Goal: Task Accomplishment & Management: Use online tool/utility

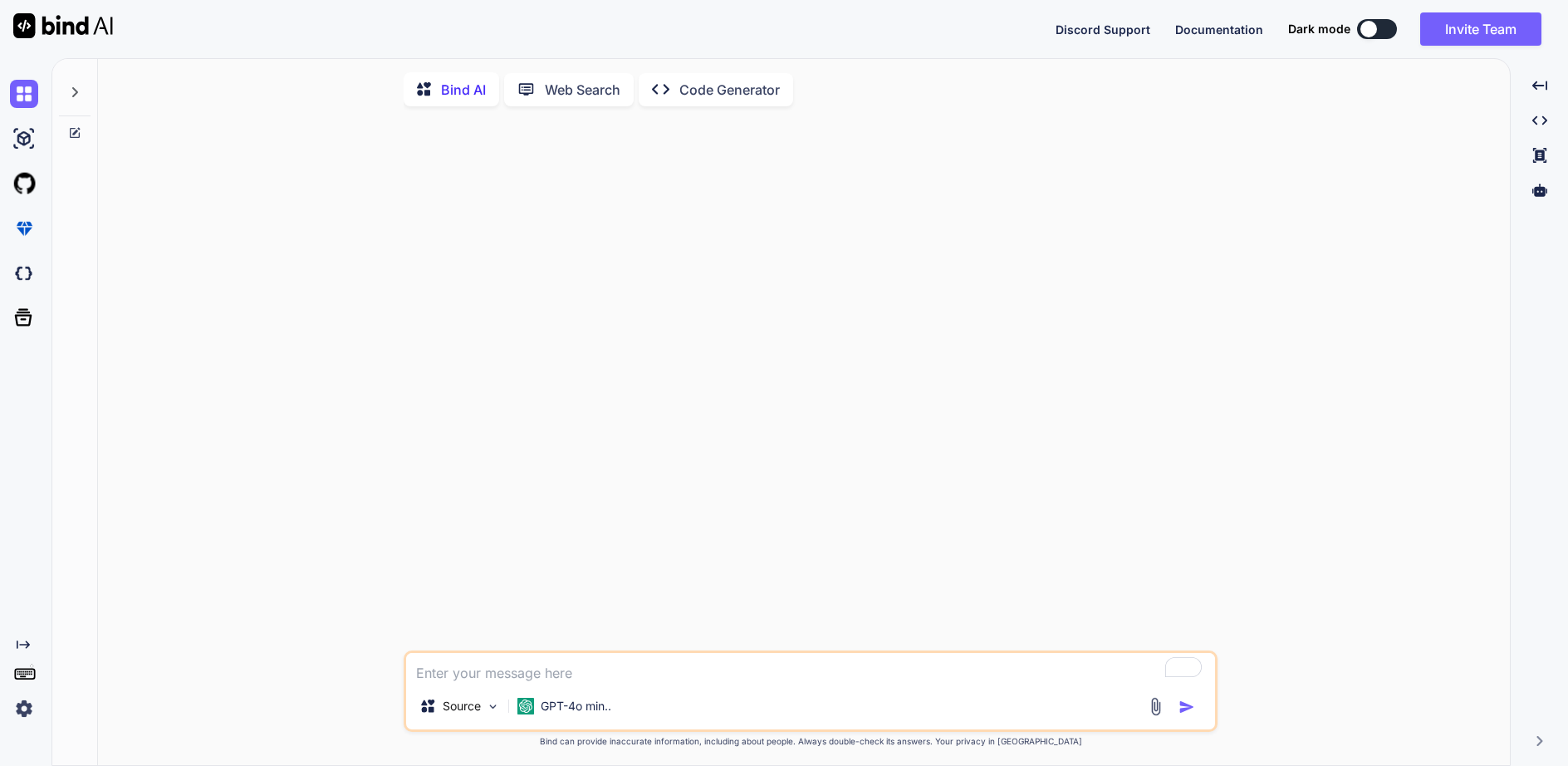
type textarea "x"
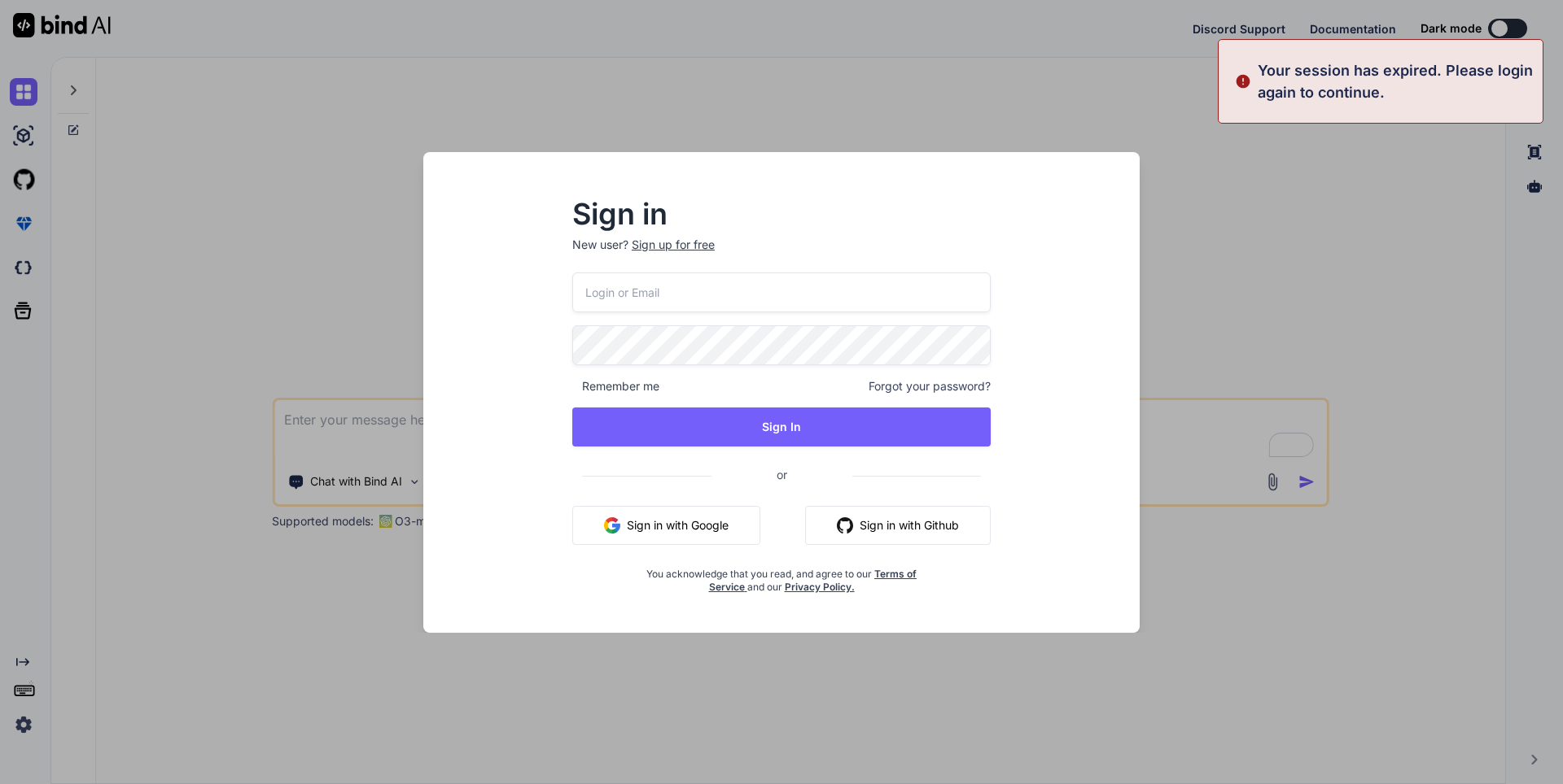
type textarea "x"
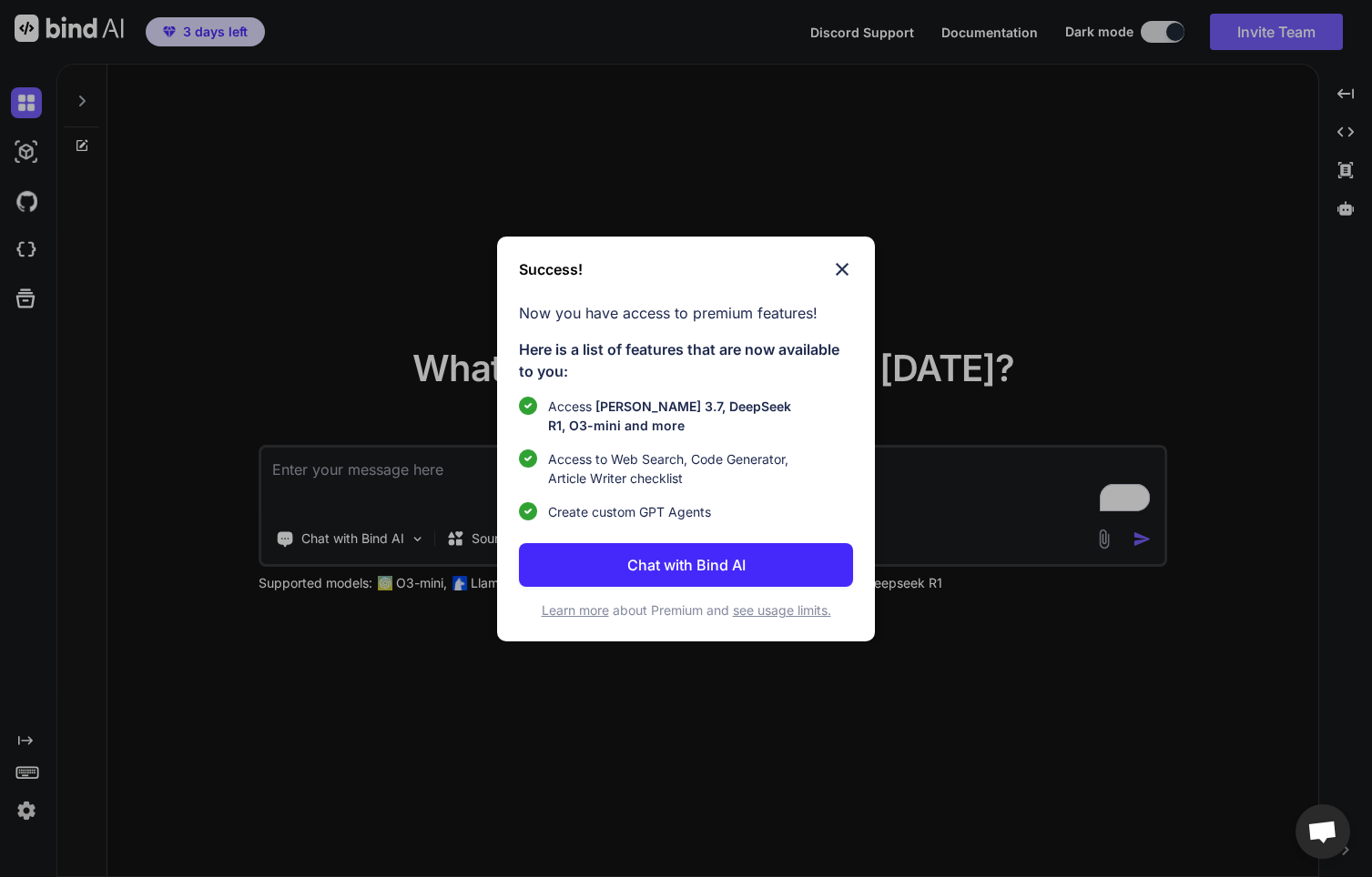
click at [839, 272] on img at bounding box center [842, 270] width 22 height 22
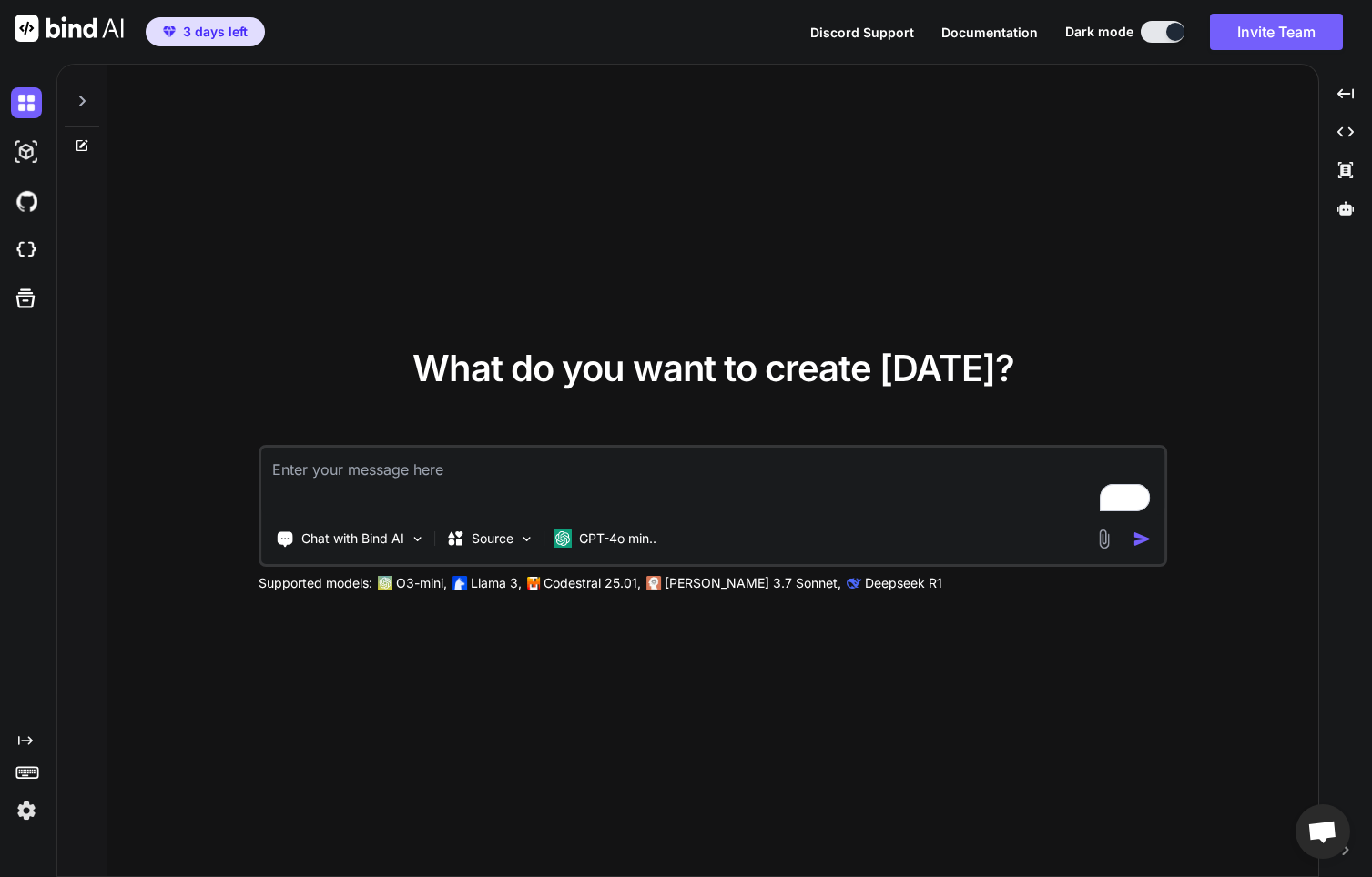
type textarea "x"
click at [210, 30] on span "3 days left" at bounding box center [216, 32] width 64 height 18
click at [24, 813] on img at bounding box center [27, 812] width 31 height 31
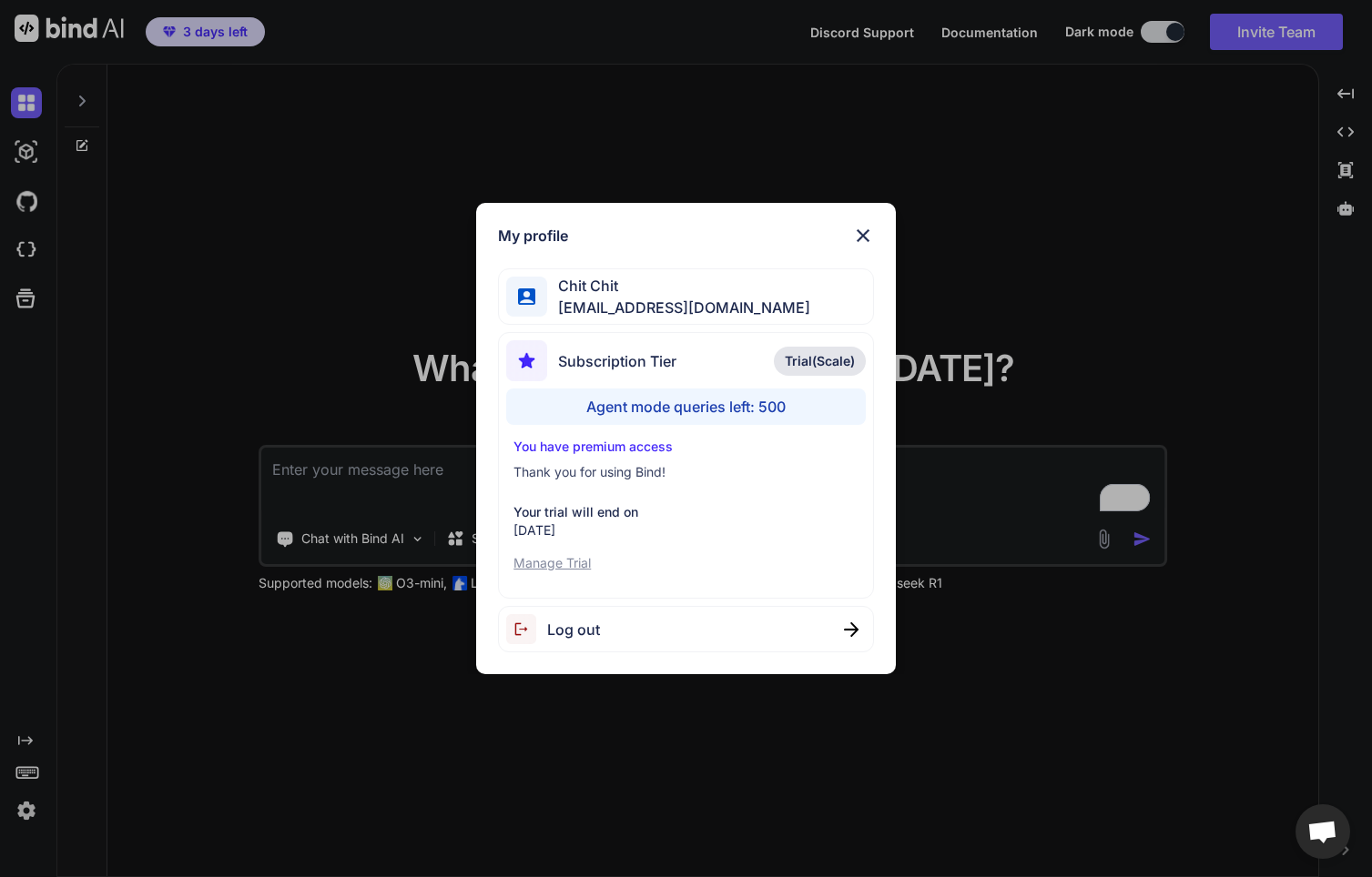
click at [319, 246] on div "My profile Chit Chit chit@yopmail.com Subscription Tier Trial(Scale) Agent mode…" at bounding box center [686, 438] width 1372 height 877
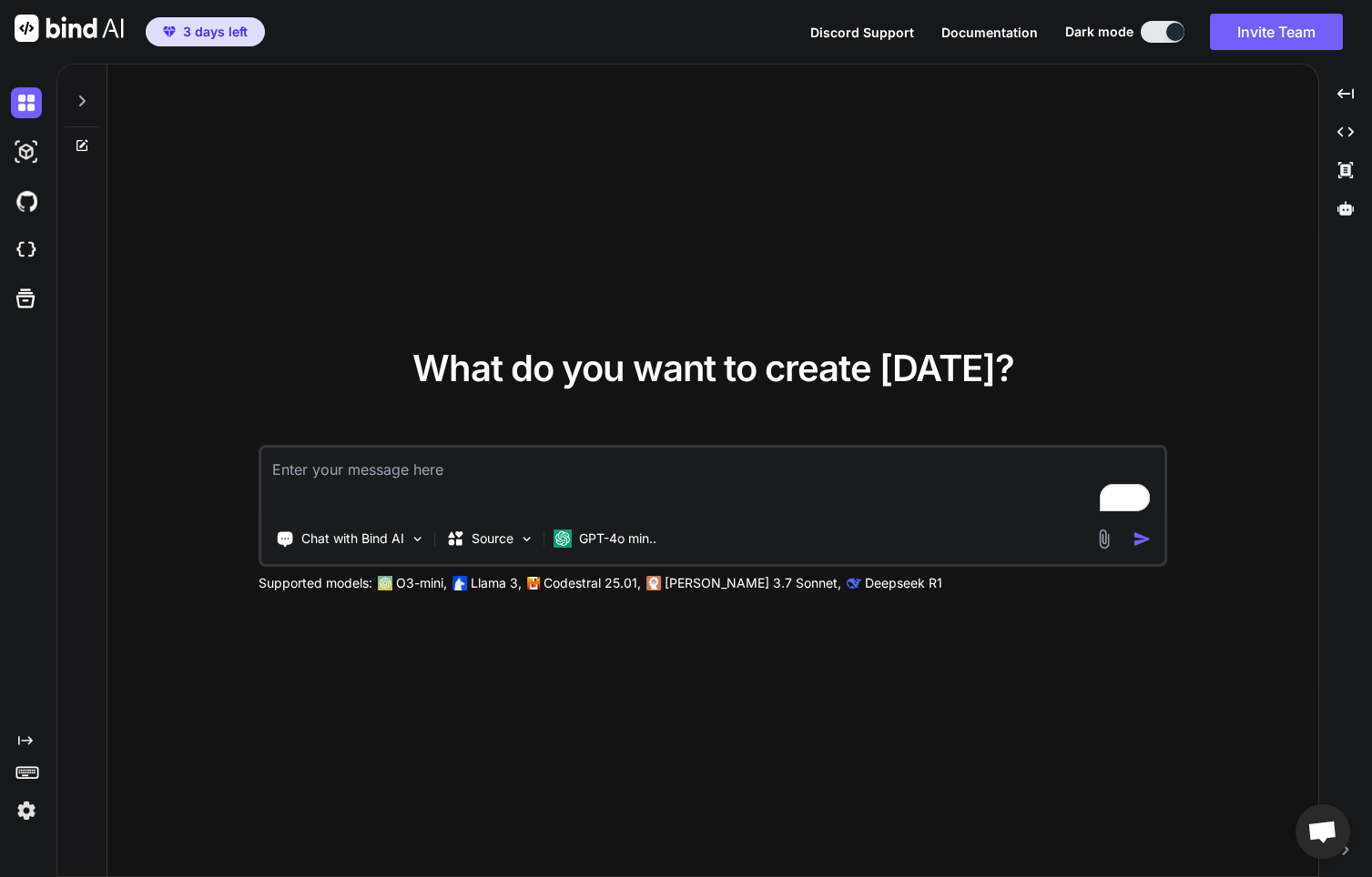
click at [409, 466] on textarea "To enrich screen reader interactions, please activate Accessibility in Grammarl…" at bounding box center [713, 481] width 903 height 67
click at [598, 550] on div "GPT-4o min.." at bounding box center [604, 539] width 117 height 37
click at [600, 543] on p "GPT-4o min.." at bounding box center [617, 539] width 77 height 18
click at [569, 548] on div "GPT-4o min.." at bounding box center [604, 539] width 117 height 37
click at [578, 540] on div "GPT-4o min.." at bounding box center [605, 539] width 103 height 18
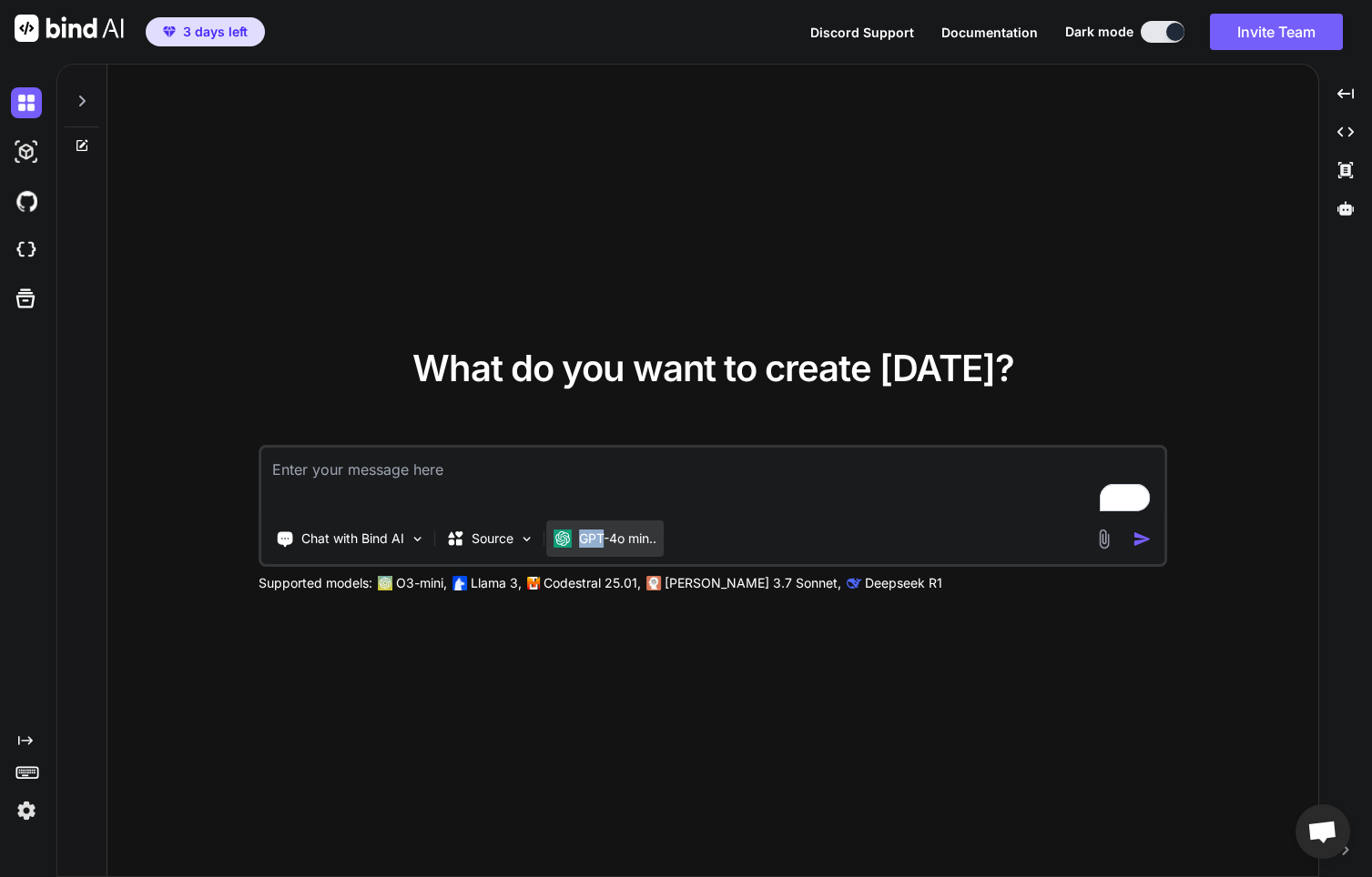
click at [578, 540] on div "GPT-4o min.." at bounding box center [605, 539] width 103 height 18
click at [488, 686] on div "What do you want to create today? Chat with Bind AI Source GPT-4o min.. Support…" at bounding box center [713, 471] width 1211 height 813
click at [397, 470] on textarea "To enrich screen reader interactions, please activate Accessibility in Grammarl…" at bounding box center [713, 481] width 903 height 67
type textarea "h"
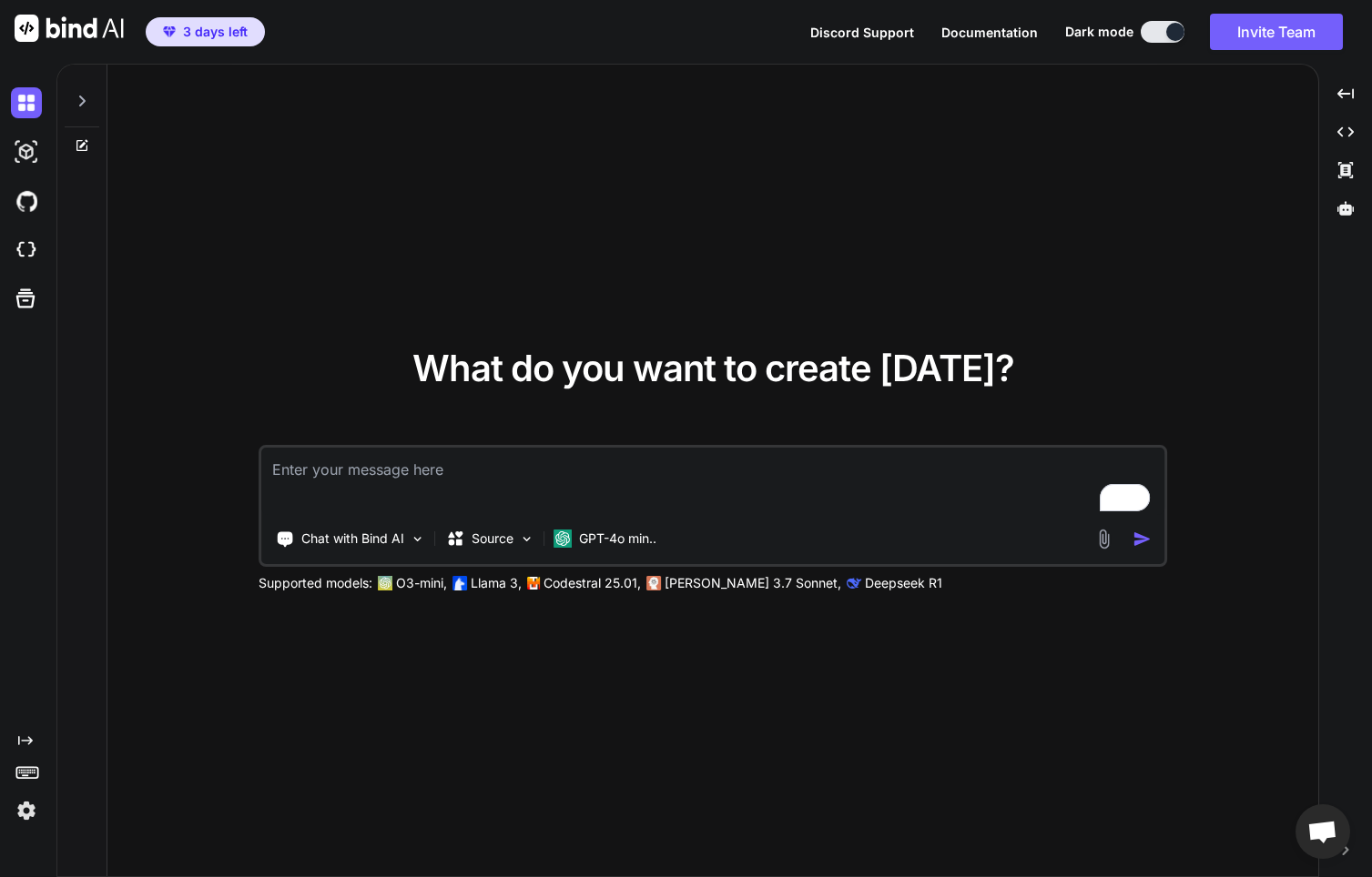
type textarea "x"
type textarea "hi"
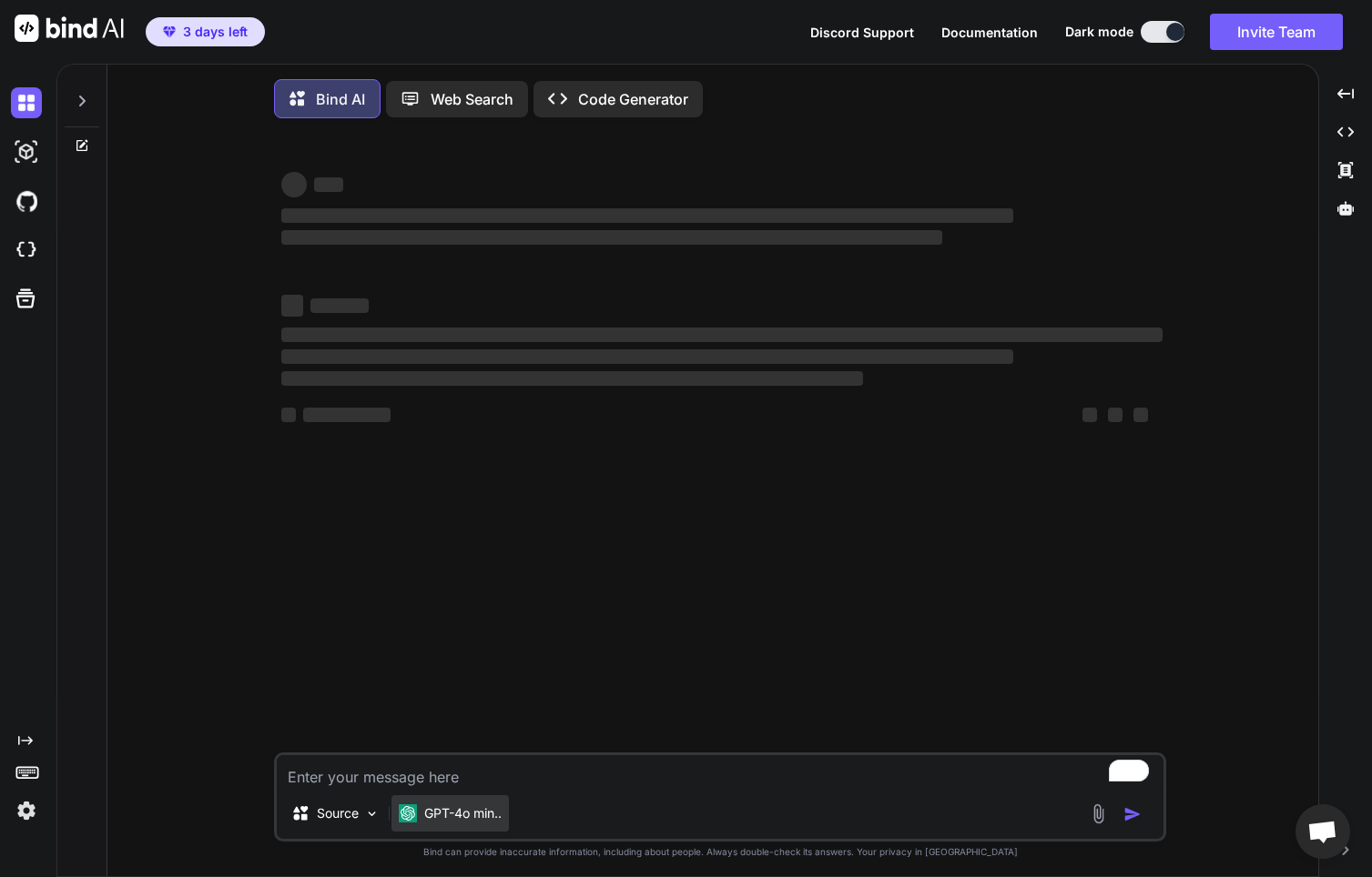
click at [432, 817] on p "GPT-4o min.." at bounding box center [463, 813] width 77 height 18
click at [432, 816] on p "GPT-4o min.." at bounding box center [463, 813] width 77 height 18
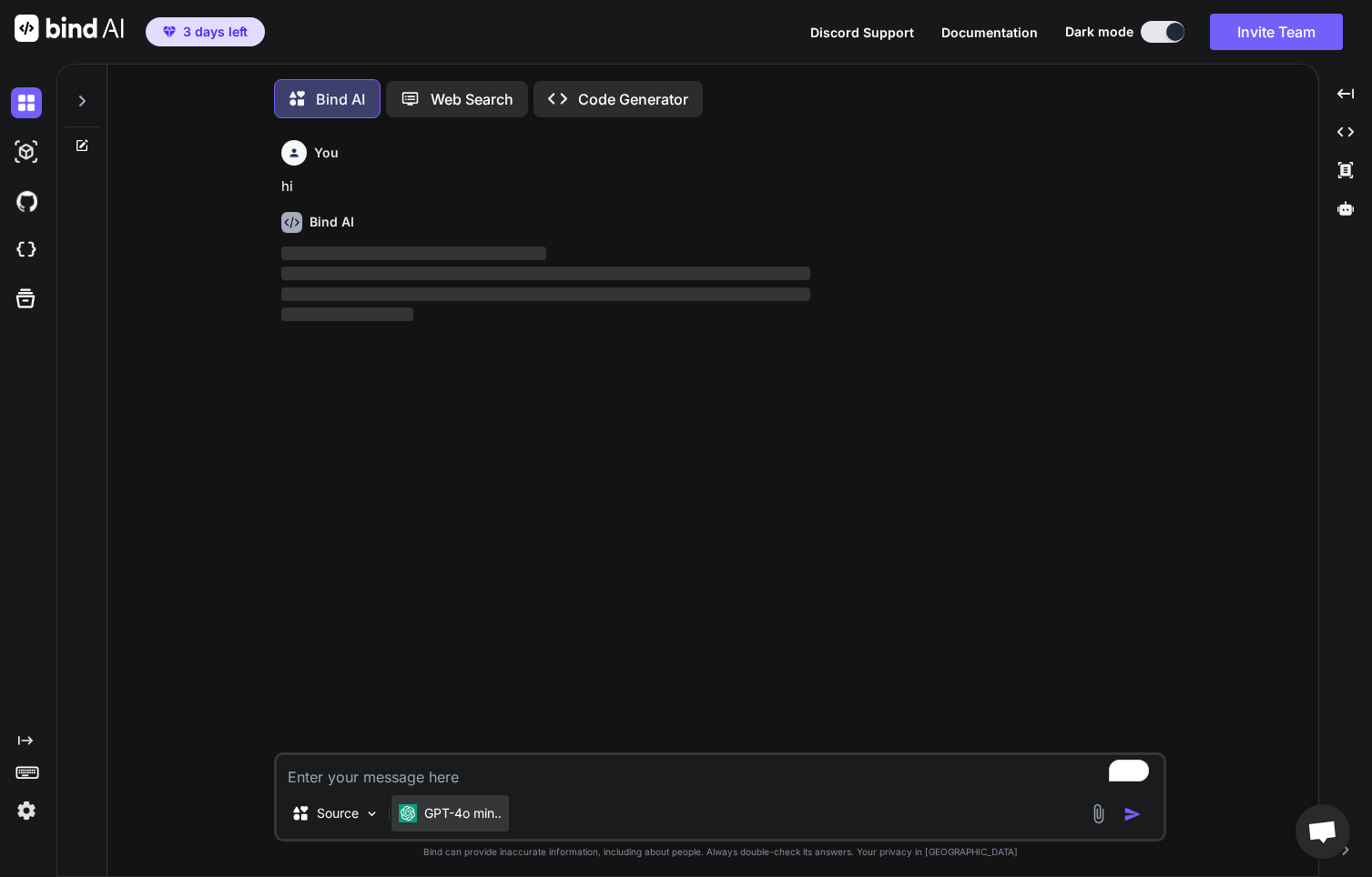
click at [432, 816] on p "GPT-4o min.." at bounding box center [463, 813] width 77 height 18
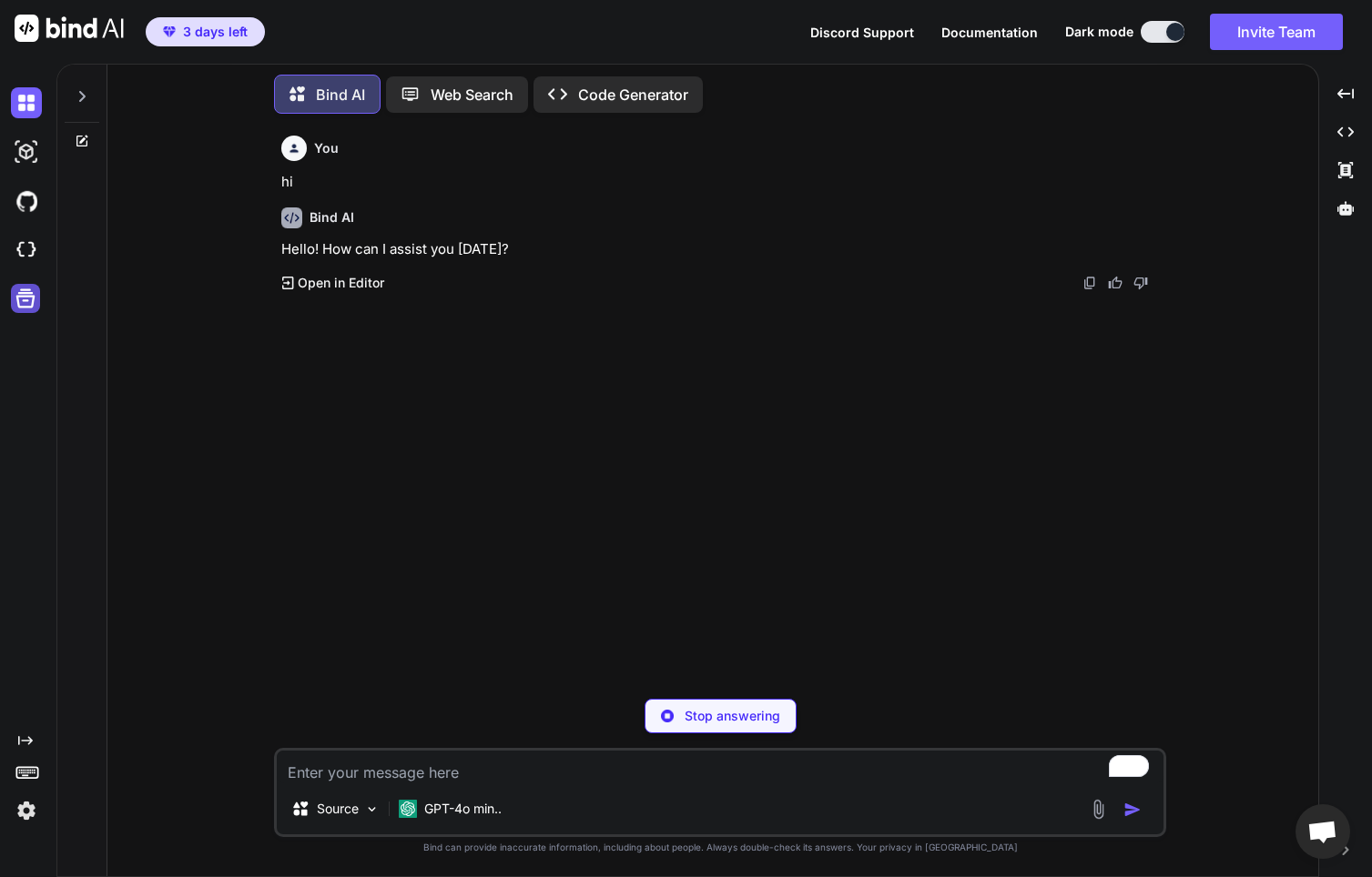
click at [25, 297] on icon at bounding box center [26, 298] width 19 height 19
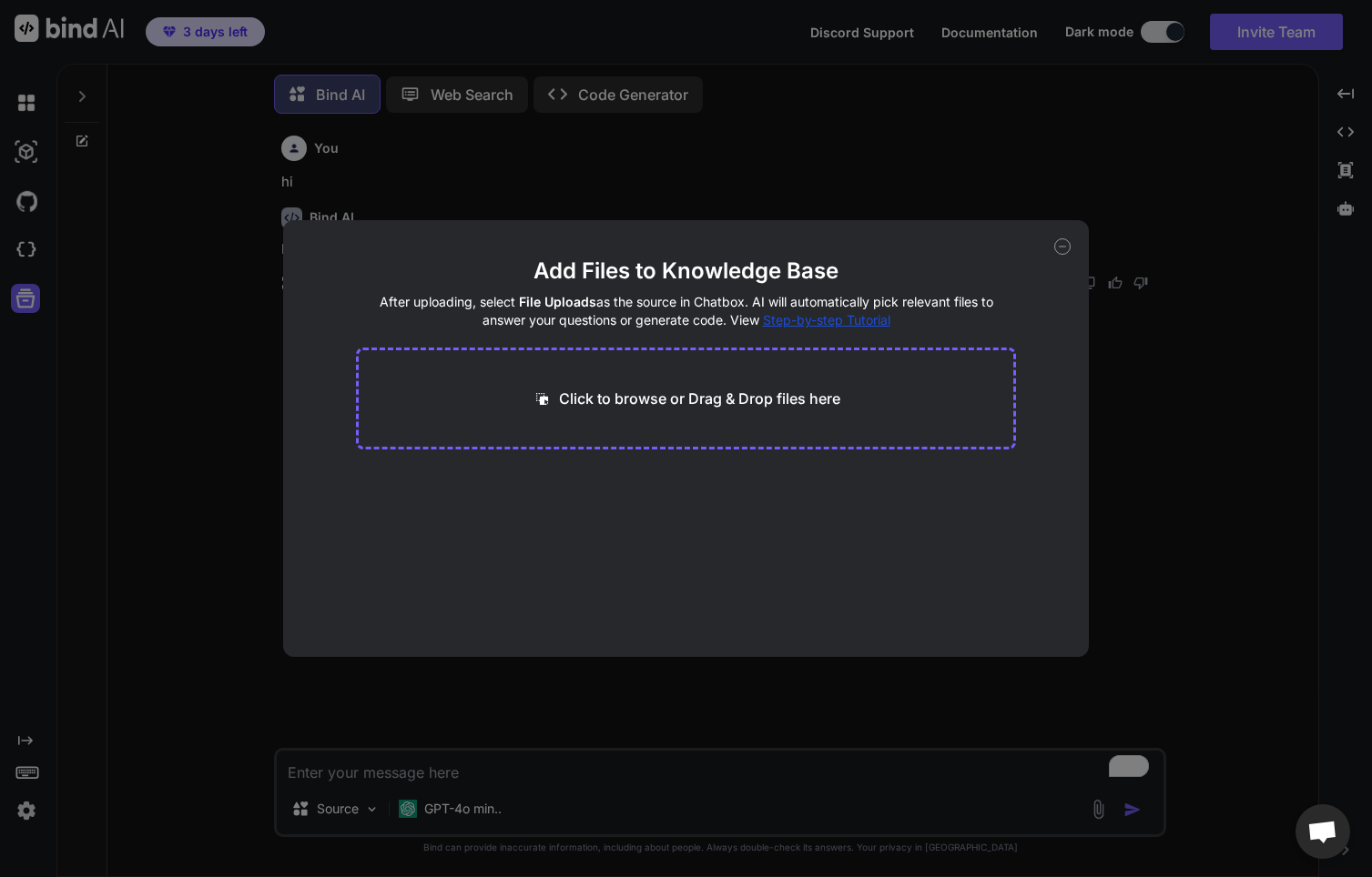
click at [183, 244] on div "Add Files to Knowledge Base After uploading, select File Uploads as the source …" at bounding box center [686, 438] width 1372 height 877
type textarea "x"
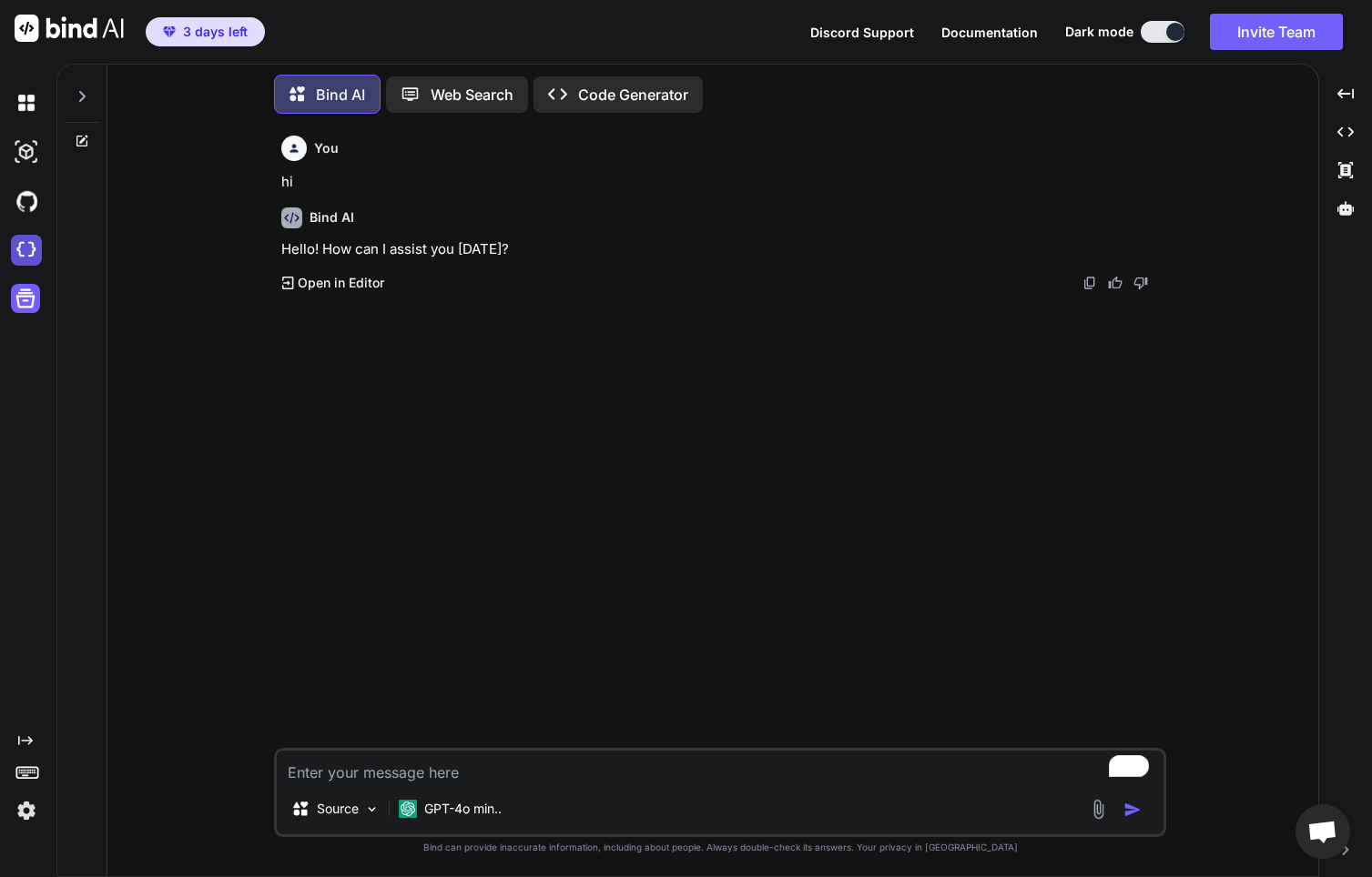
click at [25, 242] on img at bounding box center [27, 251] width 31 height 31
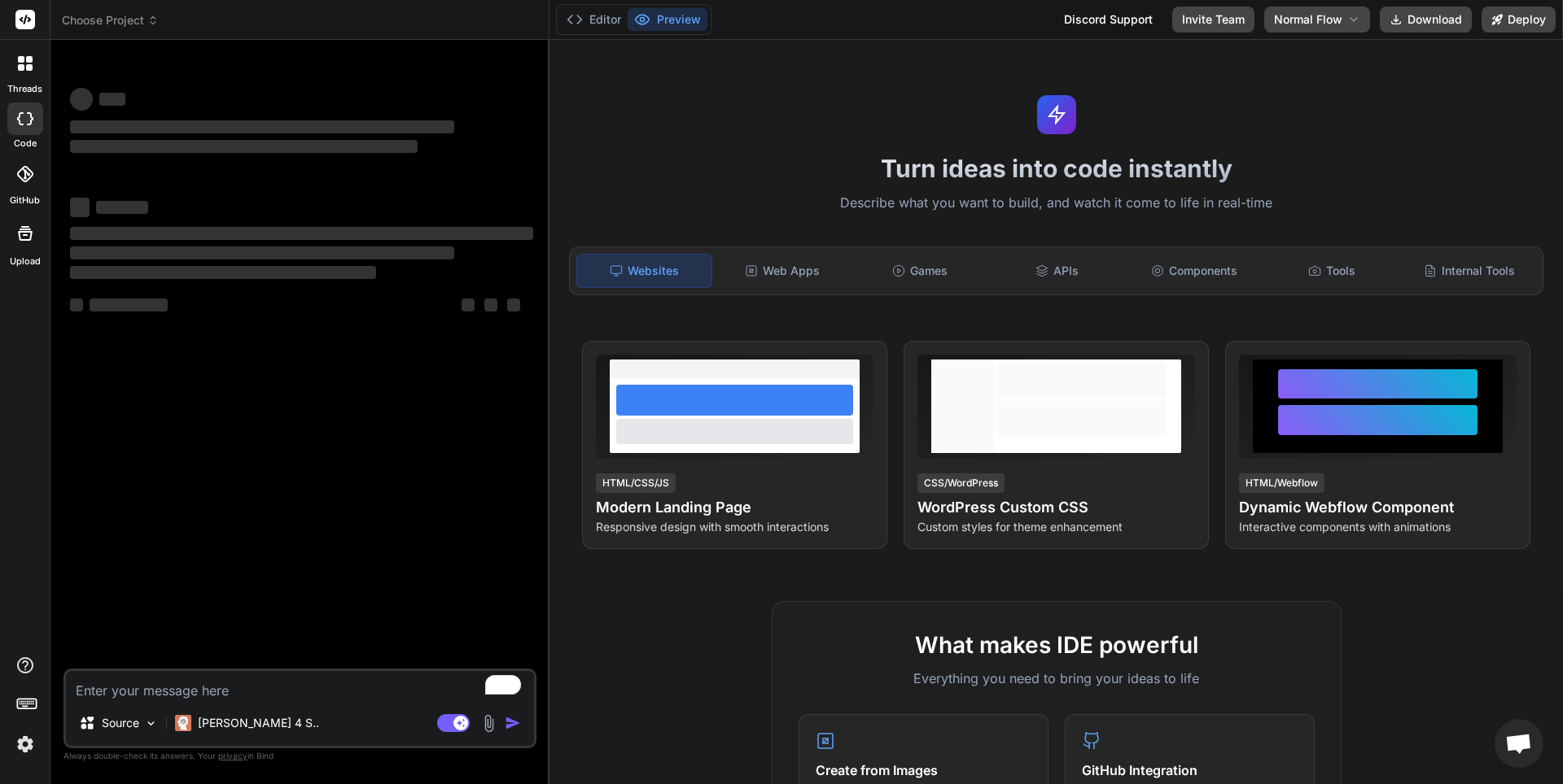
type textarea "x"
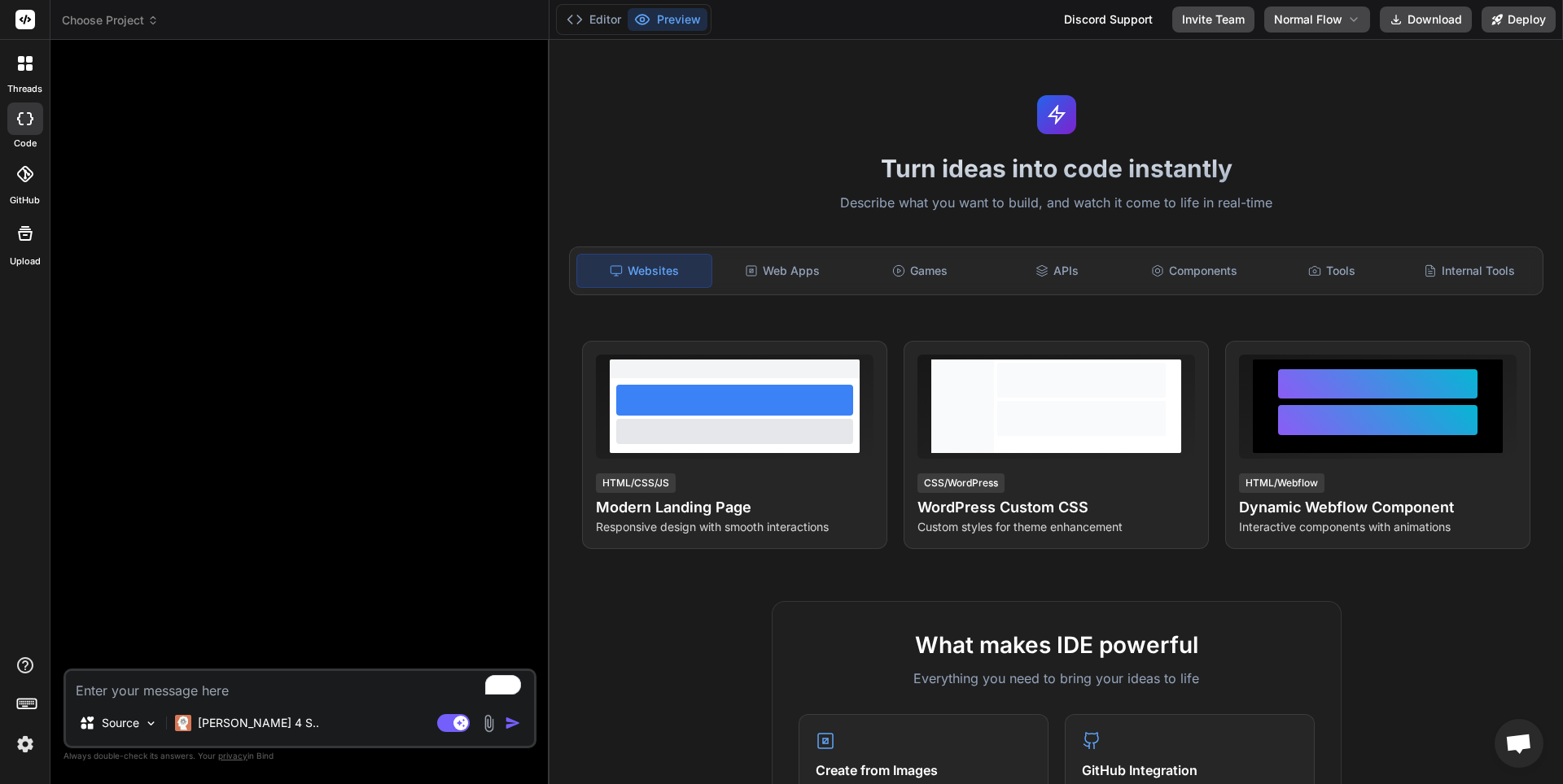
type textarea "I"
type textarea "x"
type textarea "I"
type textarea "x"
type textarea "I w"
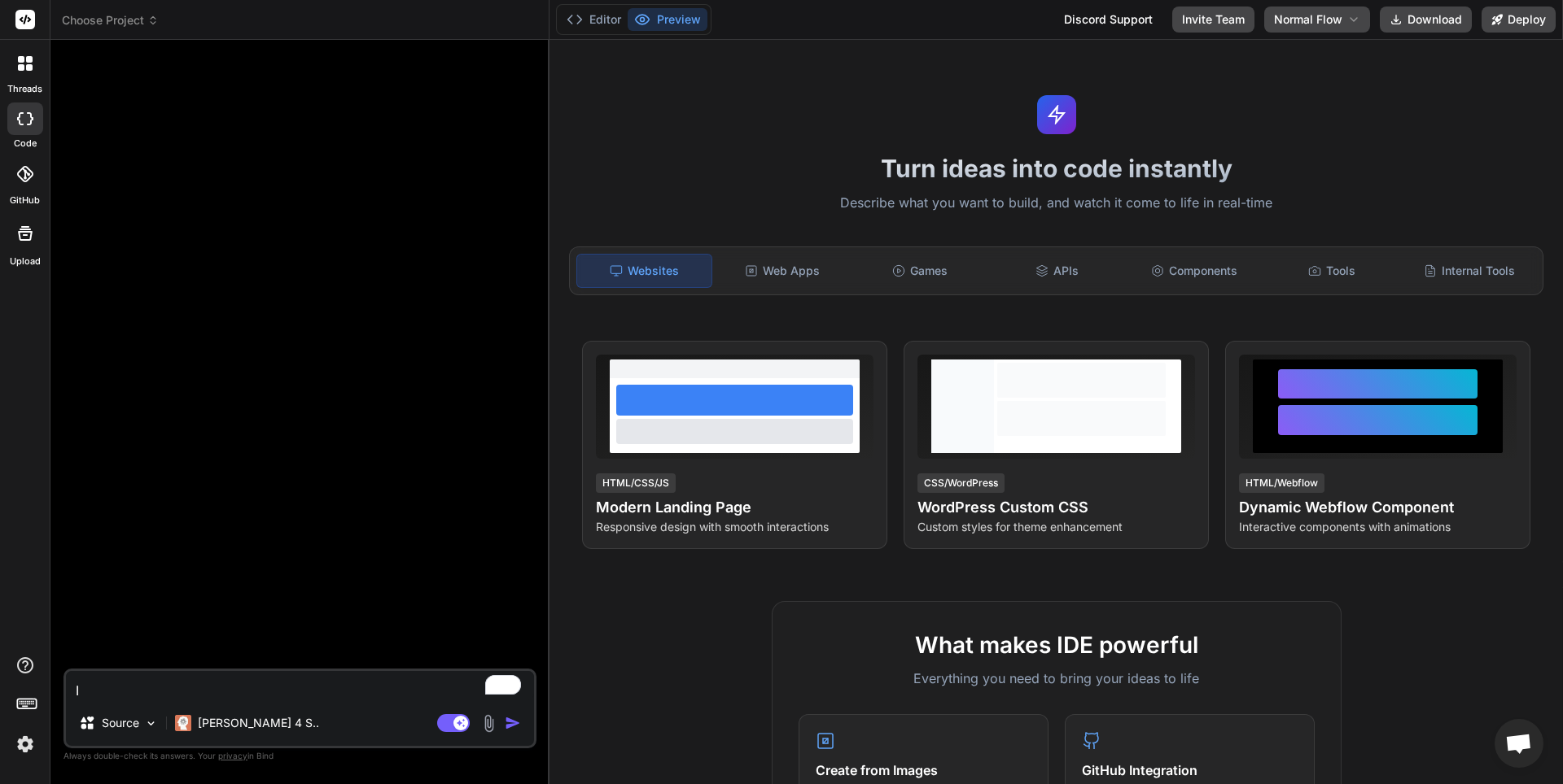
type textarea "x"
type textarea "I wan"
type textarea "x"
type textarea "I want"
type textarea "x"
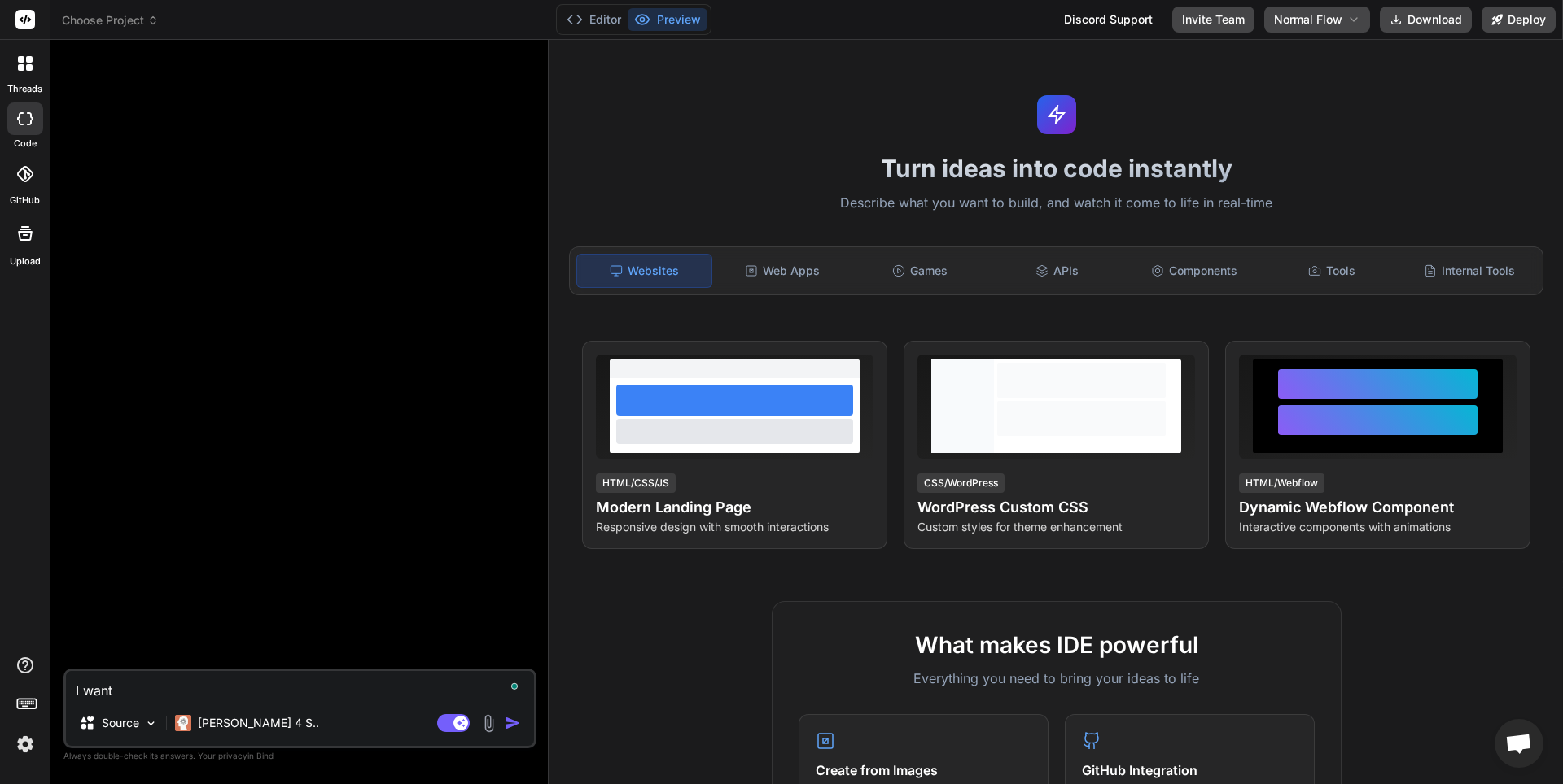
type textarea "I want"
type textarea "x"
type textarea "I want m"
type textarea "x"
type textarea "I want my"
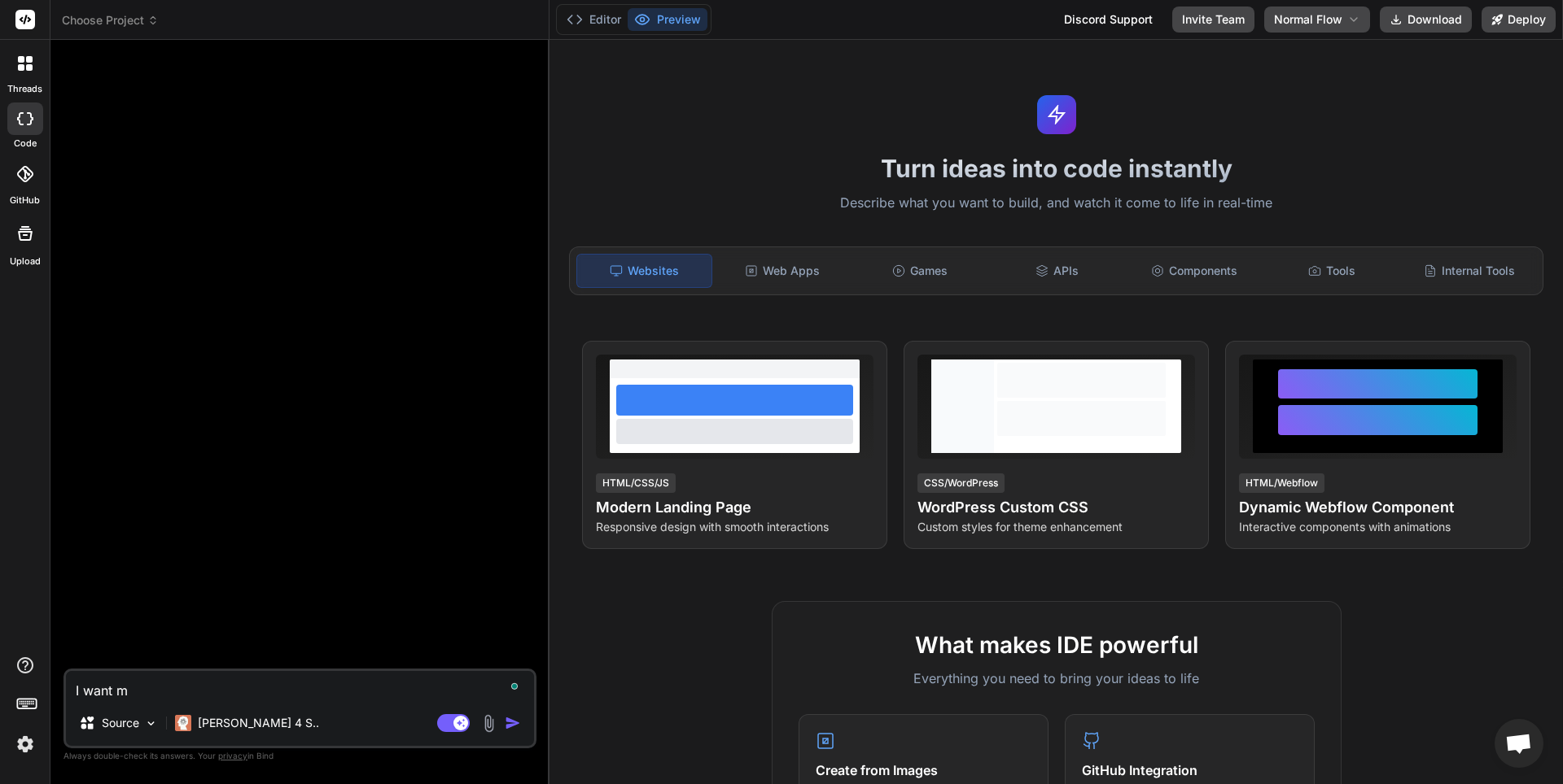
type textarea "x"
type textarea "I want my"
type textarea "x"
type textarea "I want my b"
type textarea "x"
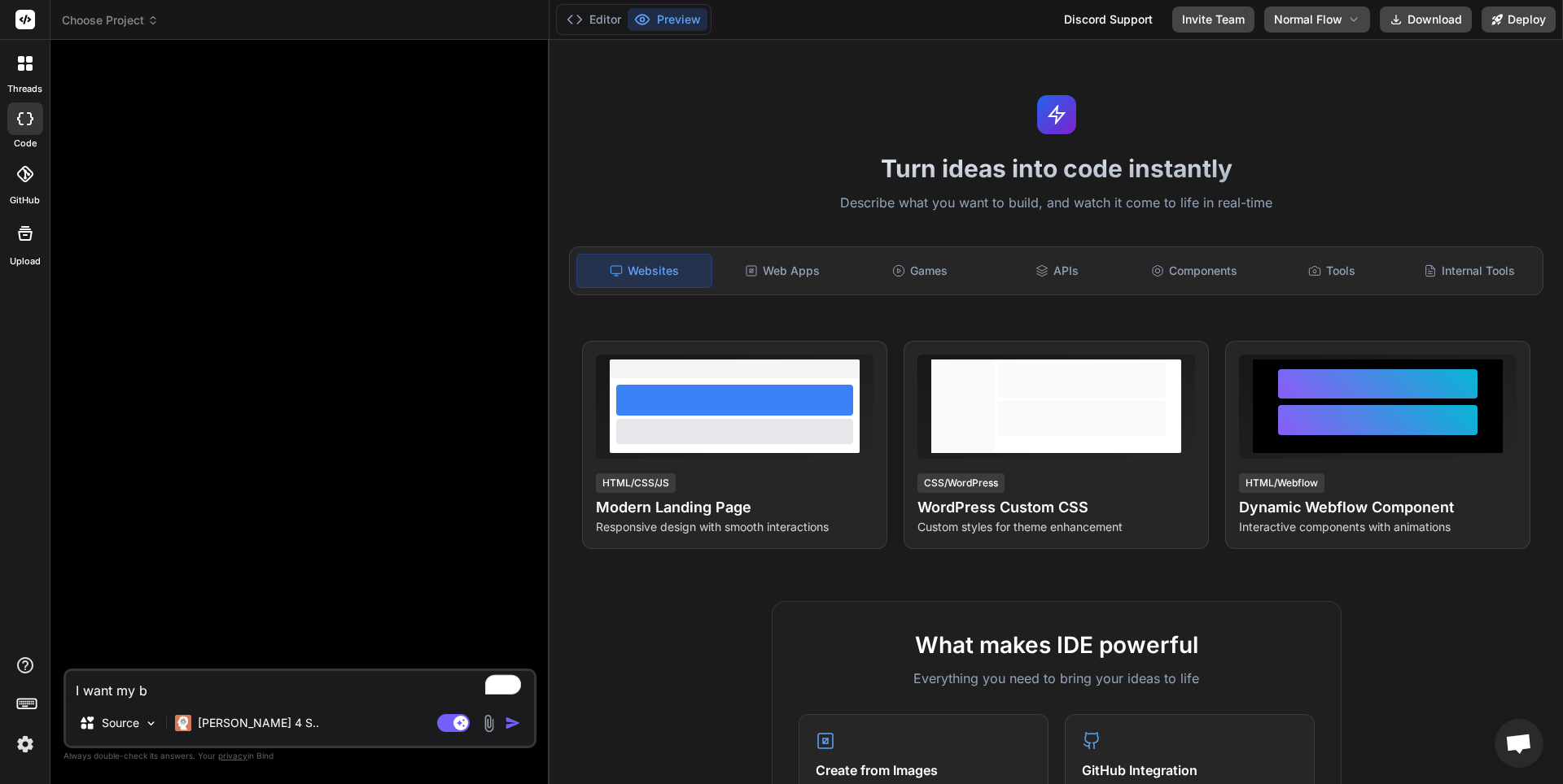
type textarea "I want my bl"
type textarea "x"
type textarea "I want my blo"
type textarea "x"
type textarea "I want my blog"
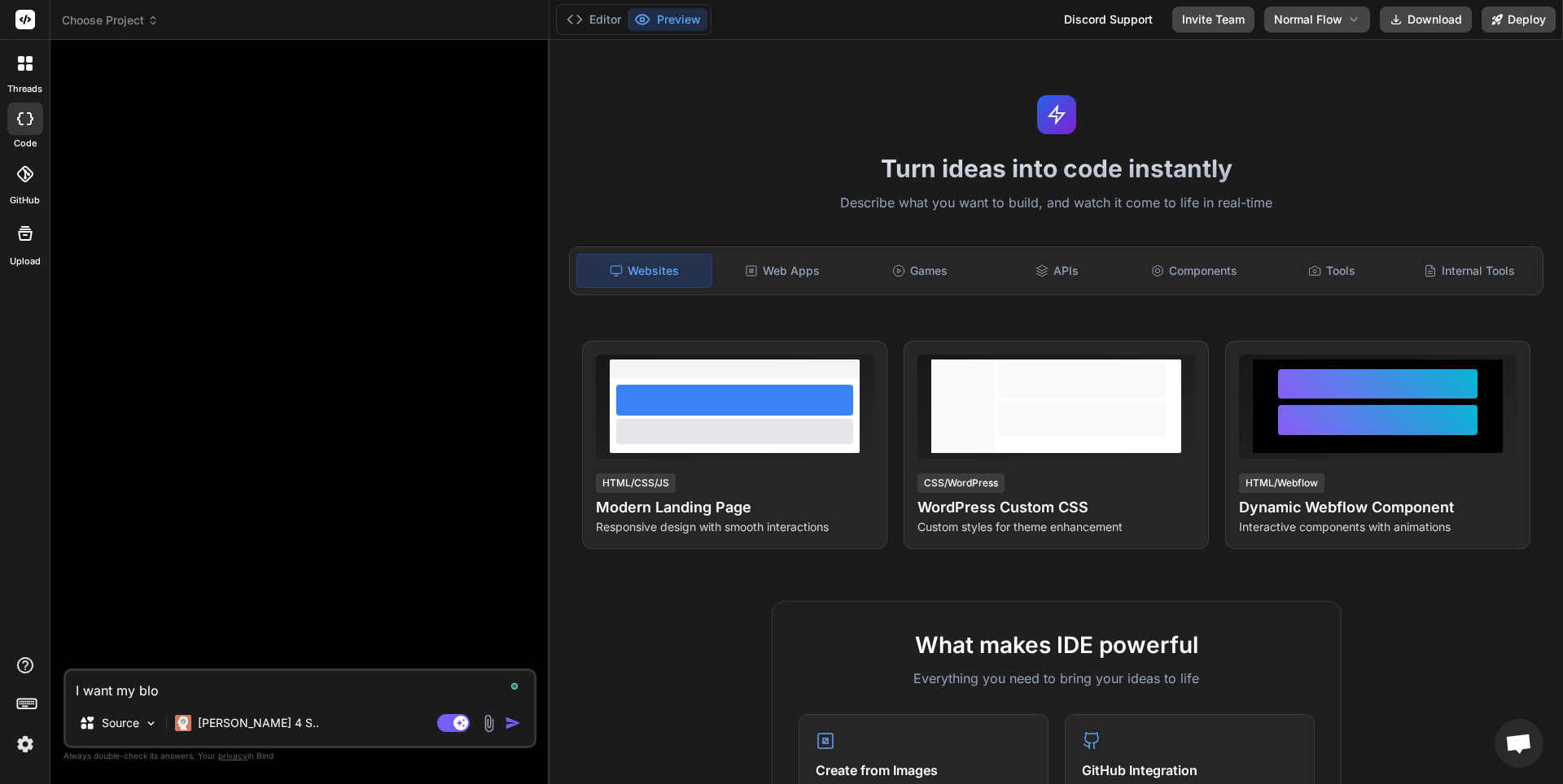
type textarea "x"
type textarea "I want my blogg"
type textarea "x"
type textarea "I want my blogge"
type textarea "x"
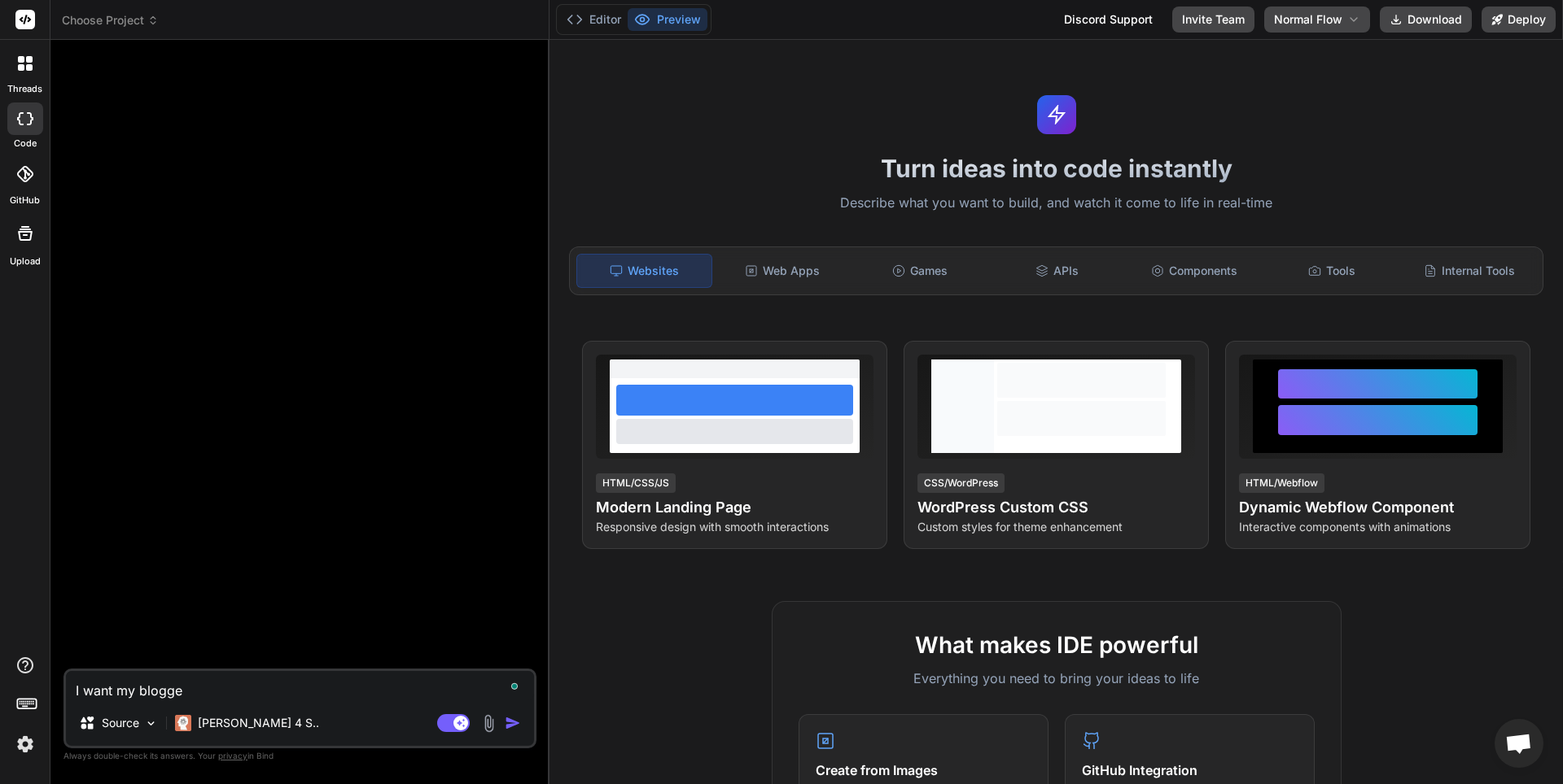
type textarea "I want my blogger"
type textarea "x"
type textarea "I want my blogger"
type textarea "x"
type textarea "I want my blogger p"
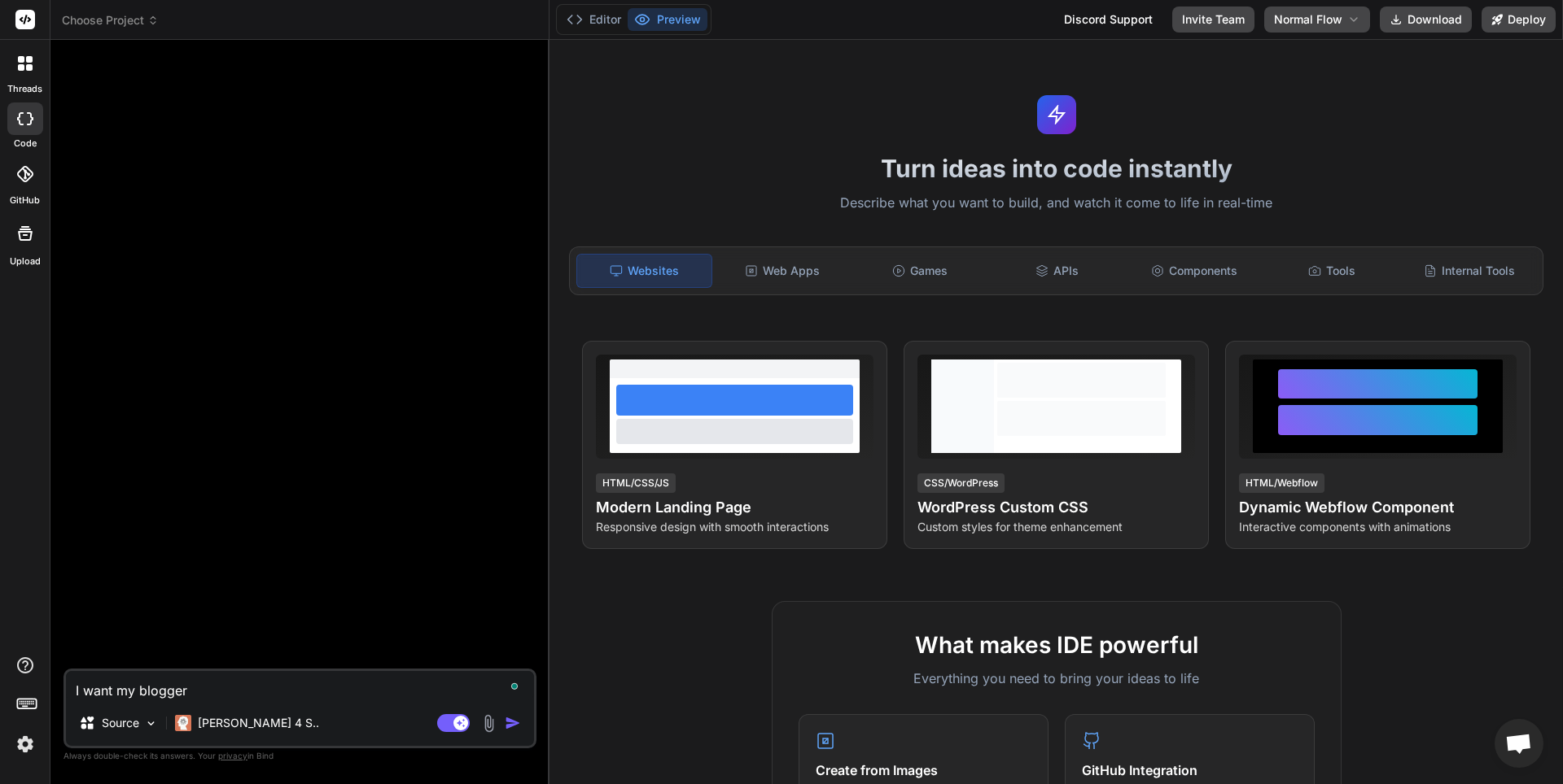
type textarea "x"
type textarea "I want my blogger pa"
type textarea "x"
type textarea "I want my blogger pag"
type textarea "x"
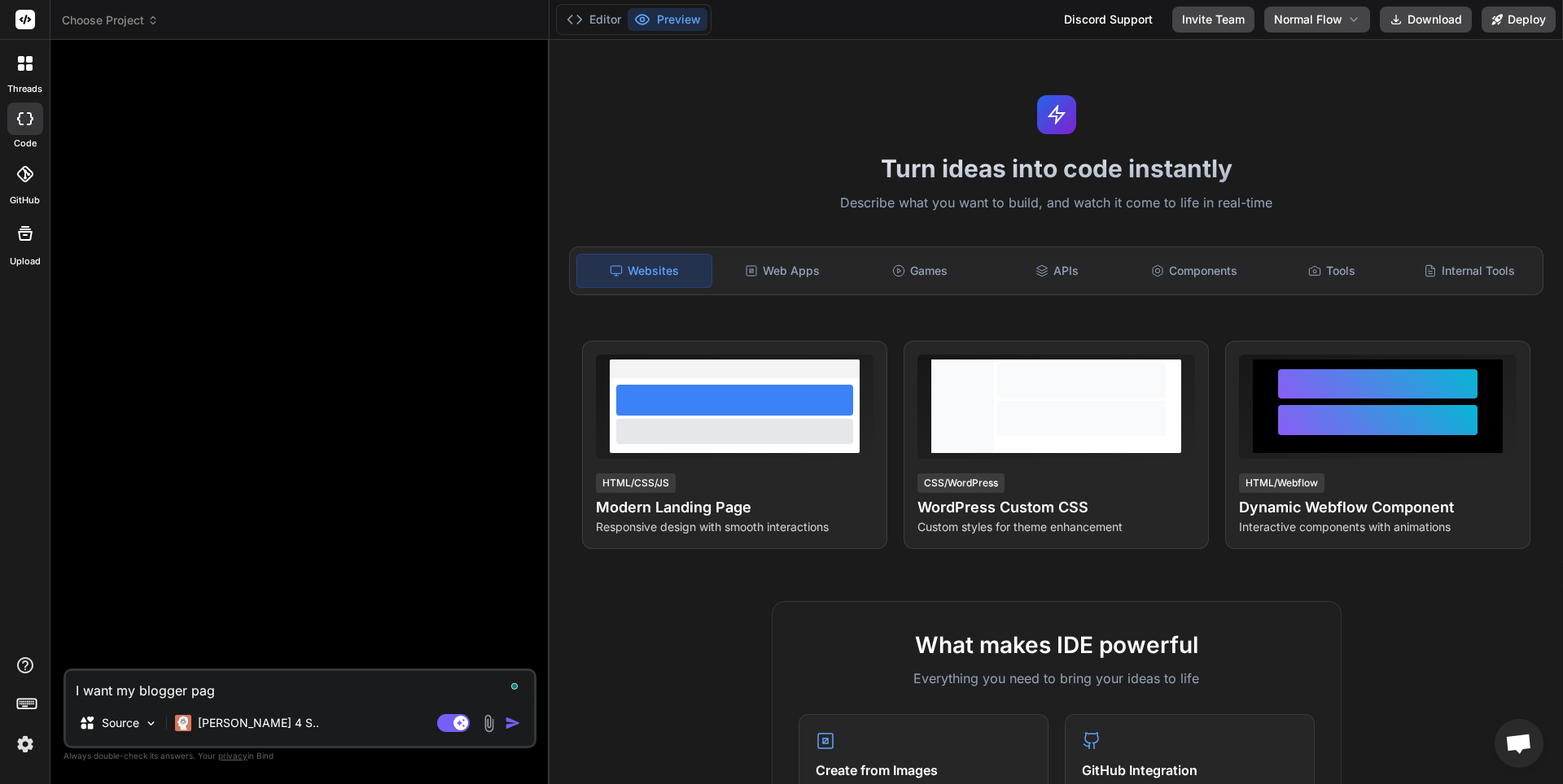
type textarea "I want my blogger page"
type textarea "x"
type textarea "I want my blogger page"
type textarea "x"
type textarea "I want my blogger page l"
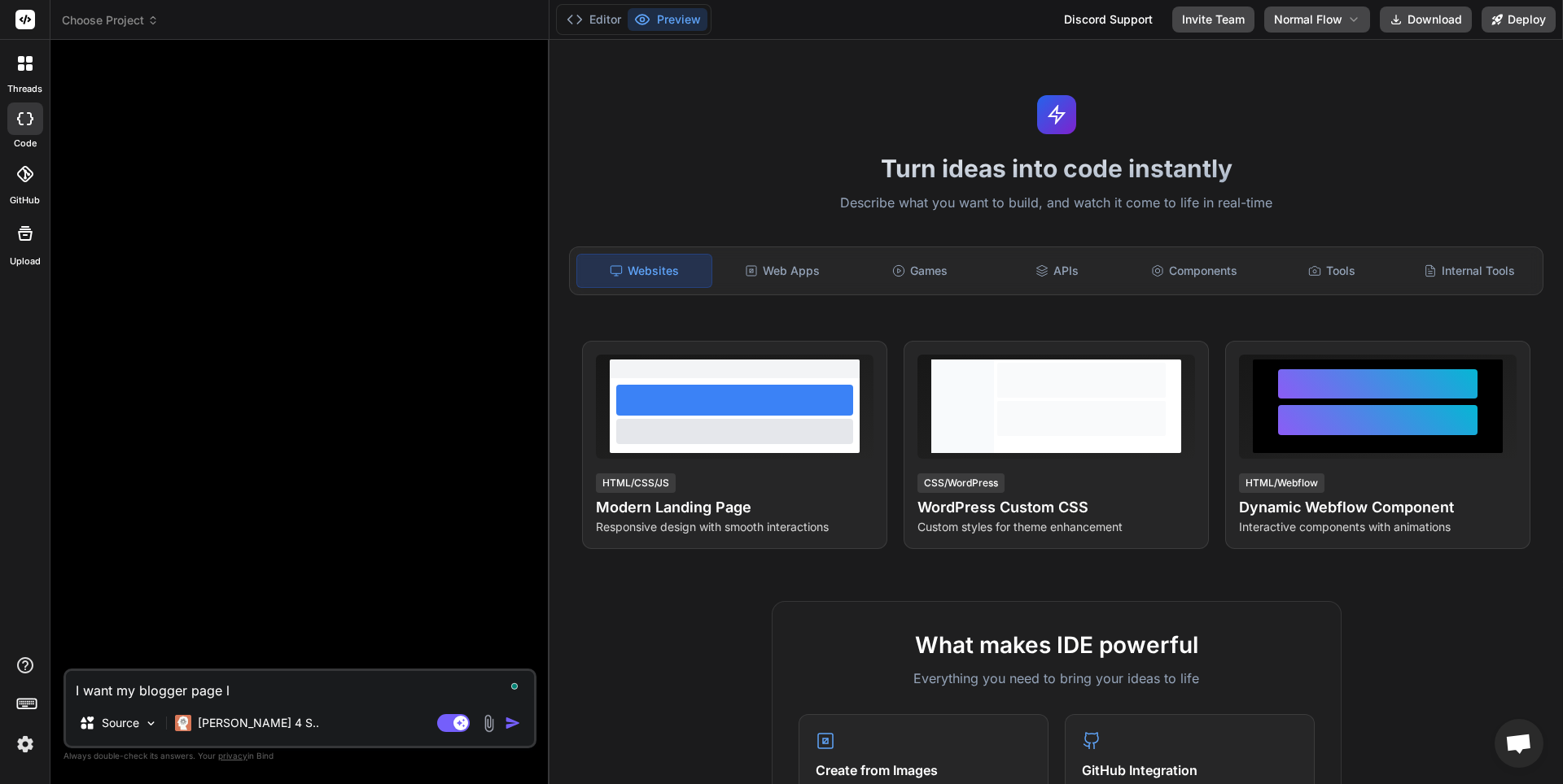
type textarea "x"
type textarea "I want my blogger page li"
type textarea "x"
type textarea "I want my blogger page lik"
type textarea "x"
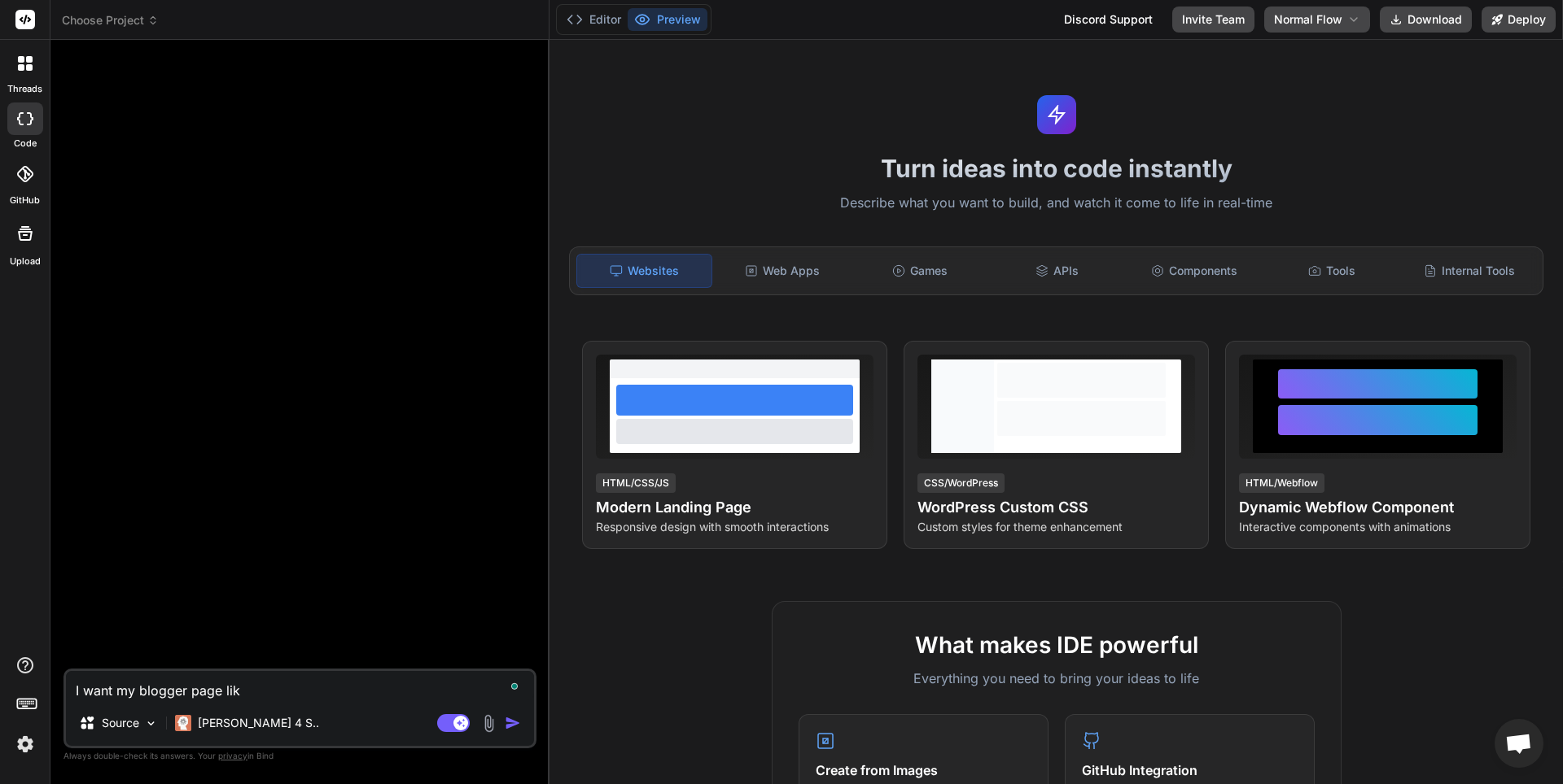
type textarea "I want my blogger page like"
type textarea "x"
type textarea "I want my blogger page like"
type textarea "x"
type textarea "I want my blogger page like m"
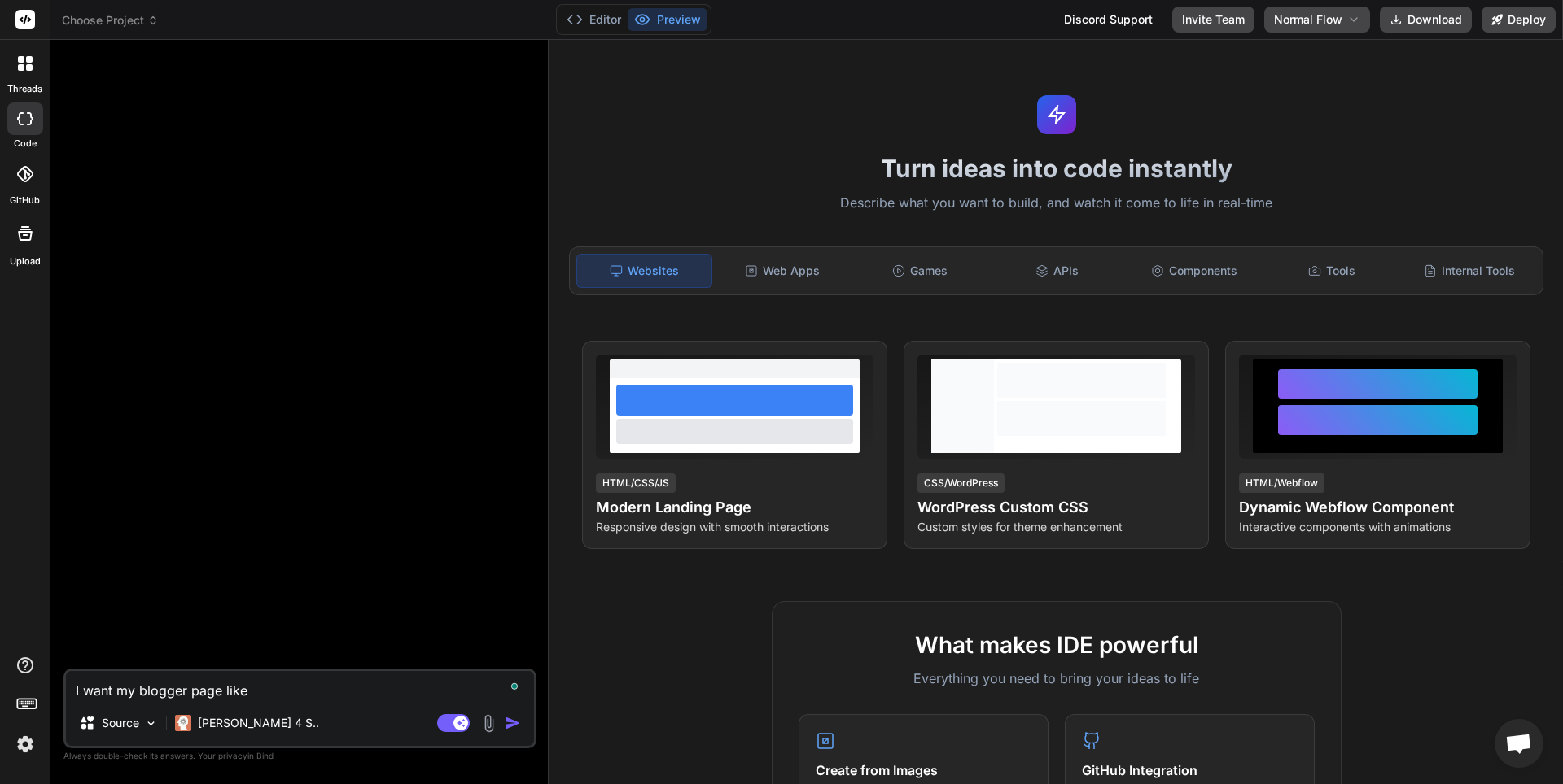
type textarea "x"
type textarea "I want my blogger page like my"
type textarea "x"
type textarea "I want my blogger page like my"
type textarea "x"
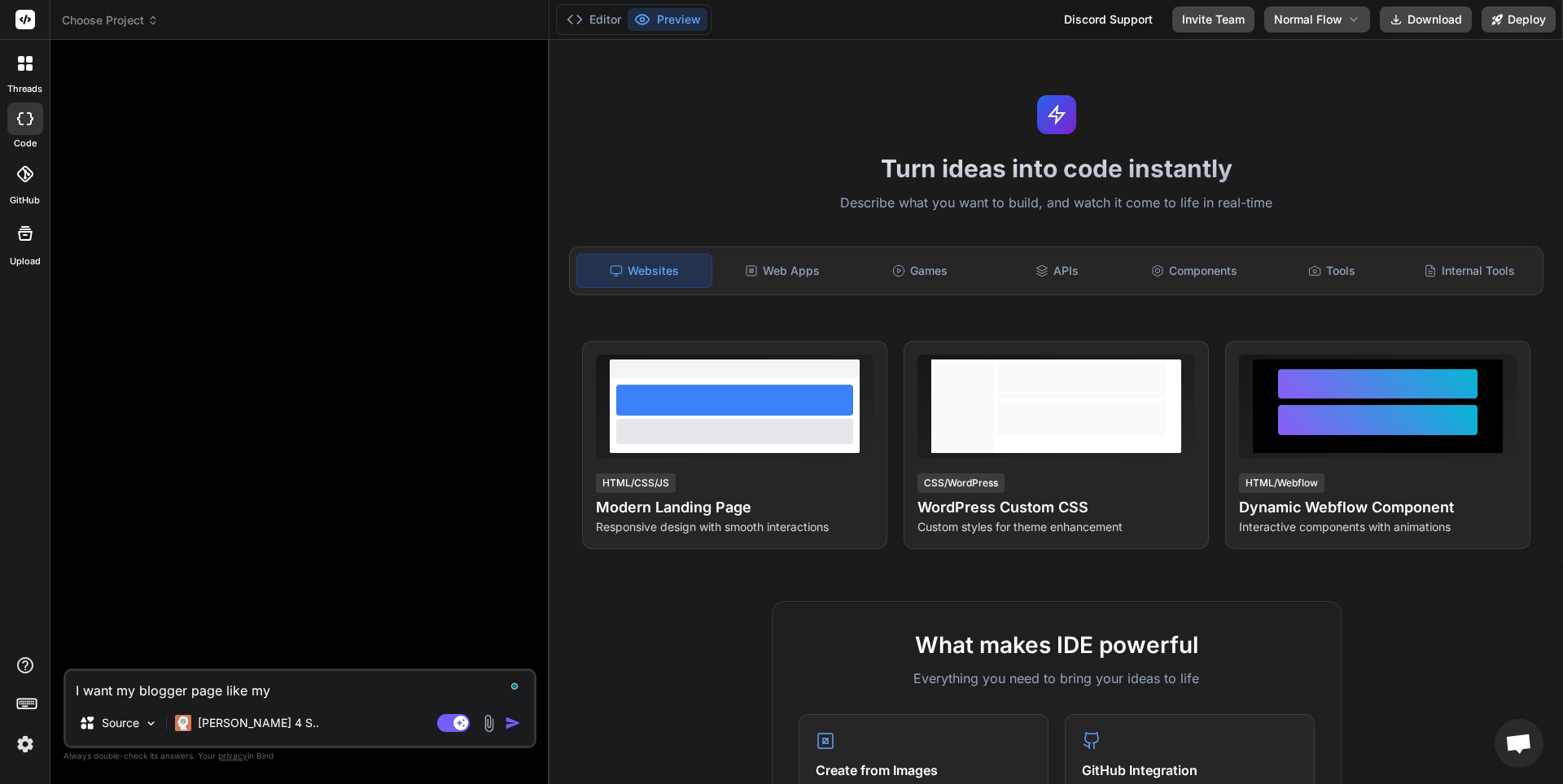
type textarea "I want my blogger page like my n"
type textarea "x"
type textarea "I want my blogger page like my na"
type textarea "x"
type textarea "I want my blogger page like my nam"
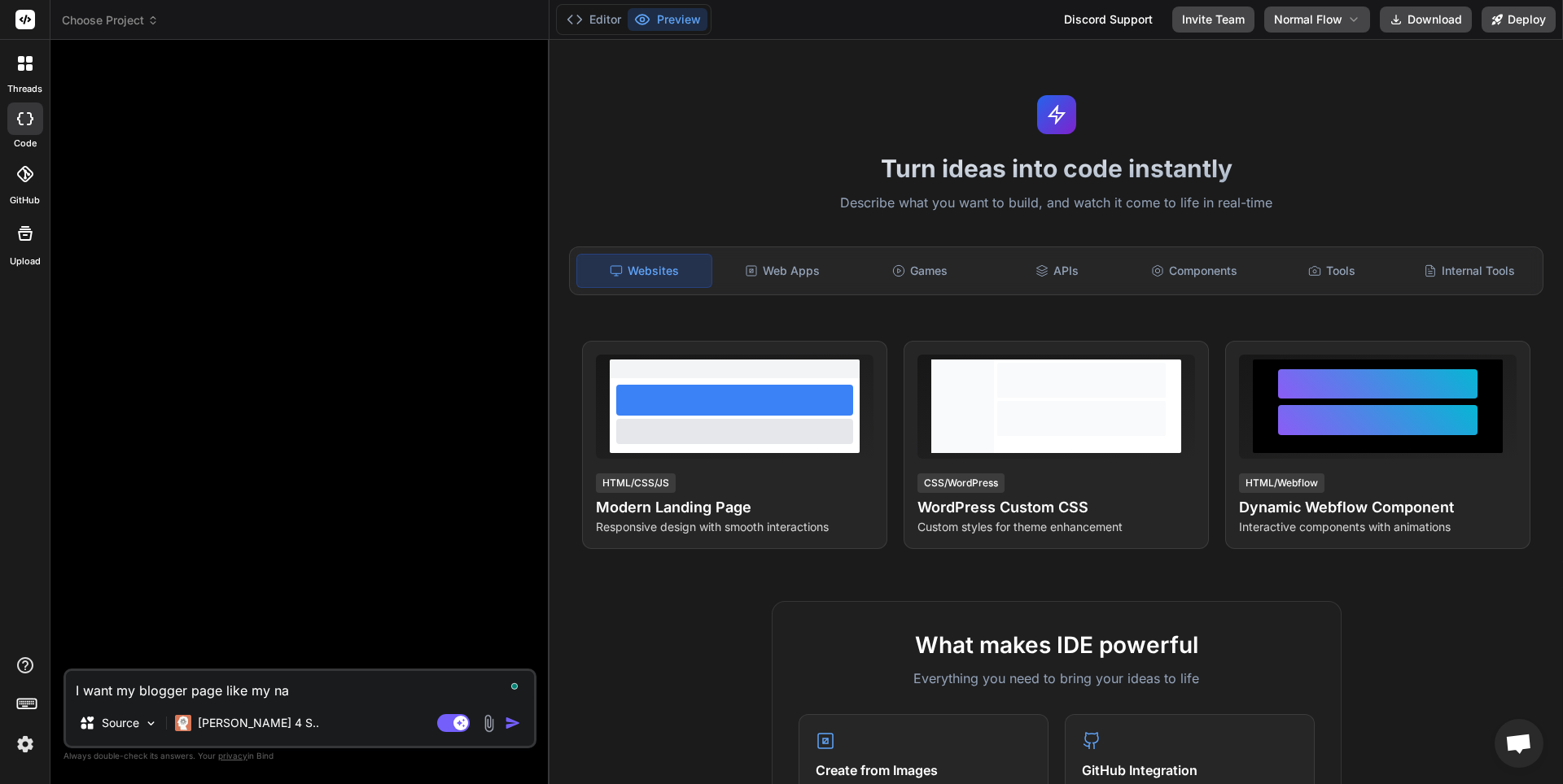
type textarea "x"
type textarea "I want my blogger page like my name"
type textarea "x"
type textarea "I want my blogger page like my name"
type textarea "x"
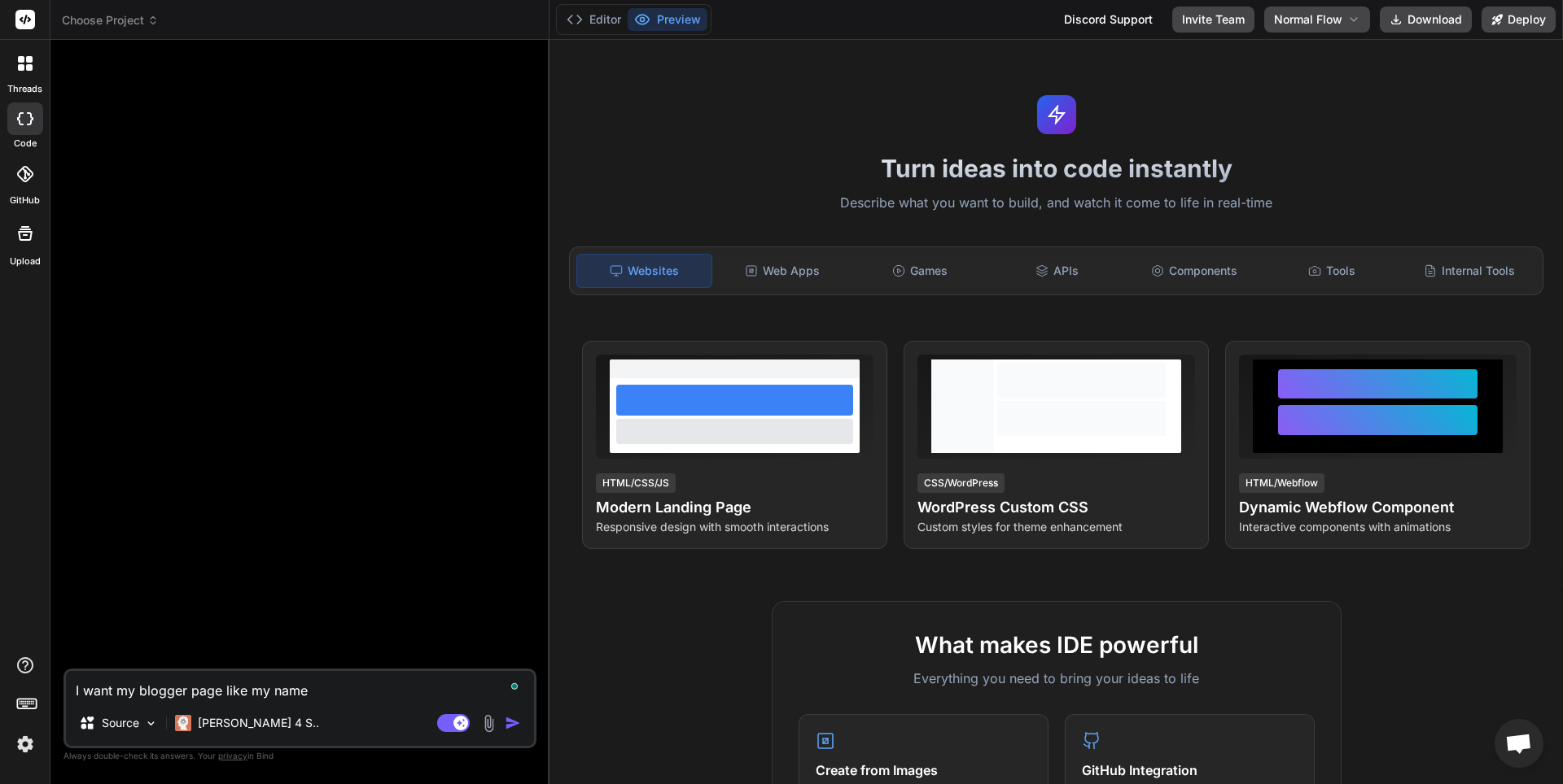
type textarea "I want my blogger page like my name i"
type textarea "x"
type textarea "I want my blogger page like my name id"
type textarea "x"
type textarea "I want my blogger page like my name id"
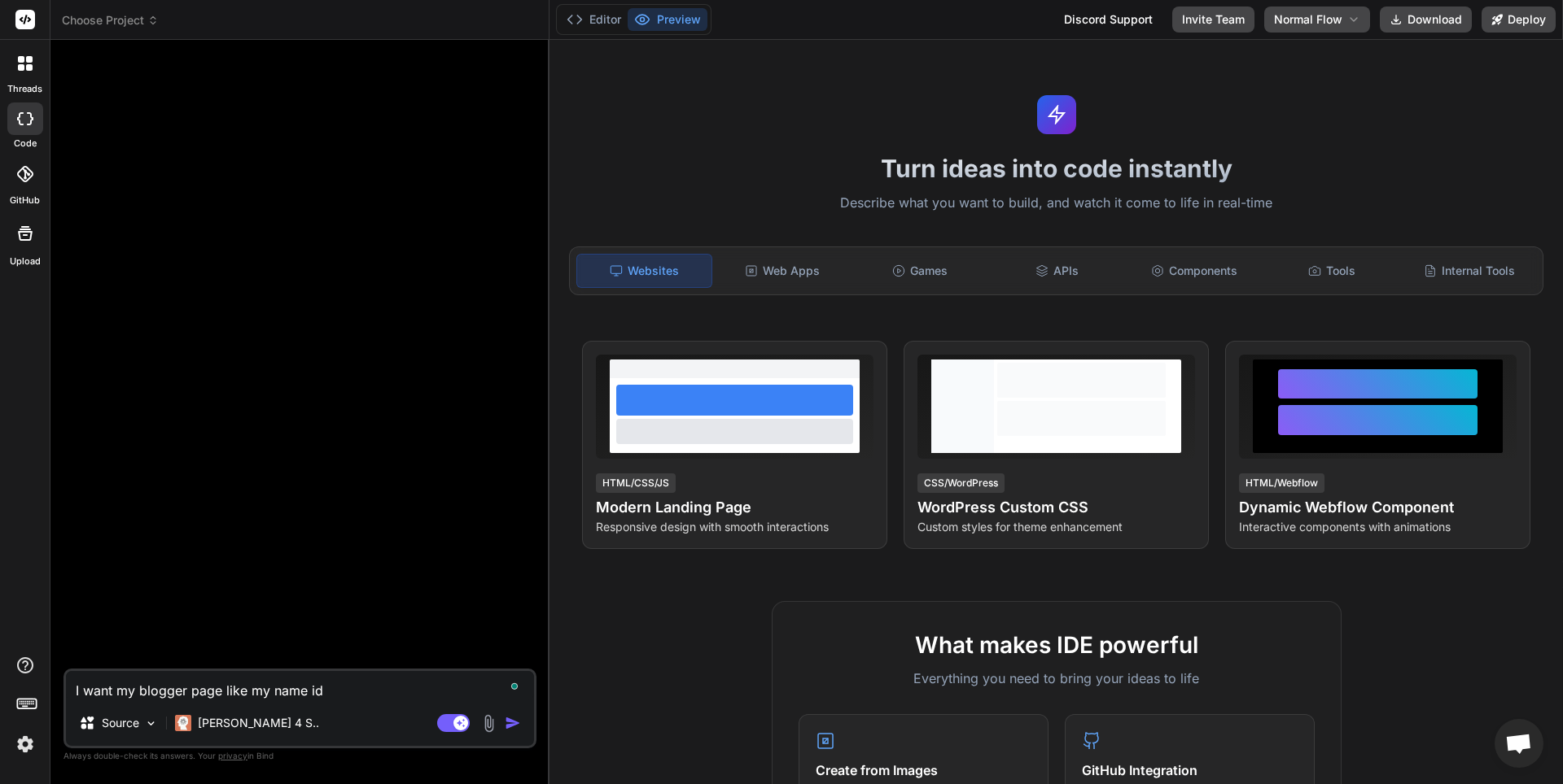
type textarea "x"
type textarea "I want my blogger page like my name id"
type textarea "x"
type textarea "I want my blogger page like my name i"
type textarea "x"
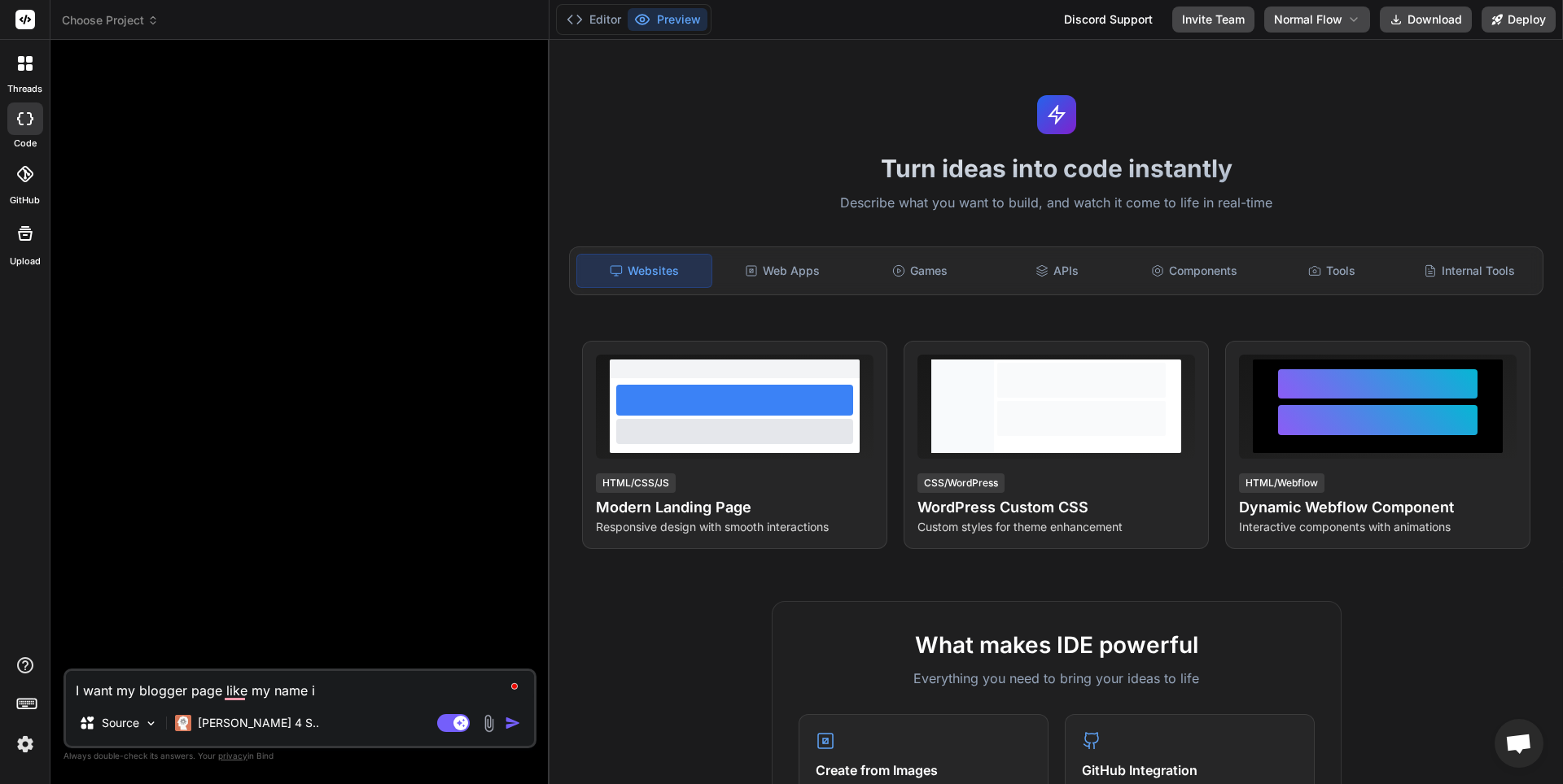
type textarea "I want my blogger page like my name is"
type textarea "x"
type textarea "I want my blogger page like my name is"
type textarea "x"
type textarea "I want my blogger page like my name is C"
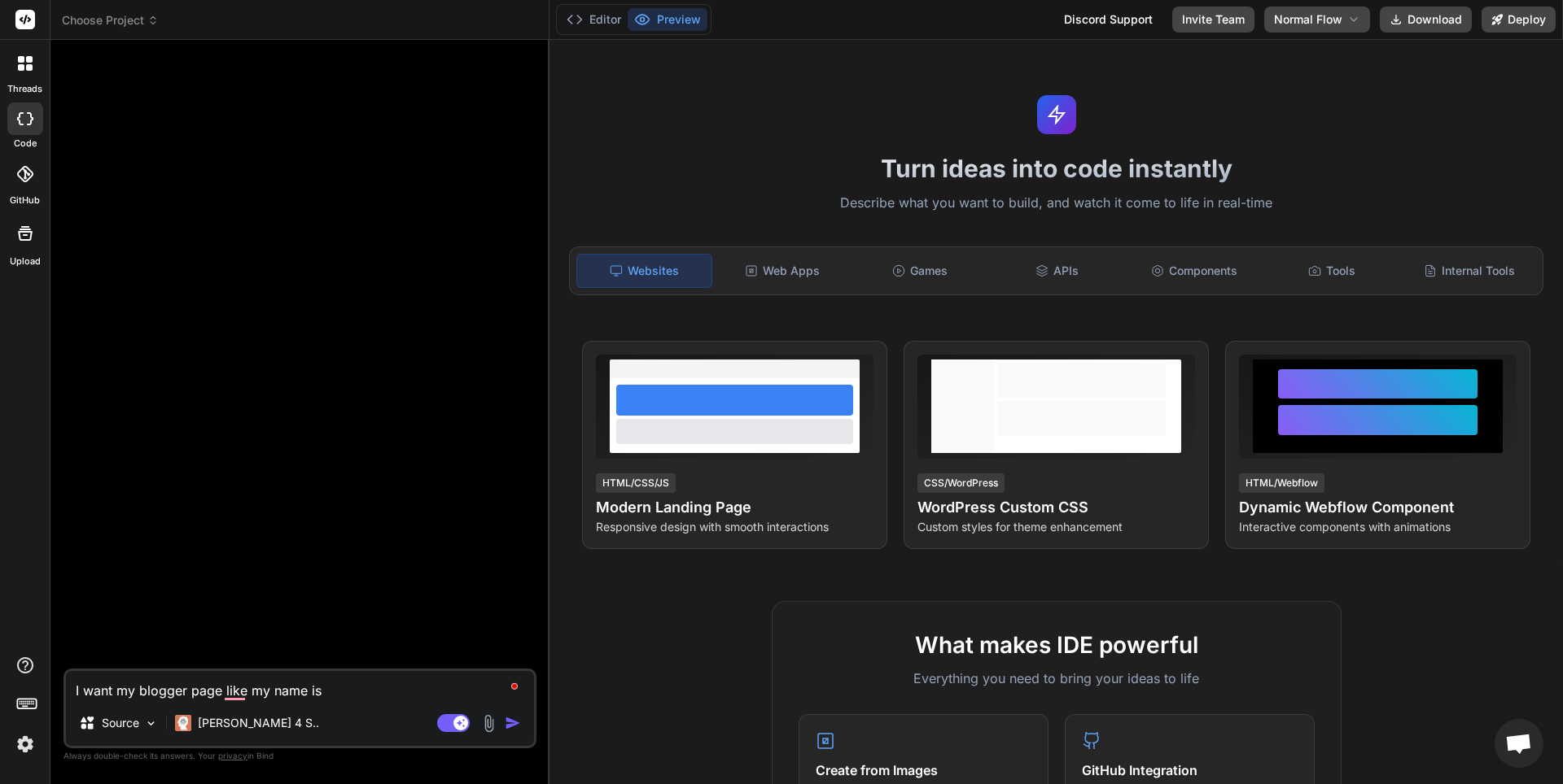
type textarea "x"
type textarea "I want my blogger page like my name is Ch"
type textarea "x"
type textarea "I want my blogger page like my name is Chi"
type textarea "x"
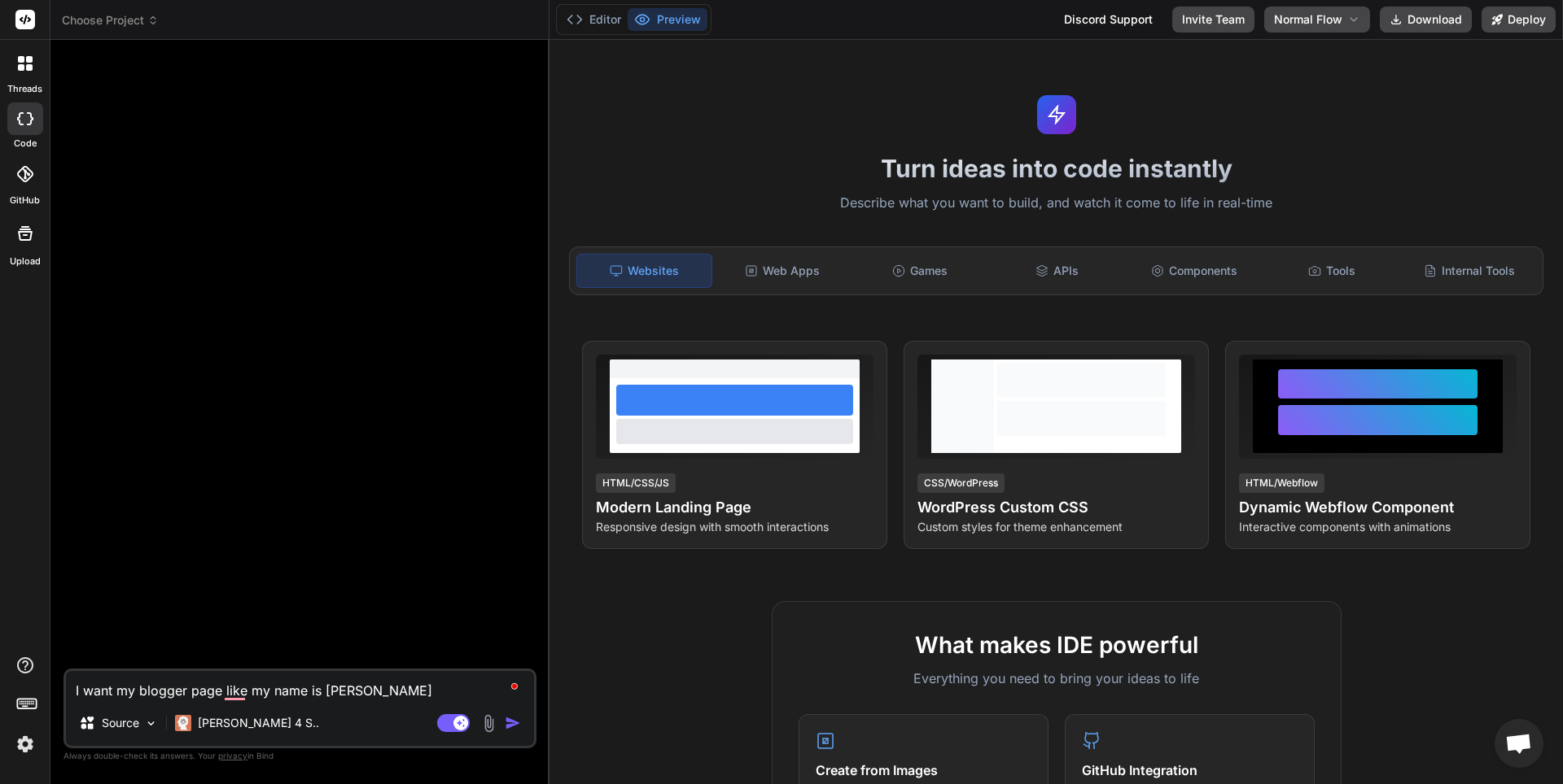
type textarea "I want my blogger page like my name is Chit"
type textarea "x"
type textarea "I want my blogger page like my name is Chitr"
type textarea "x"
type textarea "I want my blogger page like my name is Chitra"
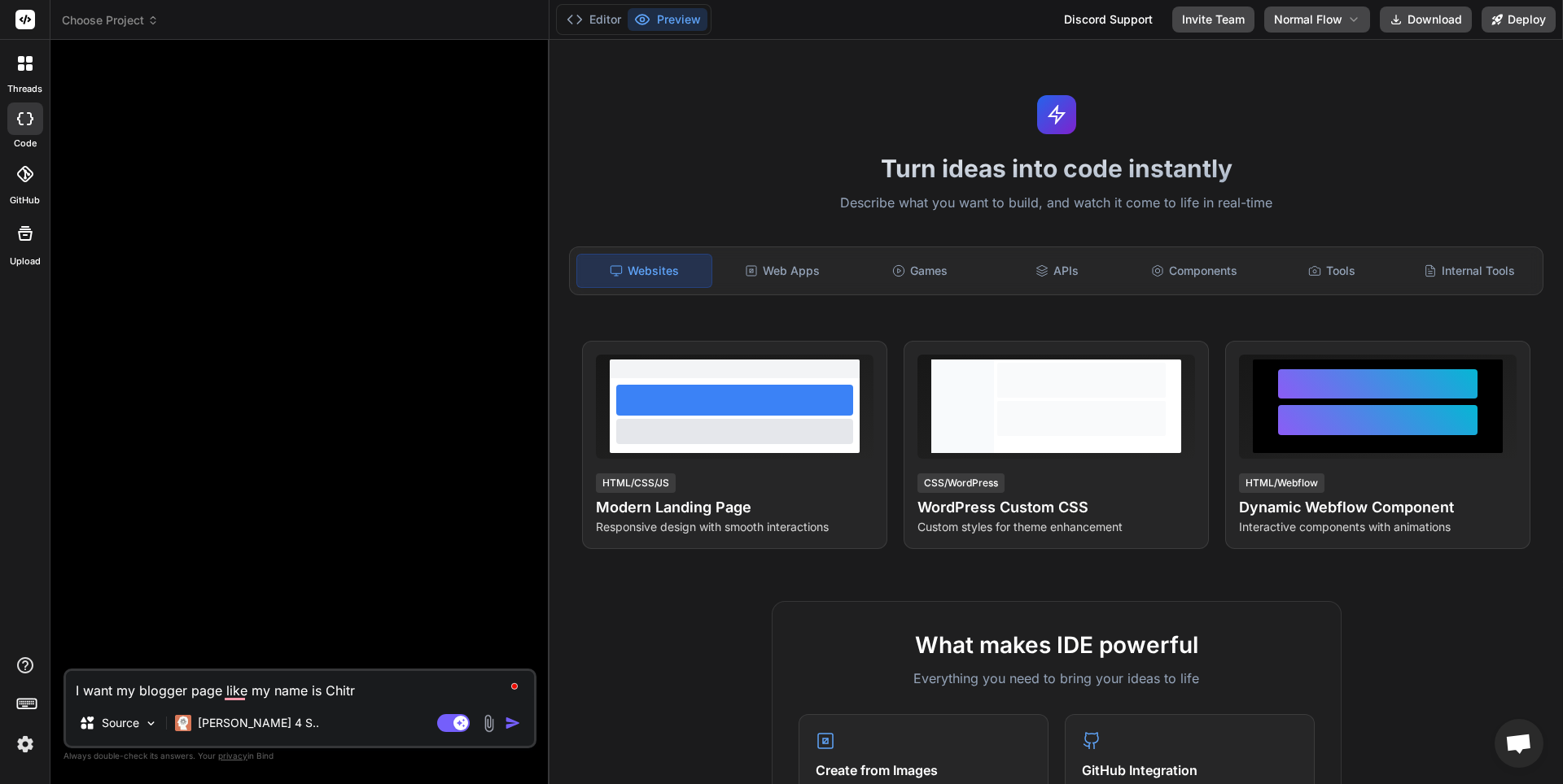
type textarea "x"
type textarea "I want my blogger page like my name is Chitran"
type textarea "x"
type textarea "I want my blogger page like my name is Chitranj"
type textarea "x"
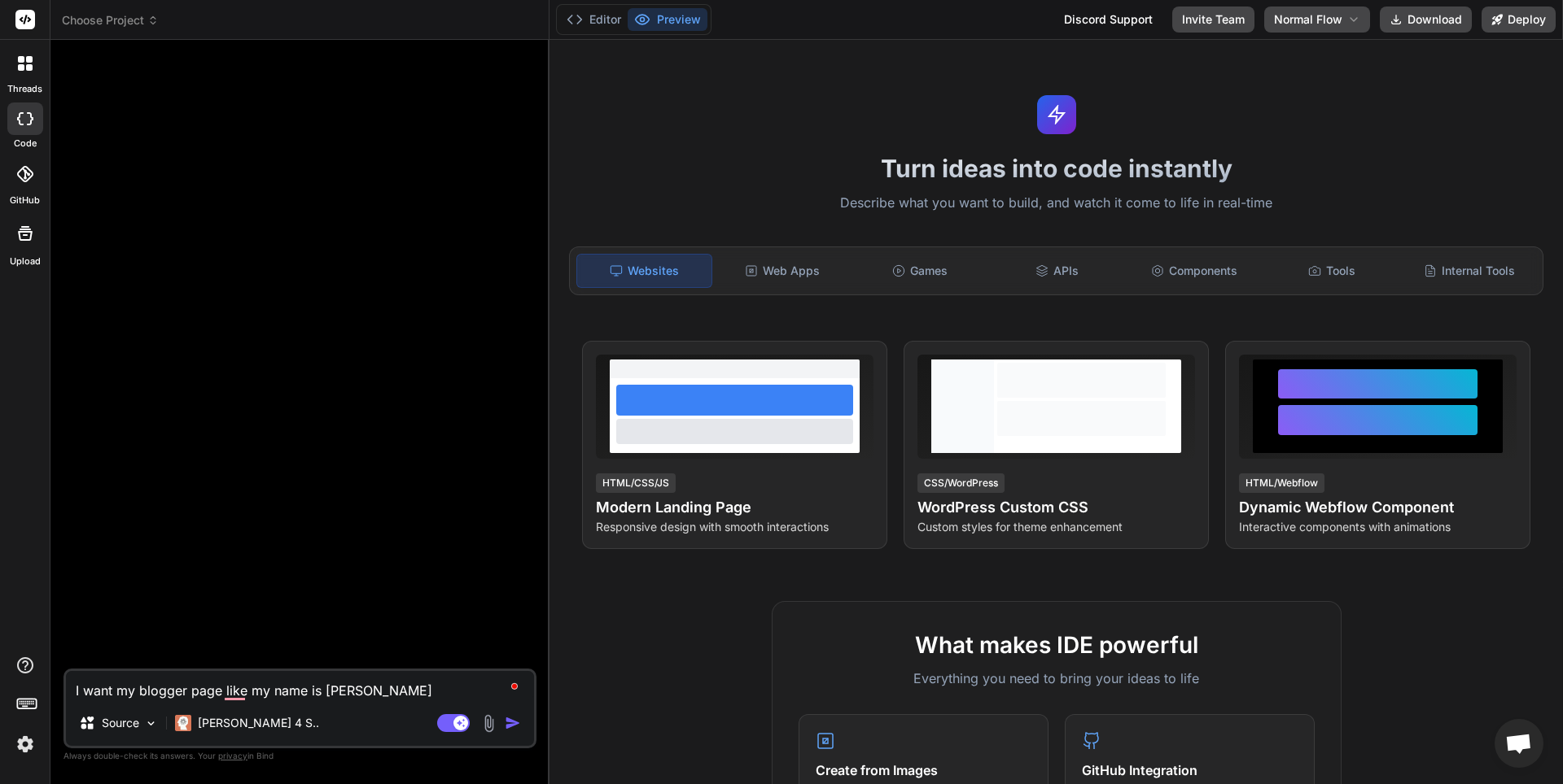
type textarea "I want my blogger page like my name is Chitranja"
type textarea "x"
type textarea "I want my blogger page like my name is [PERSON_NAME]"
type textarea "x"
type textarea "I want my blogger page like my name is [PERSON_NAME]"
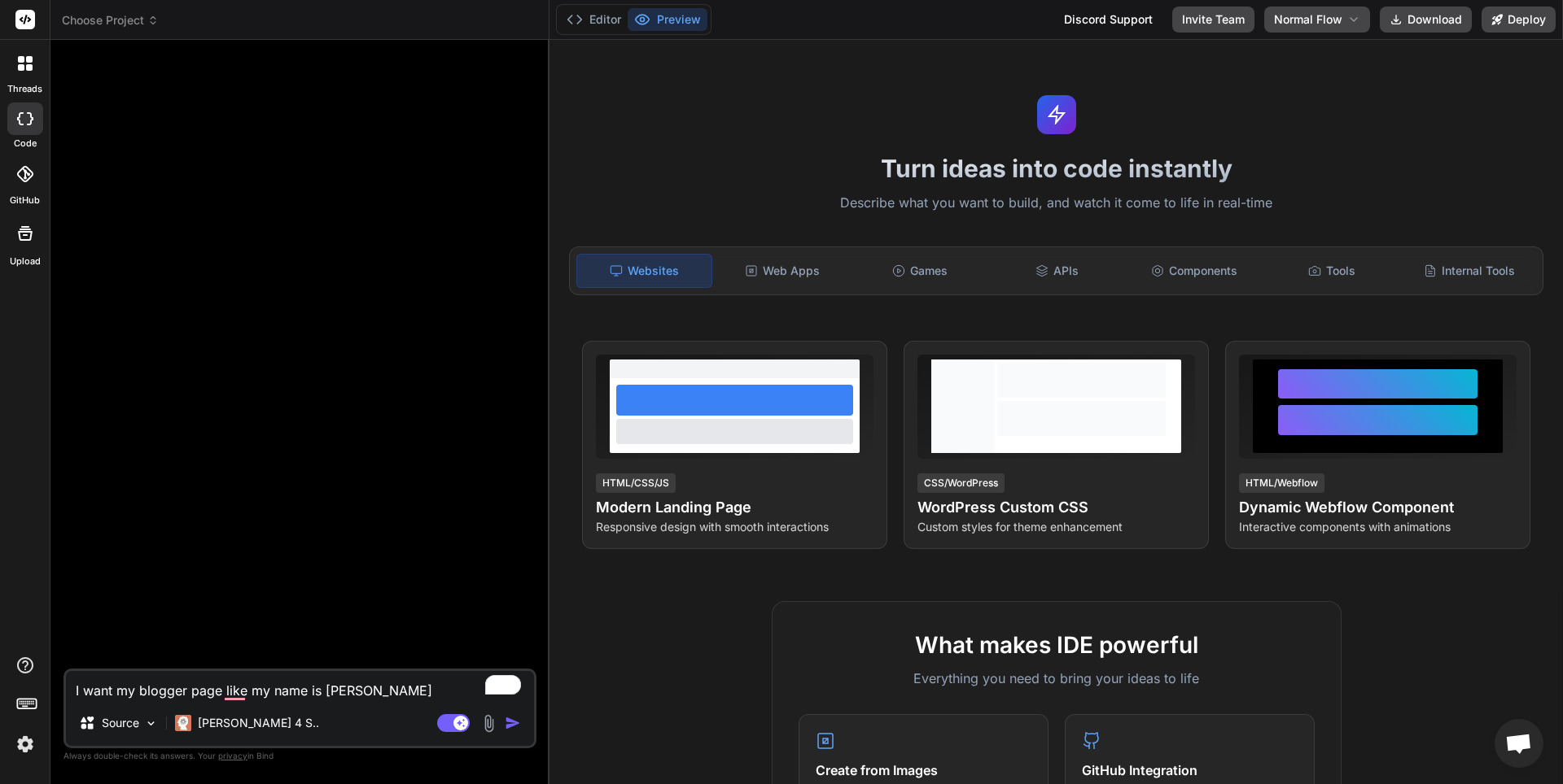
type textarea "x"
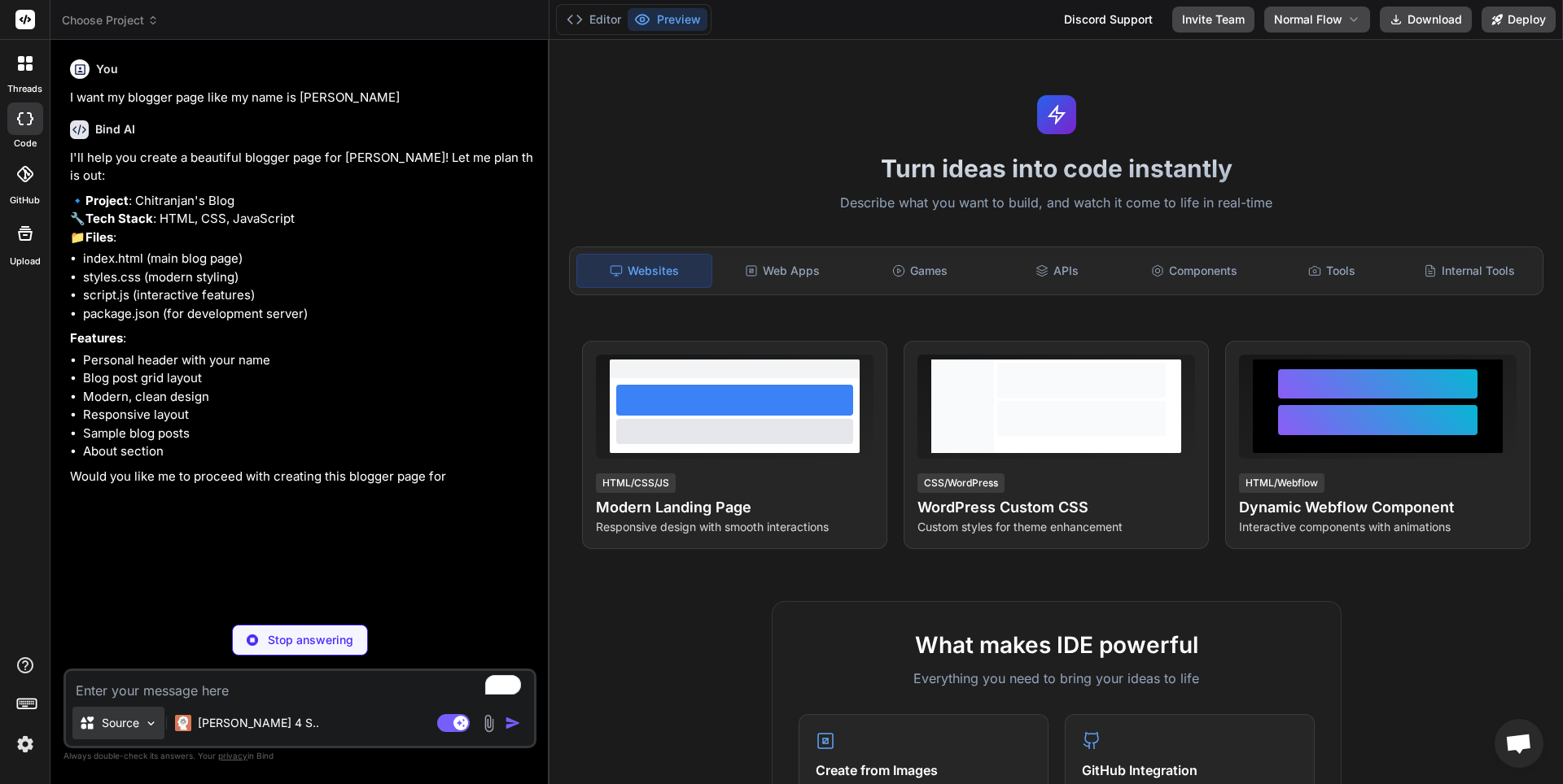
type textarea "x"
type textarea "y"
type textarea "x"
type textarea "ye"
type textarea "x"
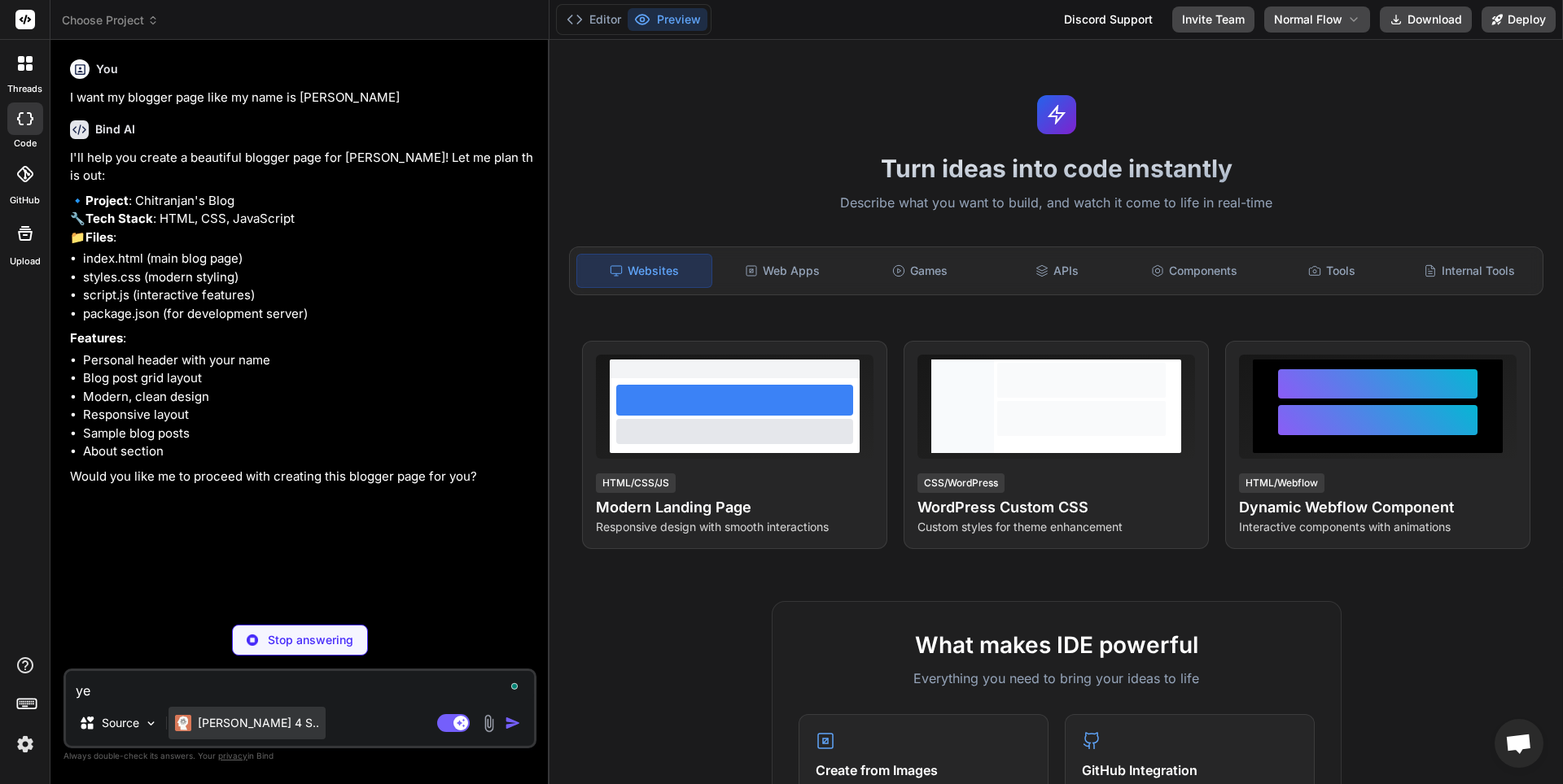
type textarea "yes"
type textarea "x"
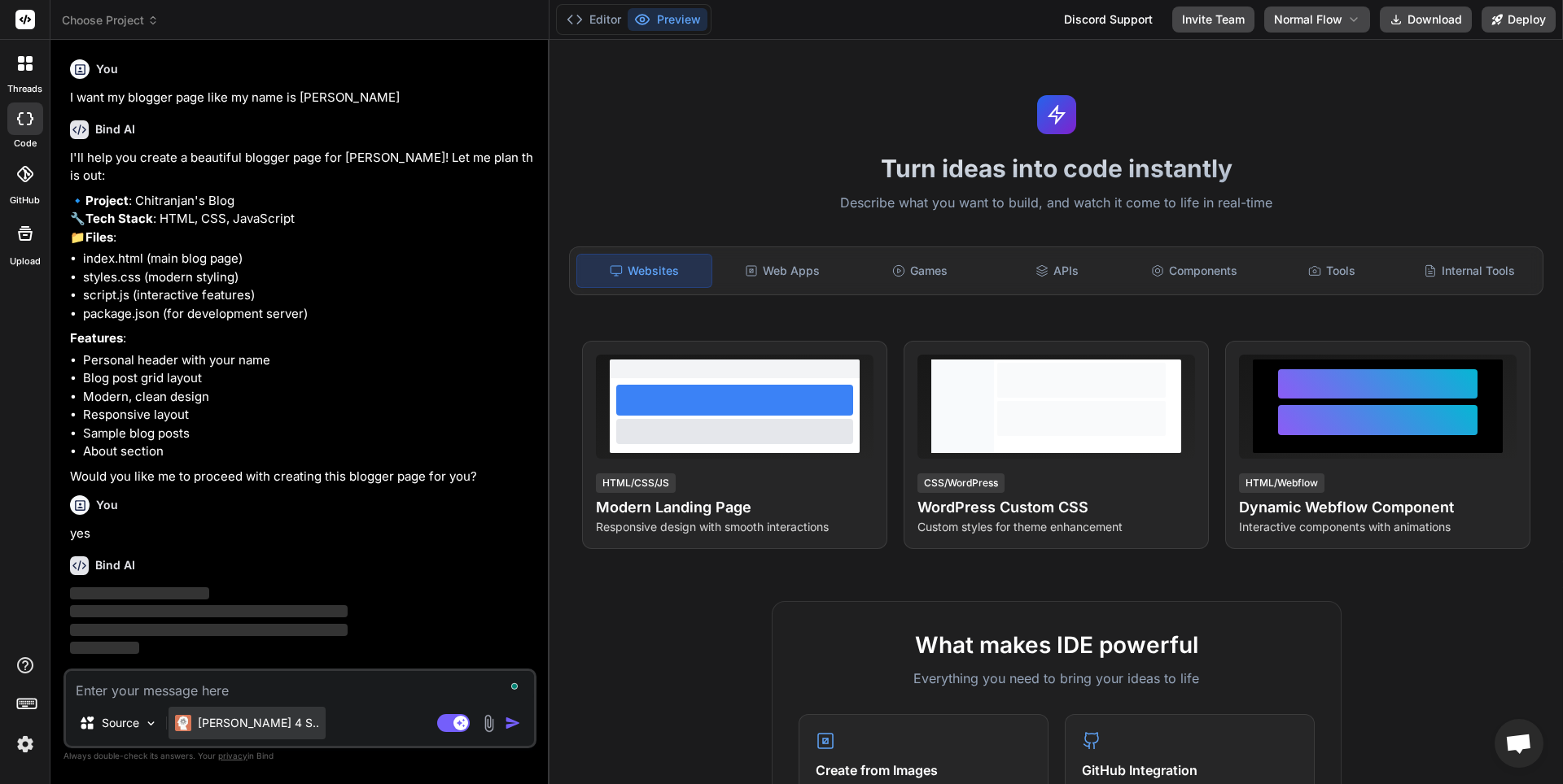
scroll to position [7, 0]
click at [602, 21] on button "Editor" at bounding box center [594, 20] width 68 height 23
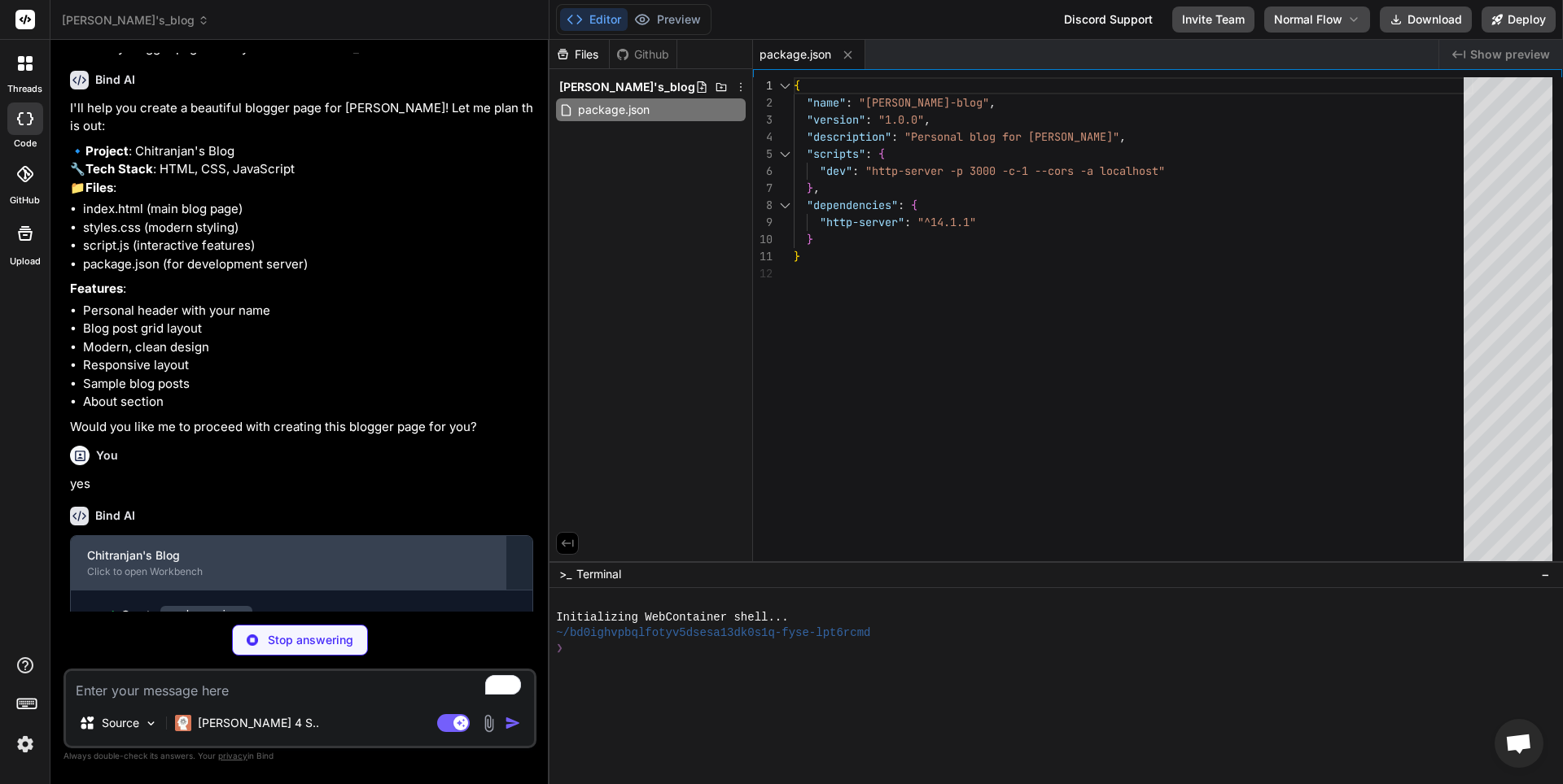
scroll to position [122, 0]
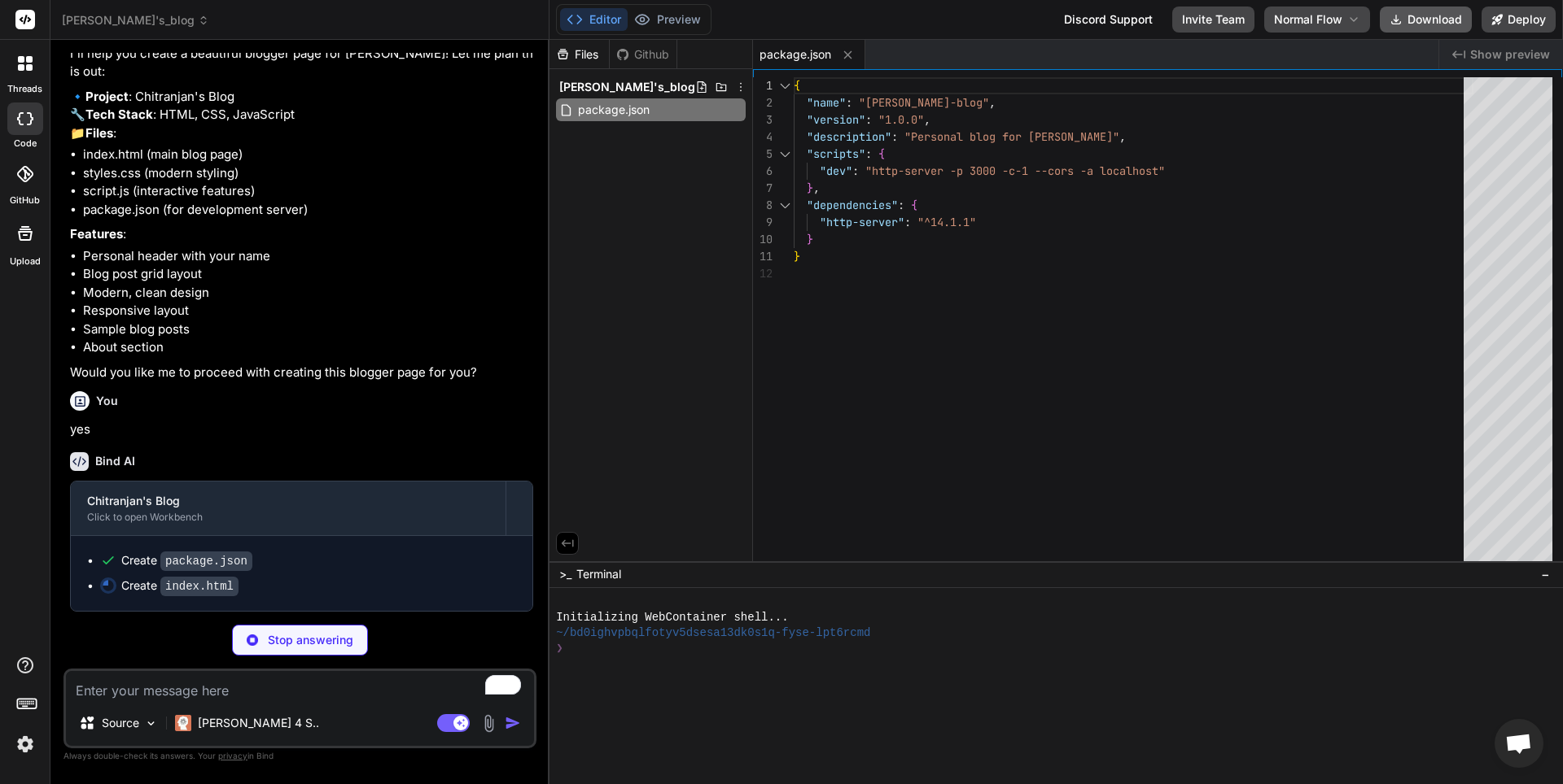
type textarea "x"
type textarea "<footer class="footer"> <div class="container"> <p>&copy; 2024 Chitranjan. All …"
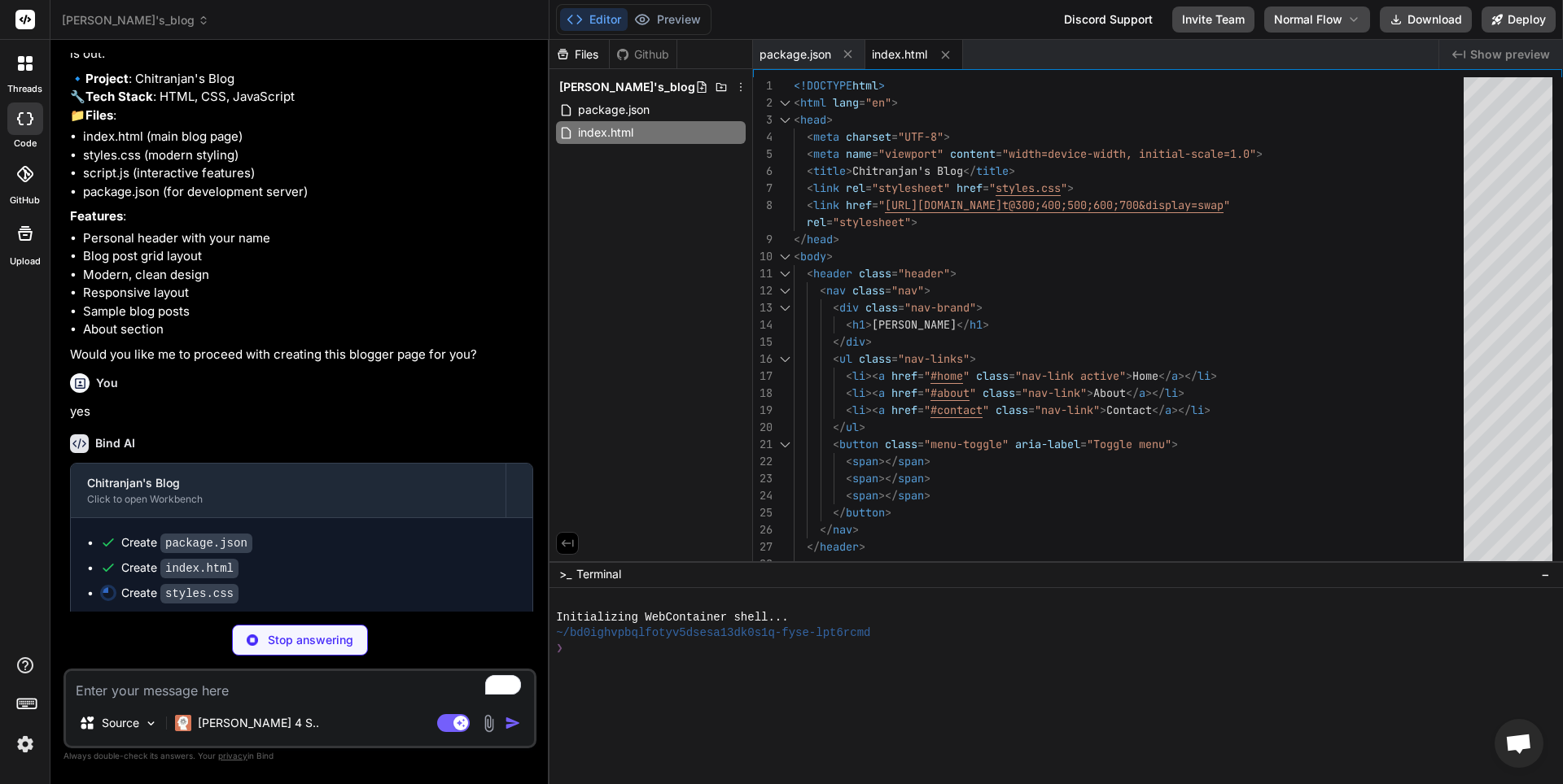
scroll to position [147, 0]
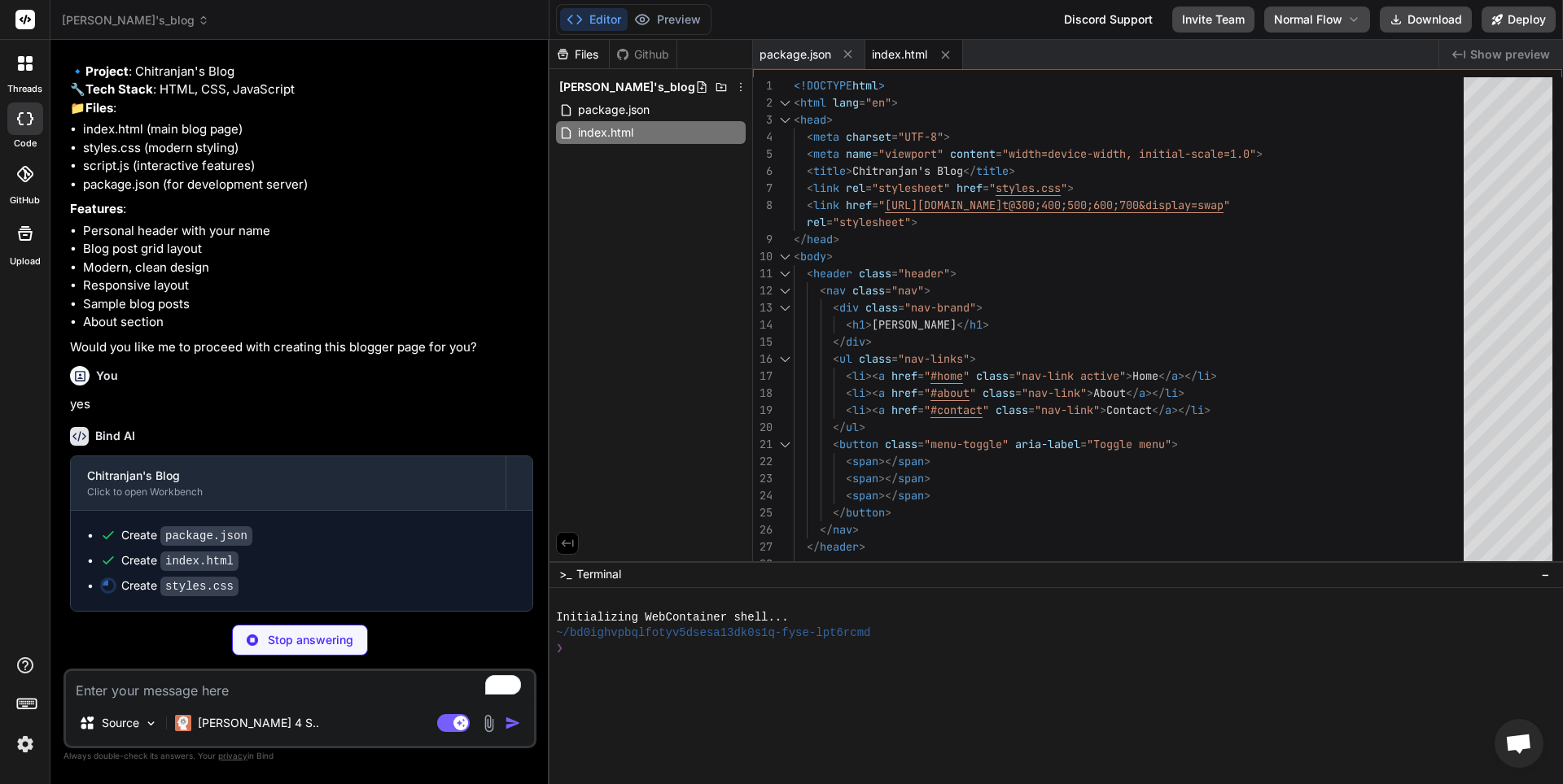
type textarea "x"
type textarea "grid-template-columns: 1fr; } .post-card { margin: 0 1rem; } }"
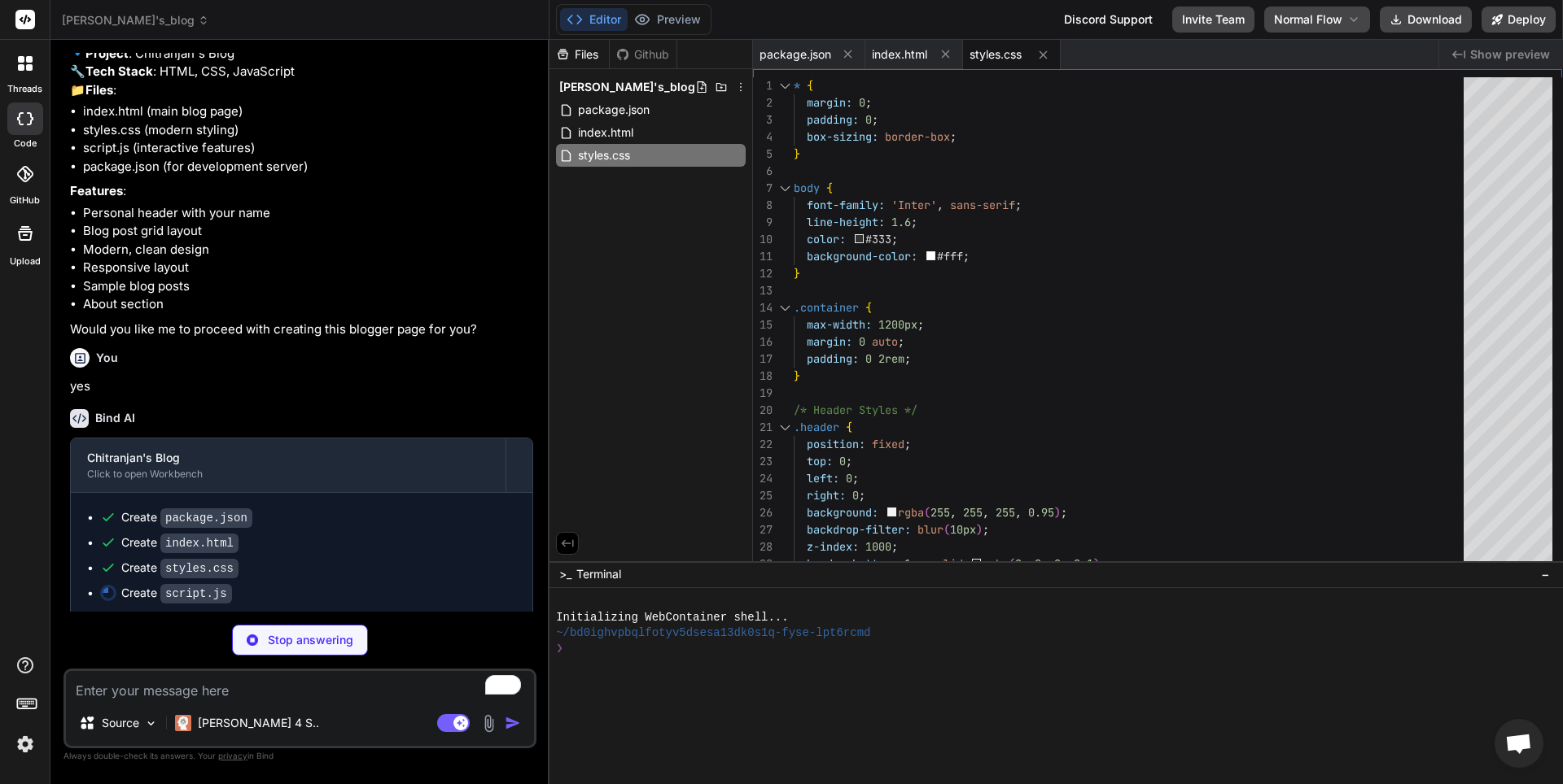
scroll to position [172, 0]
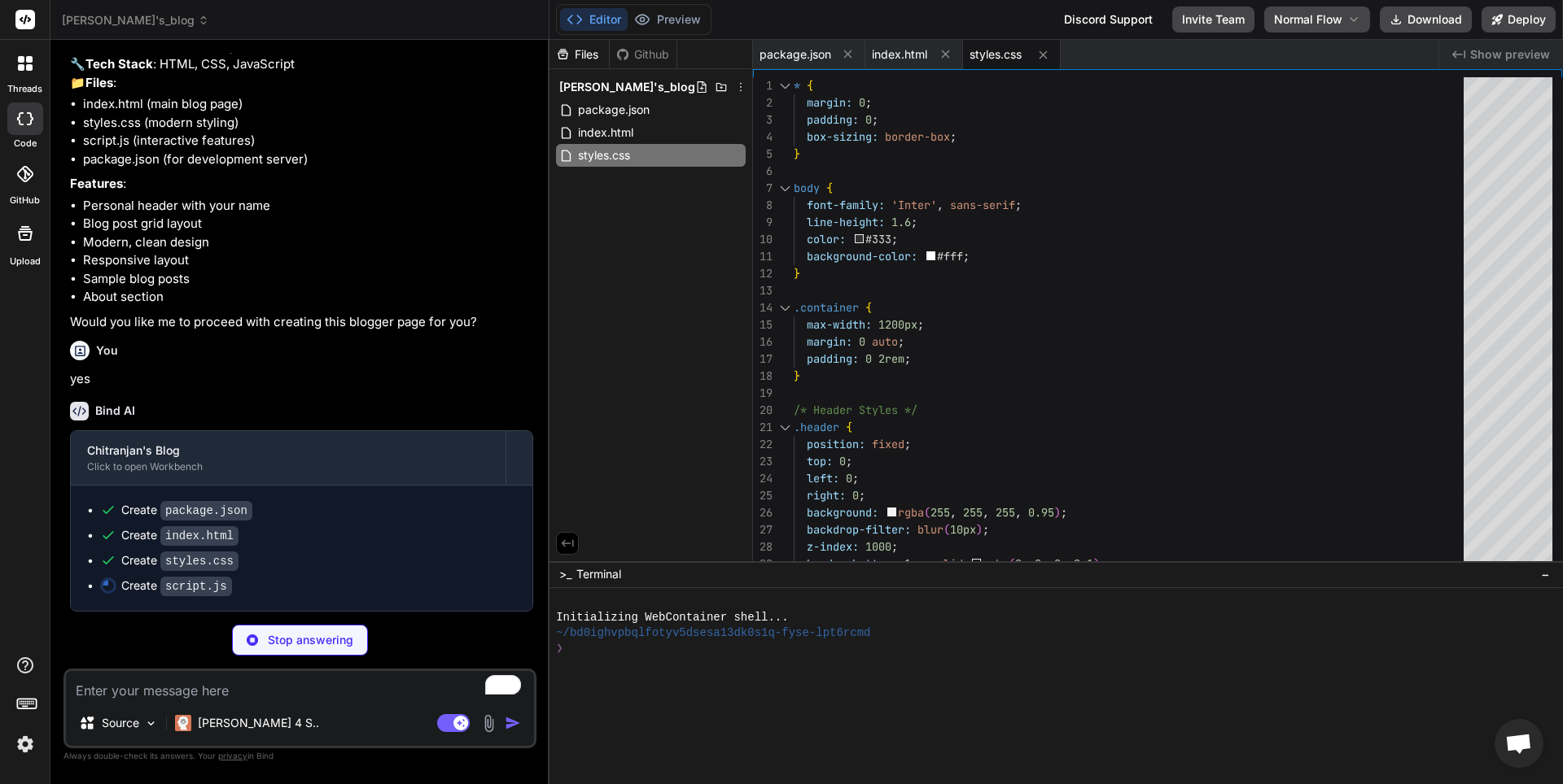
type textarea "x"
type textarea "const socialLinks = document.querySelectorAll('.social-link'); socialLinks.forE…"
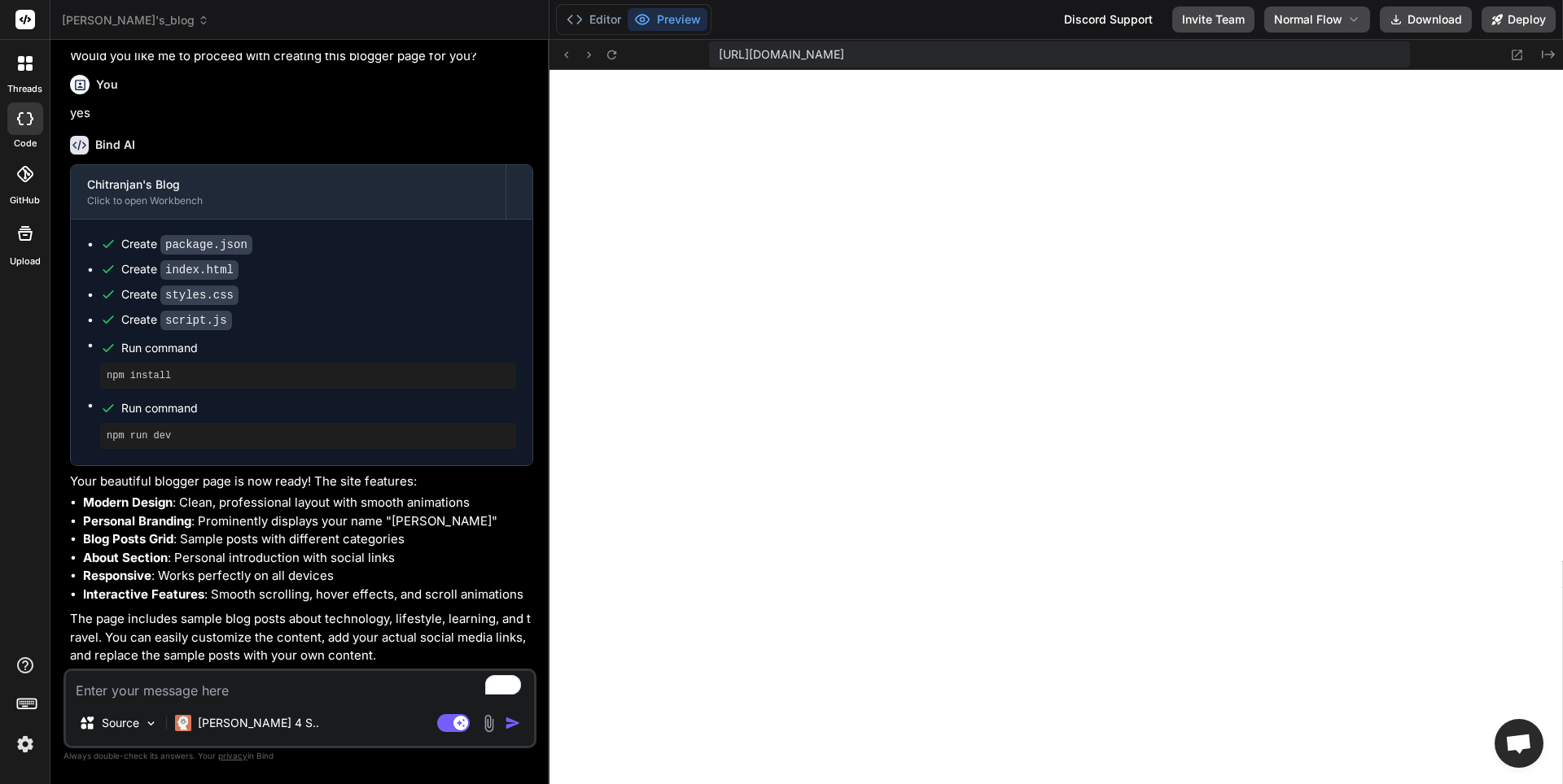
scroll to position [680, 0]
click at [1528, 20] on button "Deploy" at bounding box center [1519, 20] width 74 height 26
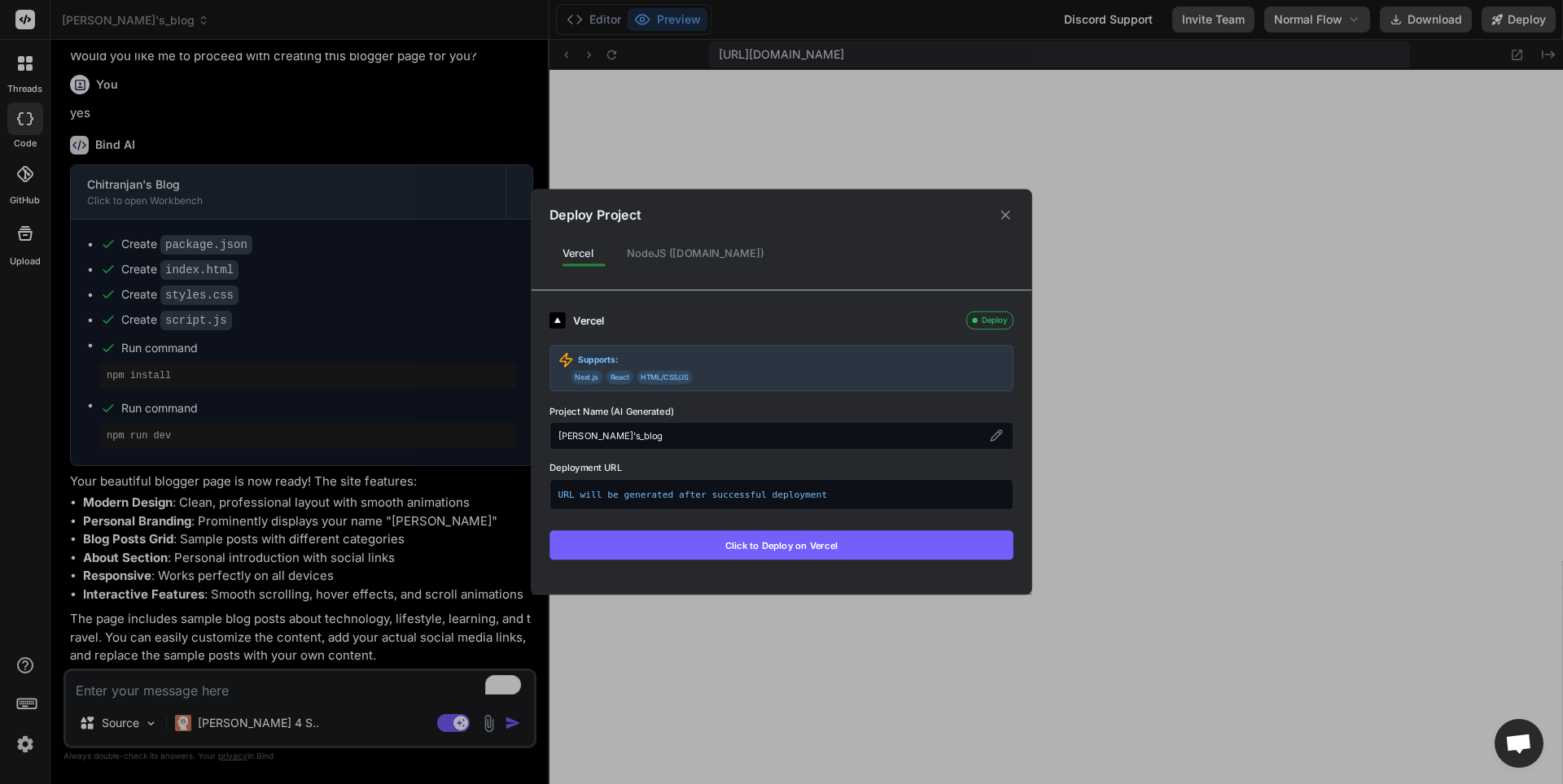
click at [800, 548] on button "Click to Deploy on Vercel" at bounding box center [781, 545] width 464 height 30
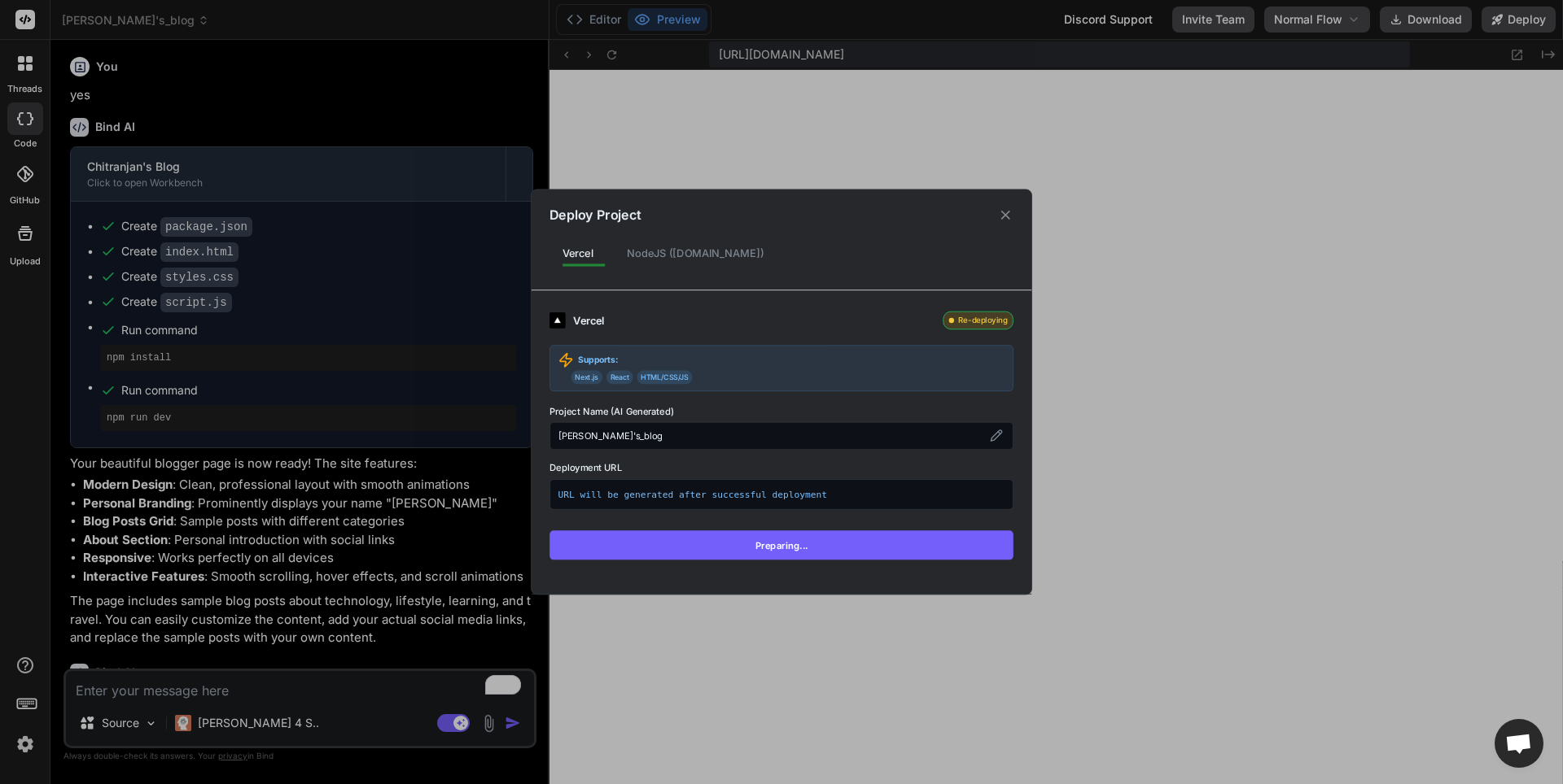
scroll to position [580, 0]
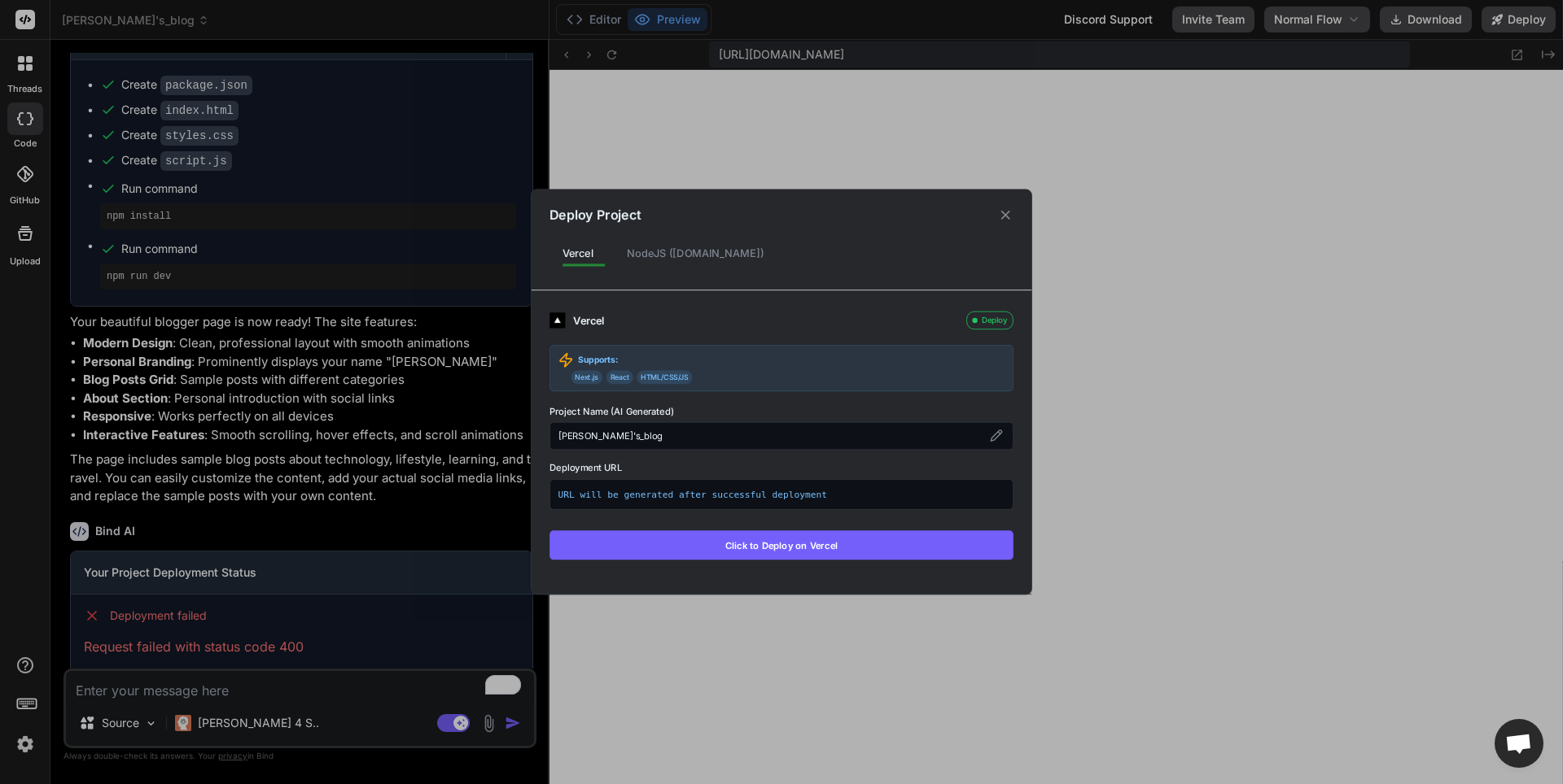
click at [200, 487] on div "Deploy Project Vercel NodeJS (Fly.io) Vercel Deploy Supports: Next.js React HTM…" at bounding box center [781, 392] width 1563 height 784
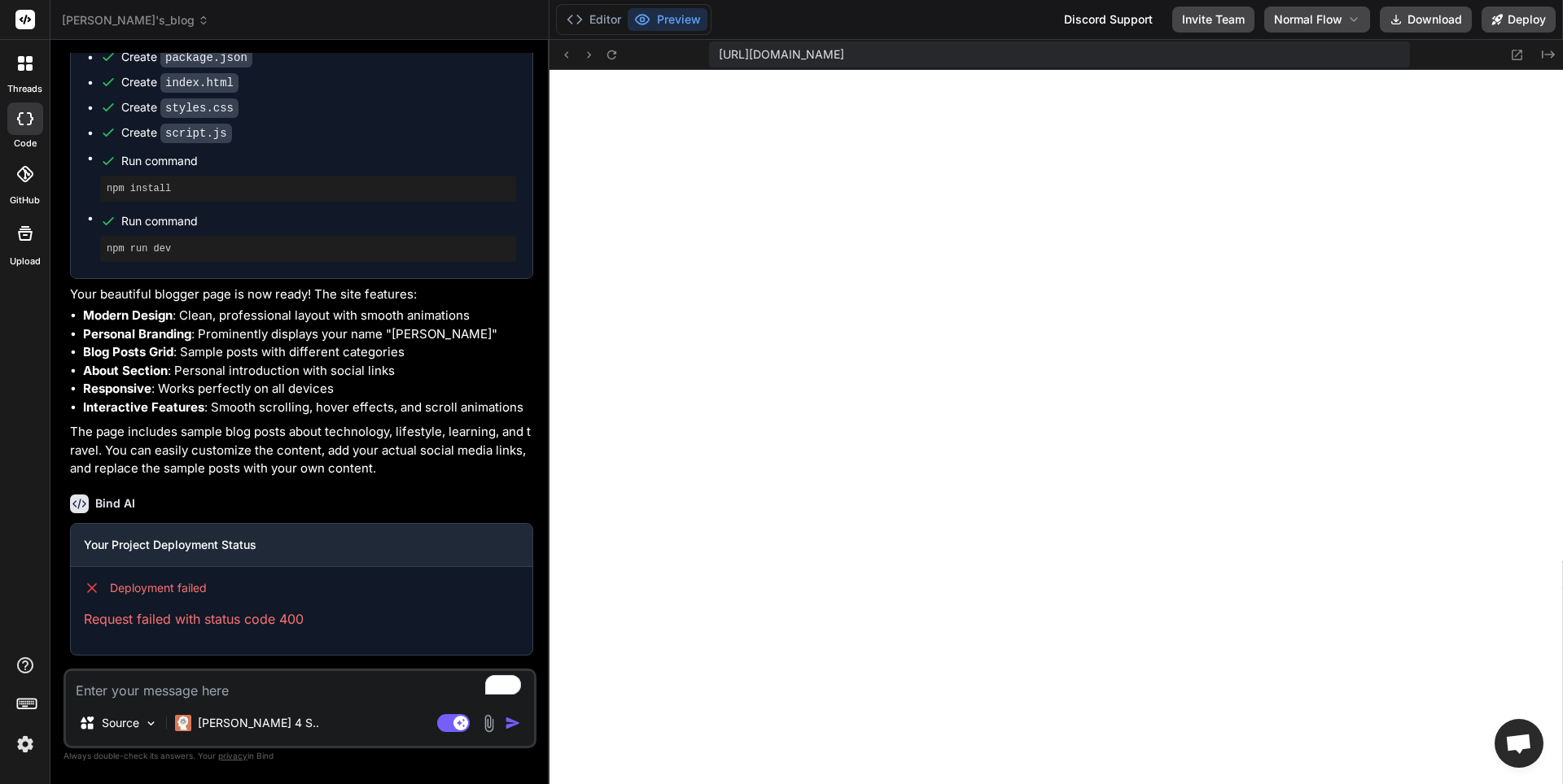
scroll to position [626, 0]
click at [1516, 24] on button "Deploy" at bounding box center [1519, 20] width 74 height 26
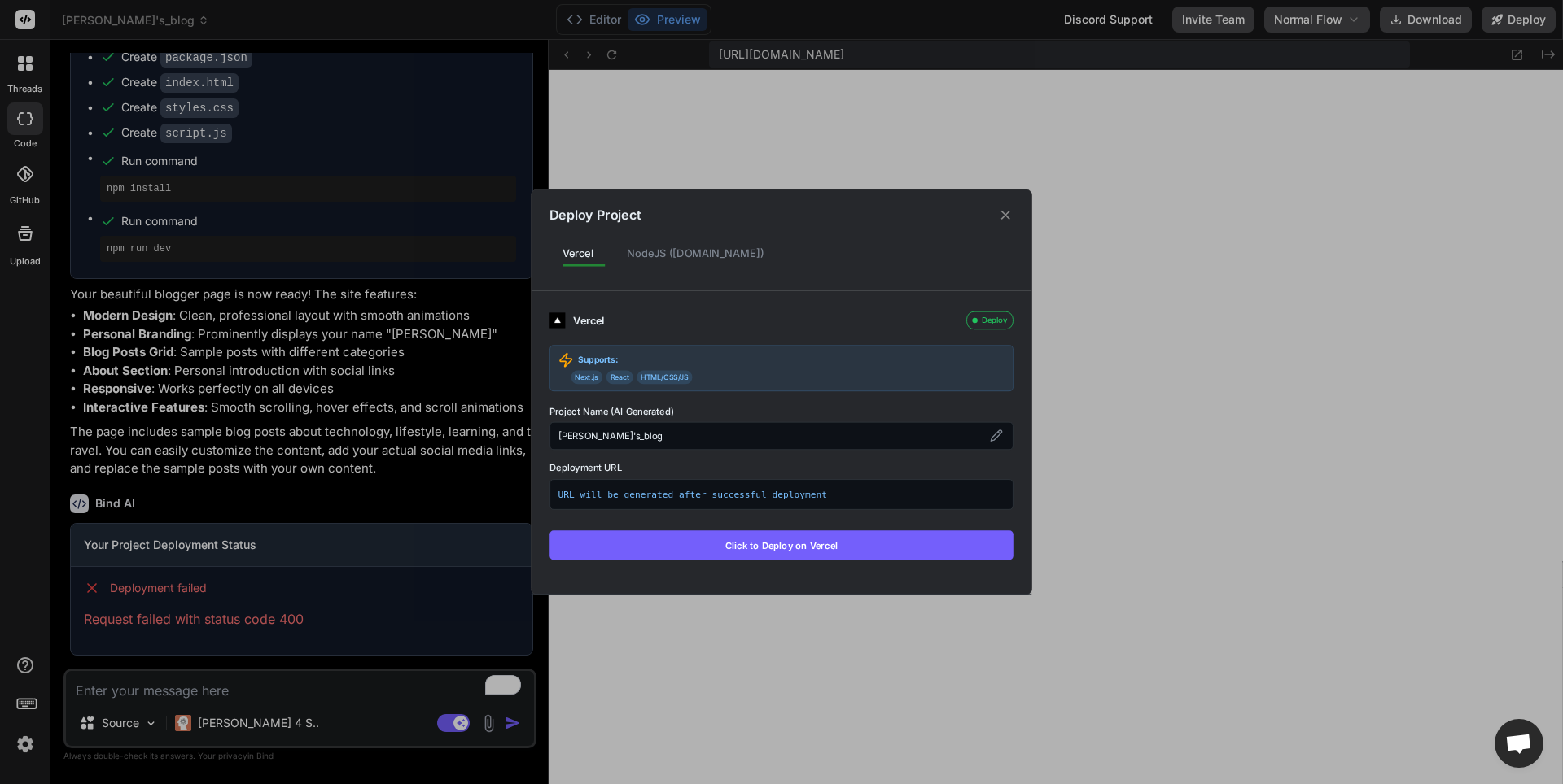
click at [645, 256] on div "NodeJS (Fly.io)" at bounding box center [695, 254] width 163 height 31
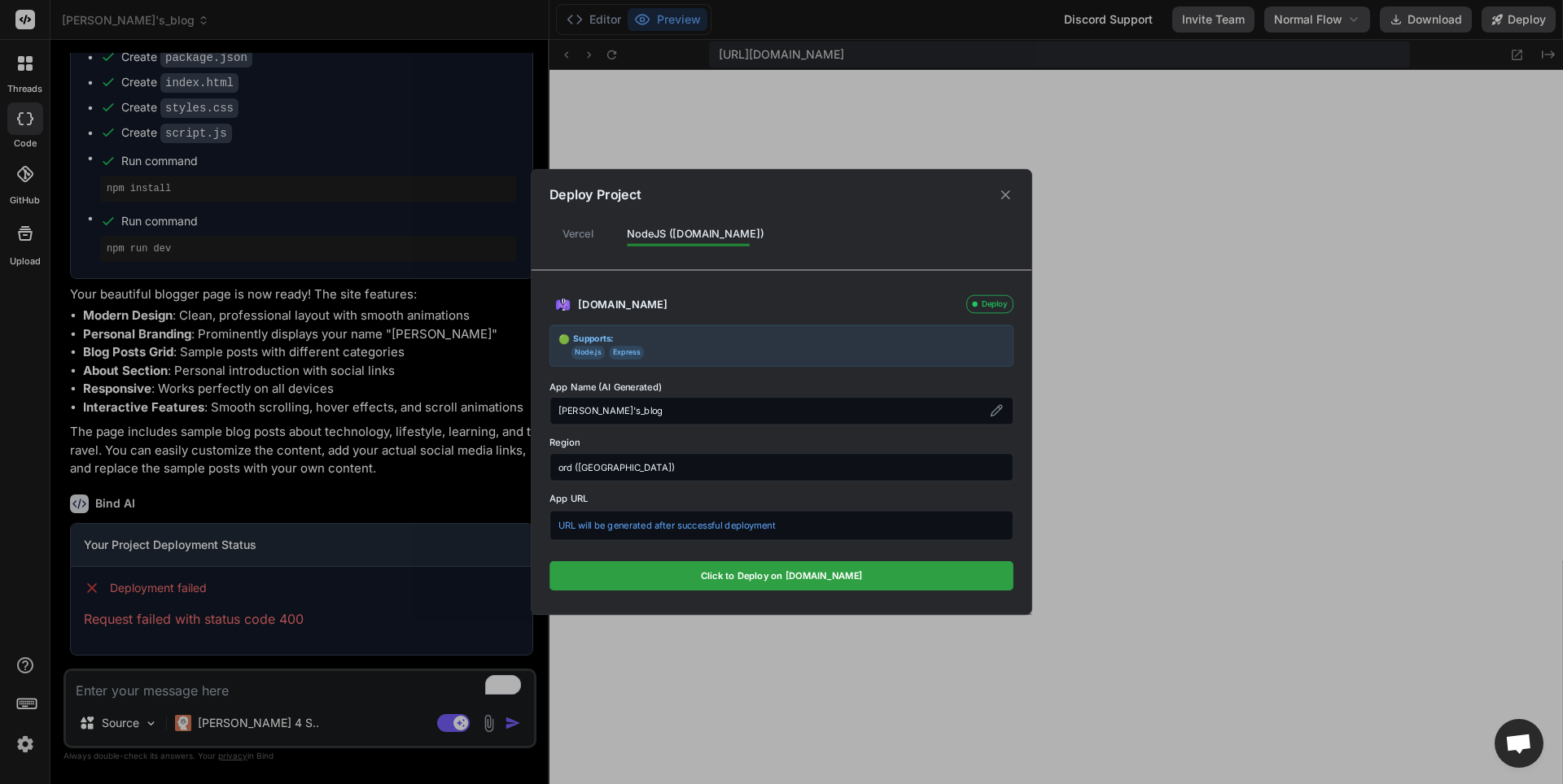
click at [740, 585] on button "Click to Deploy on fly.io" at bounding box center [781, 576] width 464 height 30
click at [579, 240] on div "Vercel" at bounding box center [578, 234] width 57 height 31
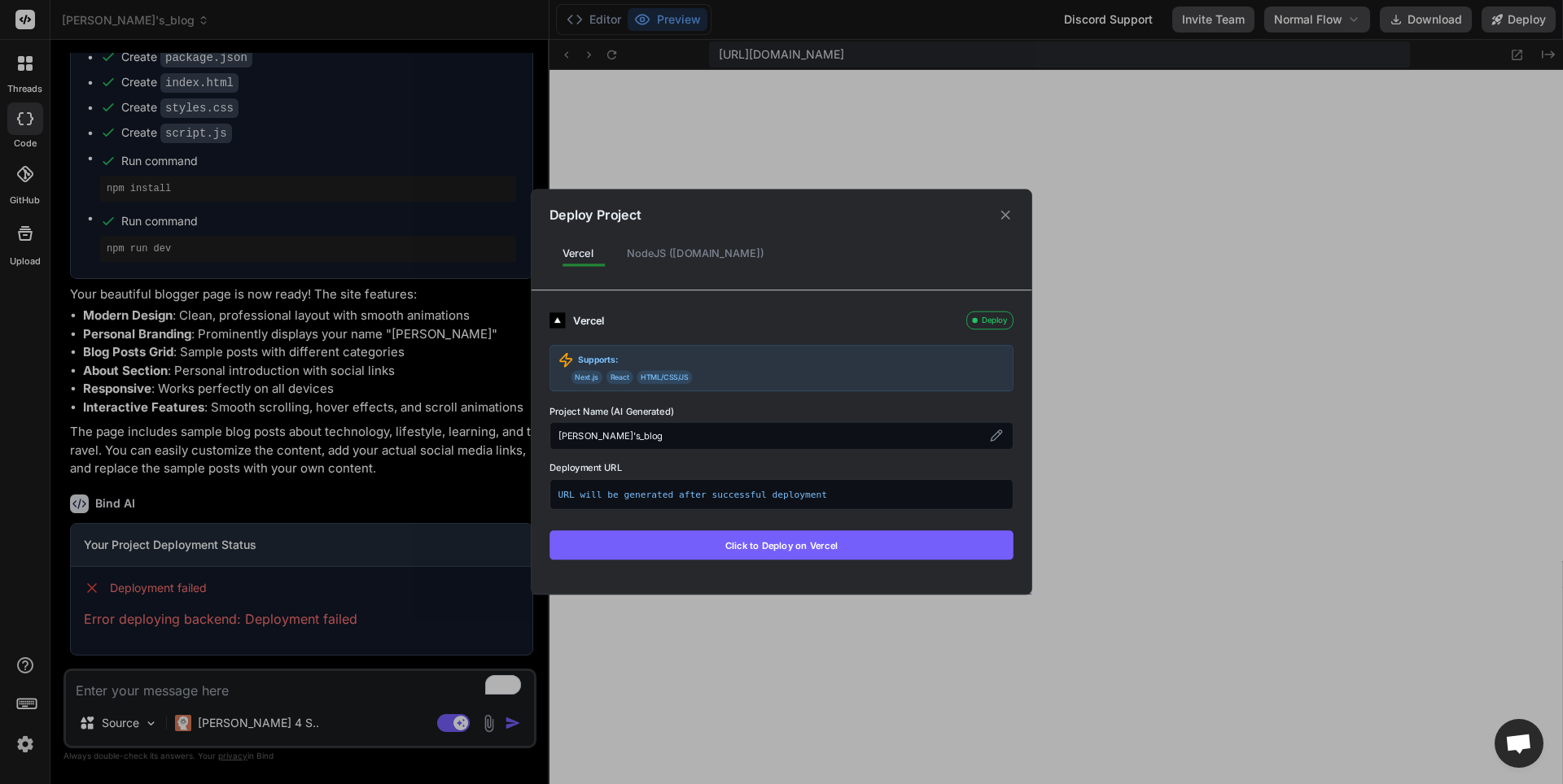
click at [730, 546] on button "Click to Deploy on Vercel" at bounding box center [781, 545] width 464 height 30
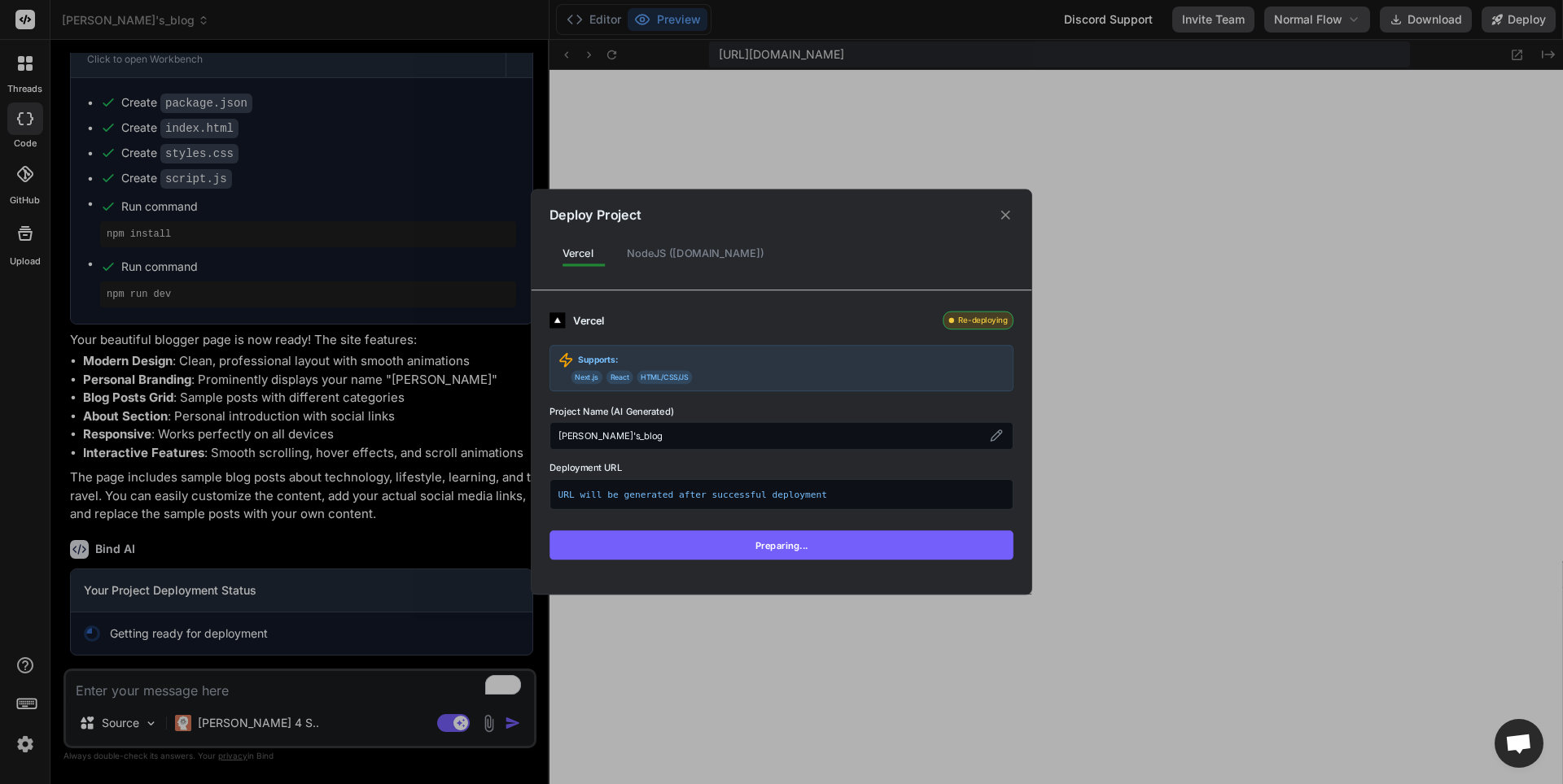
type textarea "x"
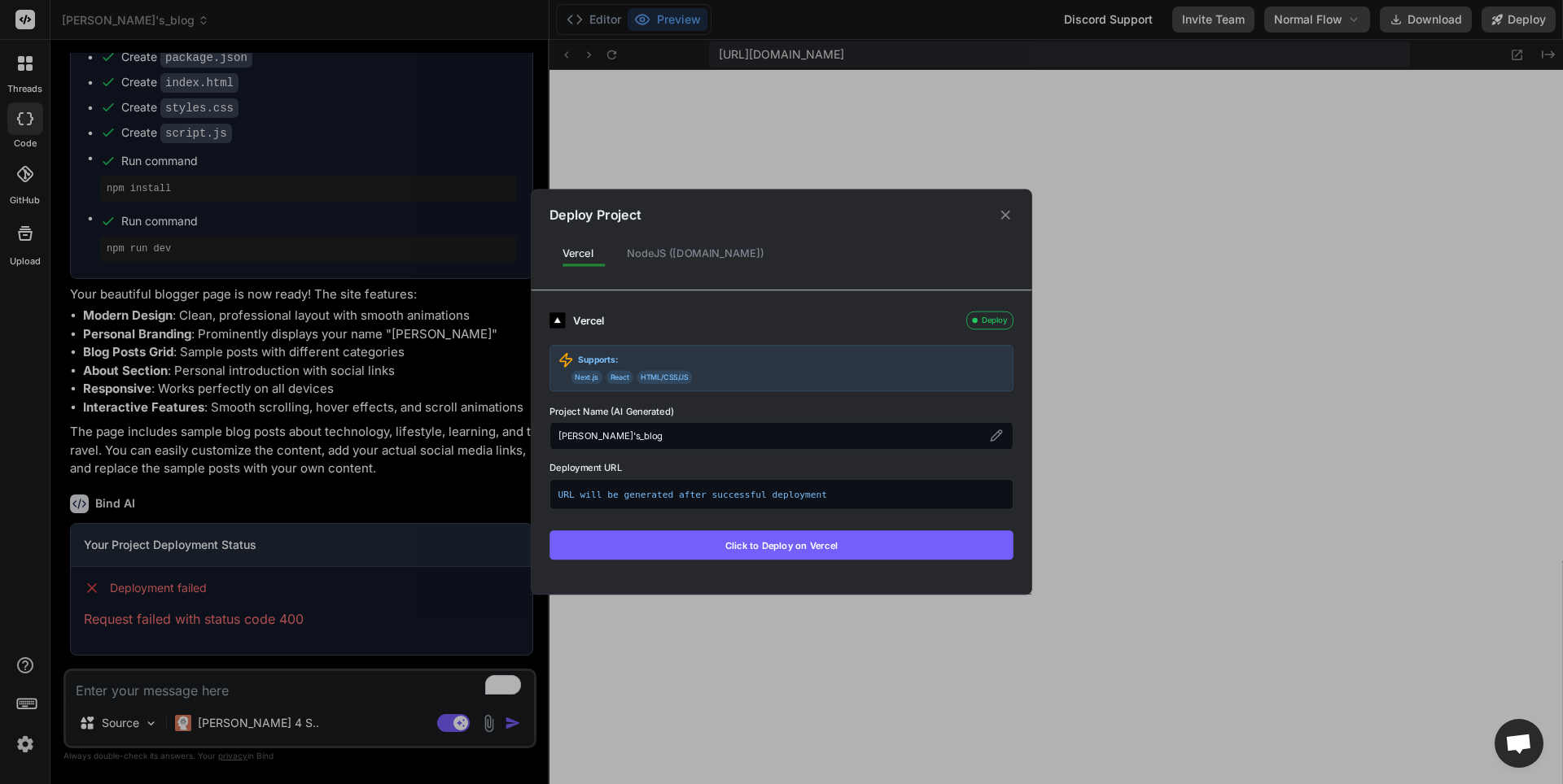
click at [672, 375] on span "HTML/CSS/JS" at bounding box center [664, 378] width 55 height 13
click at [664, 434] on div "chitranjan's_blog" at bounding box center [781, 436] width 464 height 28
click at [991, 435] on icon at bounding box center [996, 436] width 13 height 13
click at [641, 440] on input "chitranjan's_blog" at bounding box center [781, 436] width 464 height 28
type input "chitranjan's_blogl"
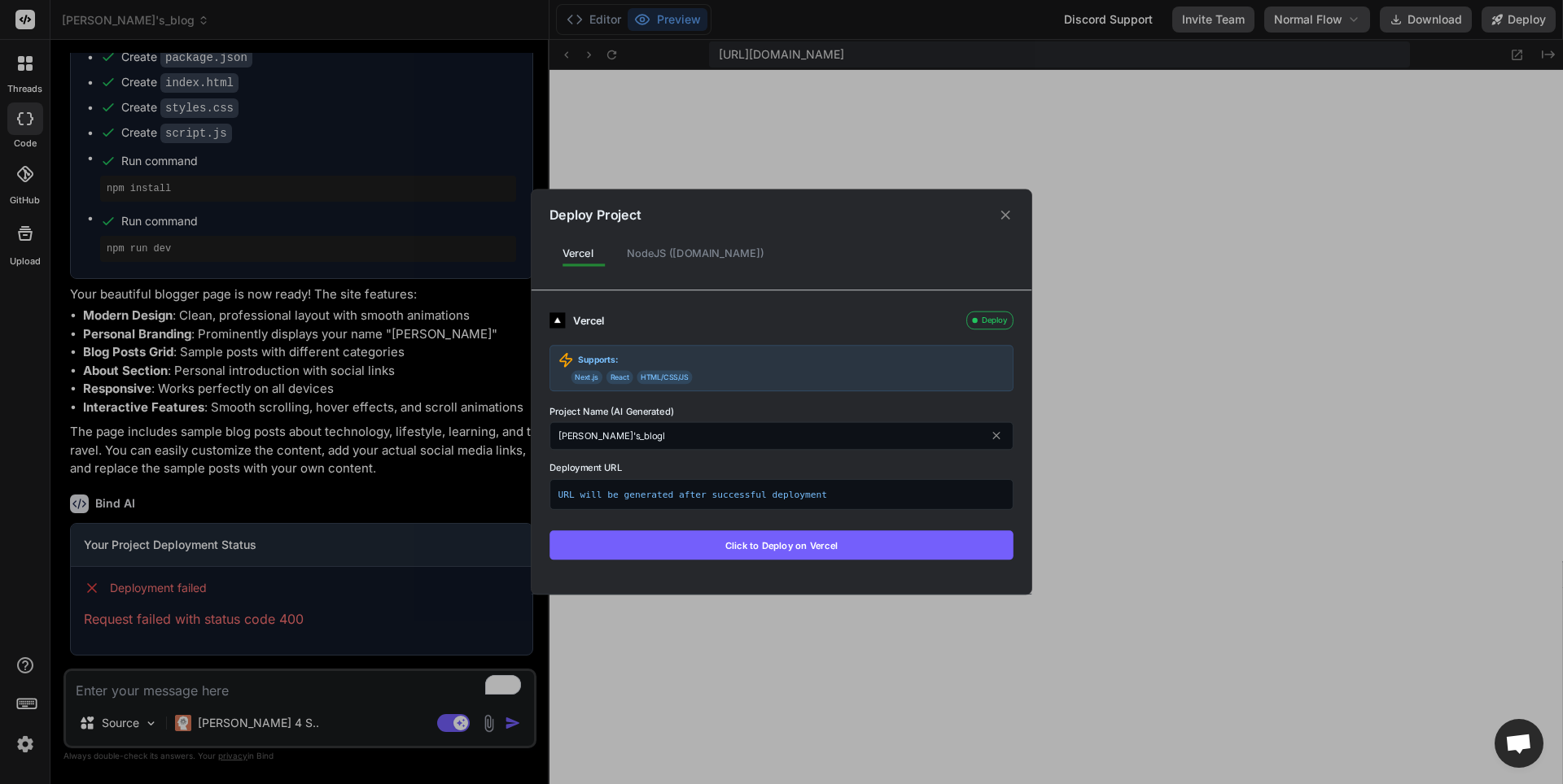
click at [753, 540] on button "Click to Deploy on Vercel" at bounding box center [781, 545] width 464 height 30
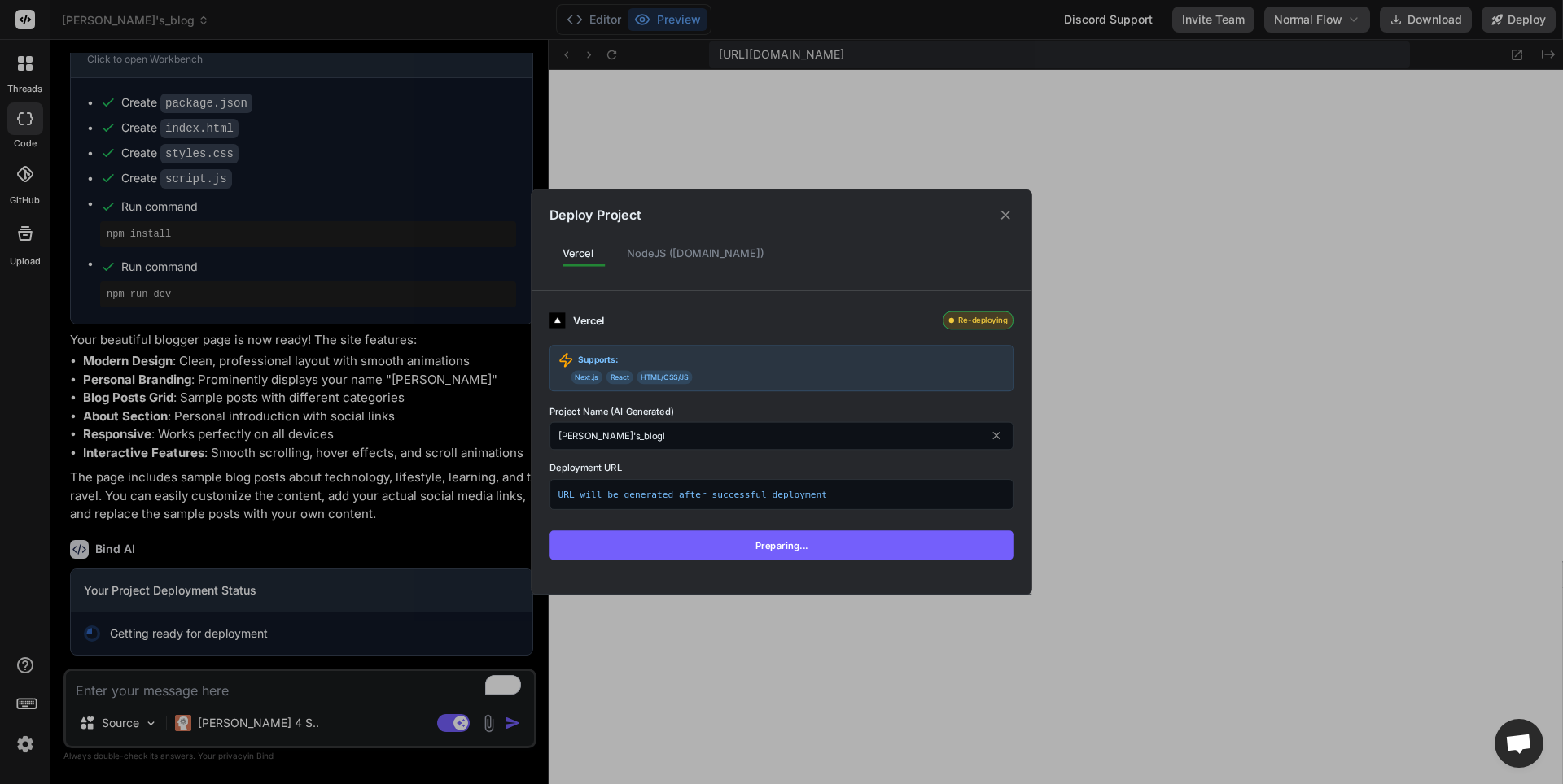
type textarea "x"
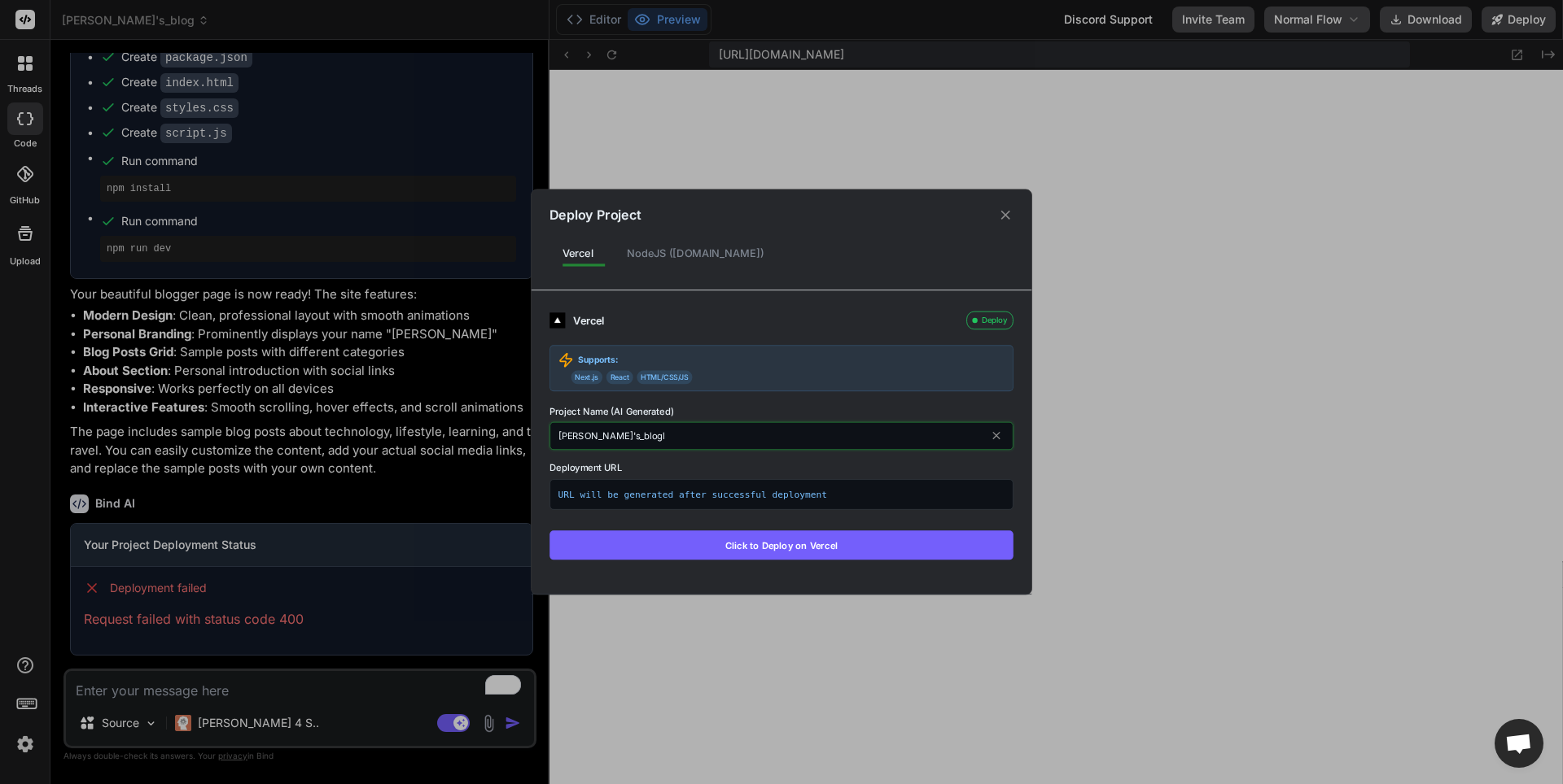
click at [649, 434] on input "chitranjan's_blogl" at bounding box center [781, 436] width 464 height 28
type input "chitranjan's_blog"
click at [793, 543] on button "Click to Deploy on Vercel" at bounding box center [781, 545] width 464 height 30
click at [1004, 217] on icon at bounding box center [1005, 215] width 9 height 9
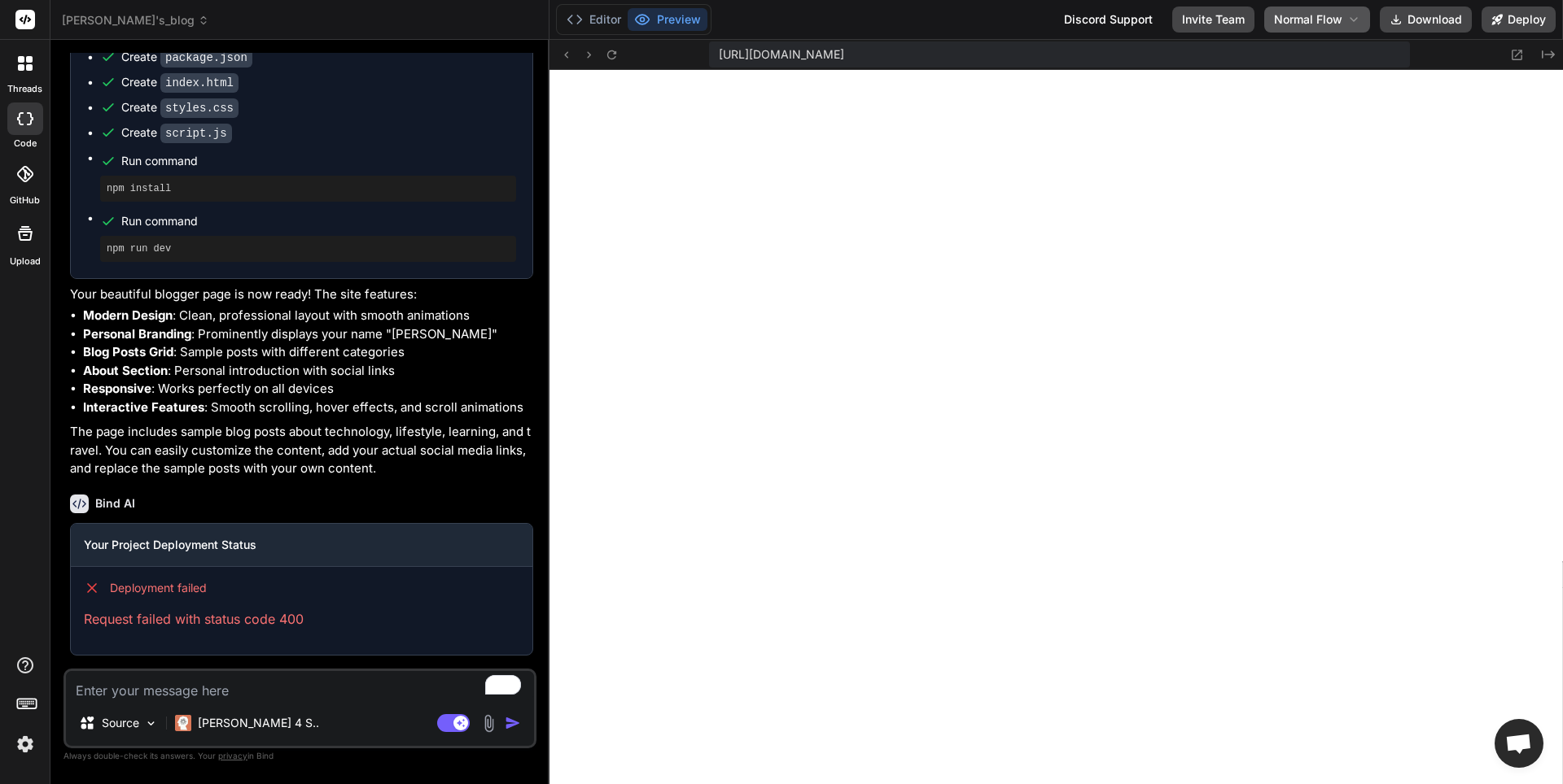
click at [1292, 19] on span "Normal Flow" at bounding box center [1308, 20] width 68 height 16
click at [1298, 88] on button "Agent Flow" at bounding box center [1317, 81] width 104 height 30
type textarea "x"
click at [259, 730] on p "[PERSON_NAME] 4 S.." at bounding box center [258, 723] width 121 height 16
click at [587, 23] on button "Editor" at bounding box center [594, 20] width 68 height 23
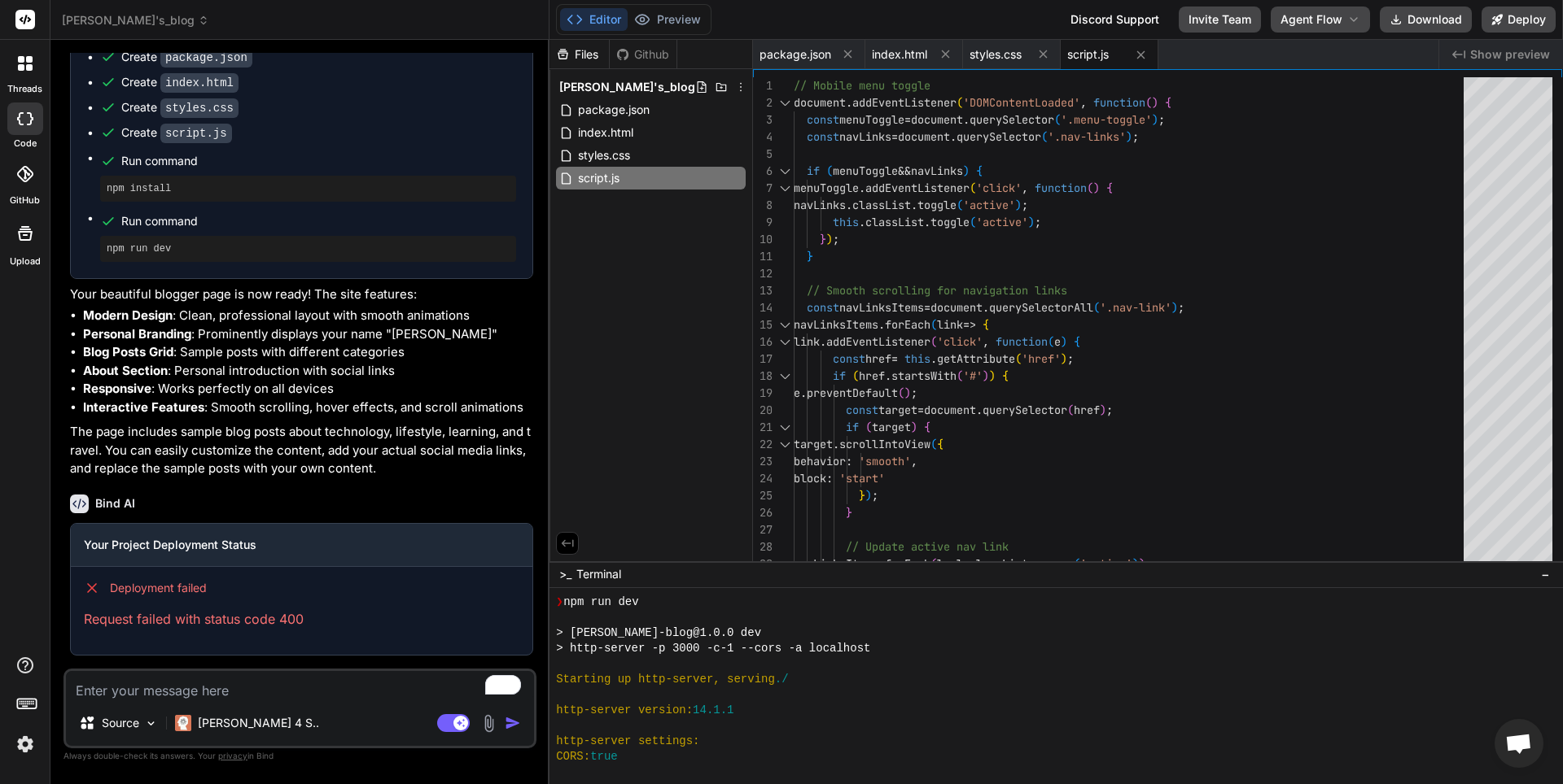
scroll to position [192, 0]
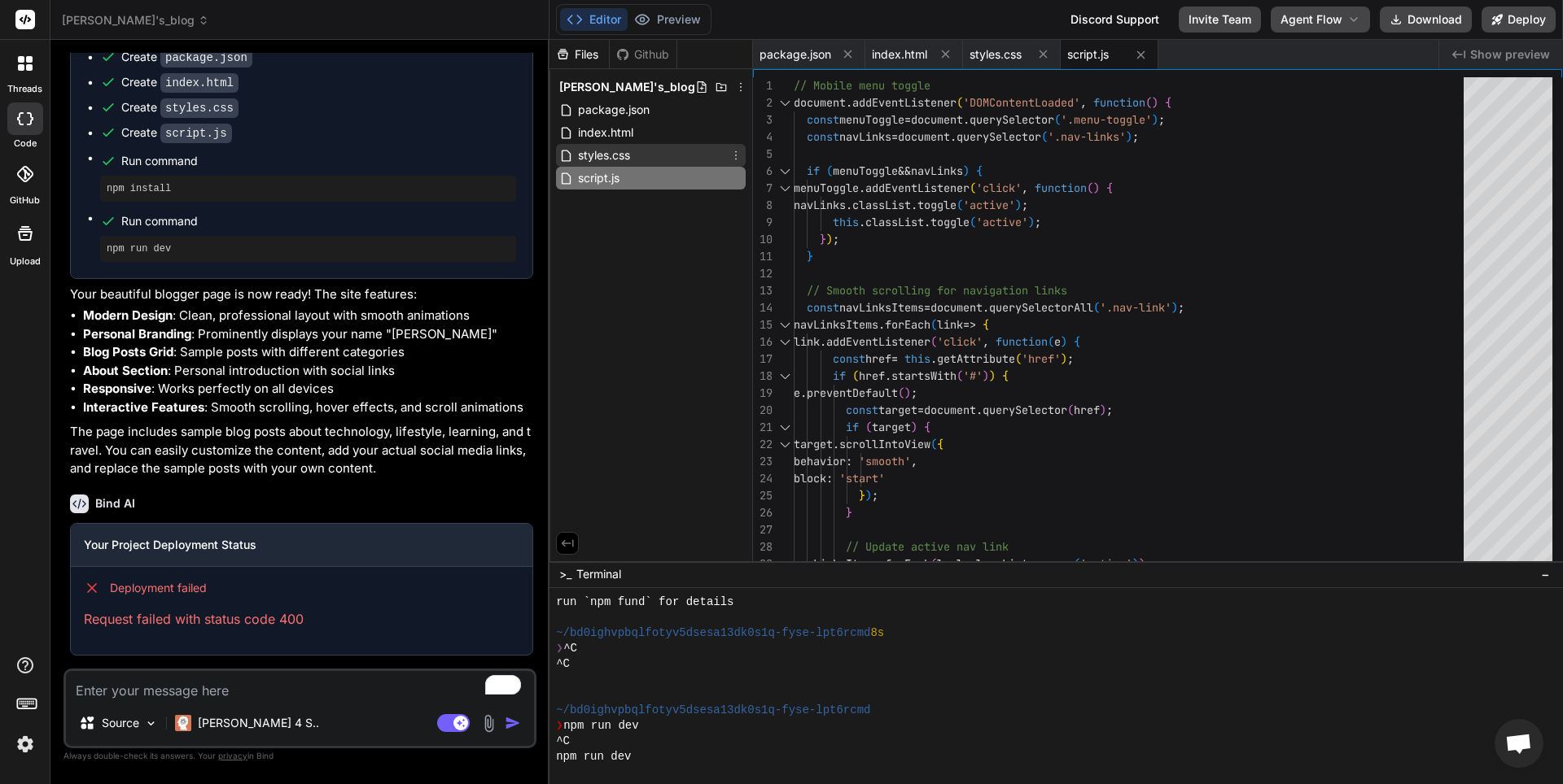
click at [615, 162] on span "styles.css" at bounding box center [604, 156] width 55 height 20
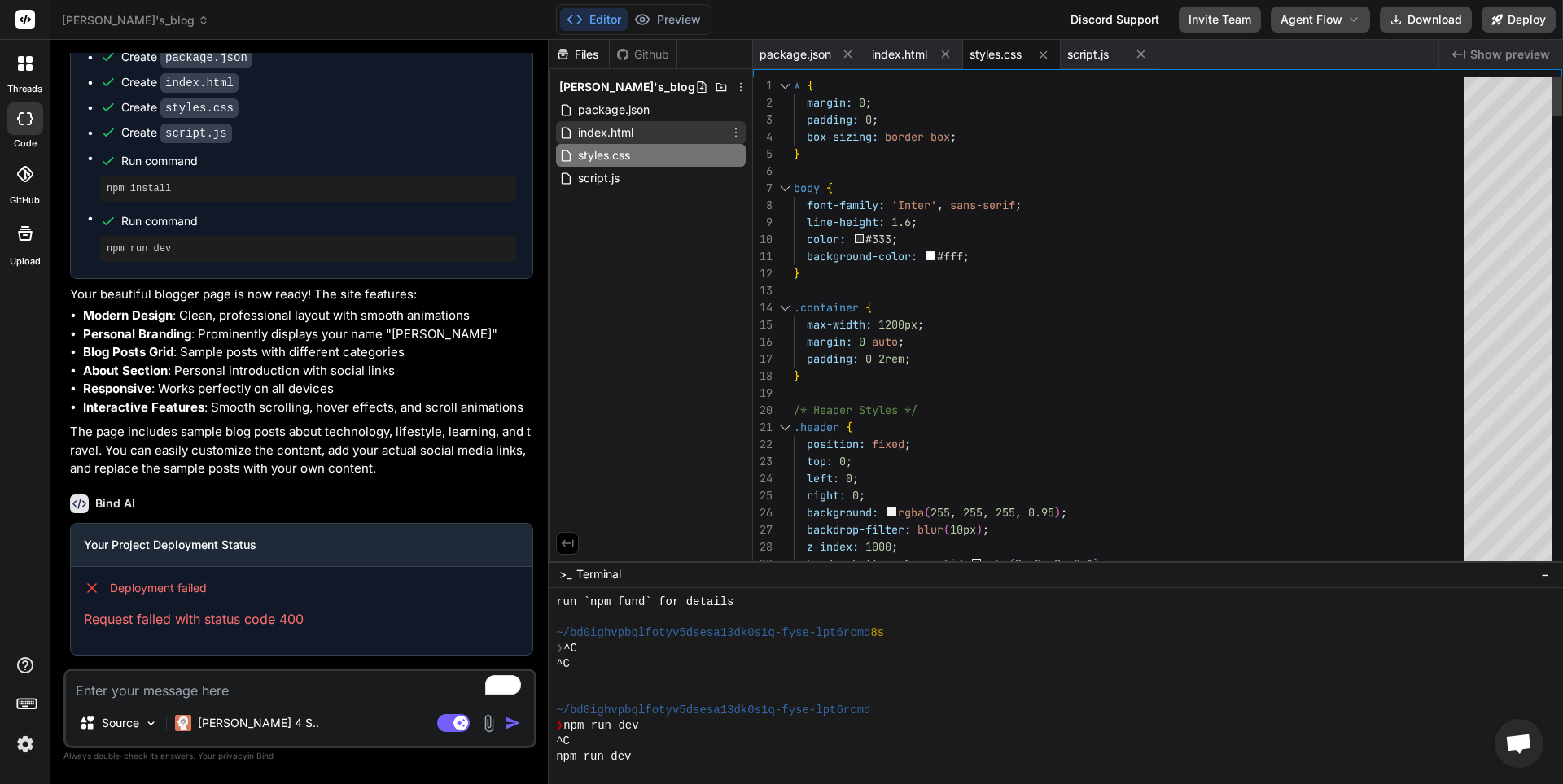
click at [609, 135] on span "index.html" at bounding box center [606, 133] width 58 height 20
type textarea "<footer class="footer"> <div class="container"> <p>&copy; 2024 Chitranjan. All …"
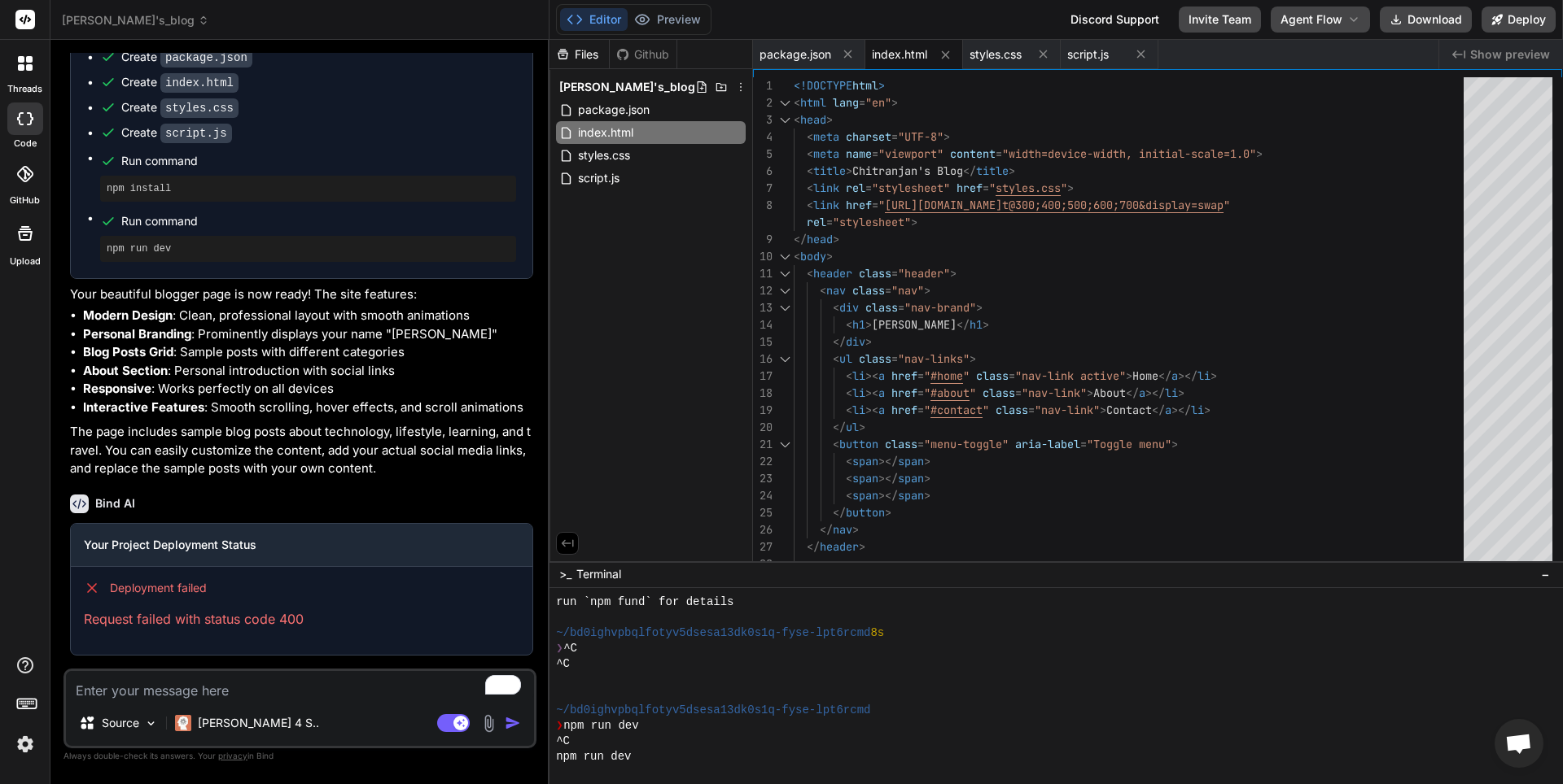
click at [135, 688] on textarea "To enrich screen reader interactions, please activate Accessibility in Grammarl…" at bounding box center [300, 686] width 468 height 30
type textarea "i"
type textarea "x"
type textarea "i"
type textarea "x"
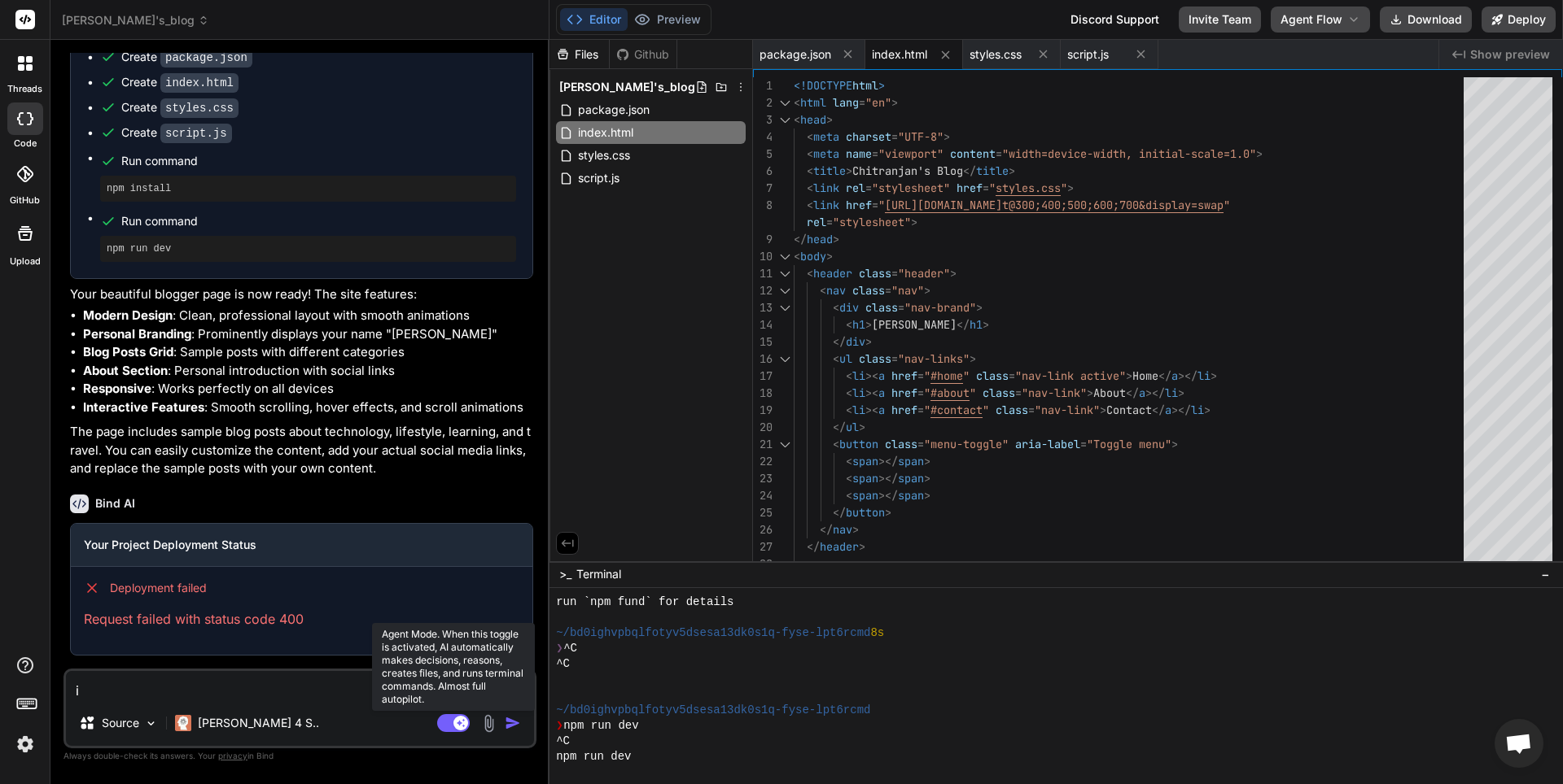
type textarea "i w"
type textarea "x"
type textarea "i wn"
type textarea "x"
type textarea "i wna"
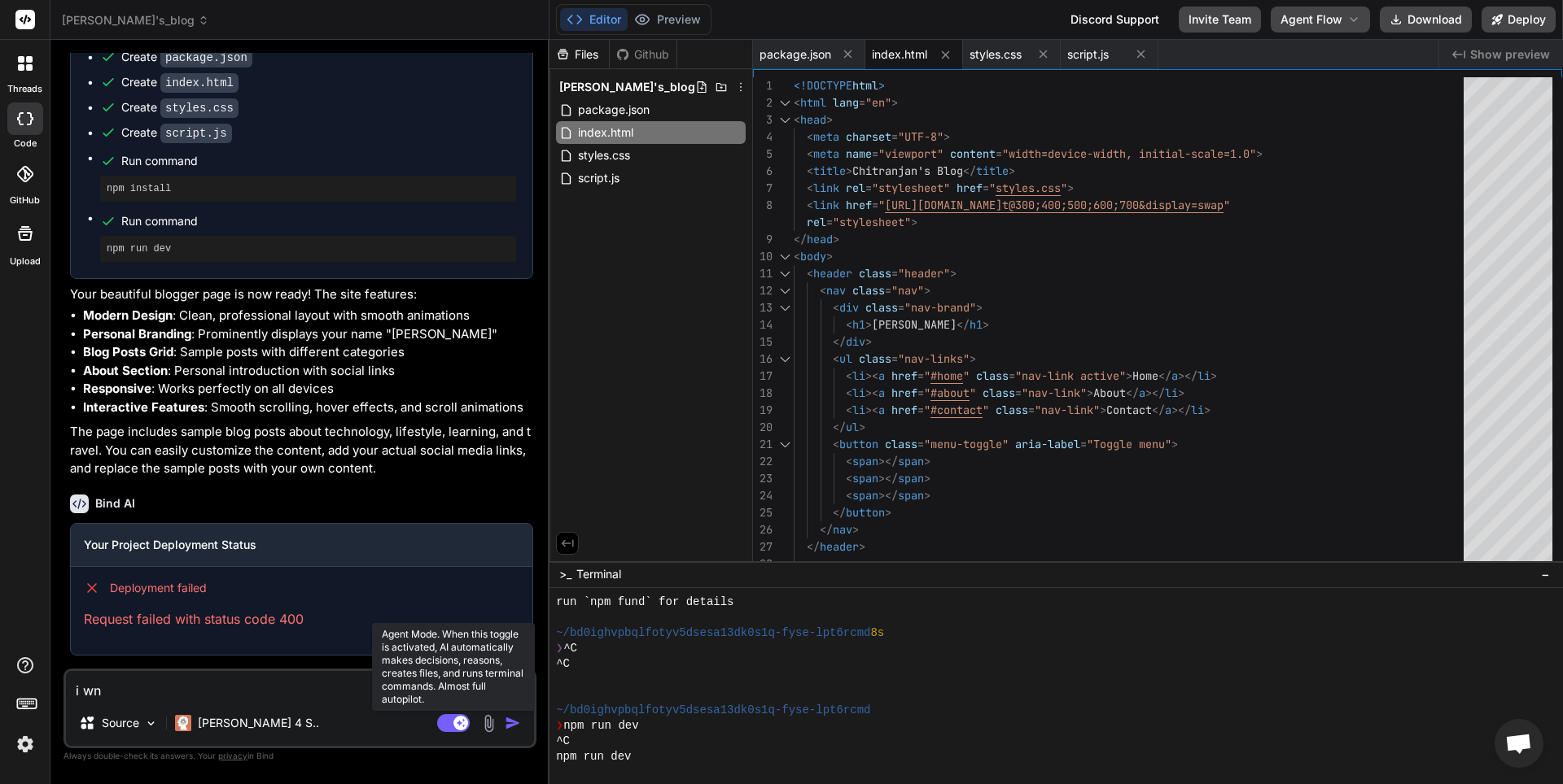
type textarea "x"
type textarea "i wn"
type textarea "x"
type textarea "i w"
type textarea "x"
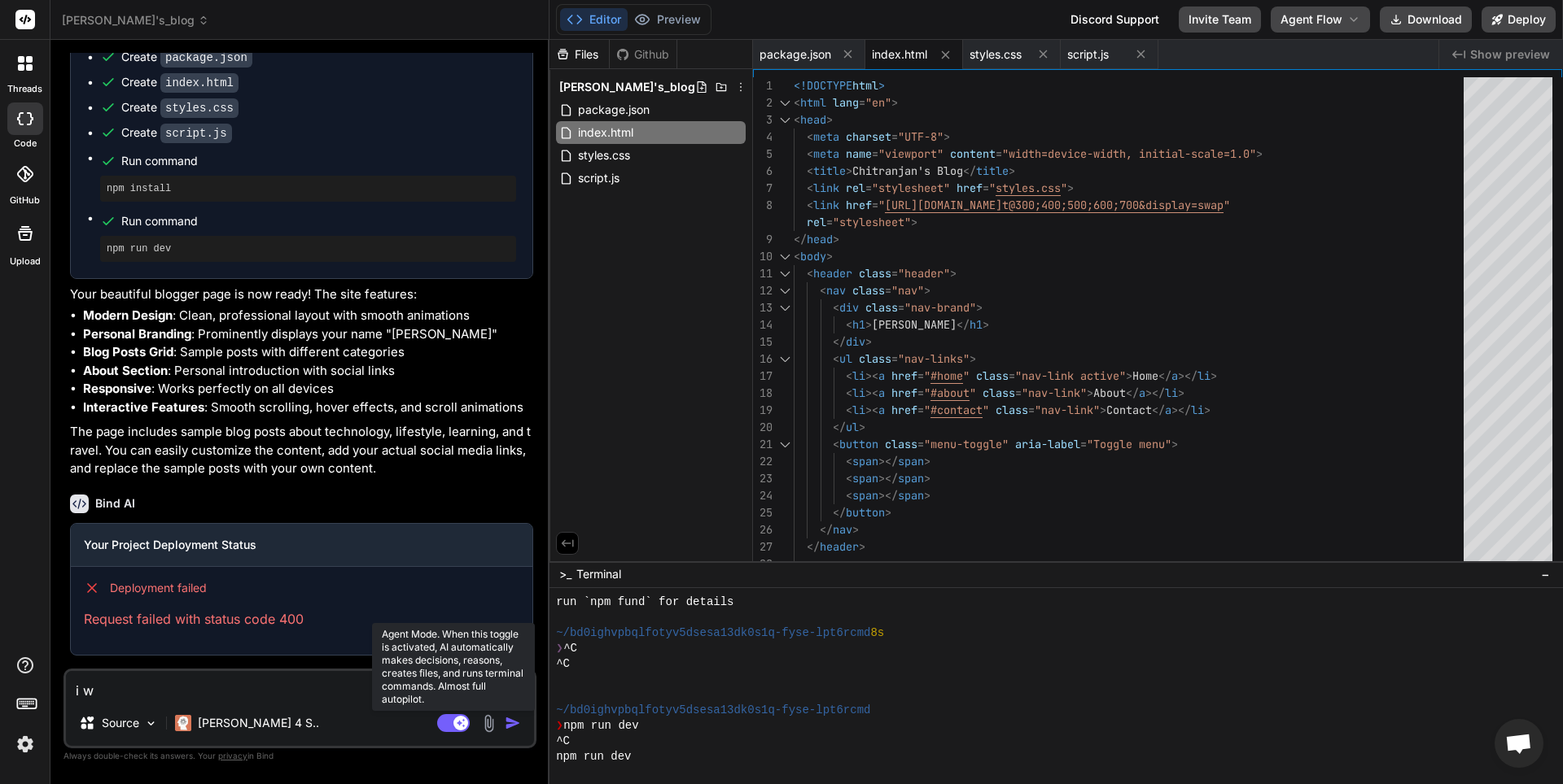
type textarea "i wa"
type textarea "x"
type textarea "i wan"
type textarea "x"
type textarea "i want"
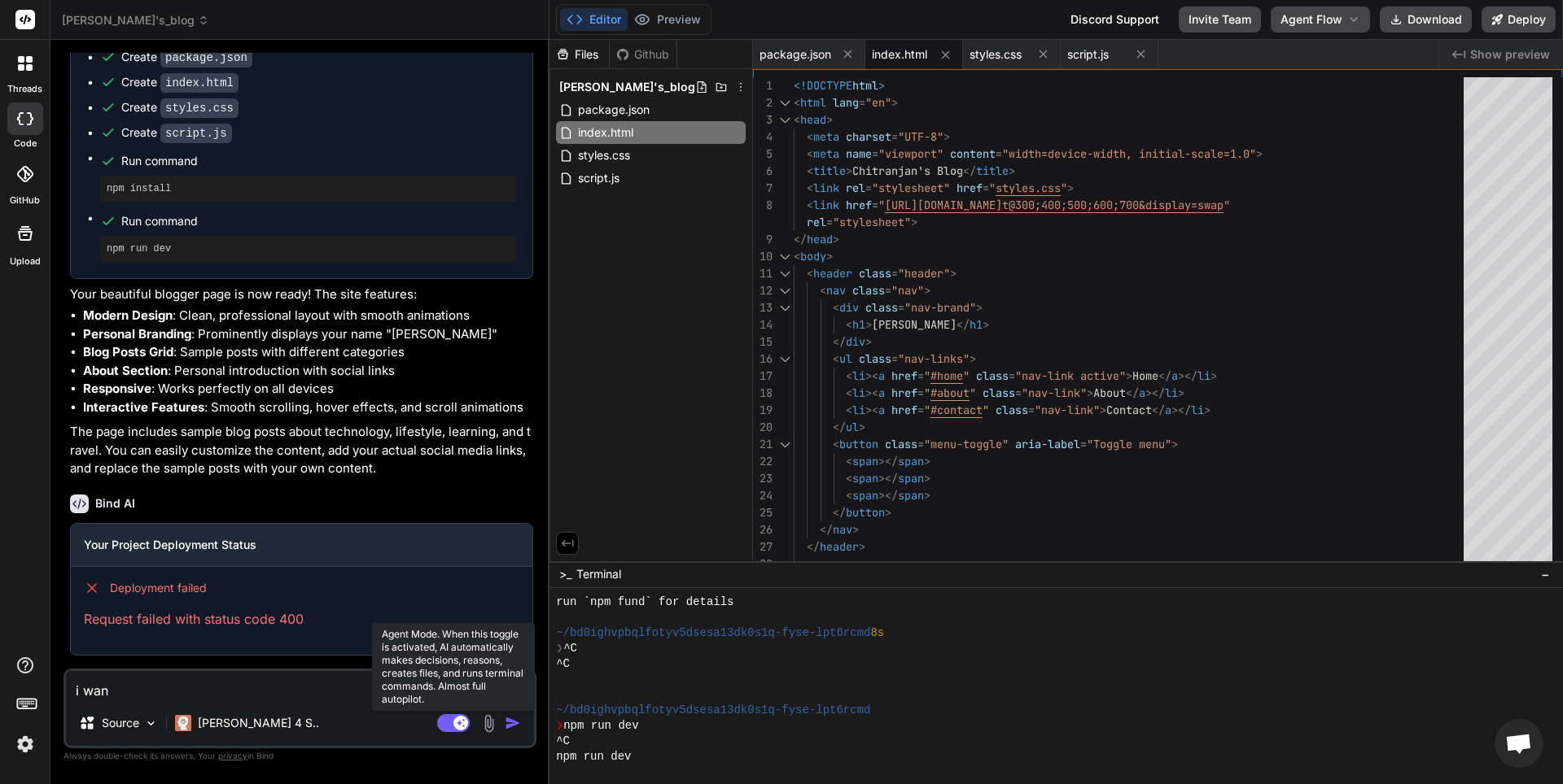
type textarea "x"
type textarea "i want"
type textarea "x"
type textarea "i want c"
type textarea "x"
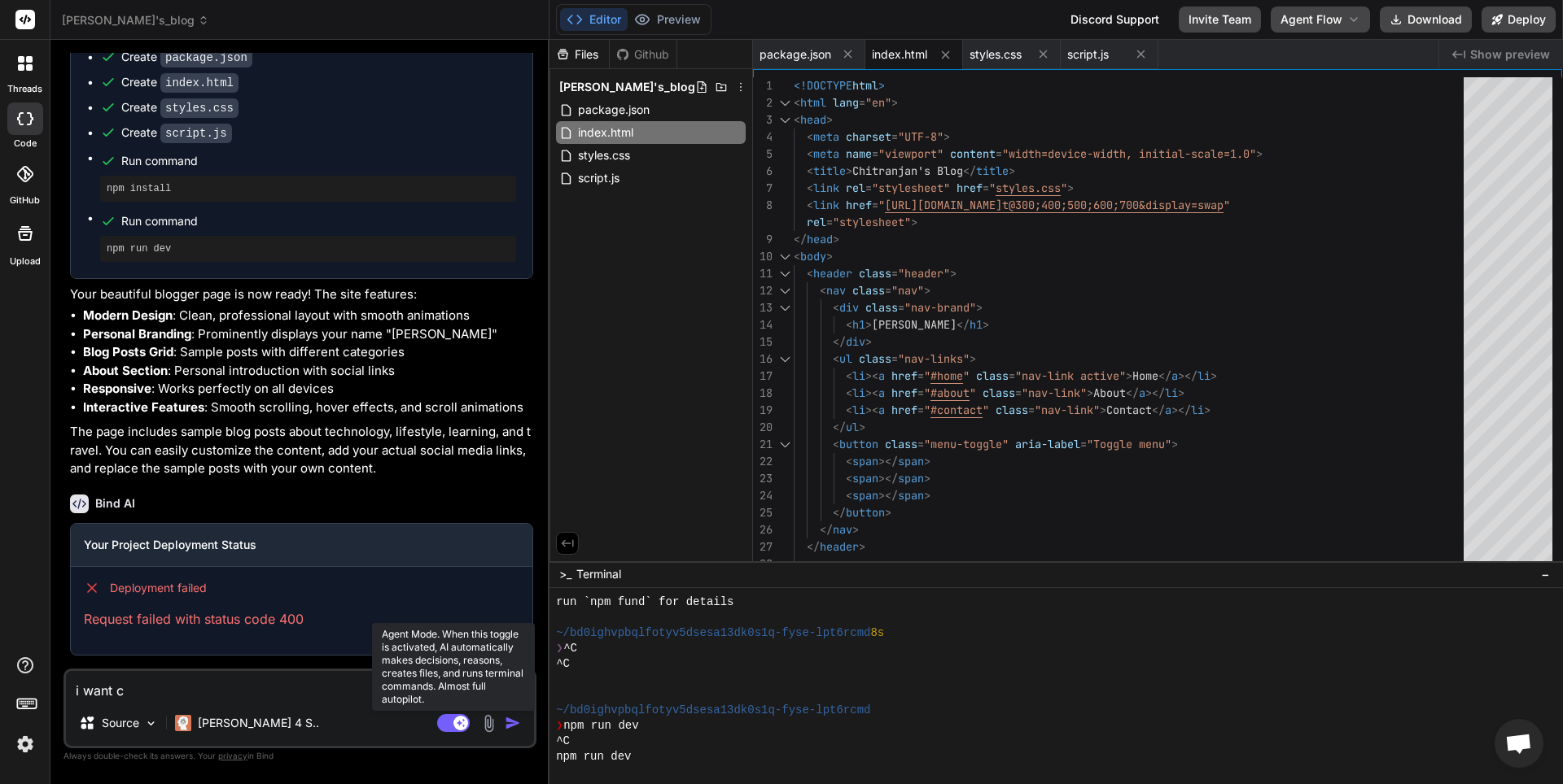
type textarea "i want co"
type textarea "x"
type textarea "i want con"
type textarea "x"
type textarea "i want cont"
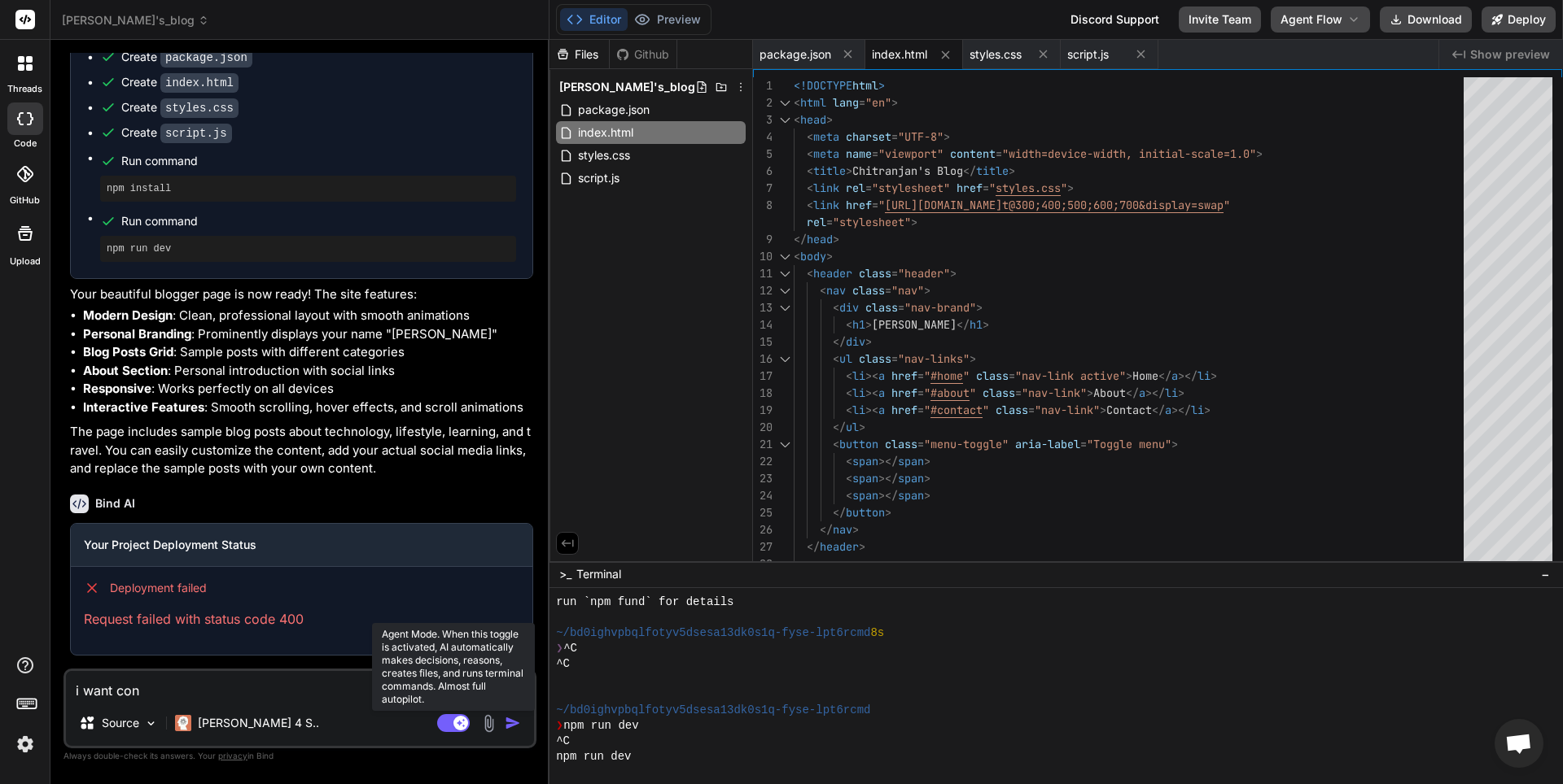
type textarea "x"
type textarea "i want conte"
type textarea "x"
type textarea "i want contec"
type textarea "x"
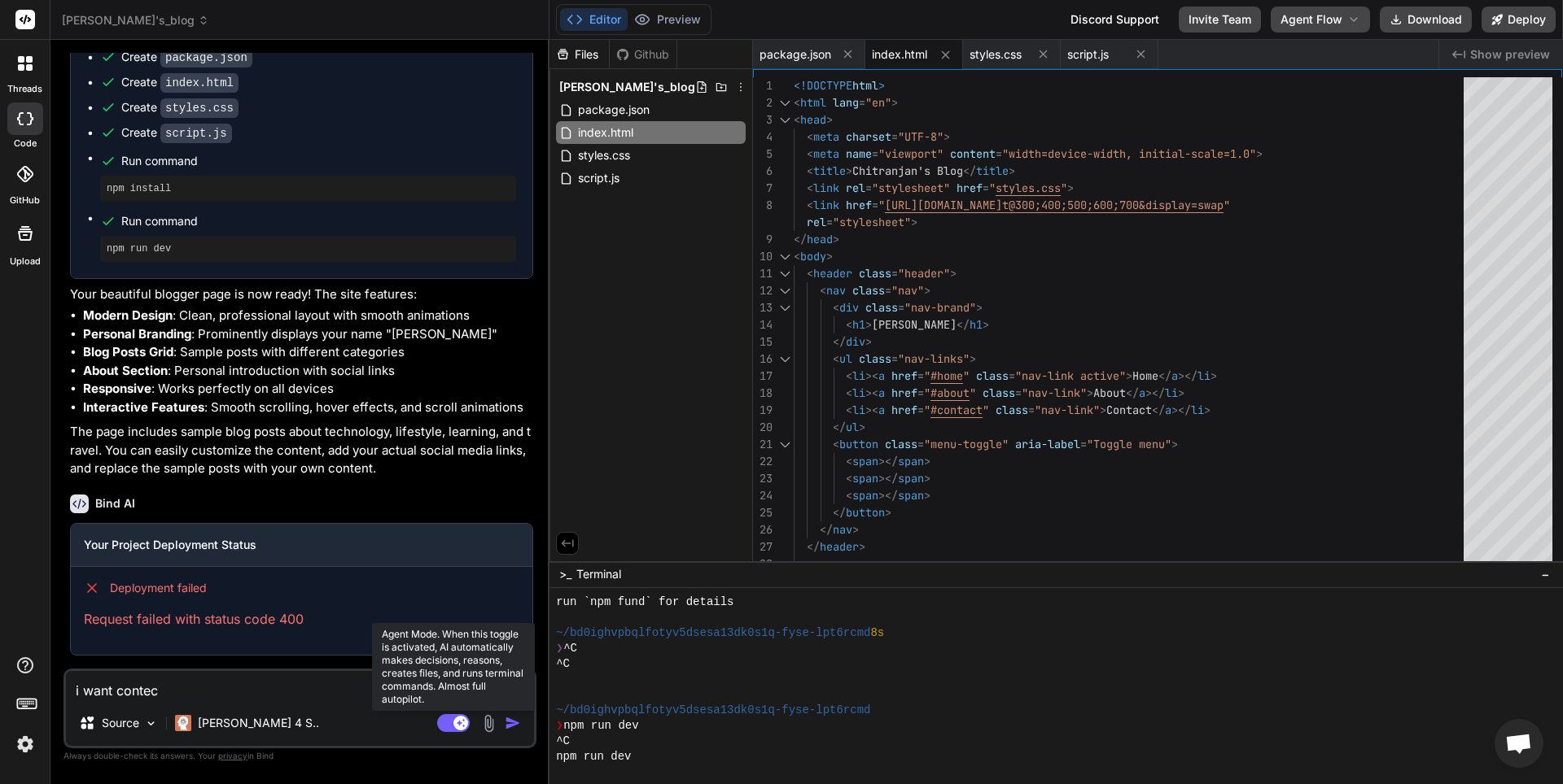
type textarea "i want contect"
type textarea "x"
type textarea "i want contect"
type textarea "x"
type textarea "i want contect w"
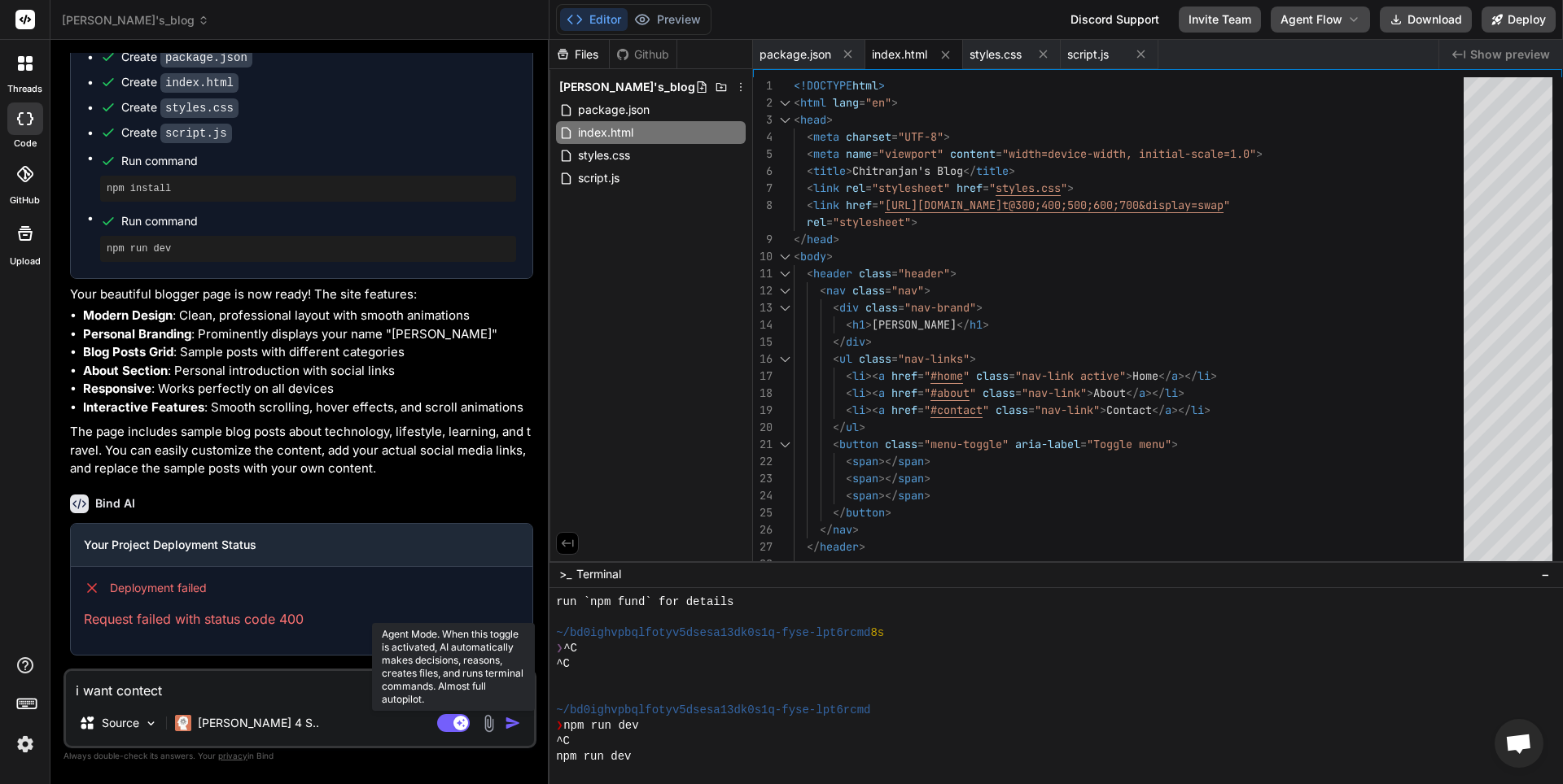
type textarea "x"
type textarea "i want contect"
type textarea "x"
type textarea "i want contect p"
type textarea "x"
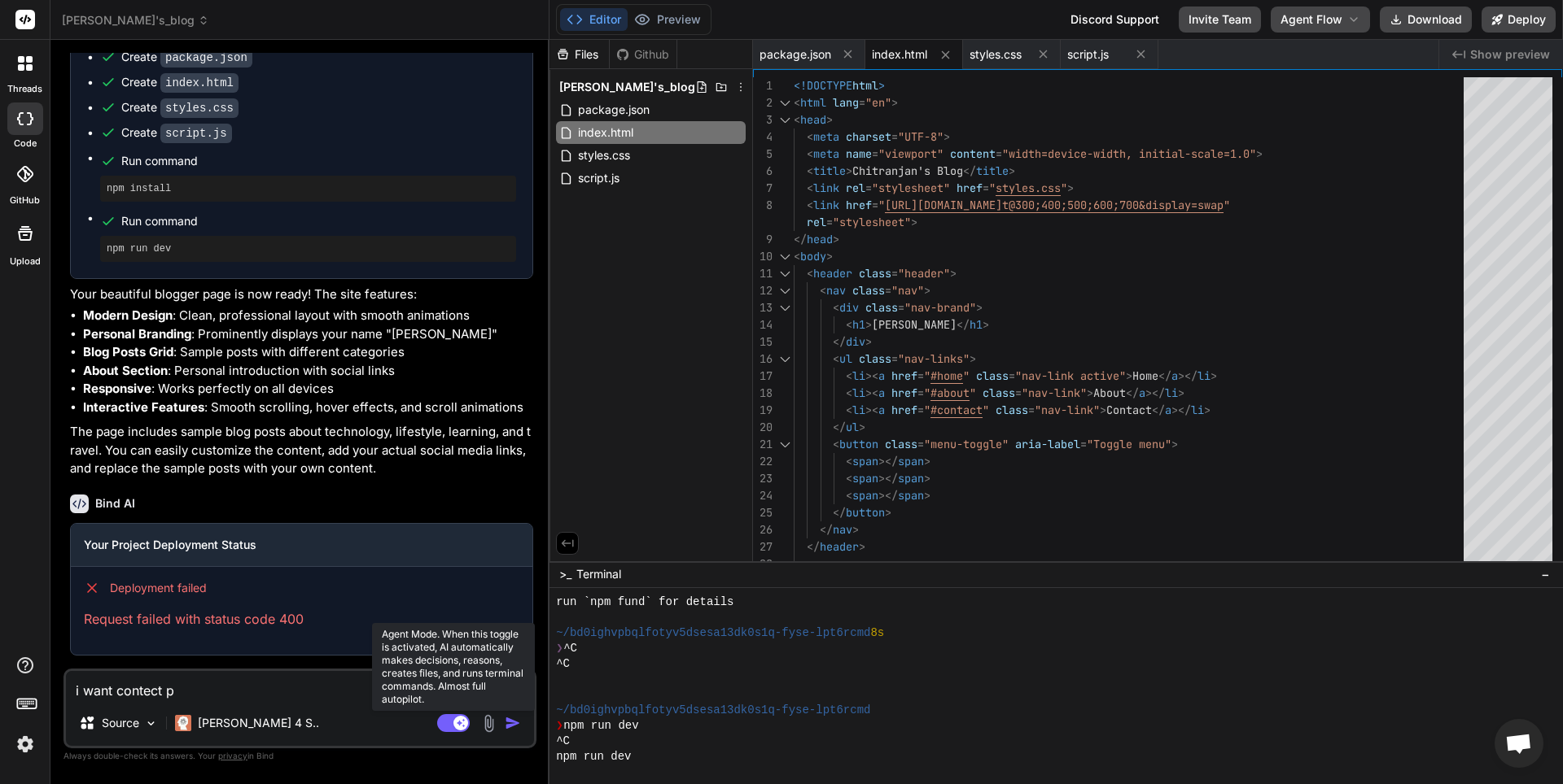
type textarea "i want contect po"
type textarea "x"
type textarea "i want contect poa"
type textarea "x"
type textarea "i want contect poag"
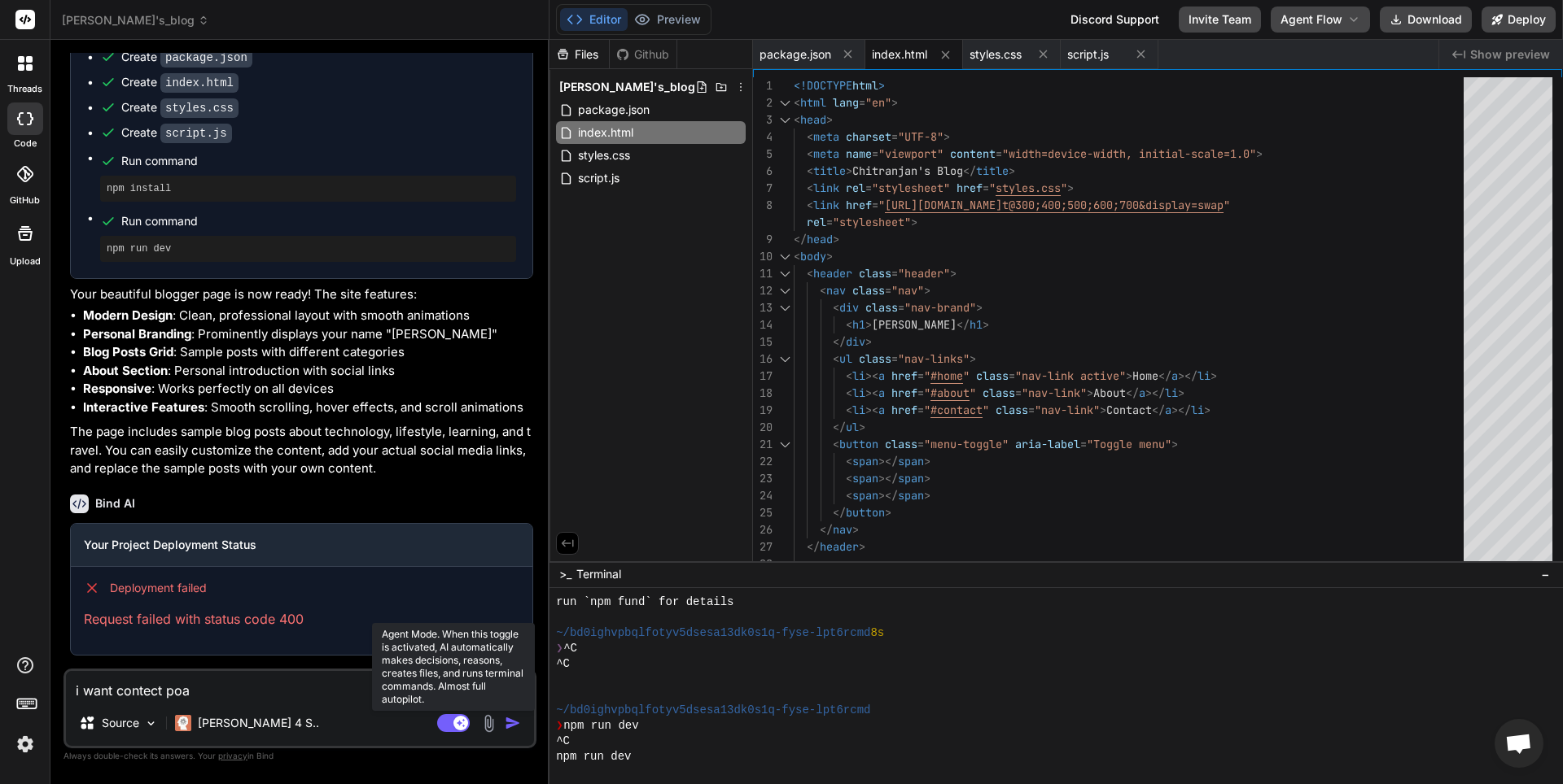
type textarea "x"
type textarea "i want contect poage"
type textarea "x"
type textarea "i want contect poage"
type textarea "x"
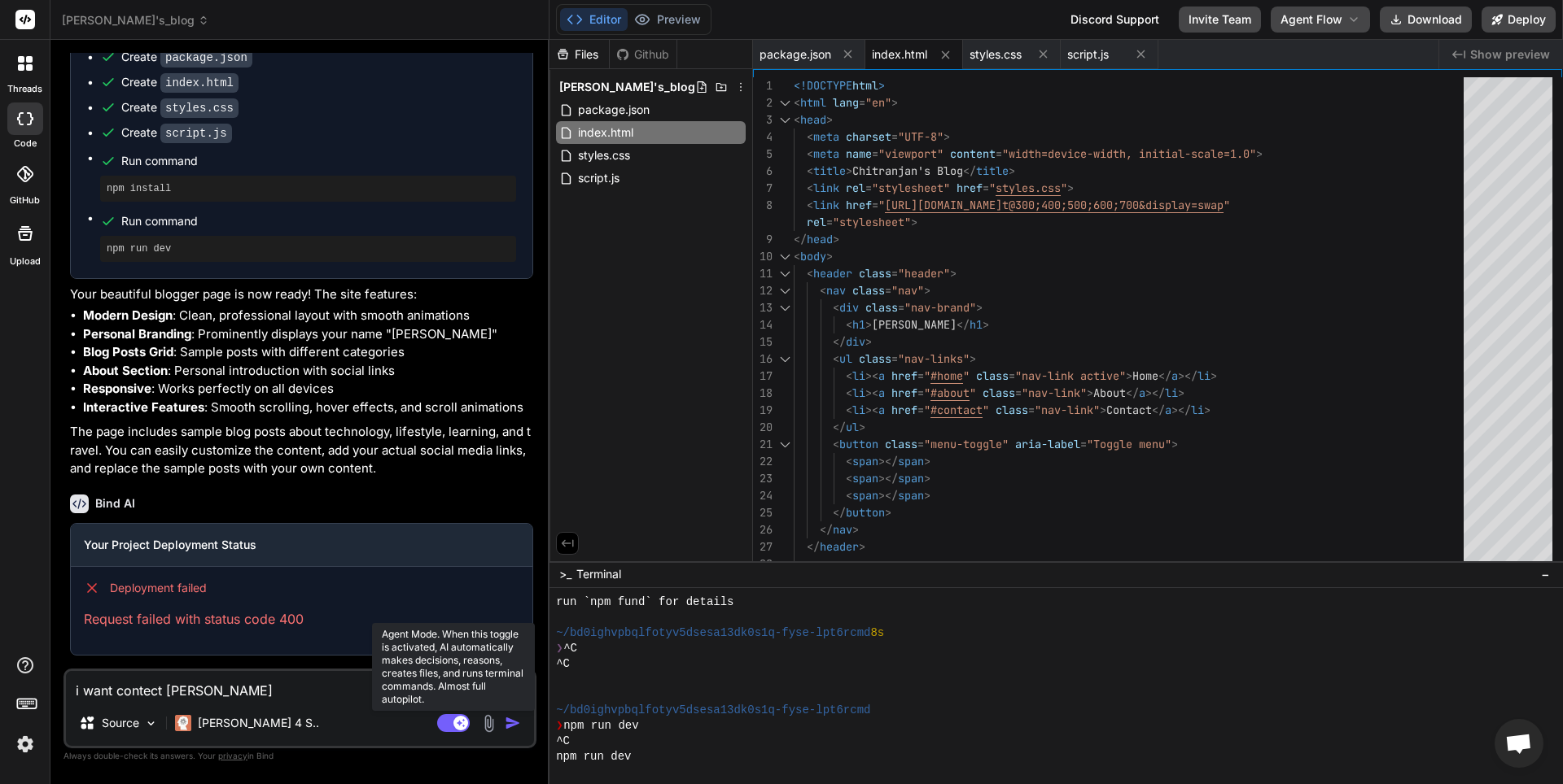
type textarea "i want contect poage"
type textarea "x"
type textarea "i want contect poag"
type textarea "x"
type textarea "i want contect poa"
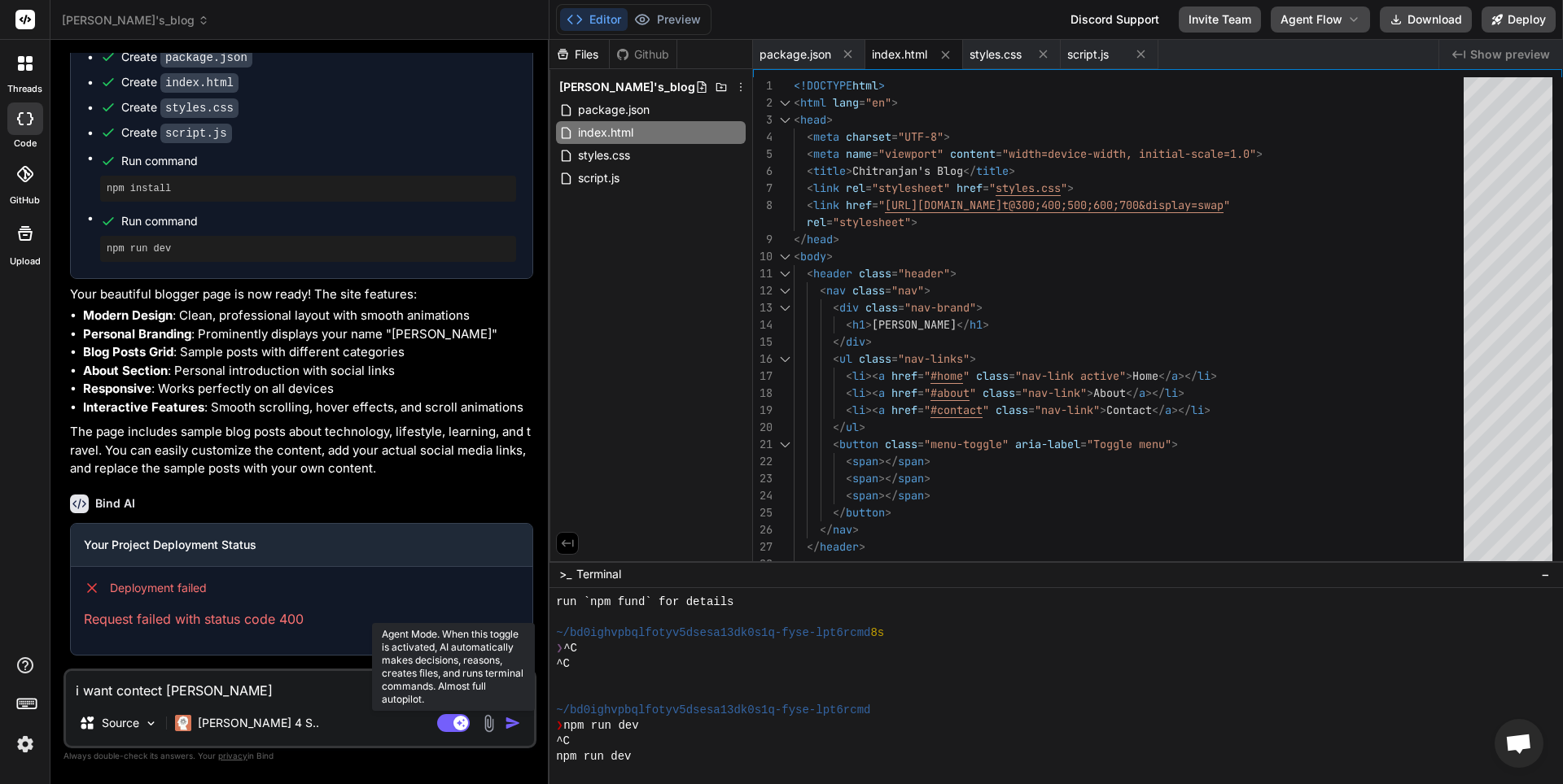
type textarea "x"
type textarea "i want contect po"
type textarea "x"
type textarea "i want contect pog"
type textarea "x"
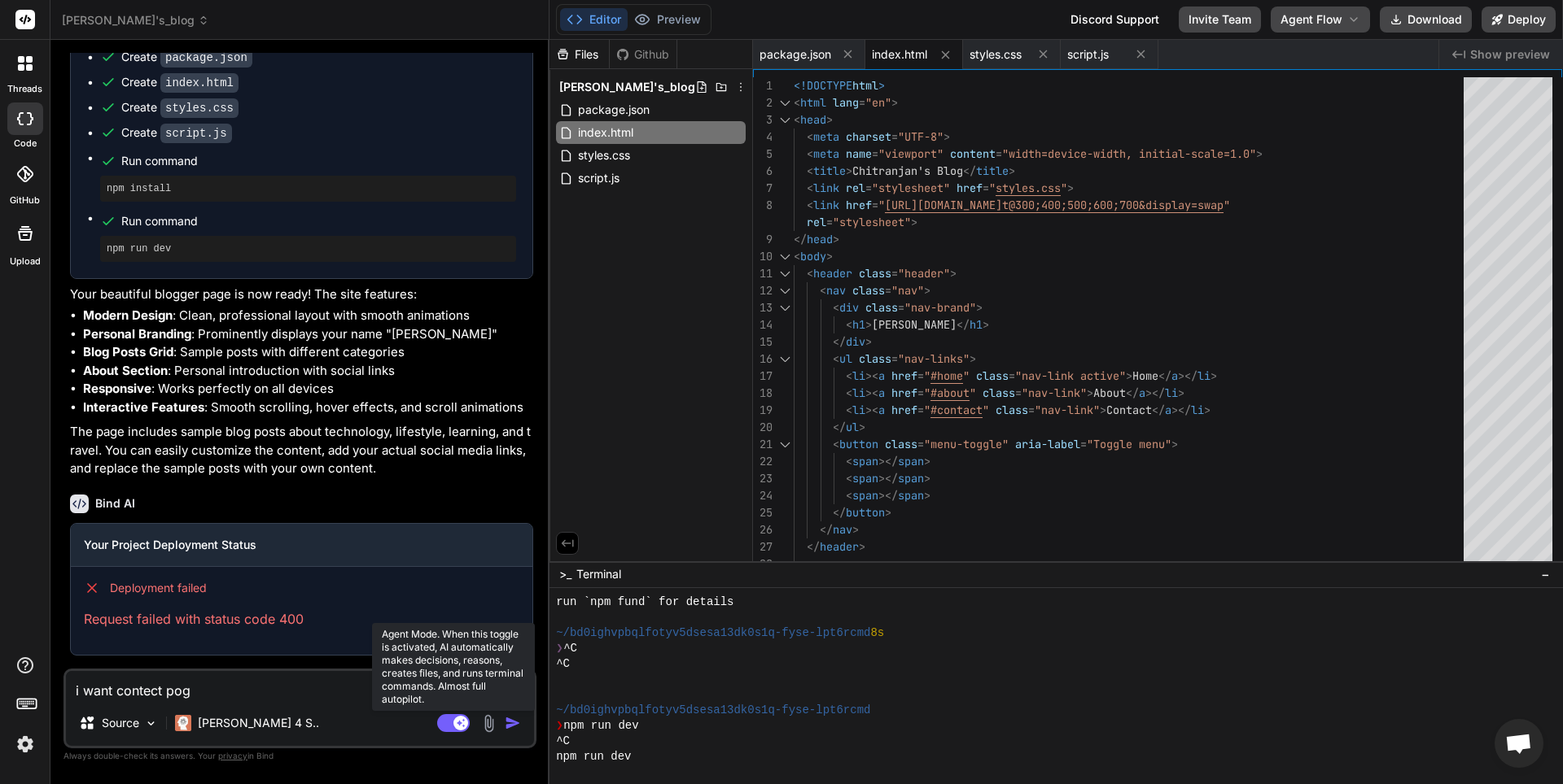
type textarea "i want contect poge"
type textarea "x"
type textarea "i want contect poge"
type textarea "x"
type textarea "i want contect poge l"
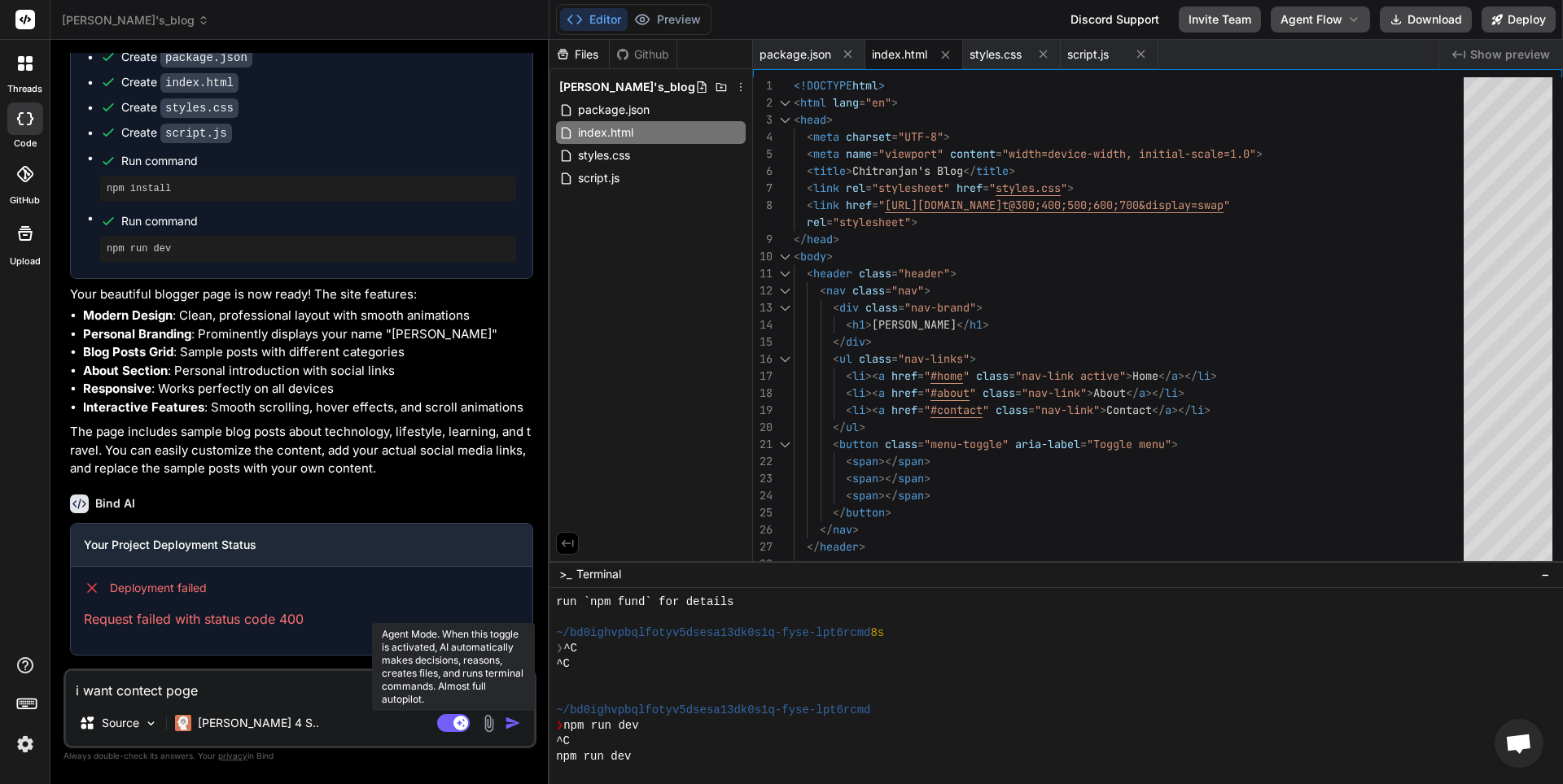
type textarea "x"
type textarea "i want contect poge li"
type textarea "x"
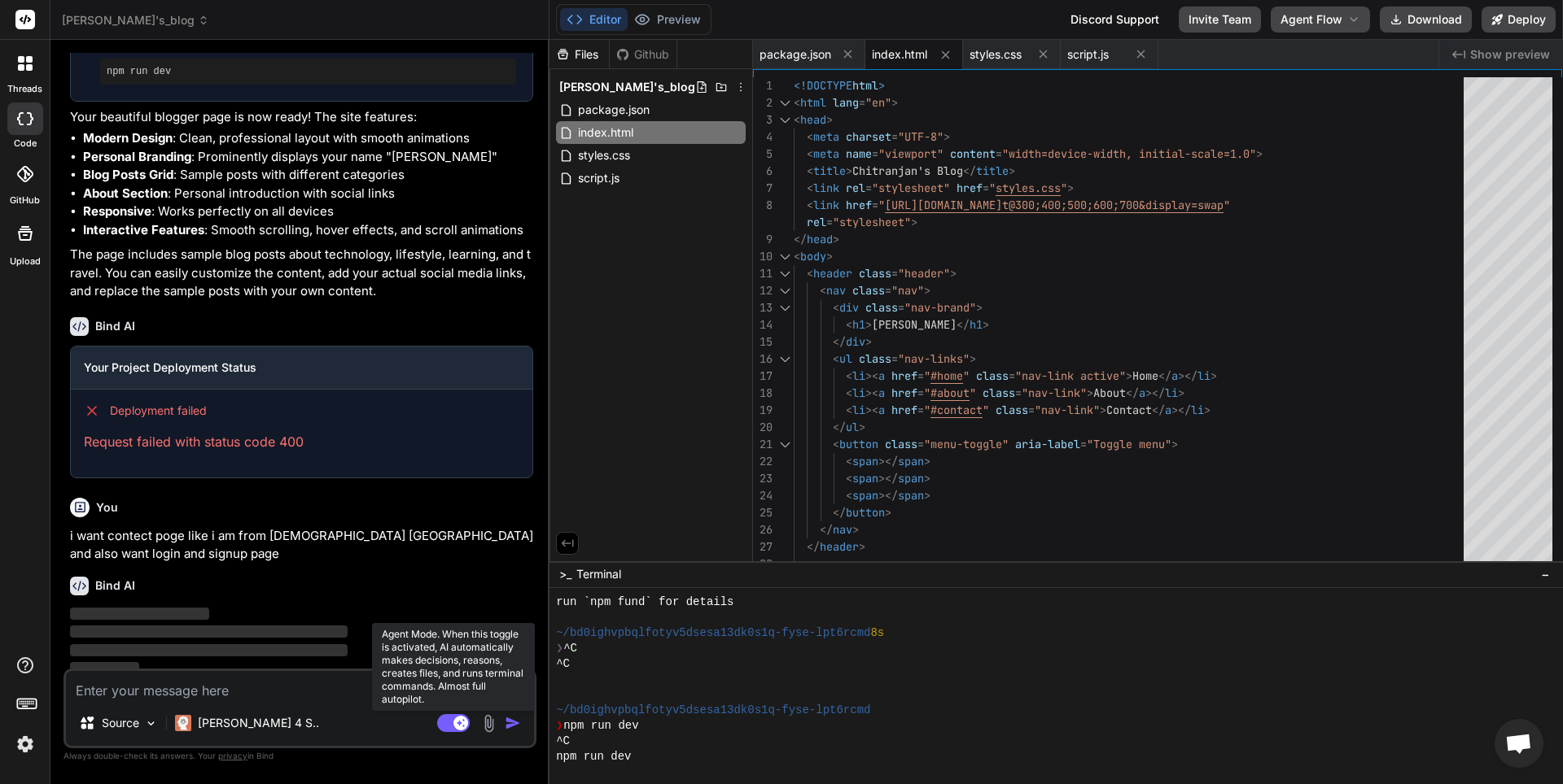
scroll to position [795, 0]
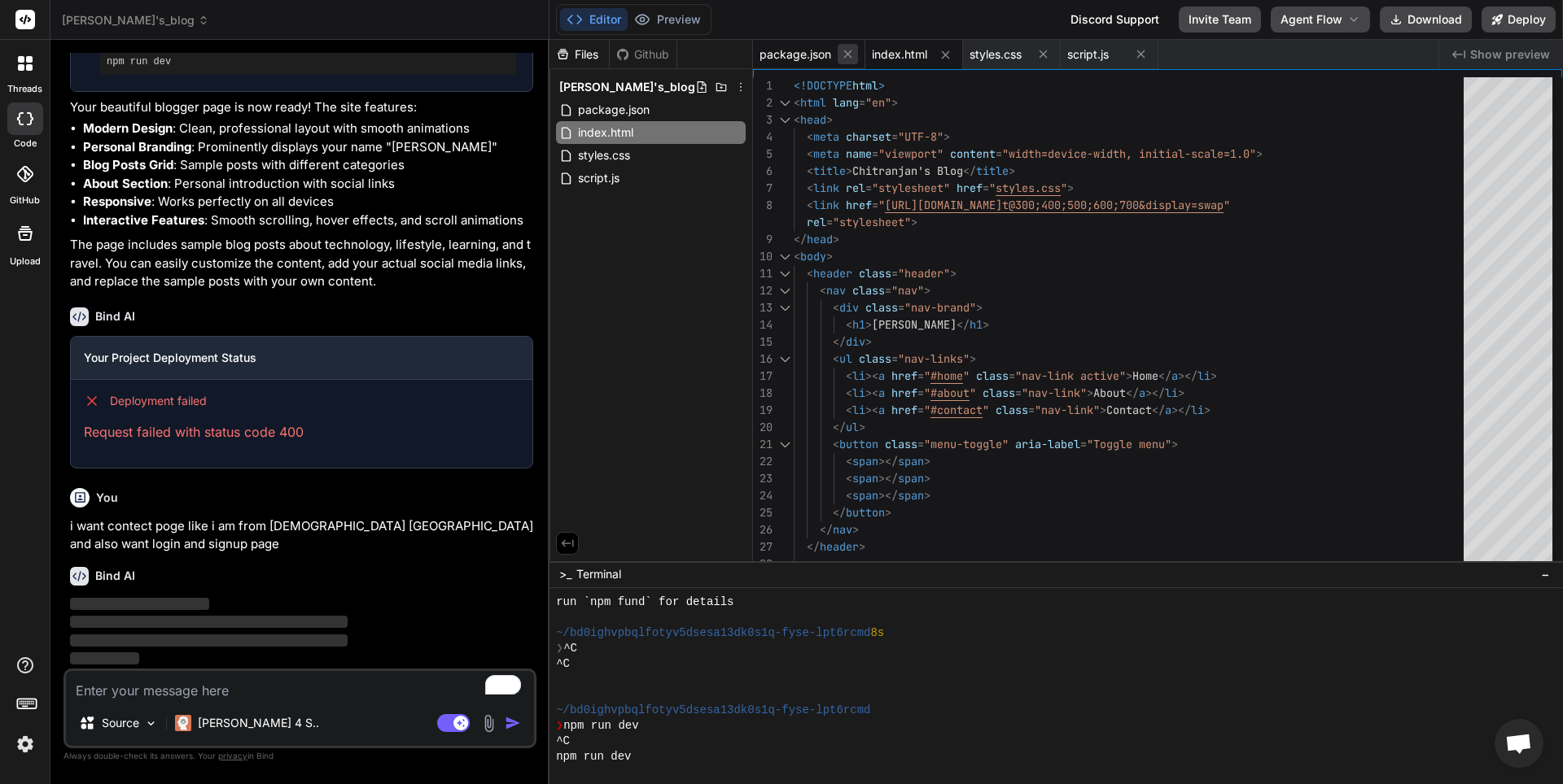
click at [841, 52] on button at bounding box center [848, 54] width 21 height 21
click at [841, 53] on button at bounding box center [833, 54] width 21 height 21
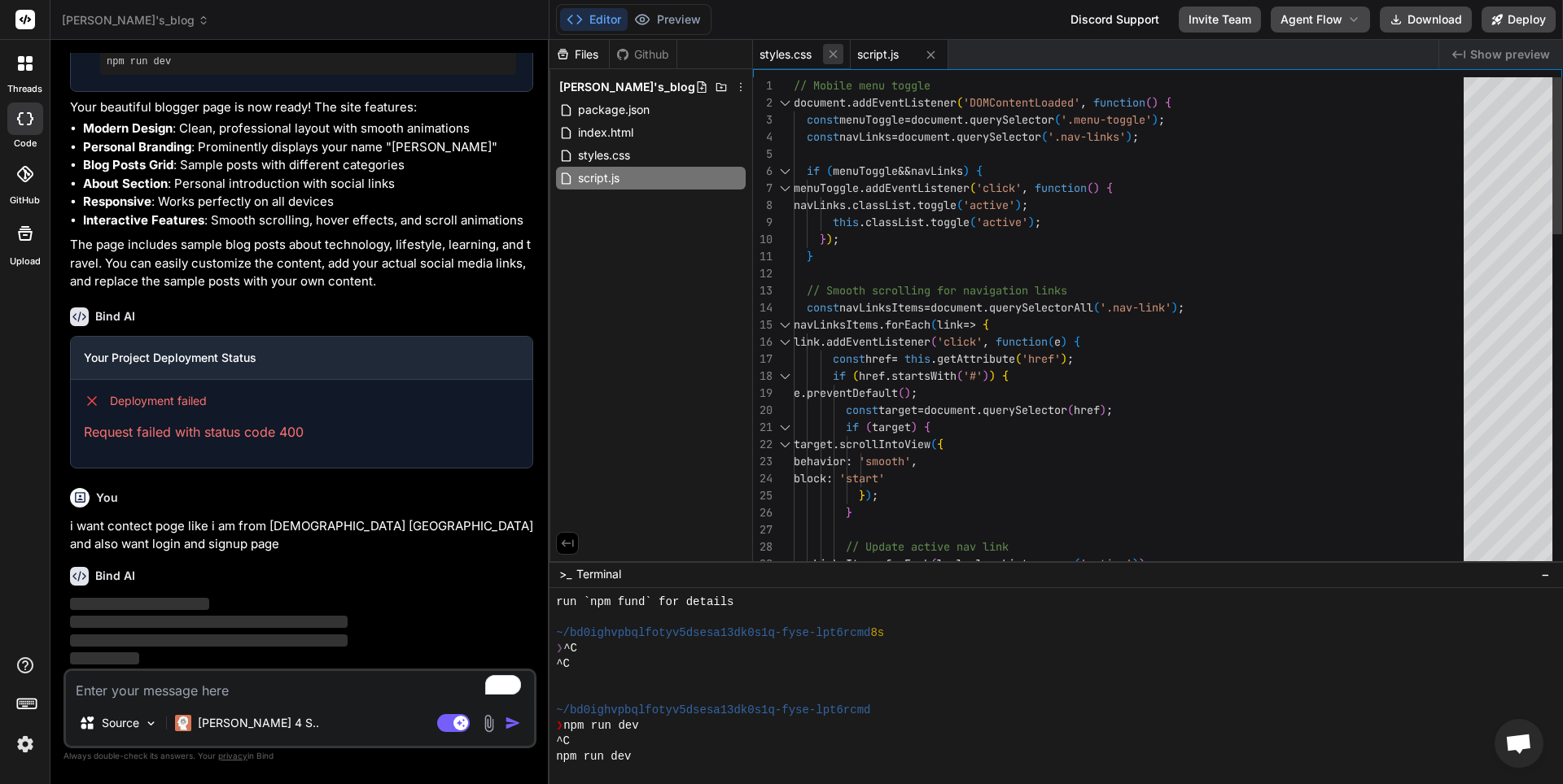
click at [840, 53] on icon at bounding box center [833, 54] width 14 height 14
click at [840, 53] on icon at bounding box center [833, 54] width 14 height 14
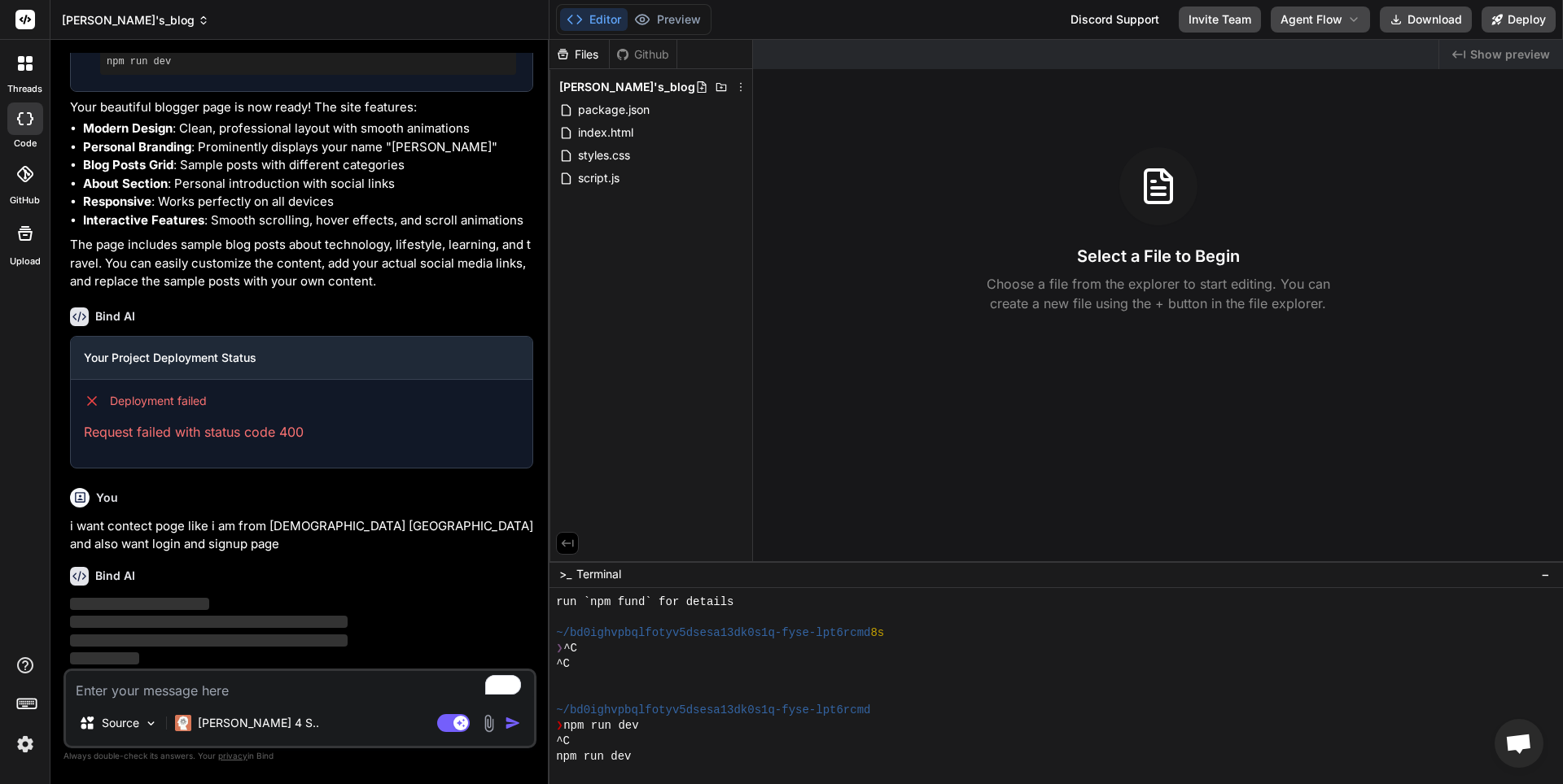
click at [144, 19] on span "chitranjan's_blog" at bounding box center [135, 21] width 147 height 16
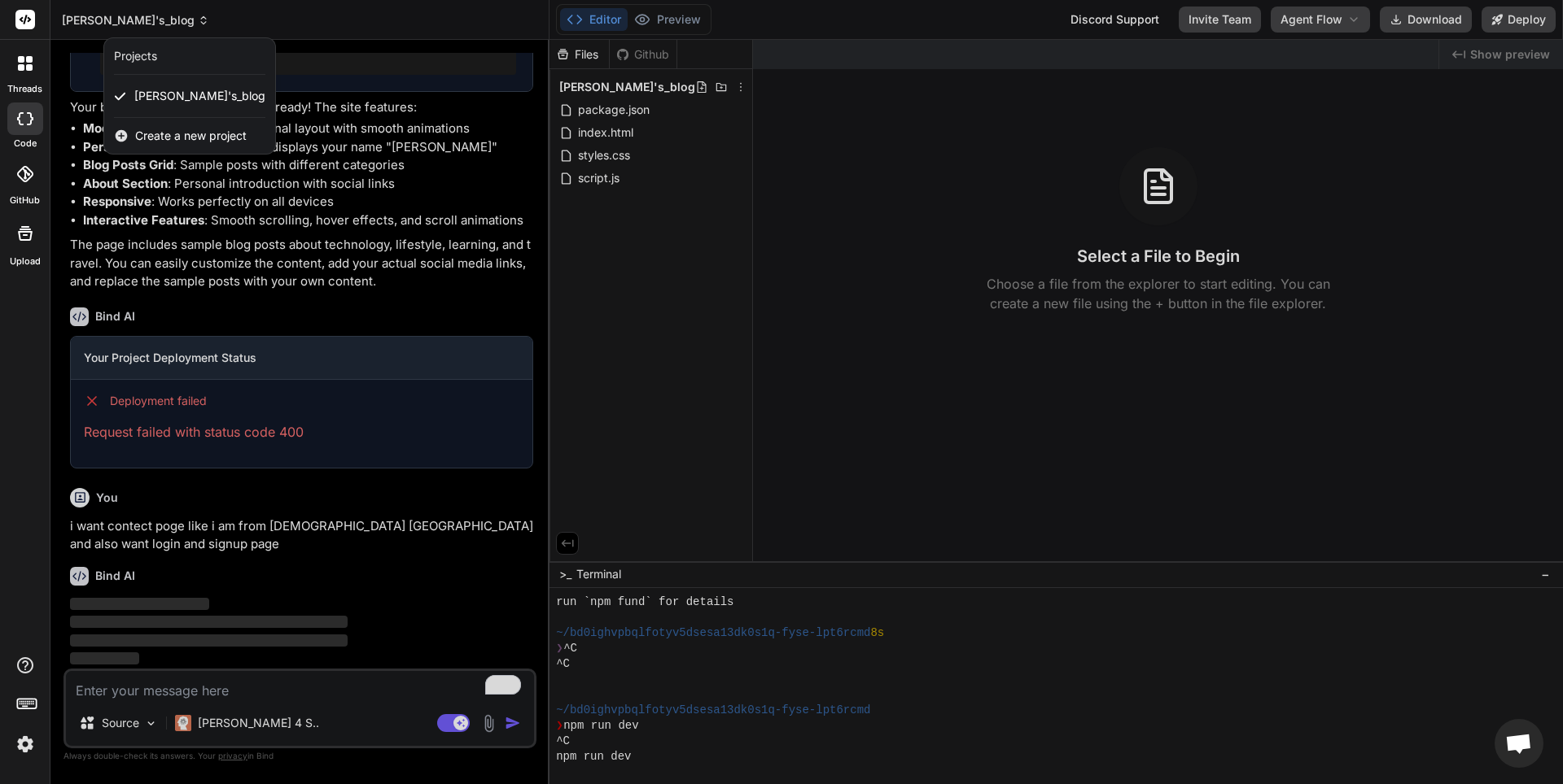
scroll to position [779, 0]
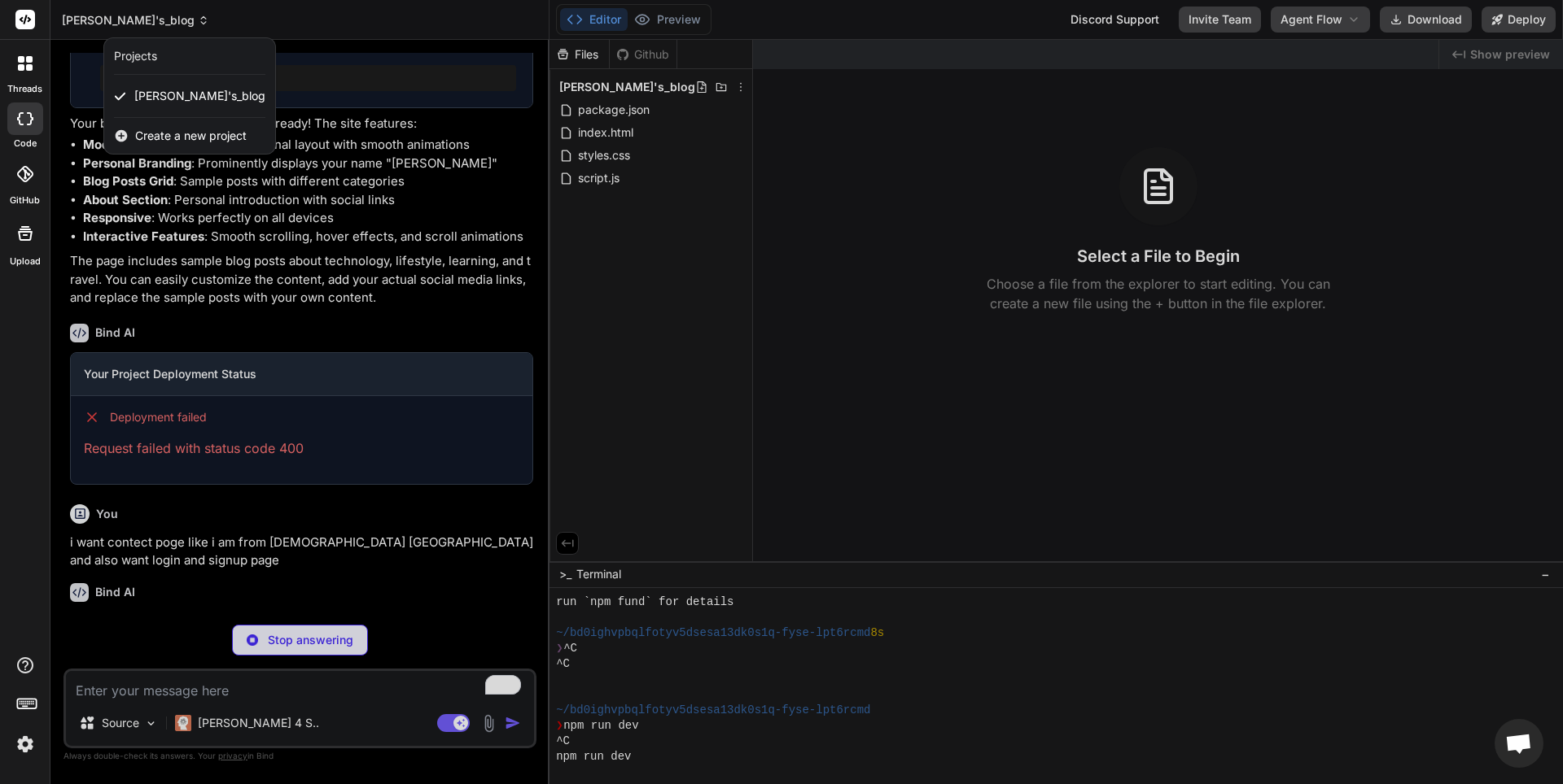
click at [144, 19] on div at bounding box center [781, 392] width 1563 height 784
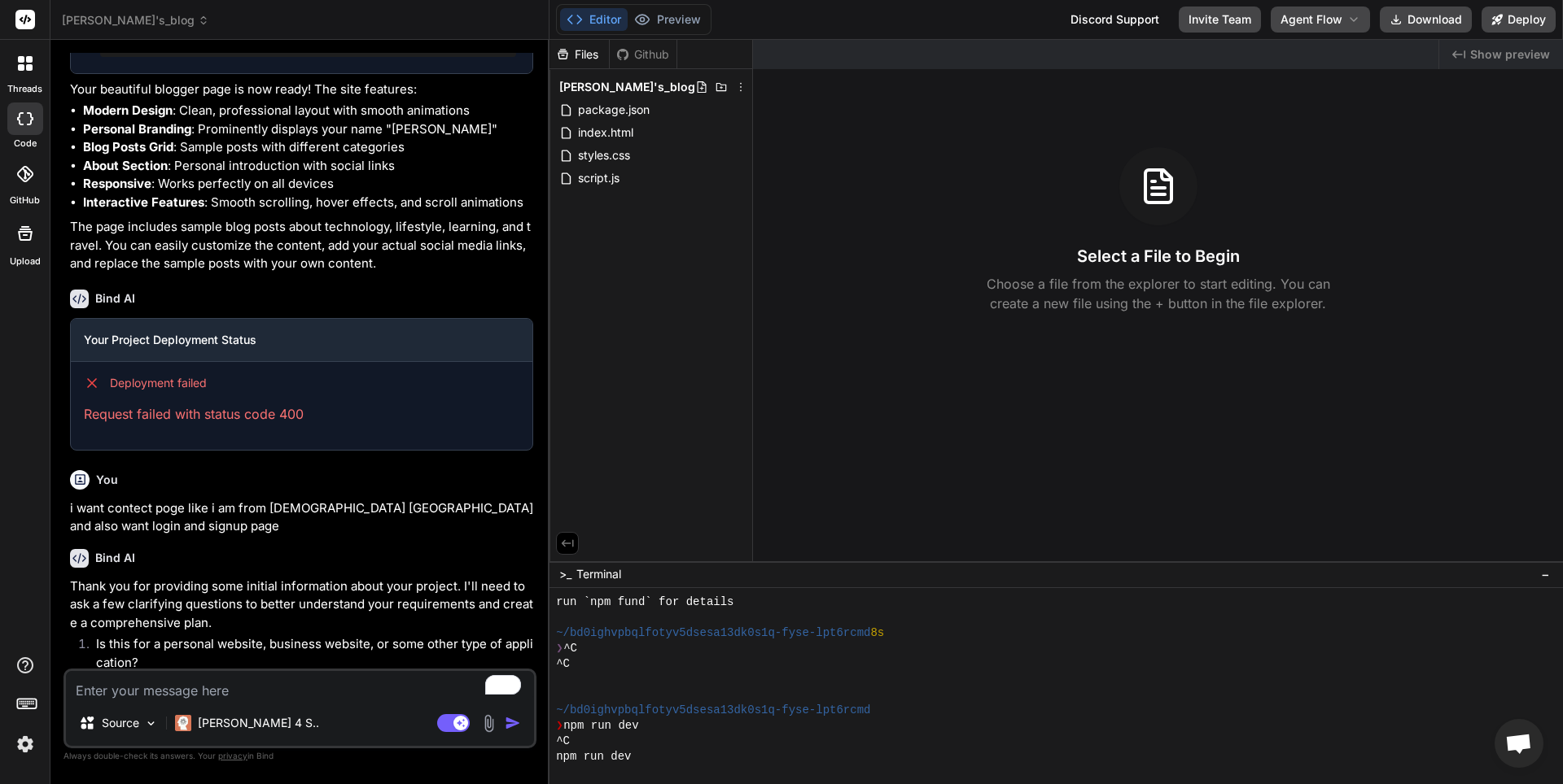
scroll to position [995, 0]
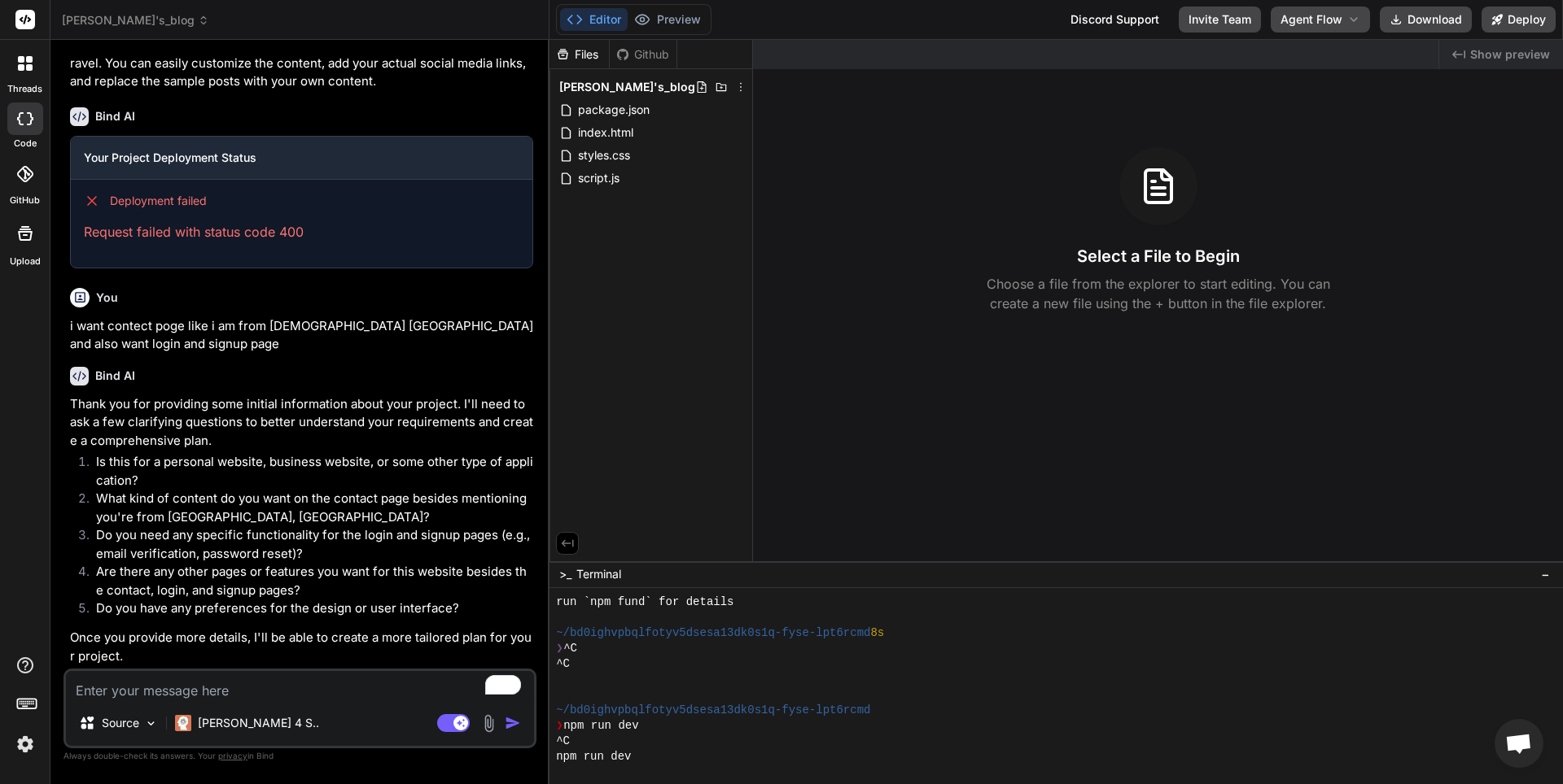
click at [162, 682] on textarea "To enrich screen reader interactions, please activate Accessibility in Grammarl…" at bounding box center [300, 686] width 468 height 30
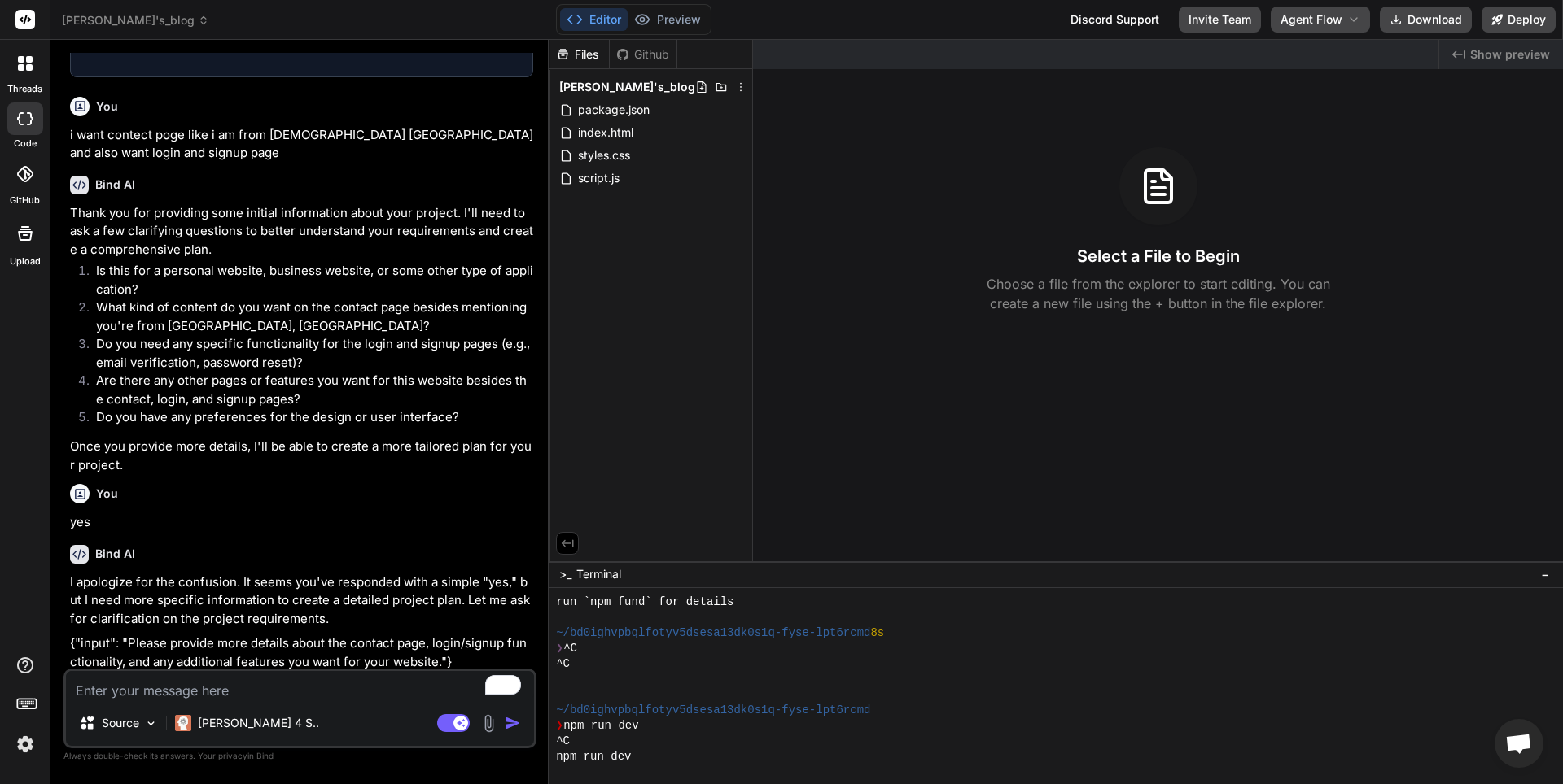
scroll to position [1192, 0]
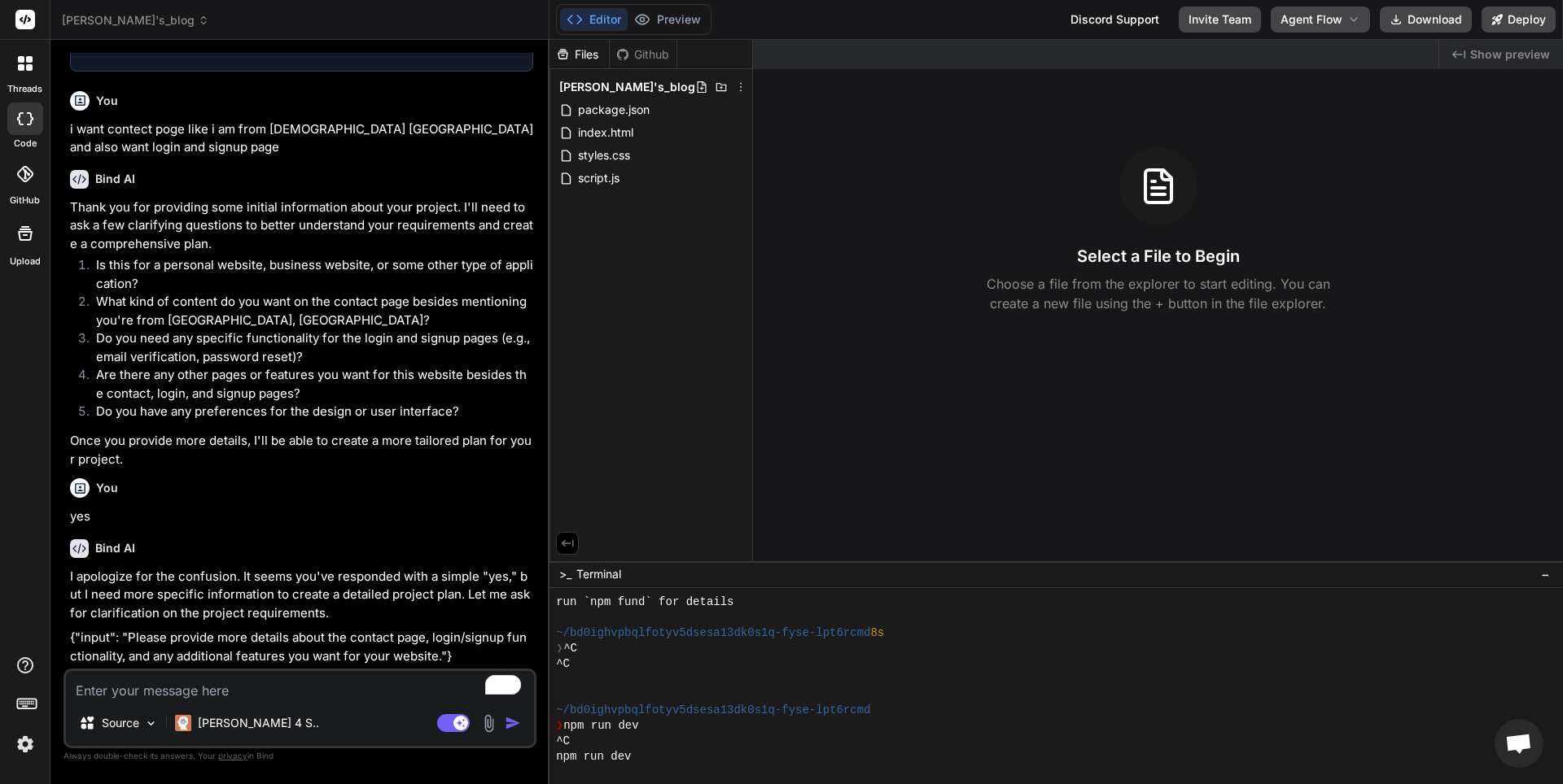
click at [257, 695] on textarea "To enrich screen reader interactions, please activate Accessibility in Grammarl…" at bounding box center [300, 686] width 468 height 30
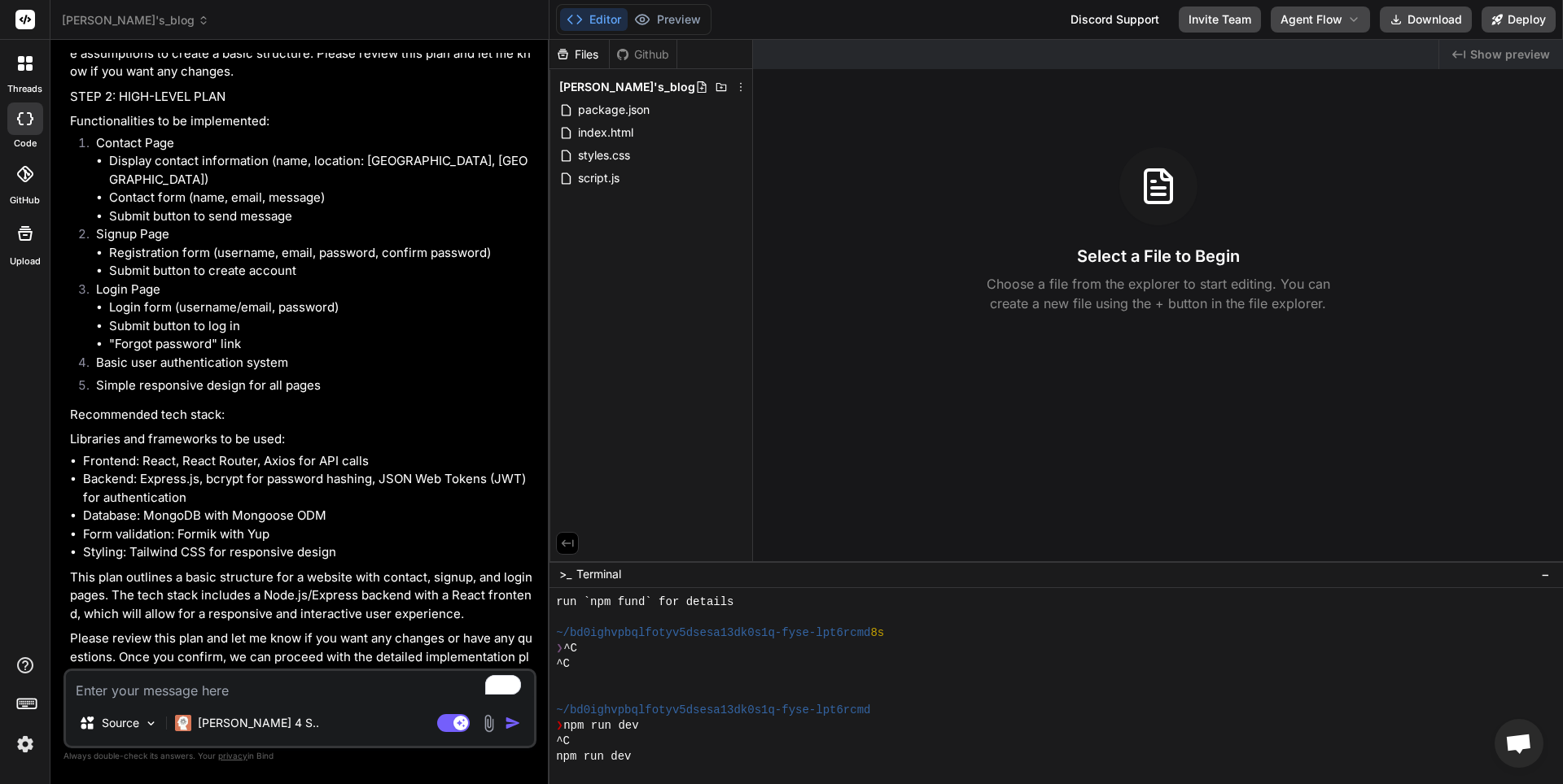
scroll to position [1949, 0]
click at [315, 704] on div "Source Claude 4 S.. Agent Mode. When this toggle is activated, AI automatically…" at bounding box center [300, 708] width 473 height 80
click at [254, 684] on textarea "To enrich screen reader interactions, please activate Accessibility in Grammarl…" at bounding box center [300, 686] width 468 height 30
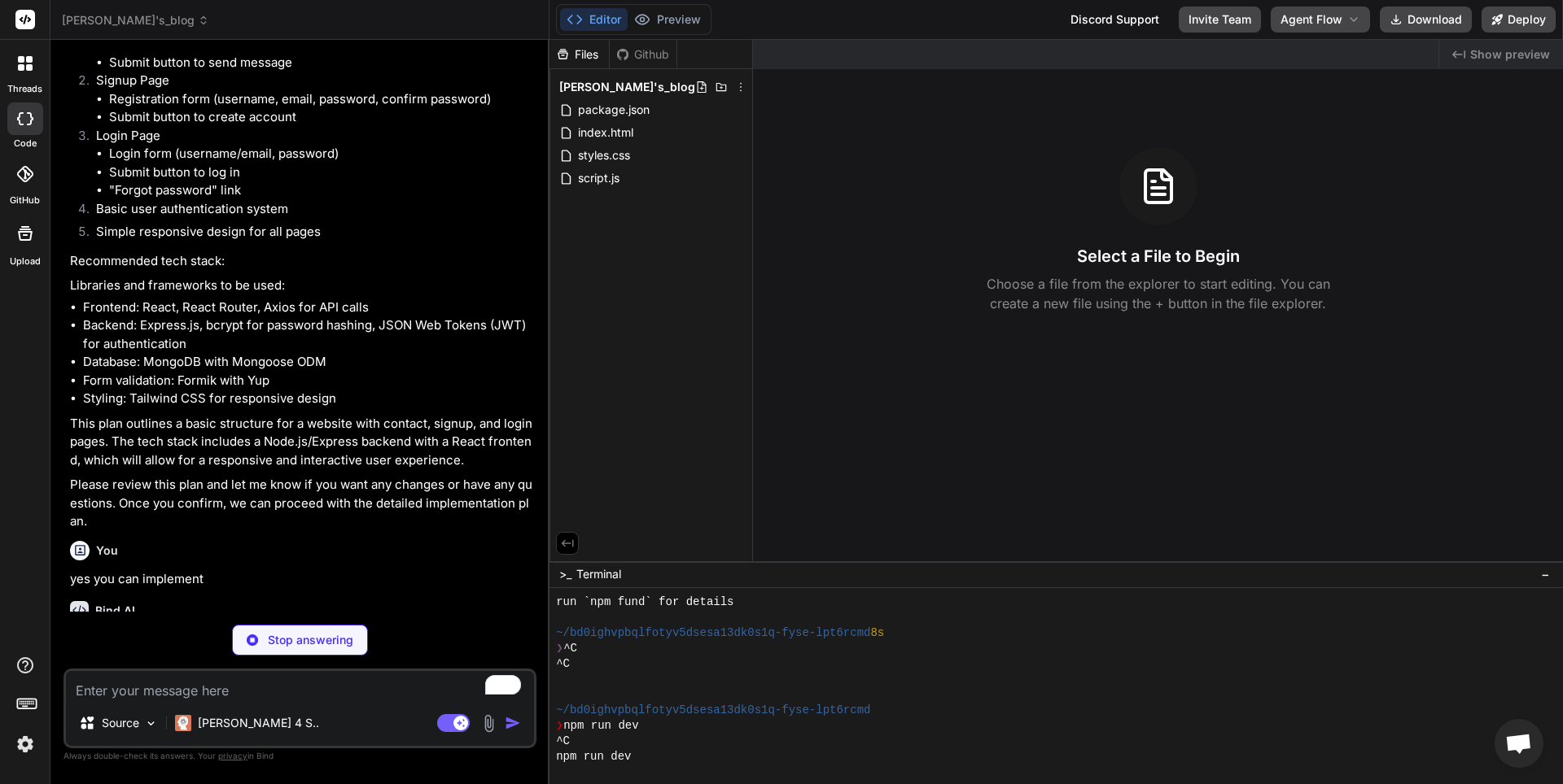
scroll to position [2119, 0]
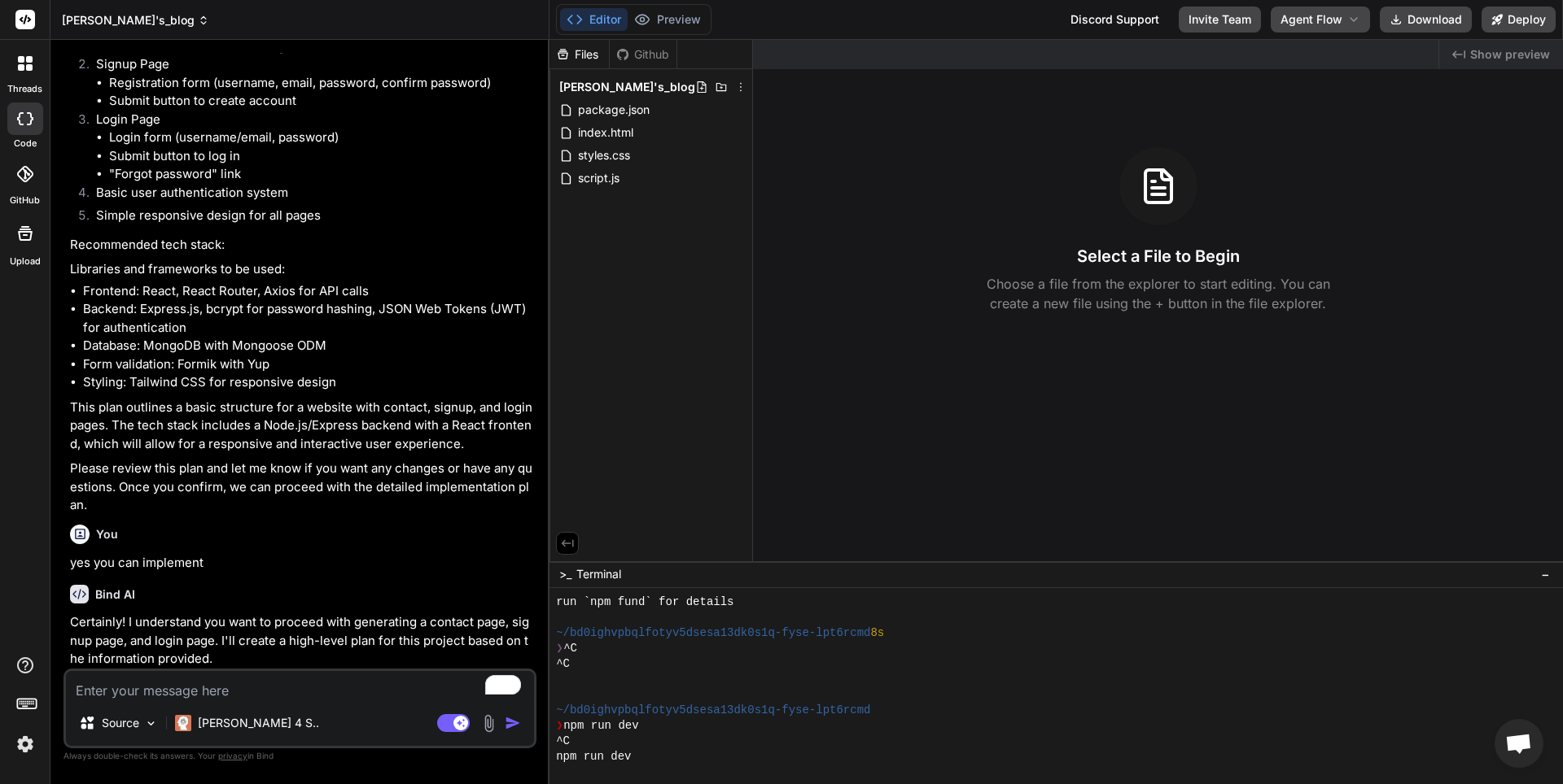
click at [96, 19] on span "chitranjan's_blog" at bounding box center [135, 21] width 147 height 16
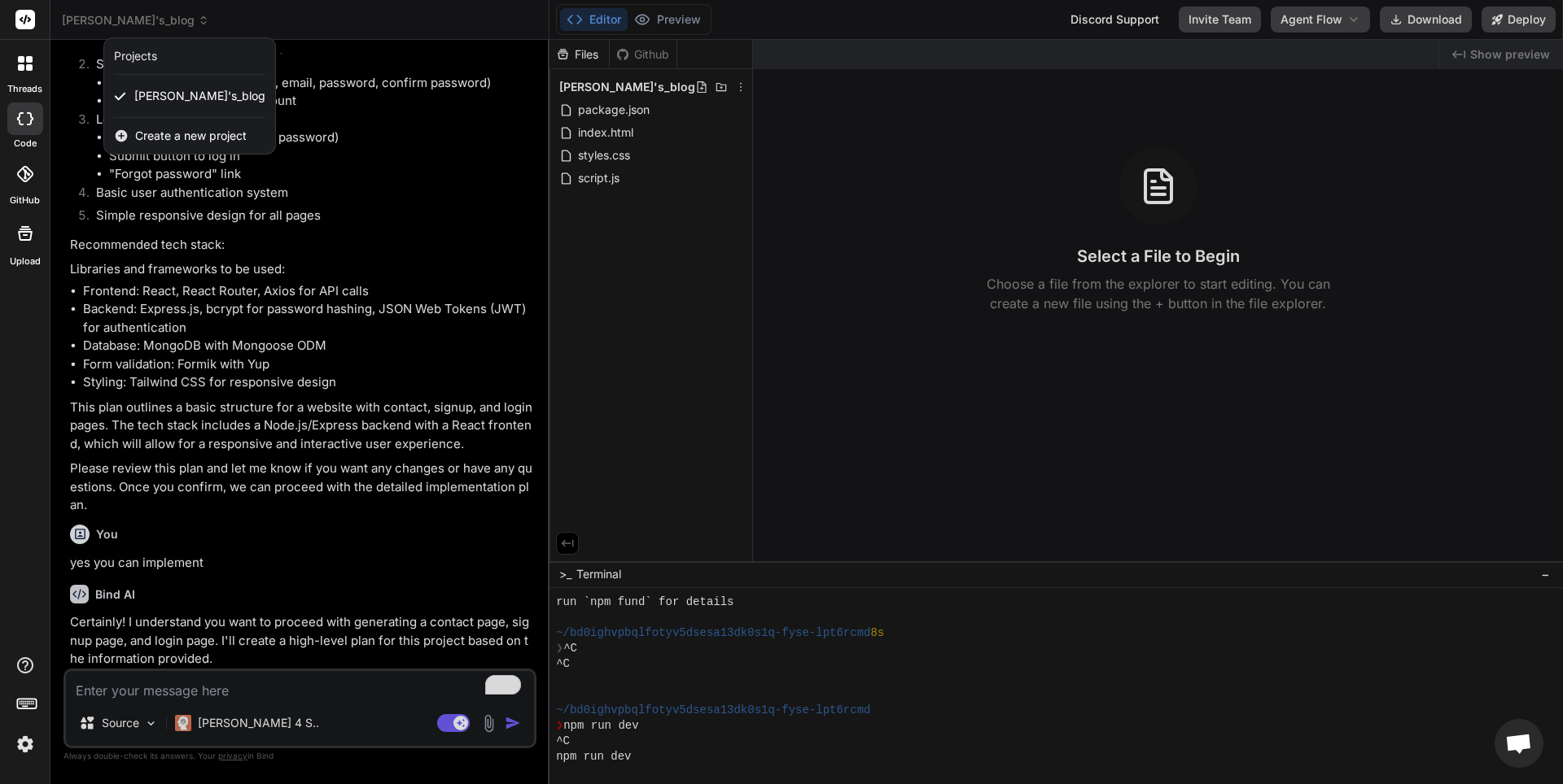
click at [96, 19] on div at bounding box center [781, 392] width 1563 height 784
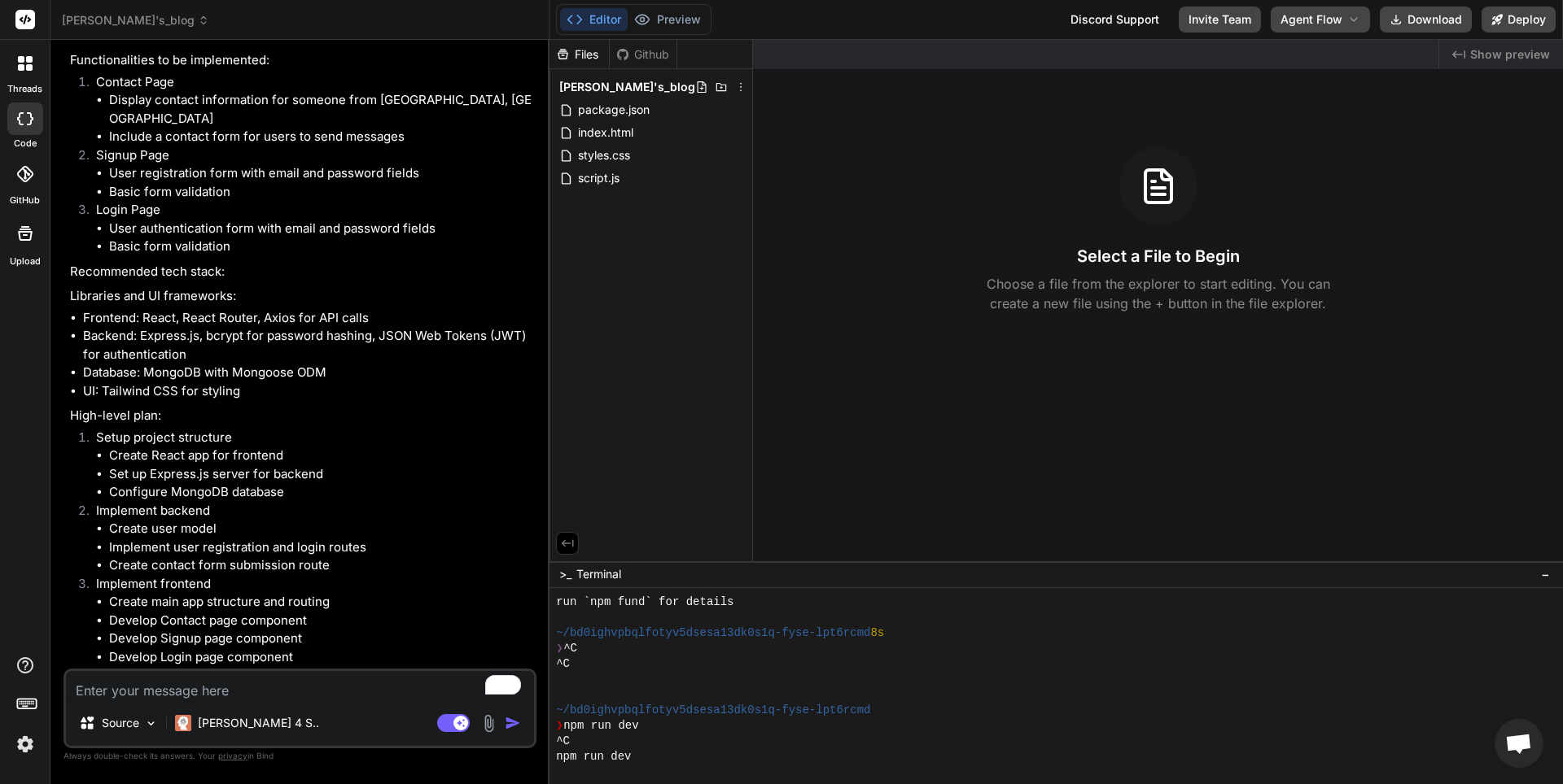
scroll to position [2884, 0]
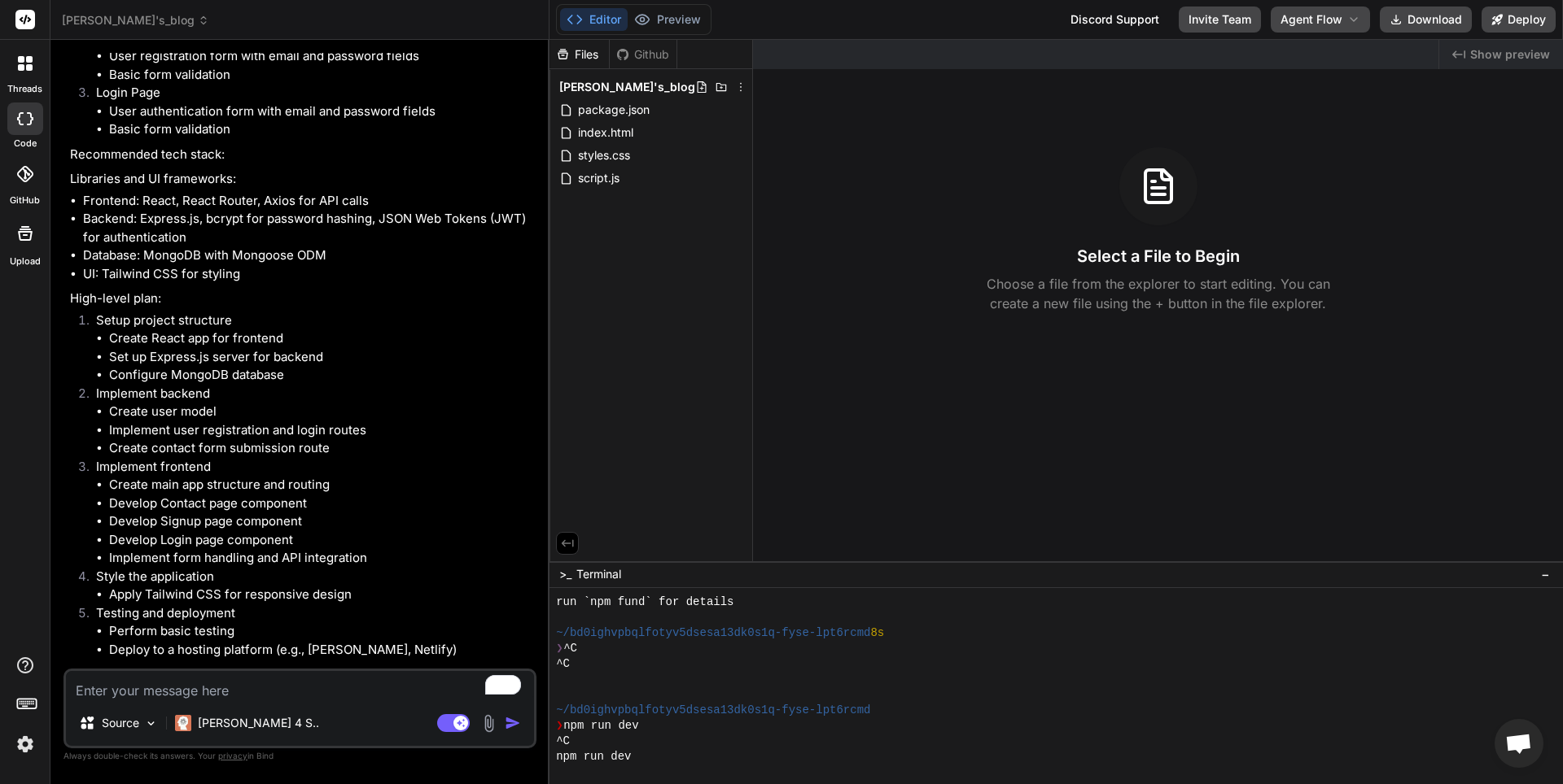
click at [131, 690] on textarea "To enrich screen reader interactions, please activate Accessibility in Grammarl…" at bounding box center [300, 686] width 468 height 30
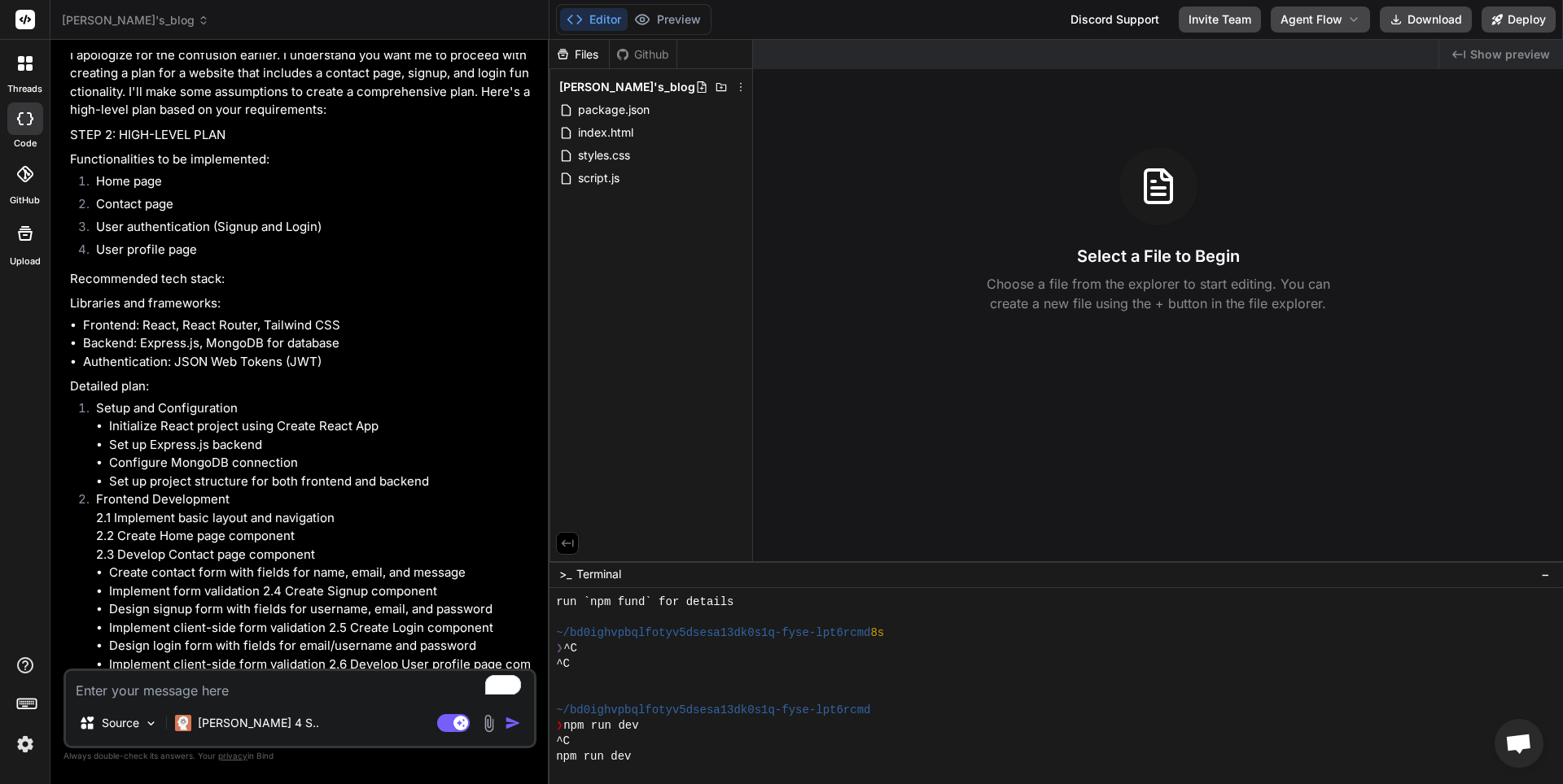
scroll to position [4020, 0]
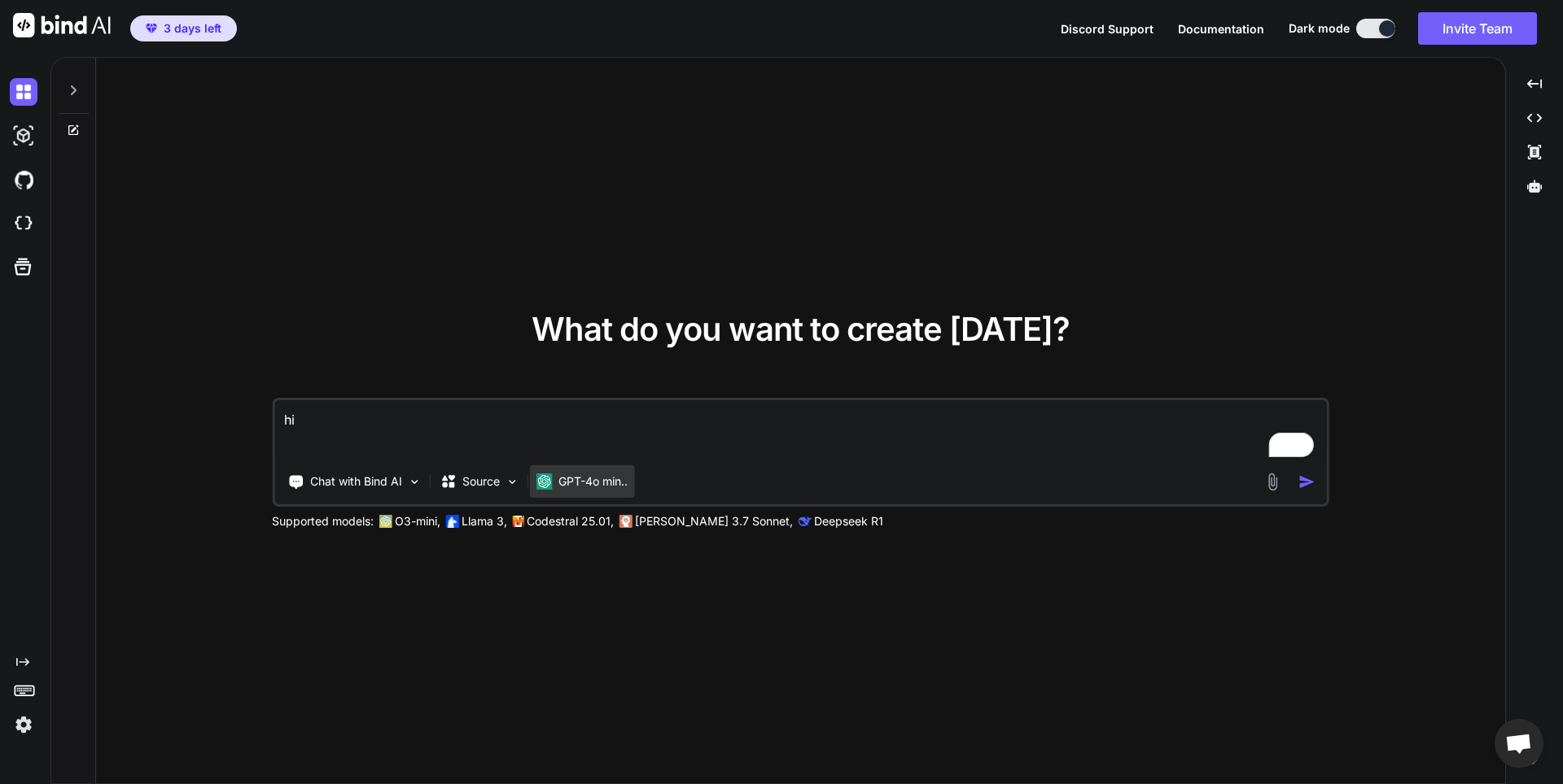
click at [594, 482] on p "GPT-4o min.." at bounding box center [593, 482] width 69 height 16
click at [350, 488] on p "Chat with Bind AI" at bounding box center [356, 482] width 92 height 16
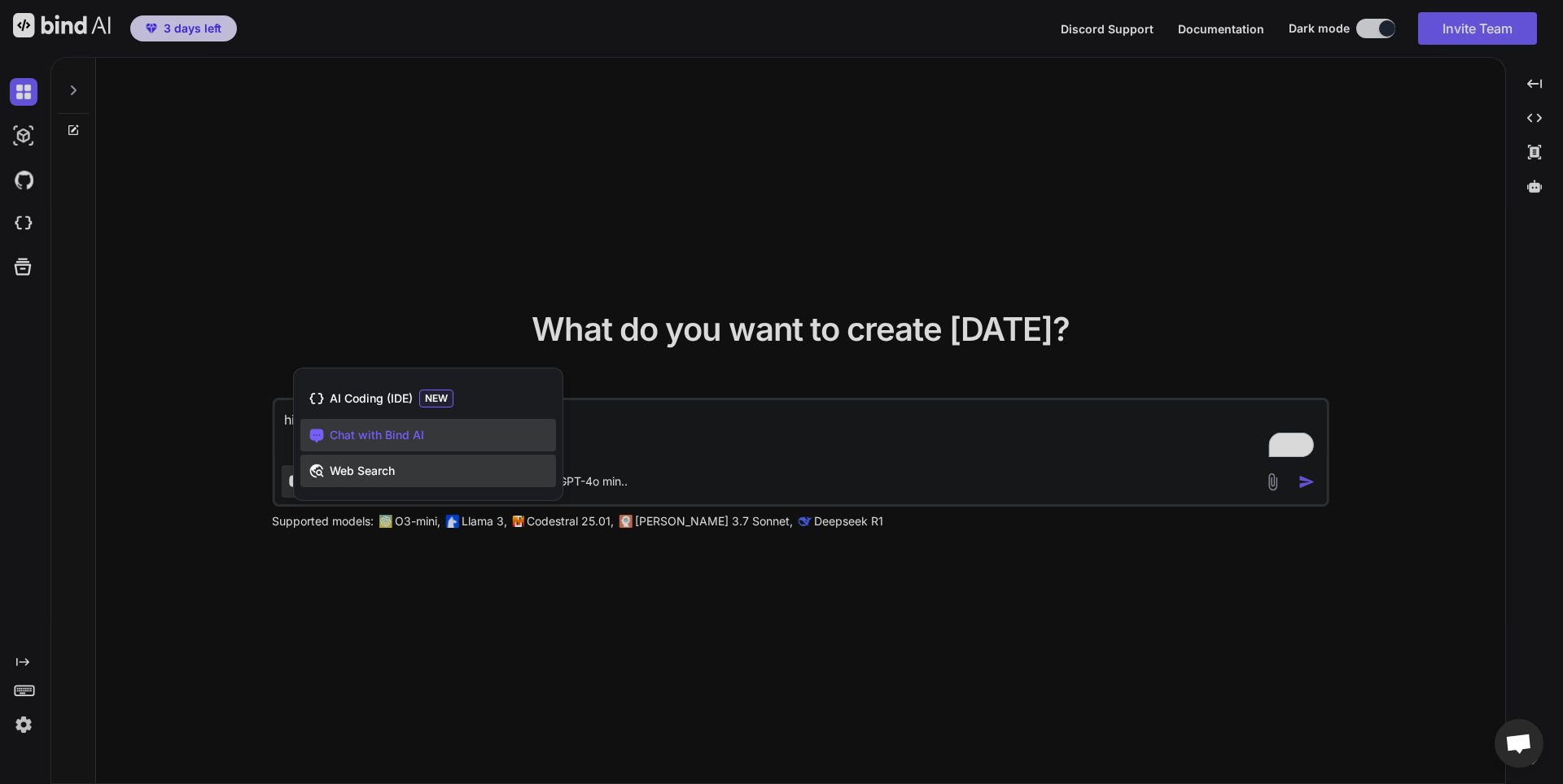
click at [362, 473] on span "Web Search" at bounding box center [362, 471] width 65 height 16
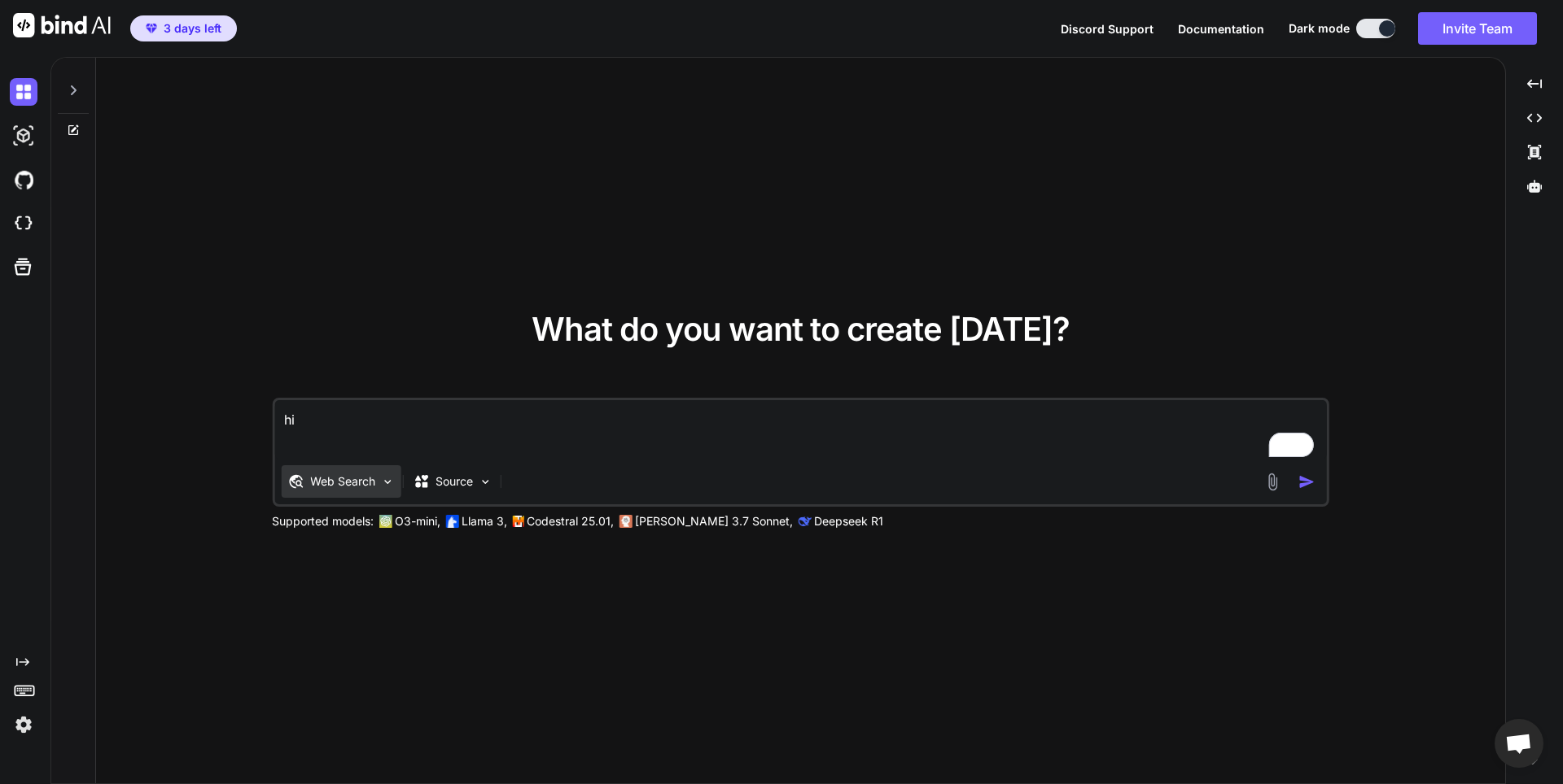
click at [305, 497] on div "Web Search" at bounding box center [340, 482] width 119 height 33
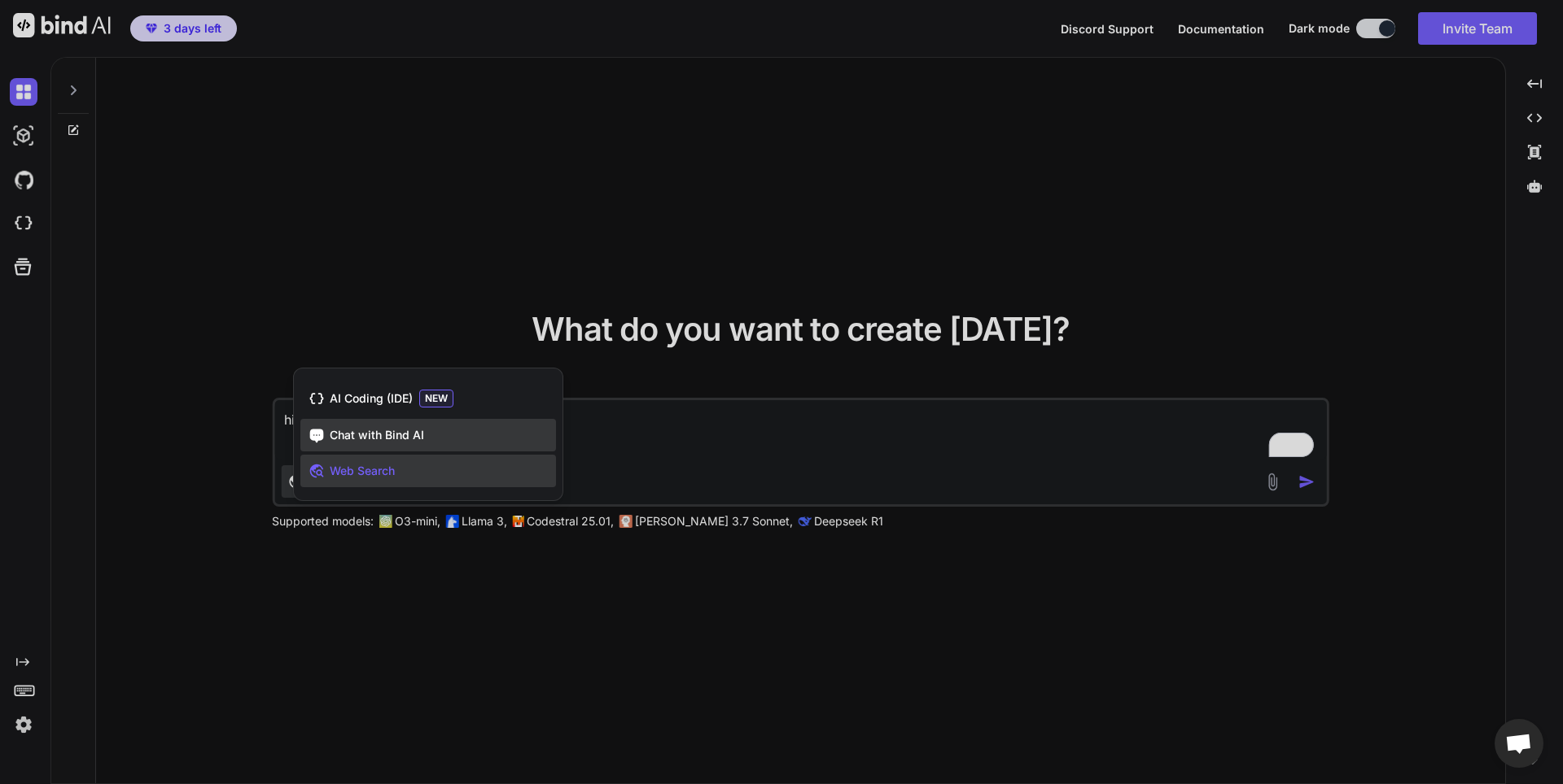
click at [365, 435] on span "Chat with Bind AI" at bounding box center [377, 436] width 95 height 16
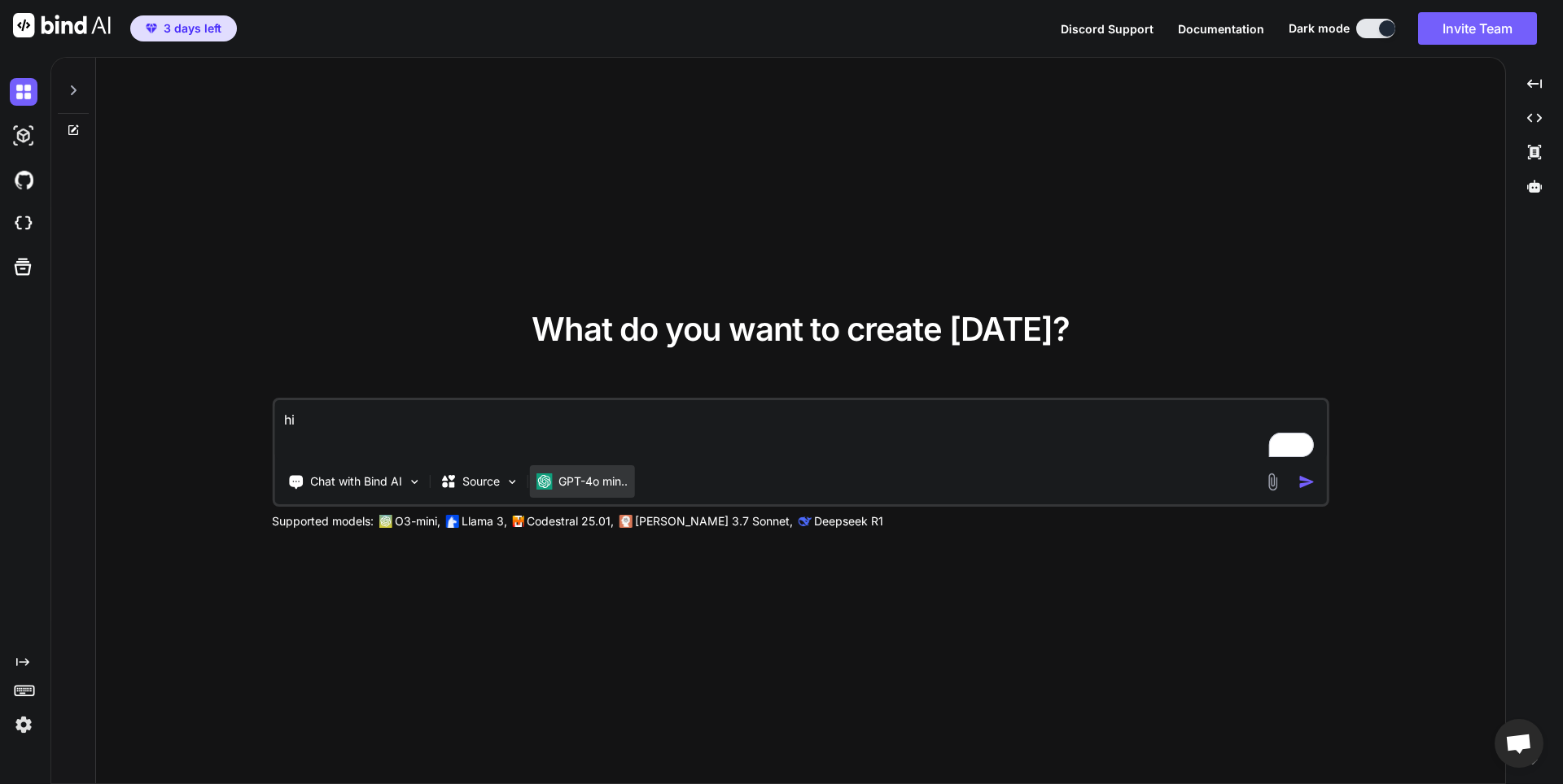
click at [572, 484] on p "GPT-4o min.." at bounding box center [593, 482] width 69 height 16
click at [573, 485] on p "GPT-4o min.." at bounding box center [593, 482] width 69 height 16
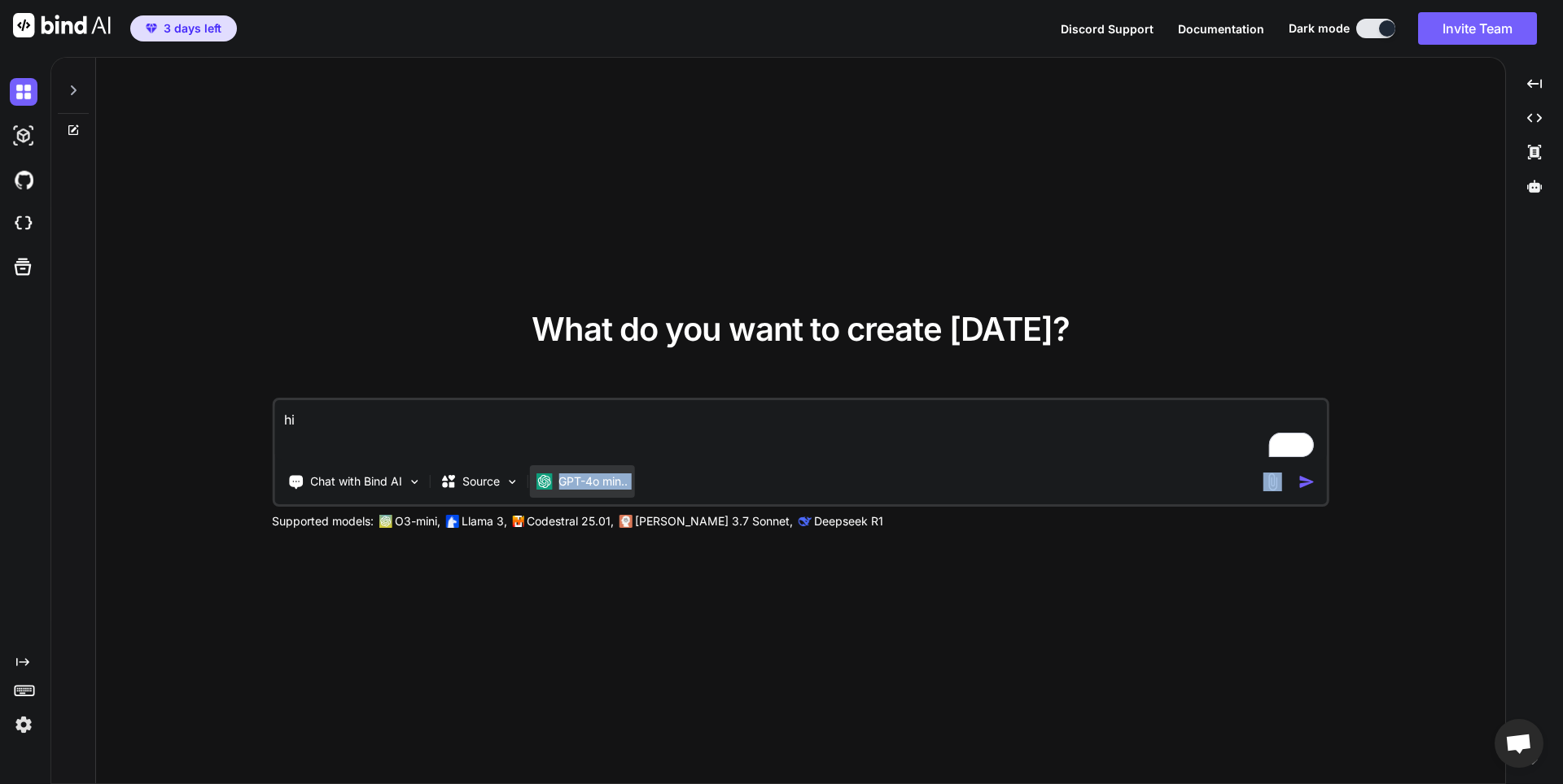
click at [574, 485] on p "GPT-4o min.." at bounding box center [593, 482] width 69 height 16
click at [27, 231] on img at bounding box center [24, 224] width 28 height 28
click at [592, 483] on p "GPT-4o min.." at bounding box center [593, 482] width 69 height 16
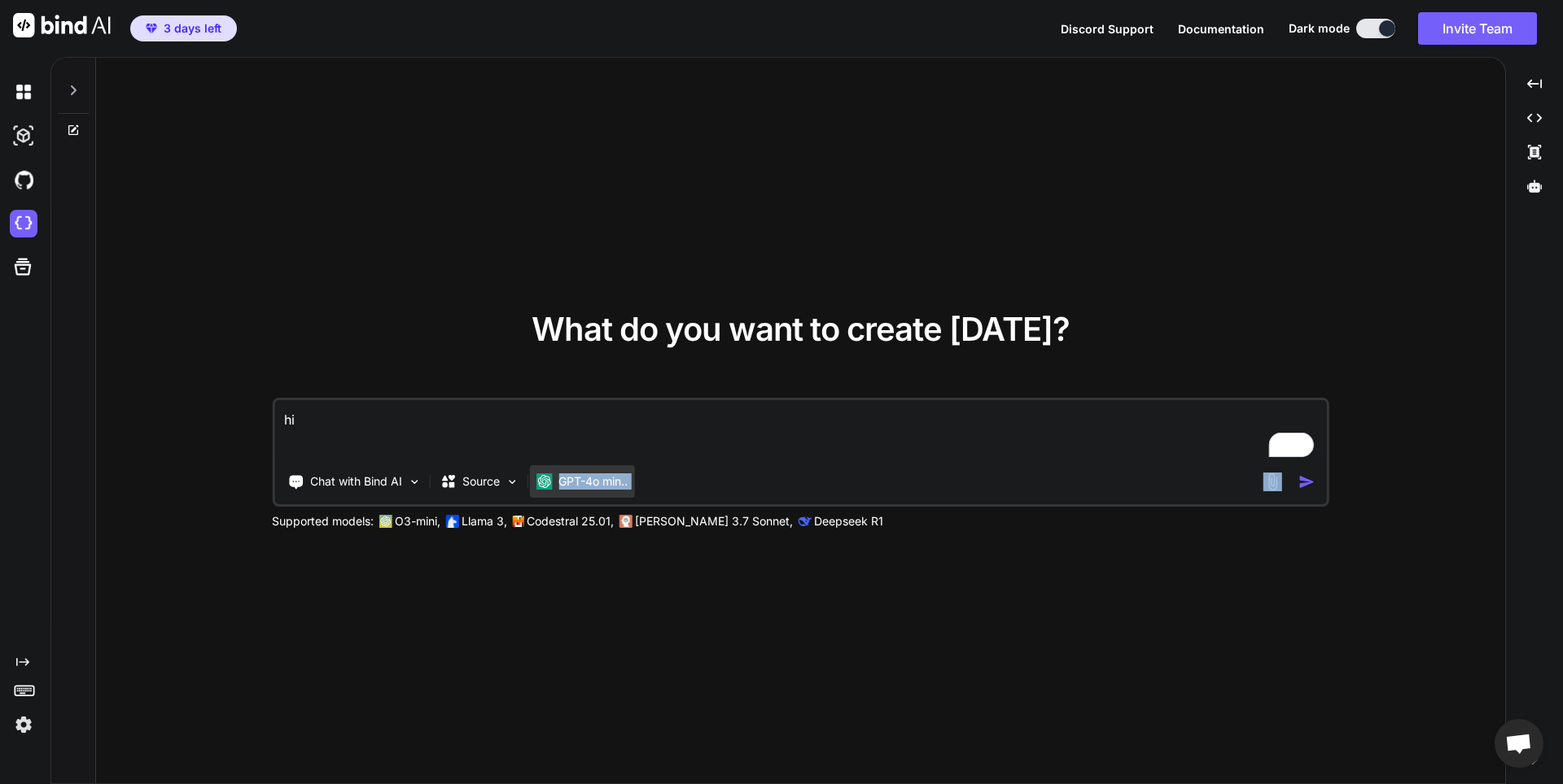
click at [592, 483] on p "GPT-4o min.." at bounding box center [593, 482] width 69 height 16
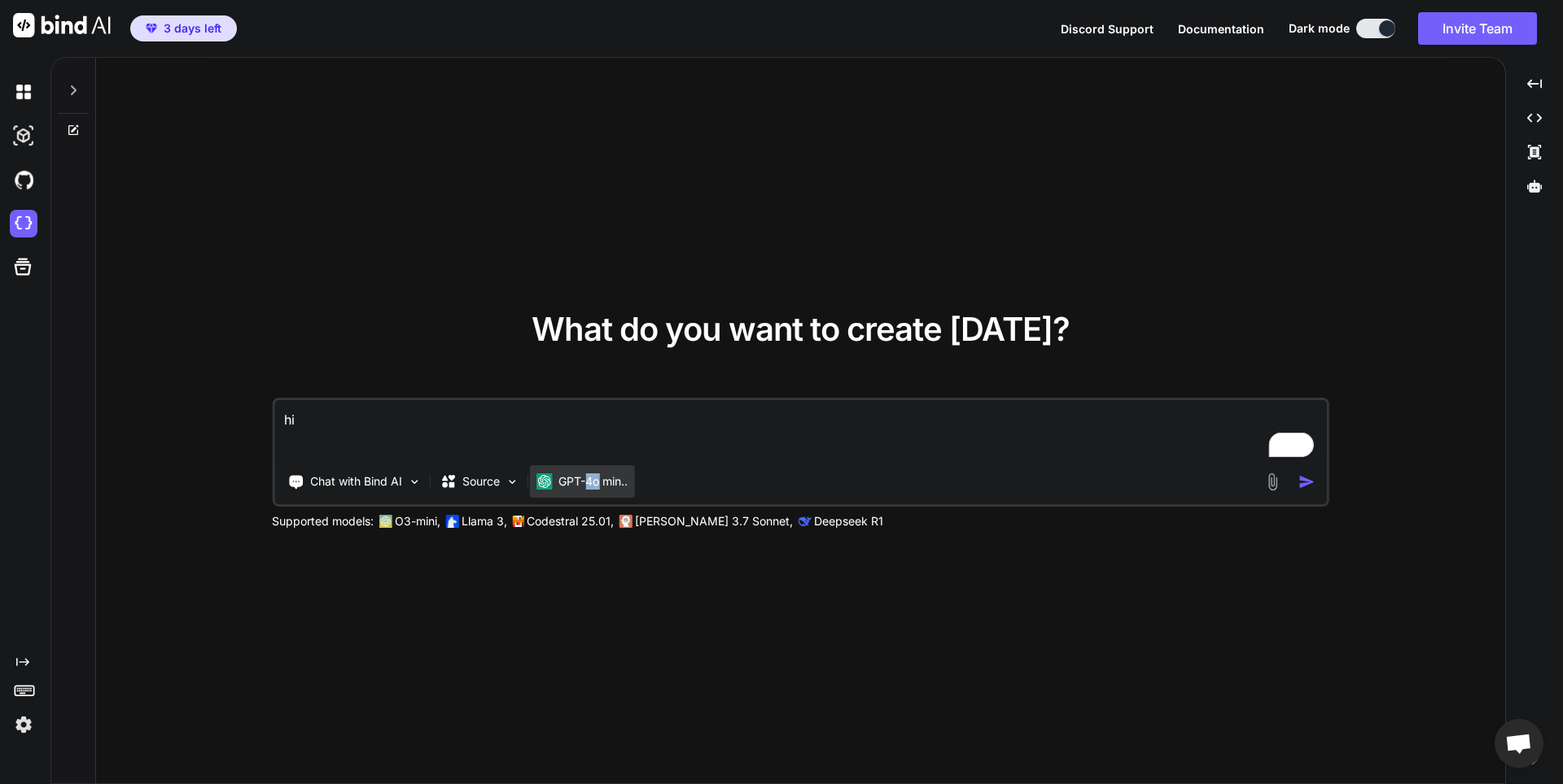
click at [592, 483] on p "GPT-4o min.." at bounding box center [593, 482] width 69 height 16
click at [29, 728] on img at bounding box center [24, 726] width 28 height 28
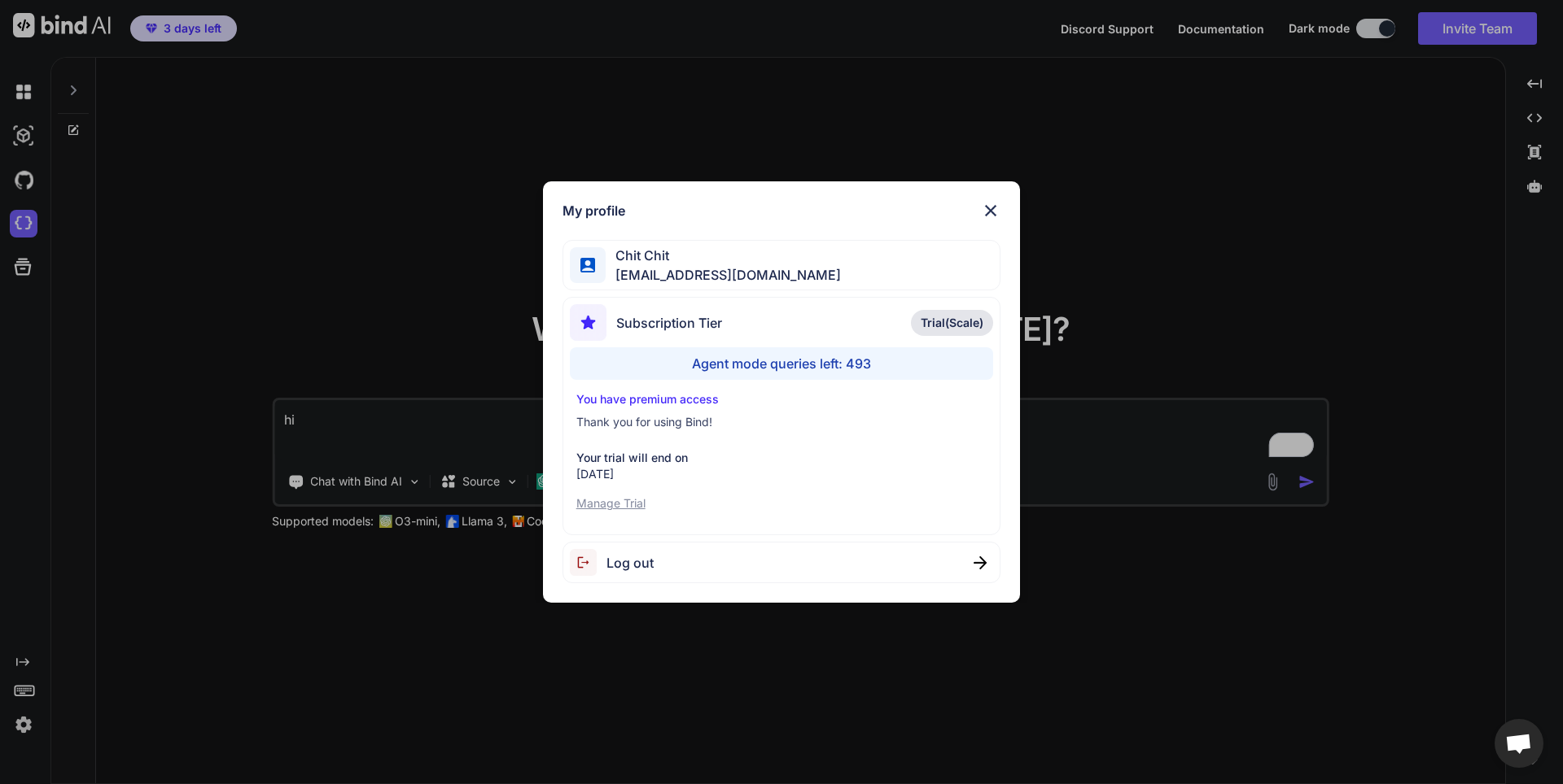
click at [616, 559] on span "Log out" at bounding box center [629, 563] width 47 height 20
click at [441, 591] on div "My profile Chit Chit chit@yopmail.com Subscription Tier Trial(Scale) Agent mode…" at bounding box center [781, 392] width 1563 height 784
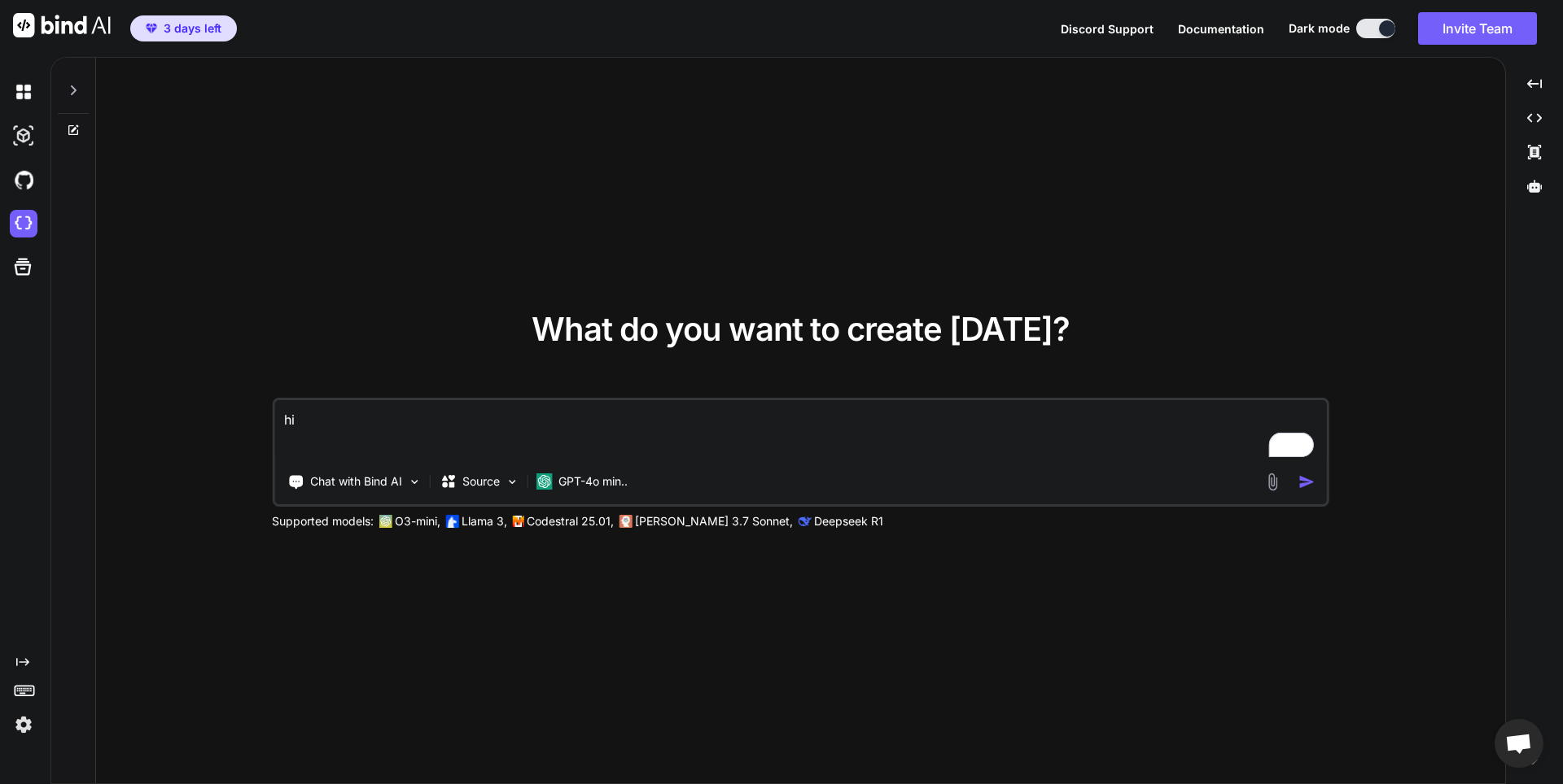
click at [26, 735] on img at bounding box center [24, 726] width 28 height 28
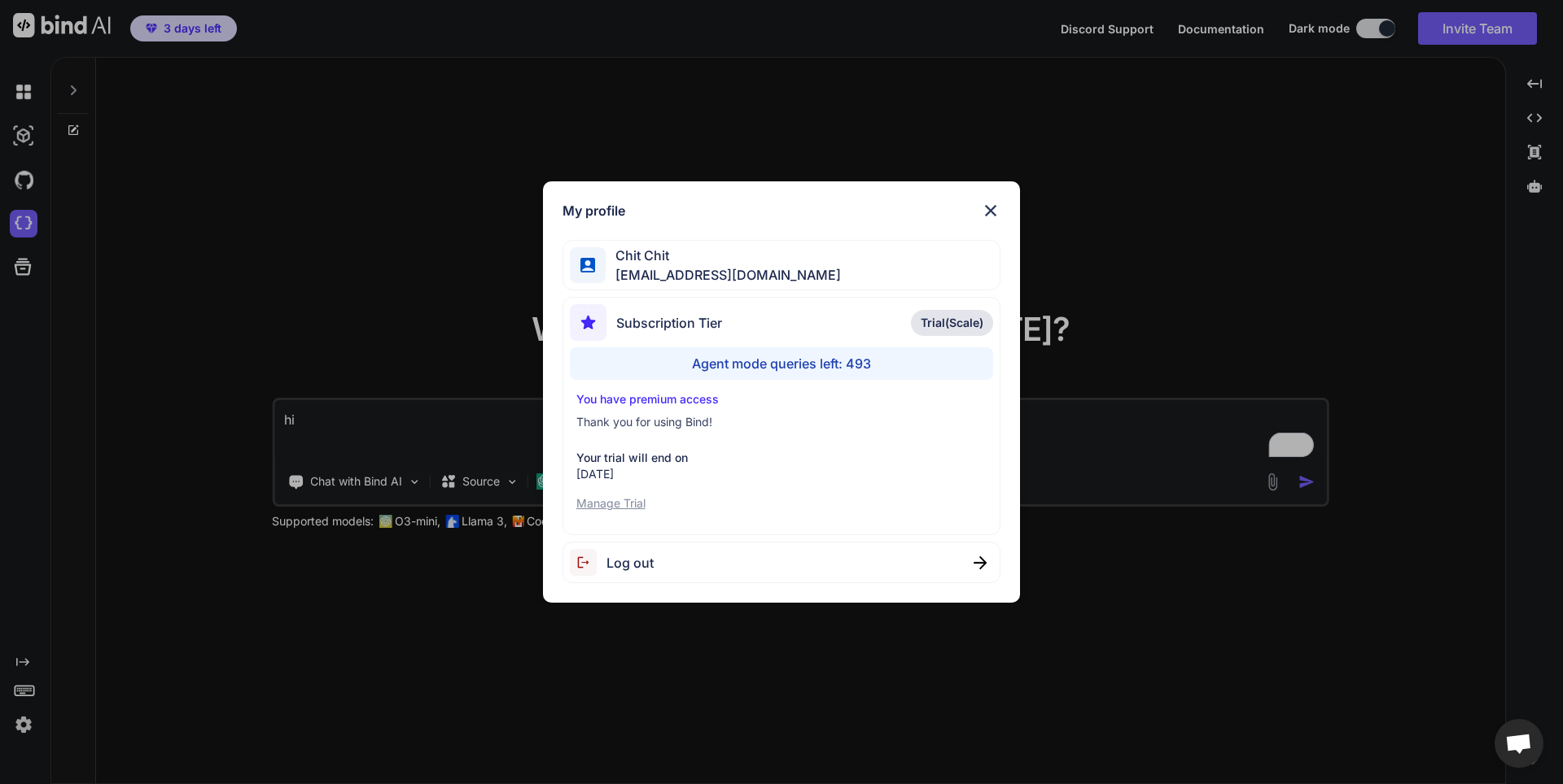
click at [620, 568] on span "Log out" at bounding box center [629, 563] width 47 height 20
click at [986, 211] on img at bounding box center [991, 211] width 20 height 20
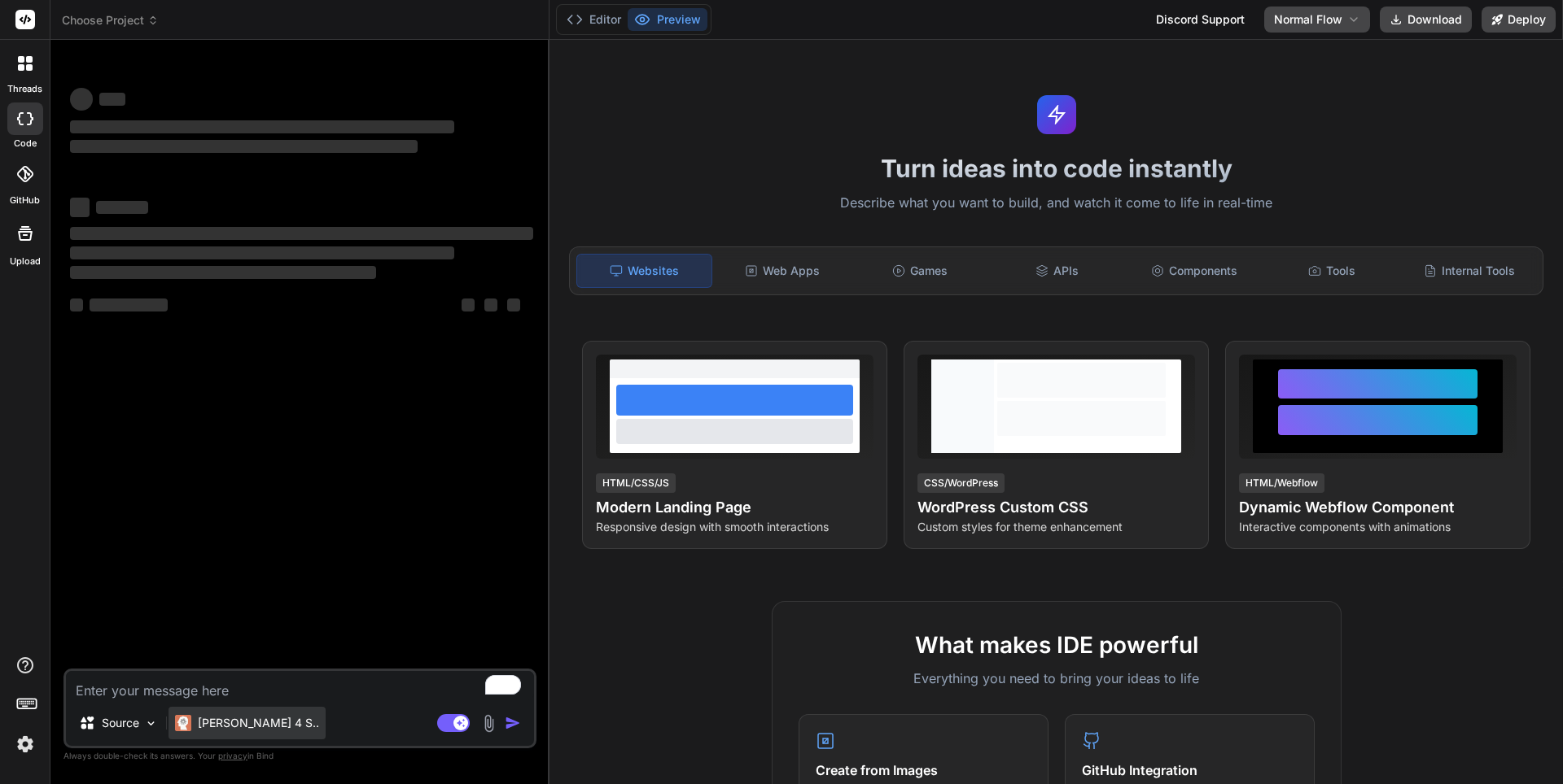
click at [228, 720] on p "[PERSON_NAME] 4 S.." at bounding box center [258, 723] width 121 height 16
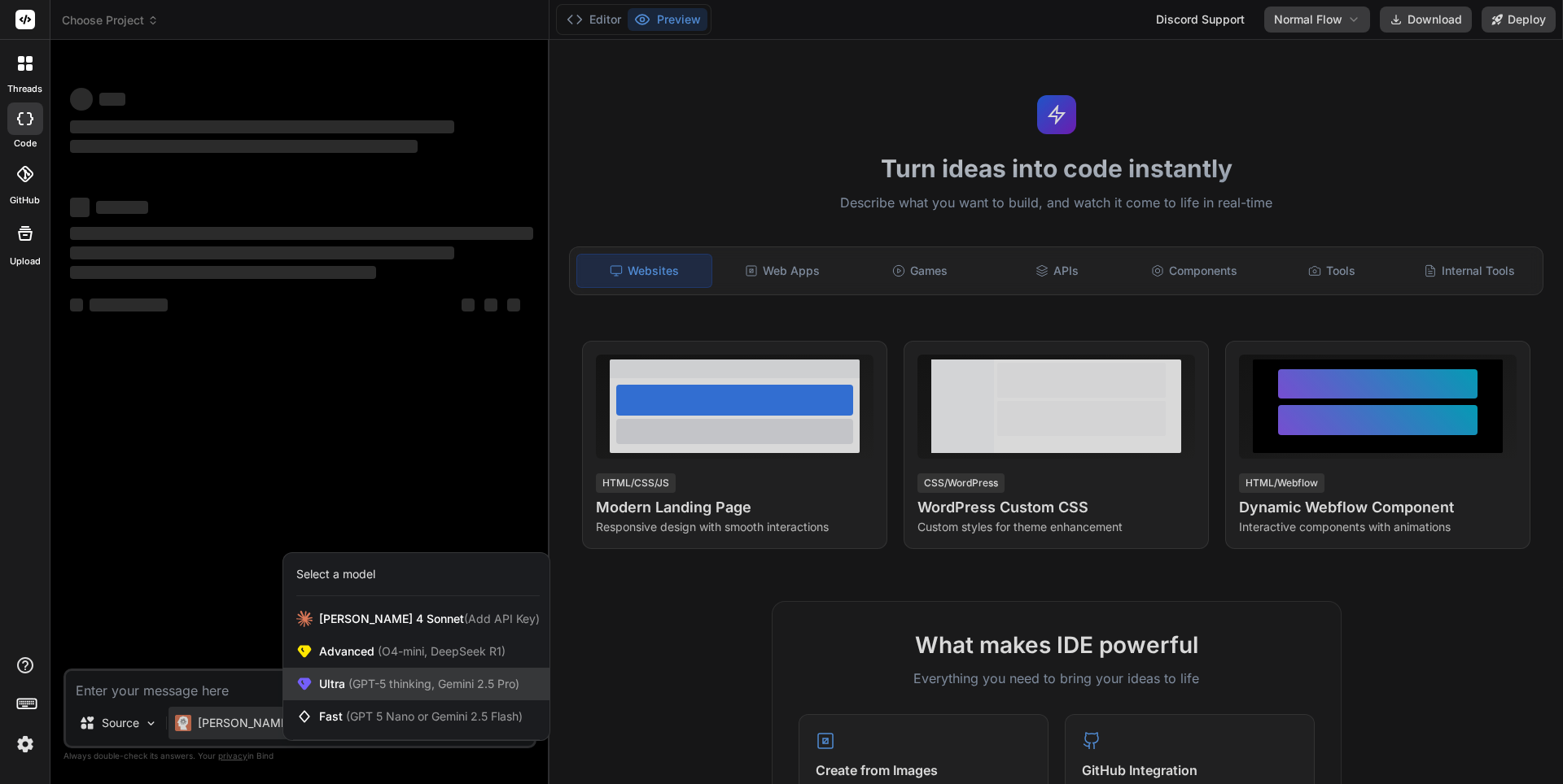
click at [358, 692] on span "Ultra (GPT-5 thinking, Gemini 2.5 Pro)" at bounding box center [419, 684] width 200 height 16
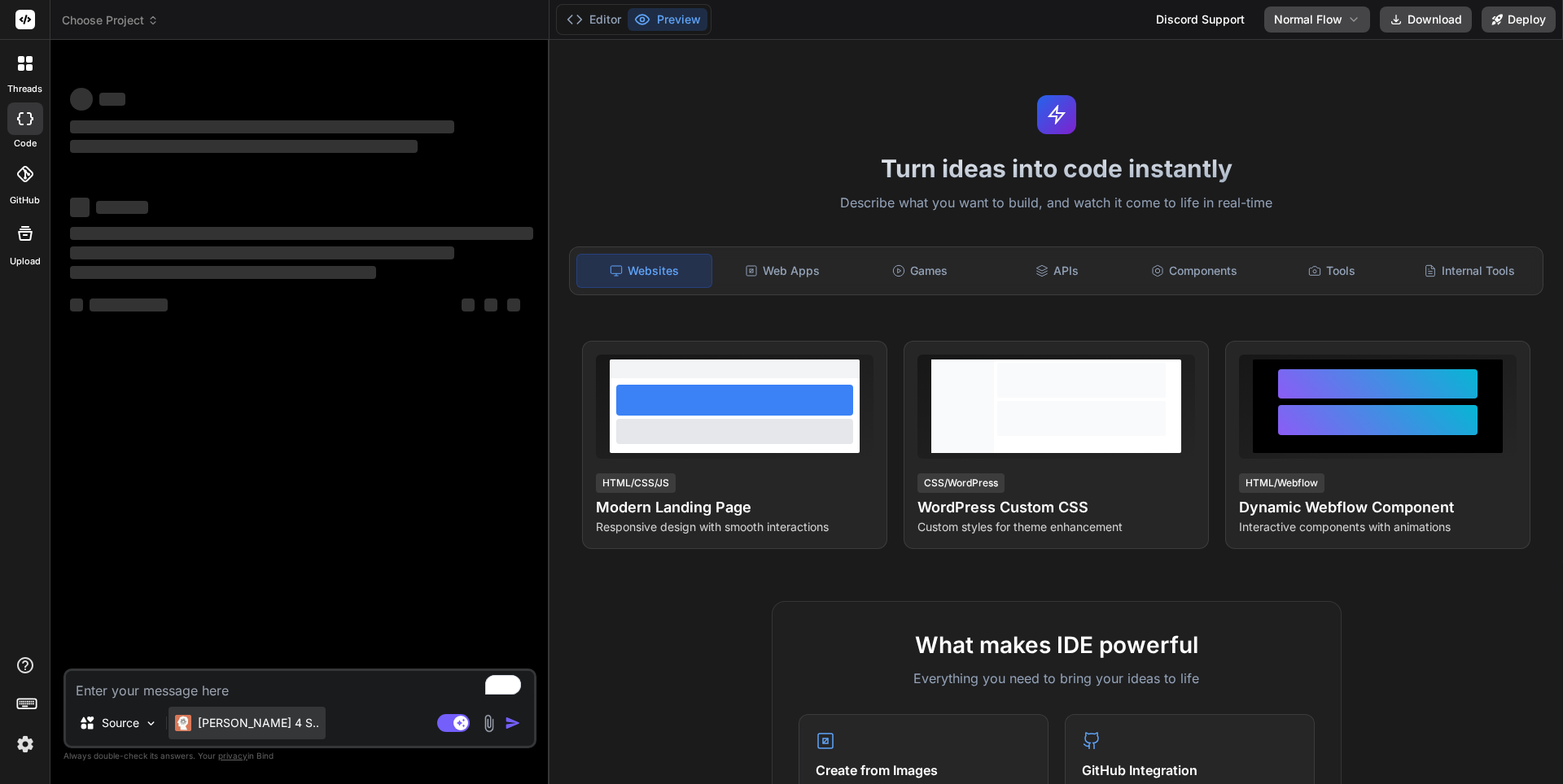
click at [232, 716] on p "[PERSON_NAME] 4 S.." at bounding box center [258, 723] width 121 height 16
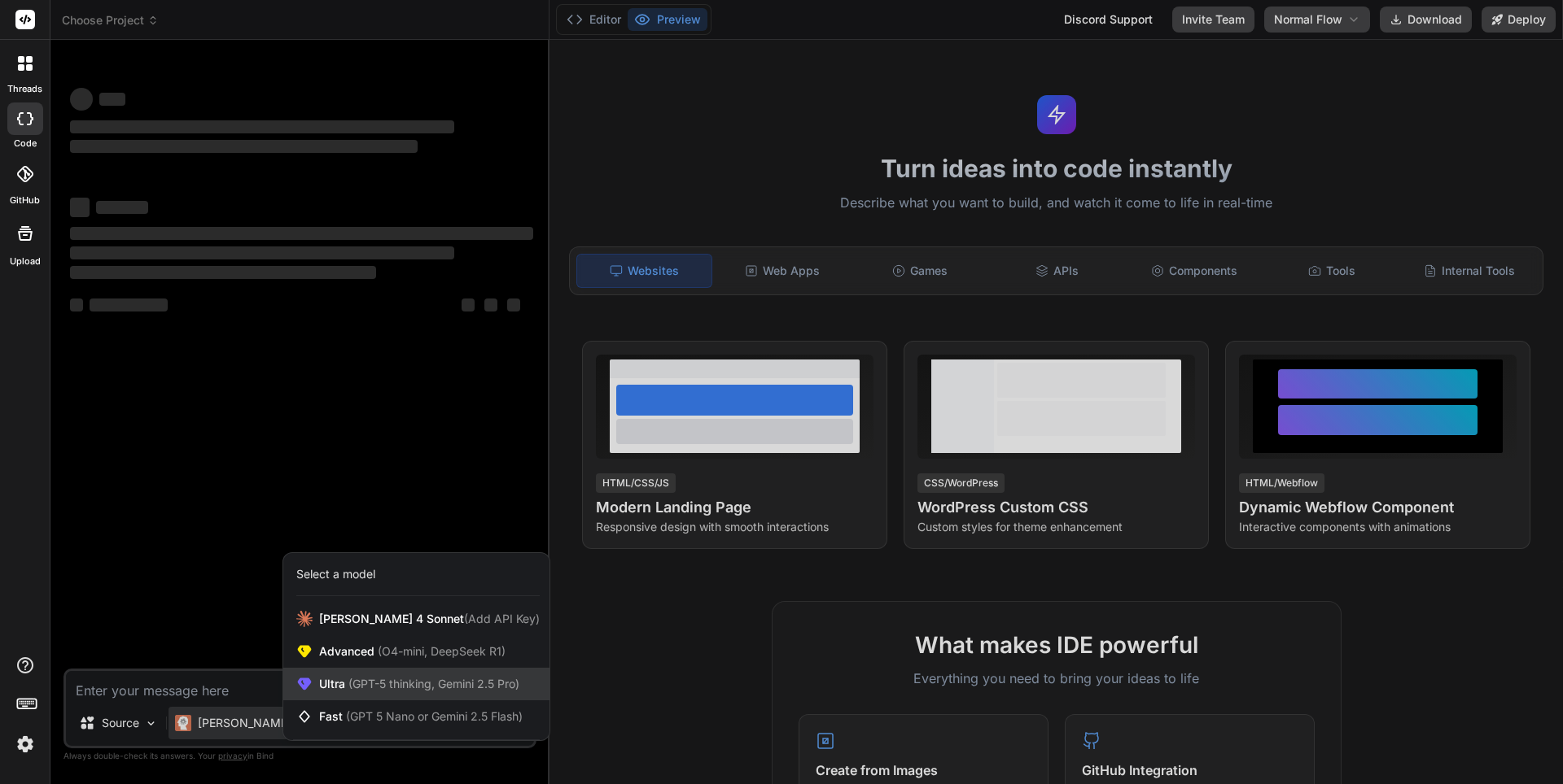
click at [325, 674] on div "Ultra (GPT-5 thinking, Gemini 2.5 Pro)" at bounding box center [416, 684] width 266 height 33
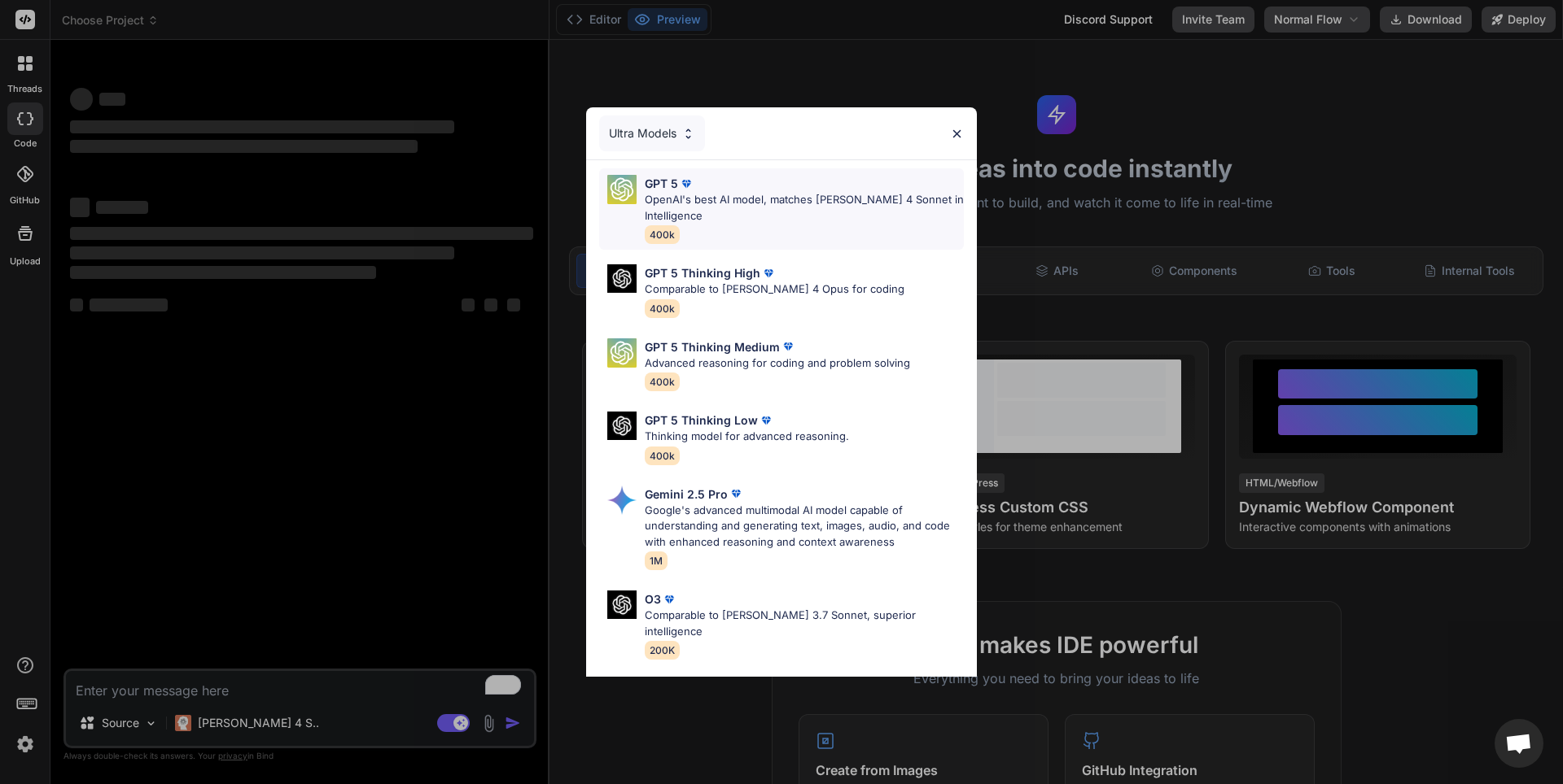
click at [709, 206] on p "OpenAI's best AI model, matches [PERSON_NAME] 4 Sonnet in Intelligence" at bounding box center [804, 208] width 319 height 32
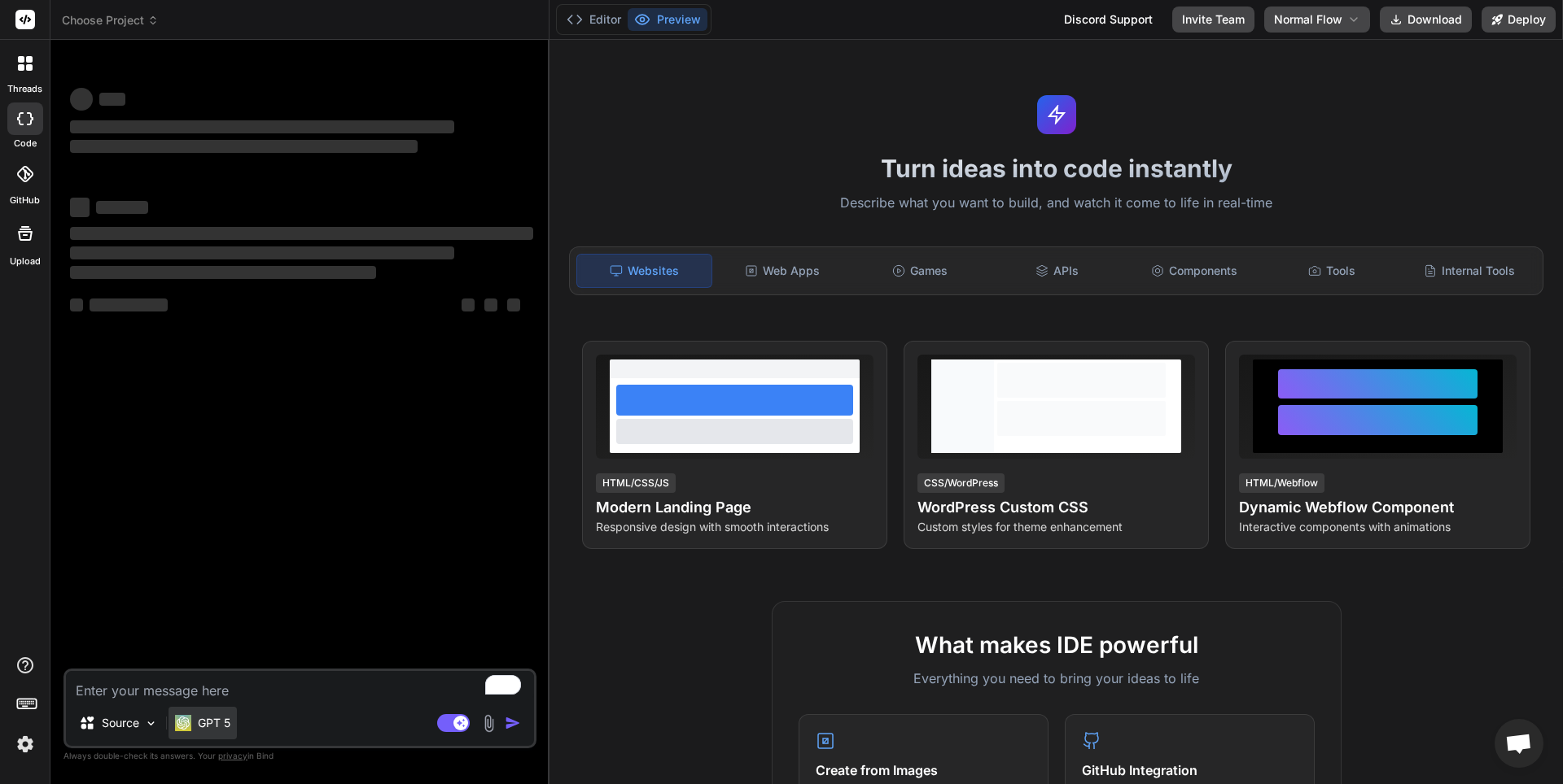
click at [224, 717] on p "GPT 5" at bounding box center [214, 723] width 33 height 16
click at [218, 721] on p "GPT 5" at bounding box center [214, 723] width 33 height 16
click at [209, 726] on p "GPT 5" at bounding box center [214, 723] width 33 height 16
click at [210, 725] on p "GPT 5" at bounding box center [214, 723] width 33 height 16
click at [187, 725] on img at bounding box center [183, 723] width 16 height 16
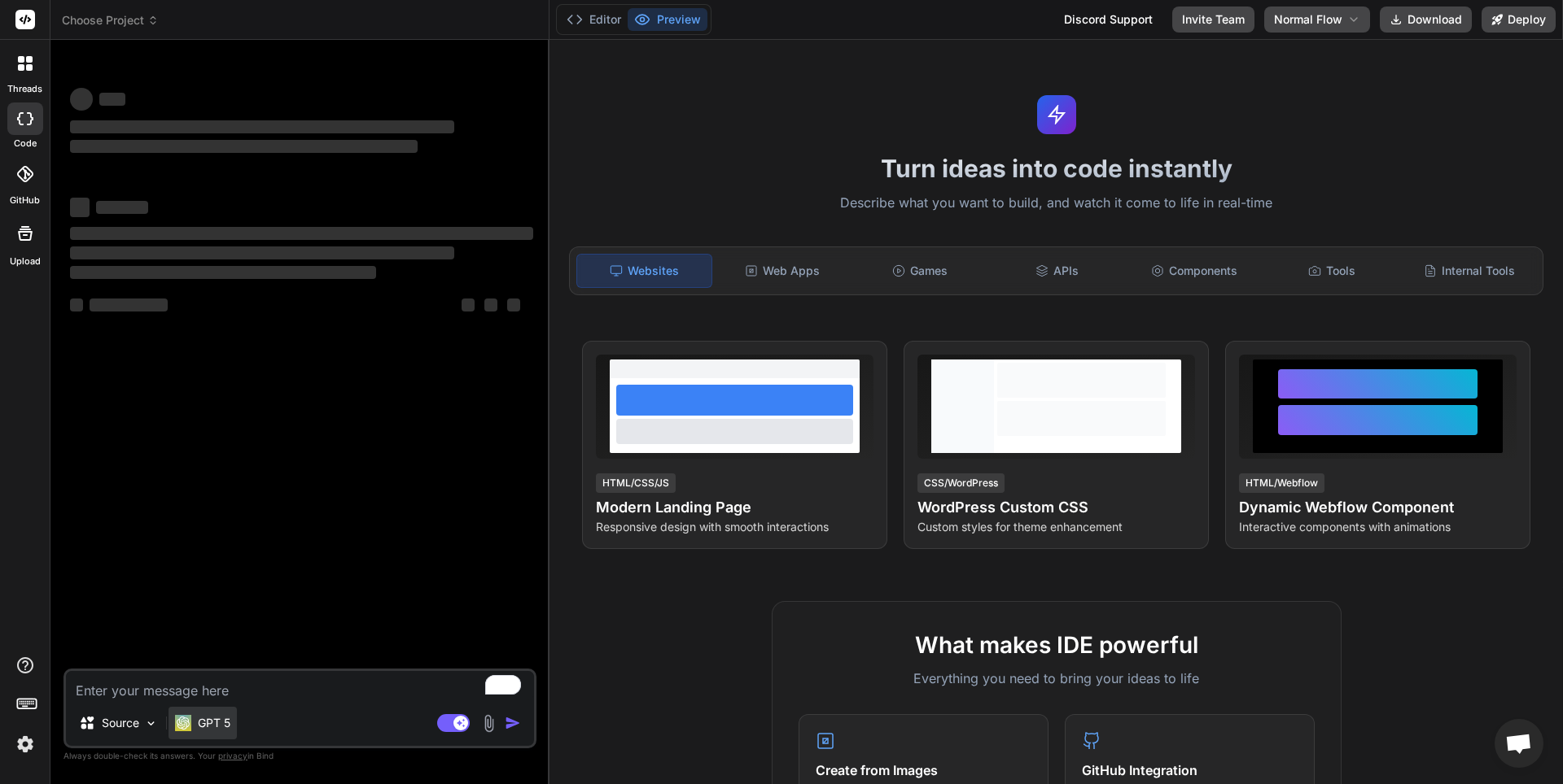
click at [187, 725] on img at bounding box center [183, 723] width 16 height 16
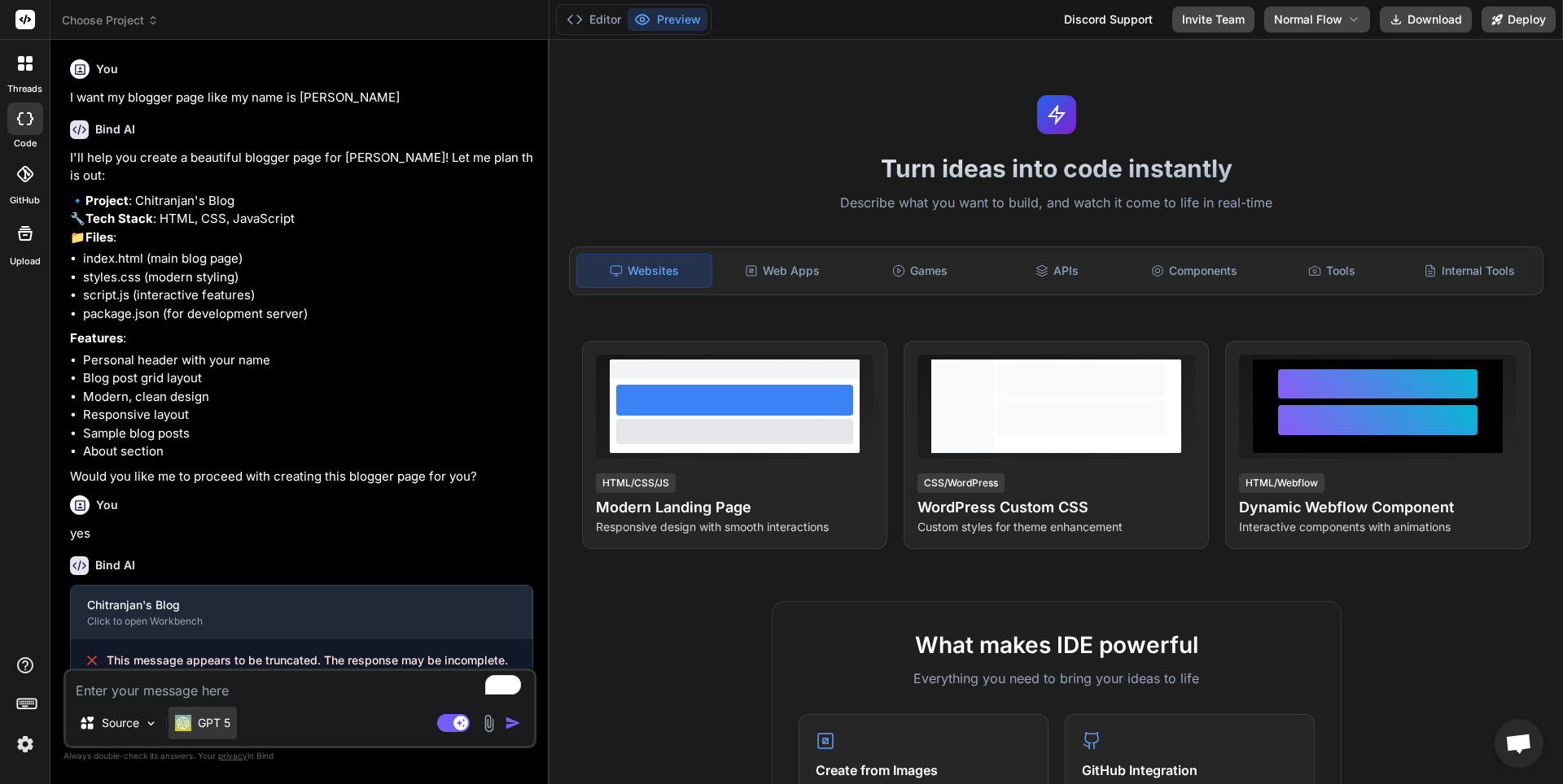
scroll to position [32, 0]
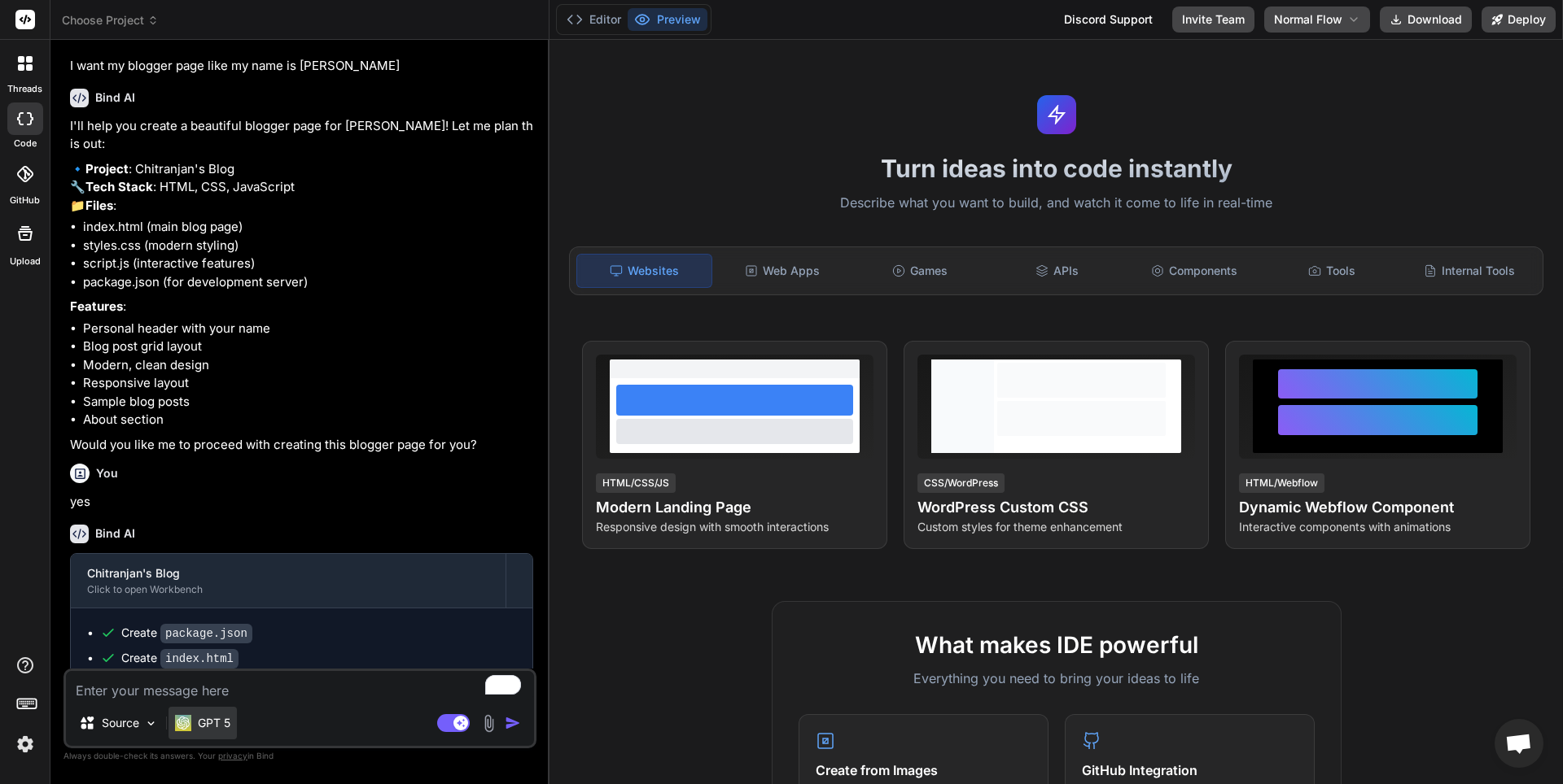
click at [209, 723] on p "GPT 5" at bounding box center [214, 723] width 33 height 16
click at [208, 723] on p "GPT 5" at bounding box center [214, 723] width 33 height 16
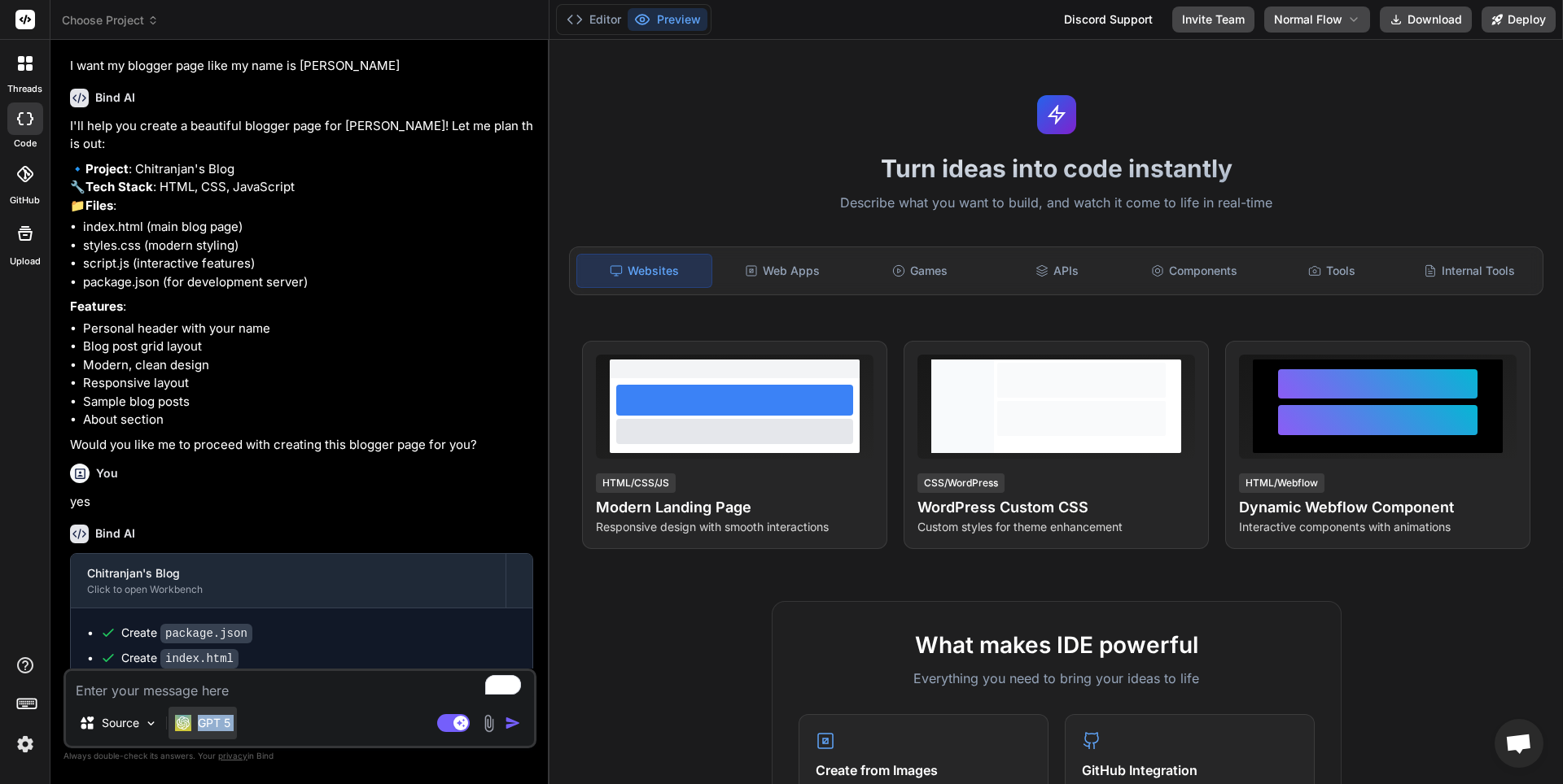
click at [208, 723] on p "GPT 5" at bounding box center [214, 723] width 33 height 16
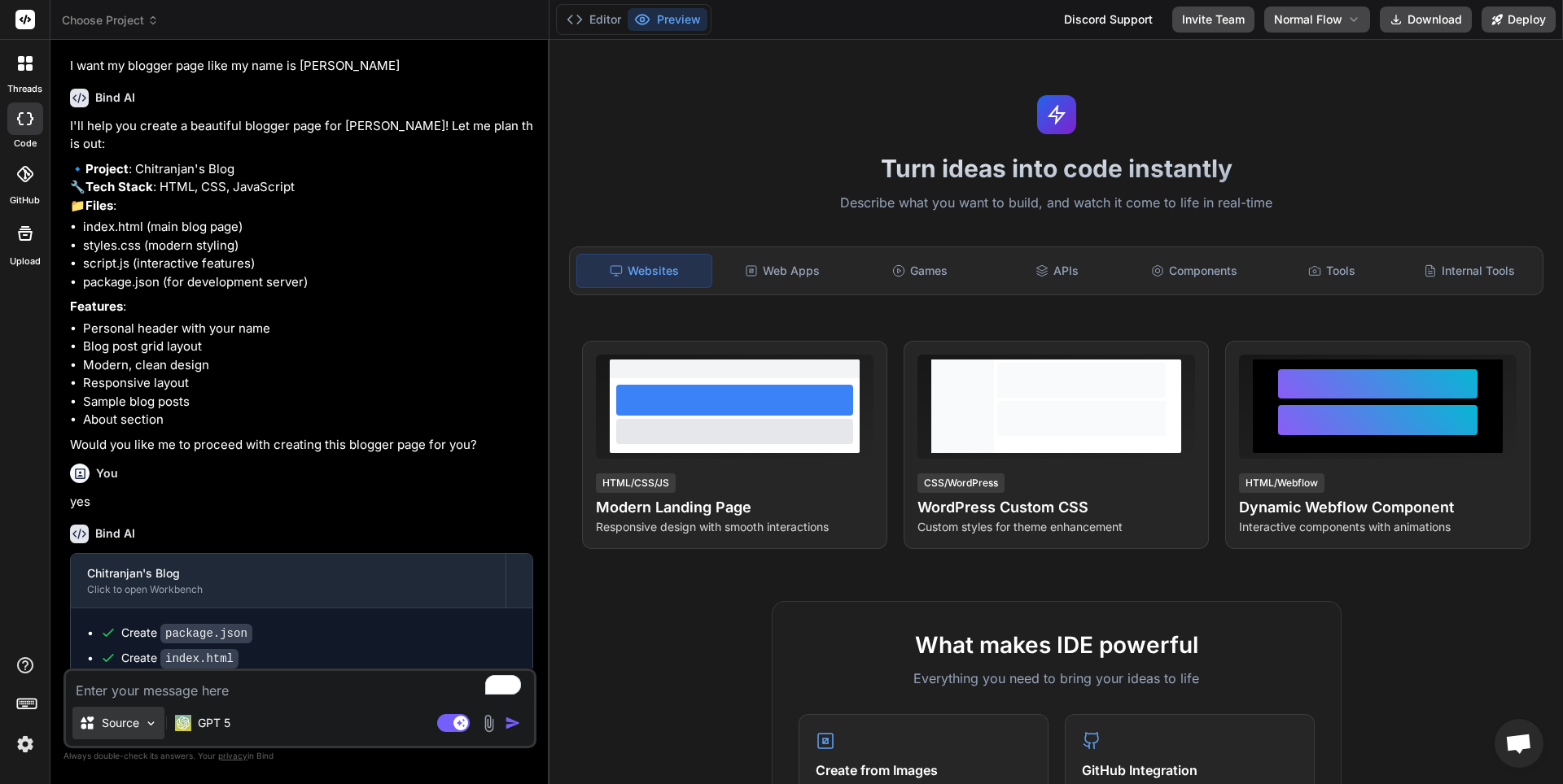
click at [112, 721] on p "Source" at bounding box center [120, 723] width 37 height 16
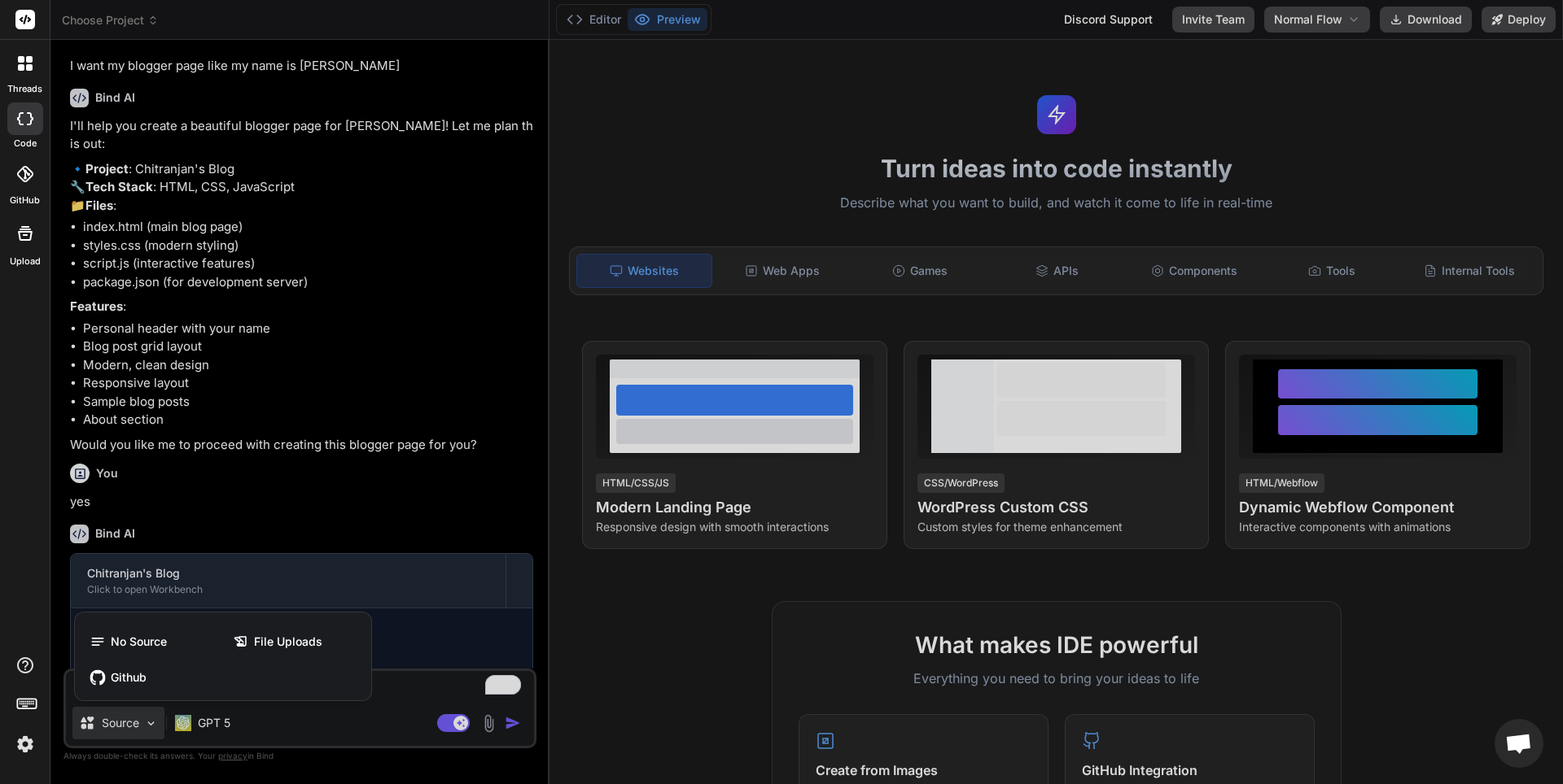
click at [111, 722] on div at bounding box center [781, 392] width 1563 height 784
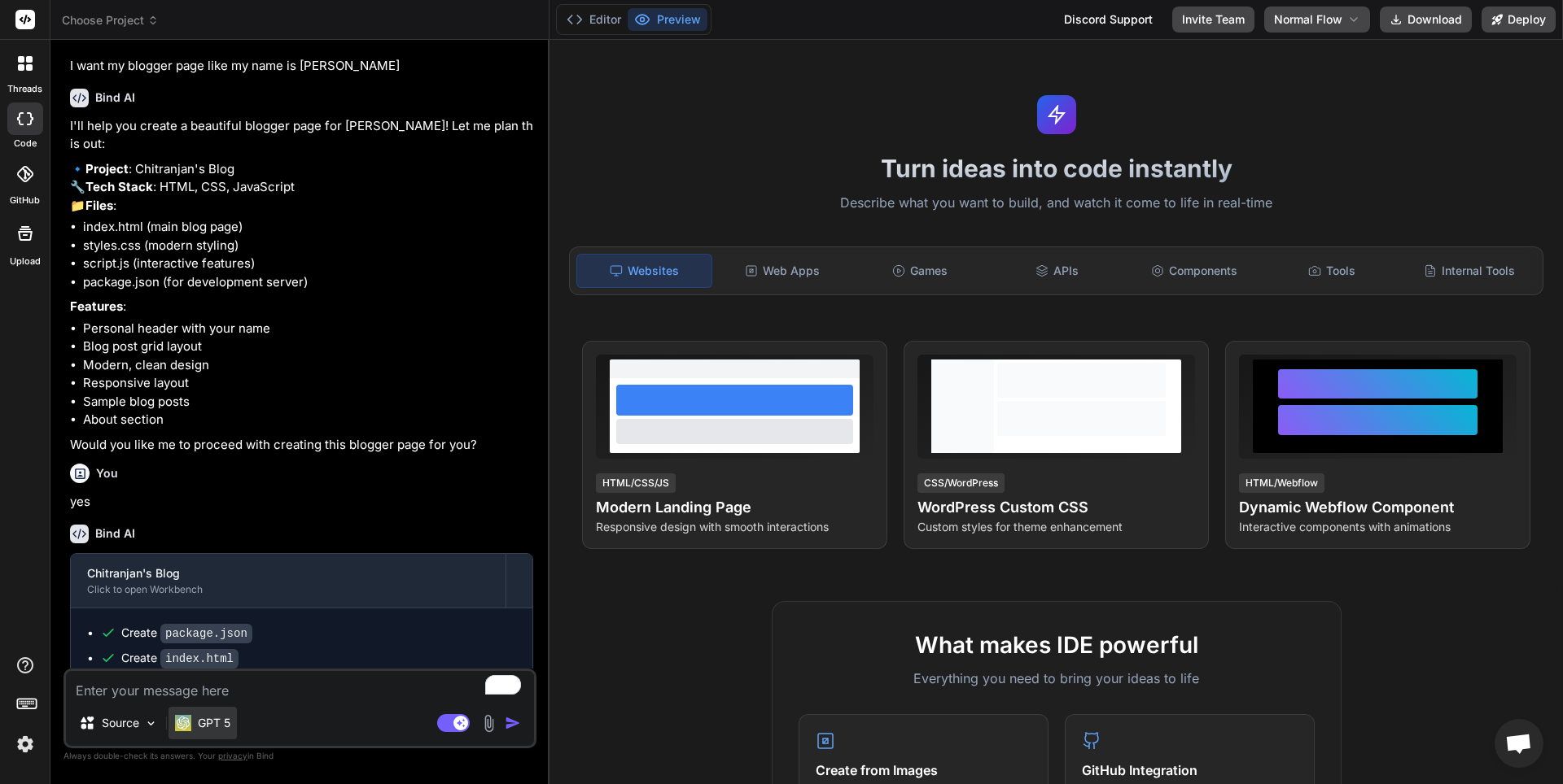
click at [198, 730] on p "GPT 5" at bounding box center [214, 723] width 33 height 16
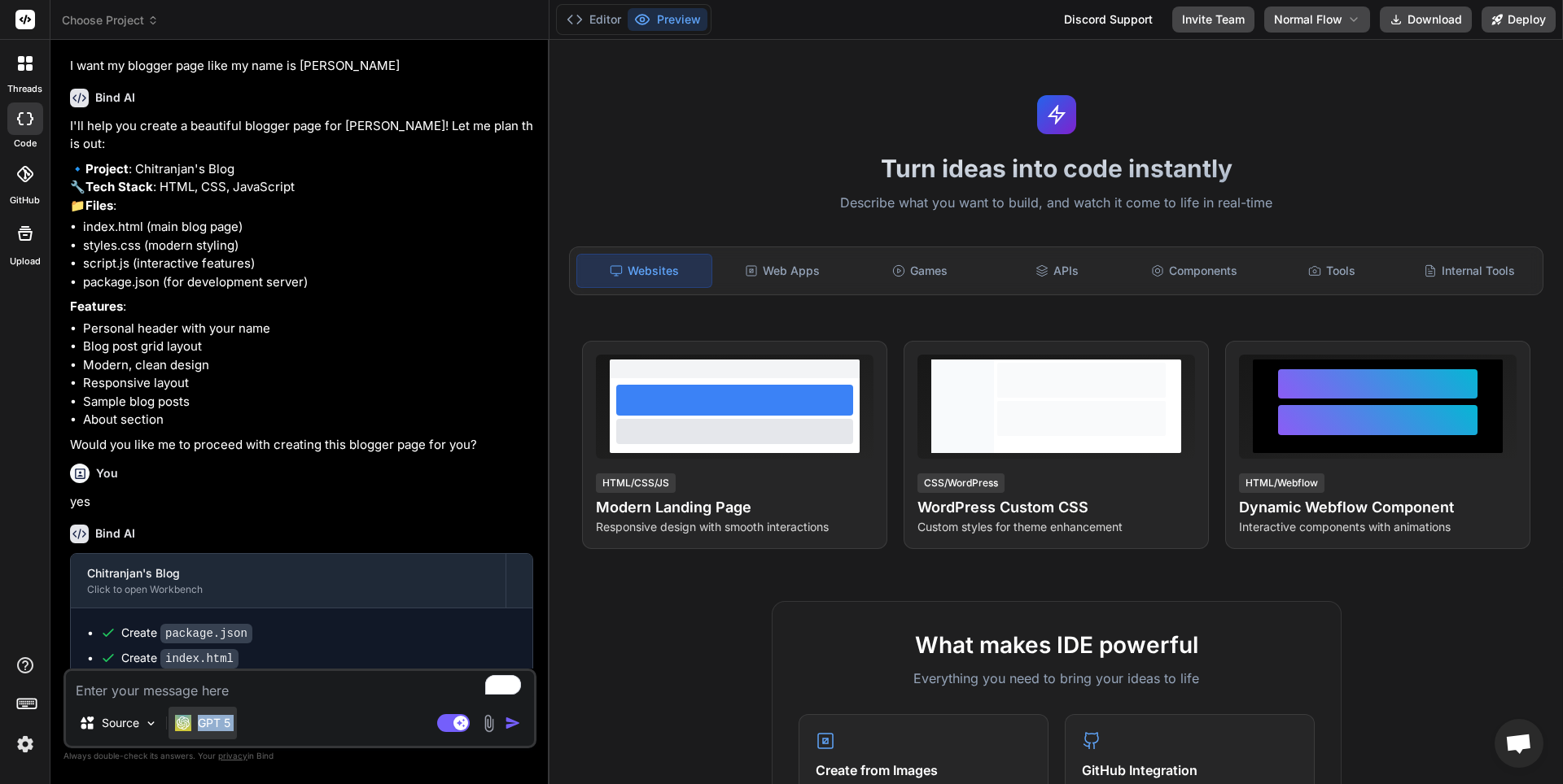
click at [198, 730] on p "GPT 5" at bounding box center [214, 723] width 33 height 16
click at [447, 722] on rect at bounding box center [454, 723] width 33 height 18
click at [449, 722] on rect at bounding box center [447, 723] width 15 height 15
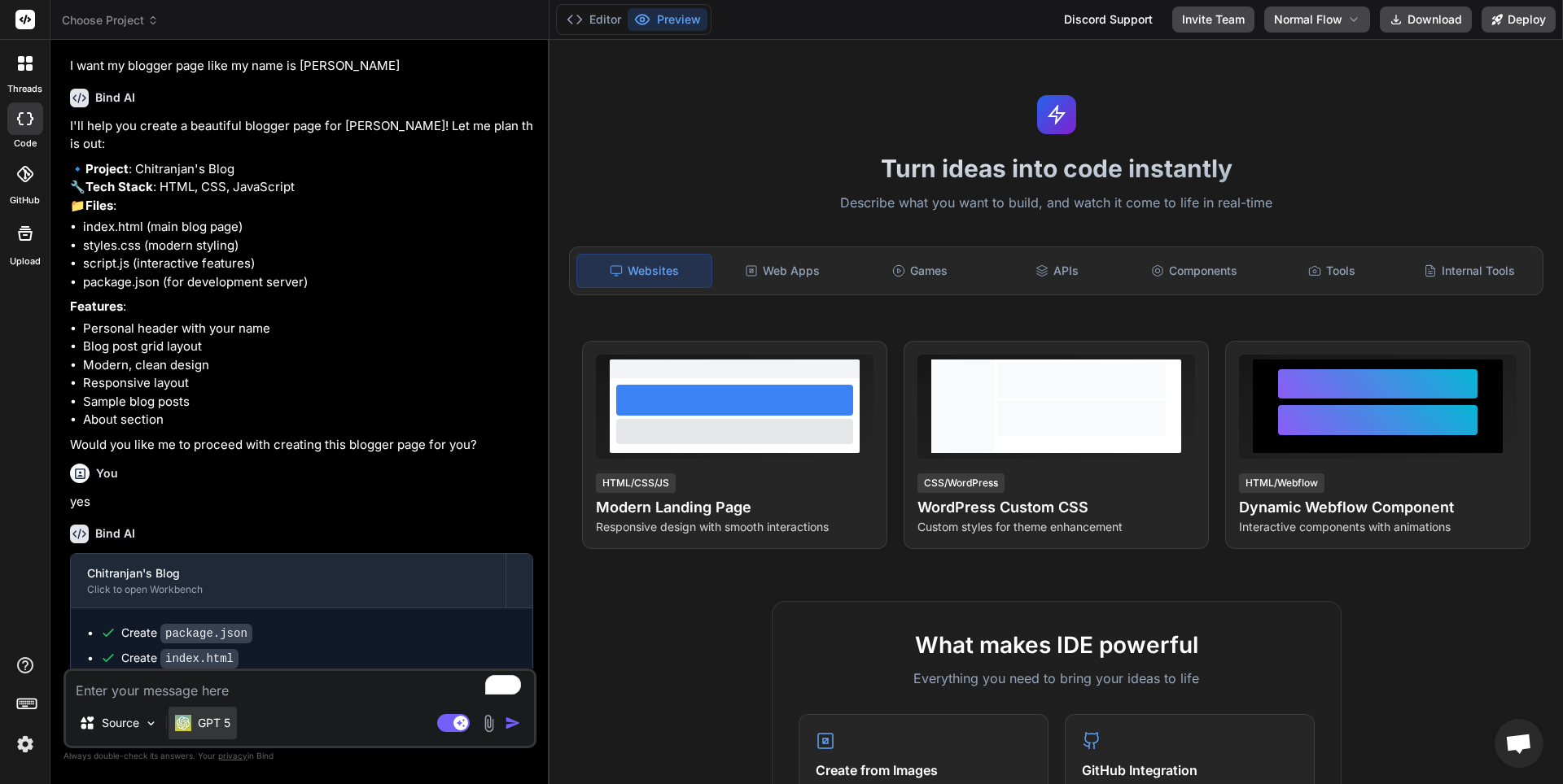
click at [204, 723] on p "GPT 5" at bounding box center [214, 723] width 33 height 16
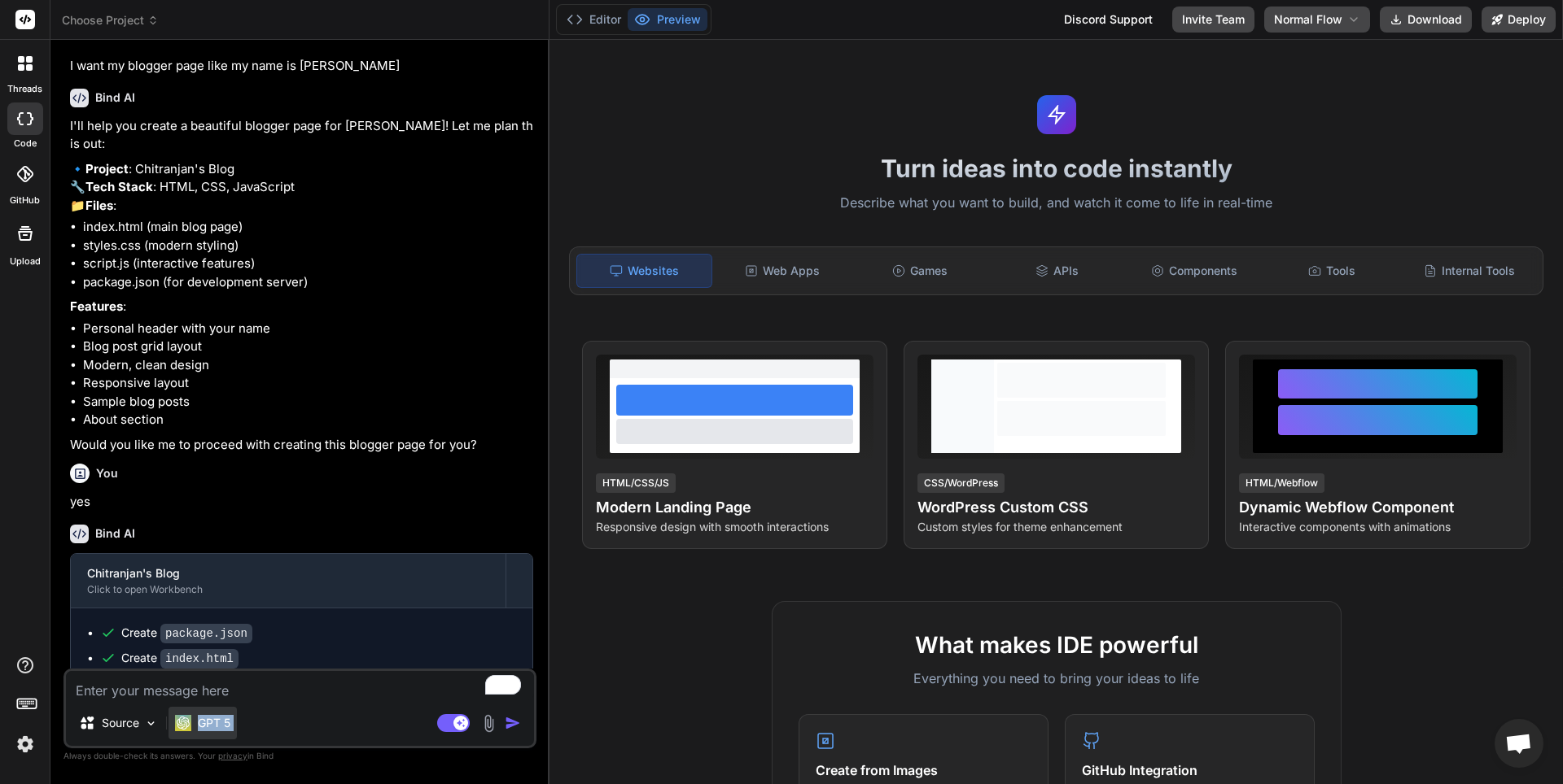
click at [204, 723] on p "GPT 5" at bounding box center [214, 723] width 33 height 16
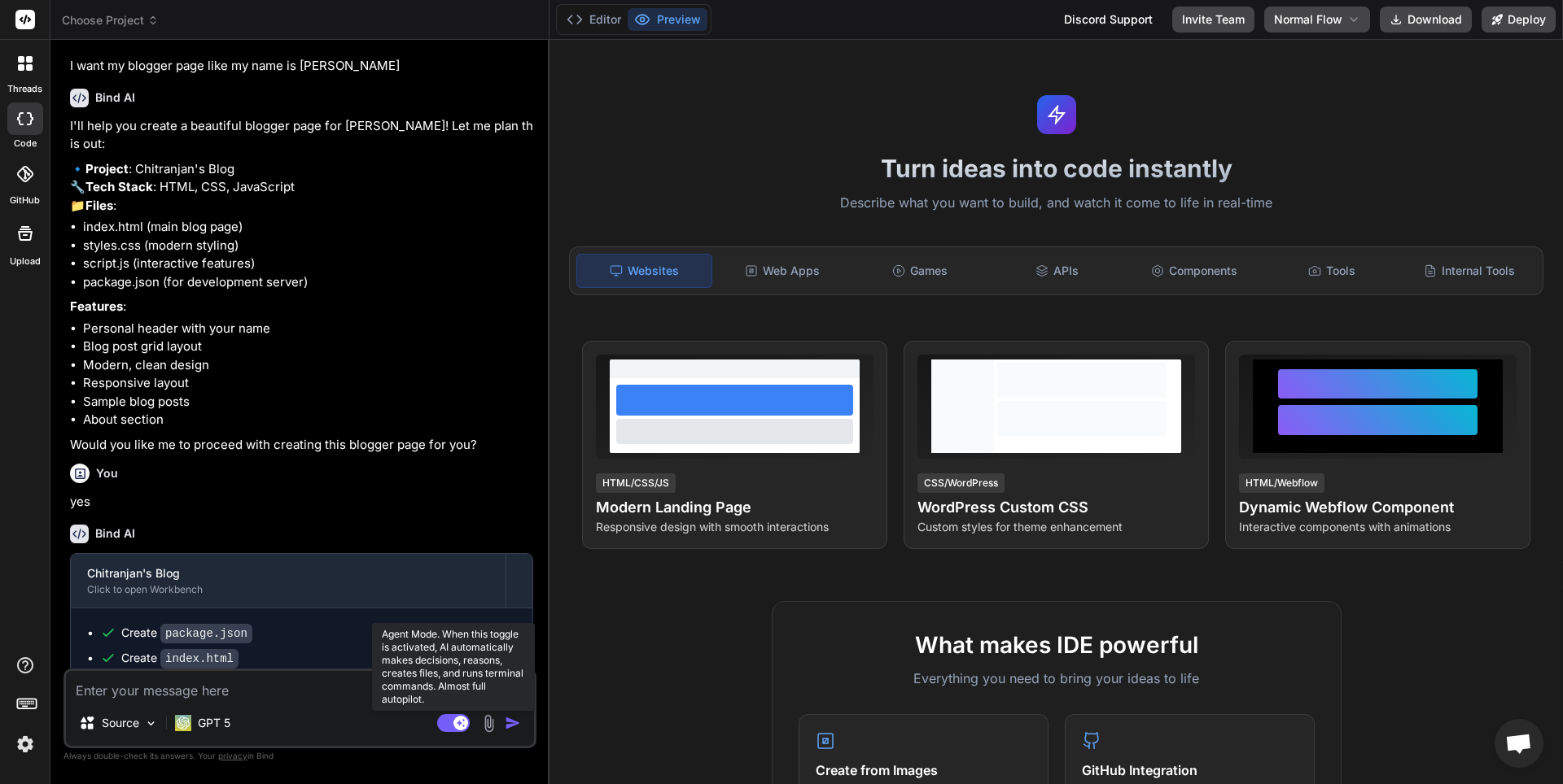
click at [449, 718] on rect at bounding box center [454, 723] width 33 height 18
click at [447, 722] on rect at bounding box center [447, 723] width 15 height 15
click at [206, 721] on p "GPT 5" at bounding box center [214, 723] width 33 height 16
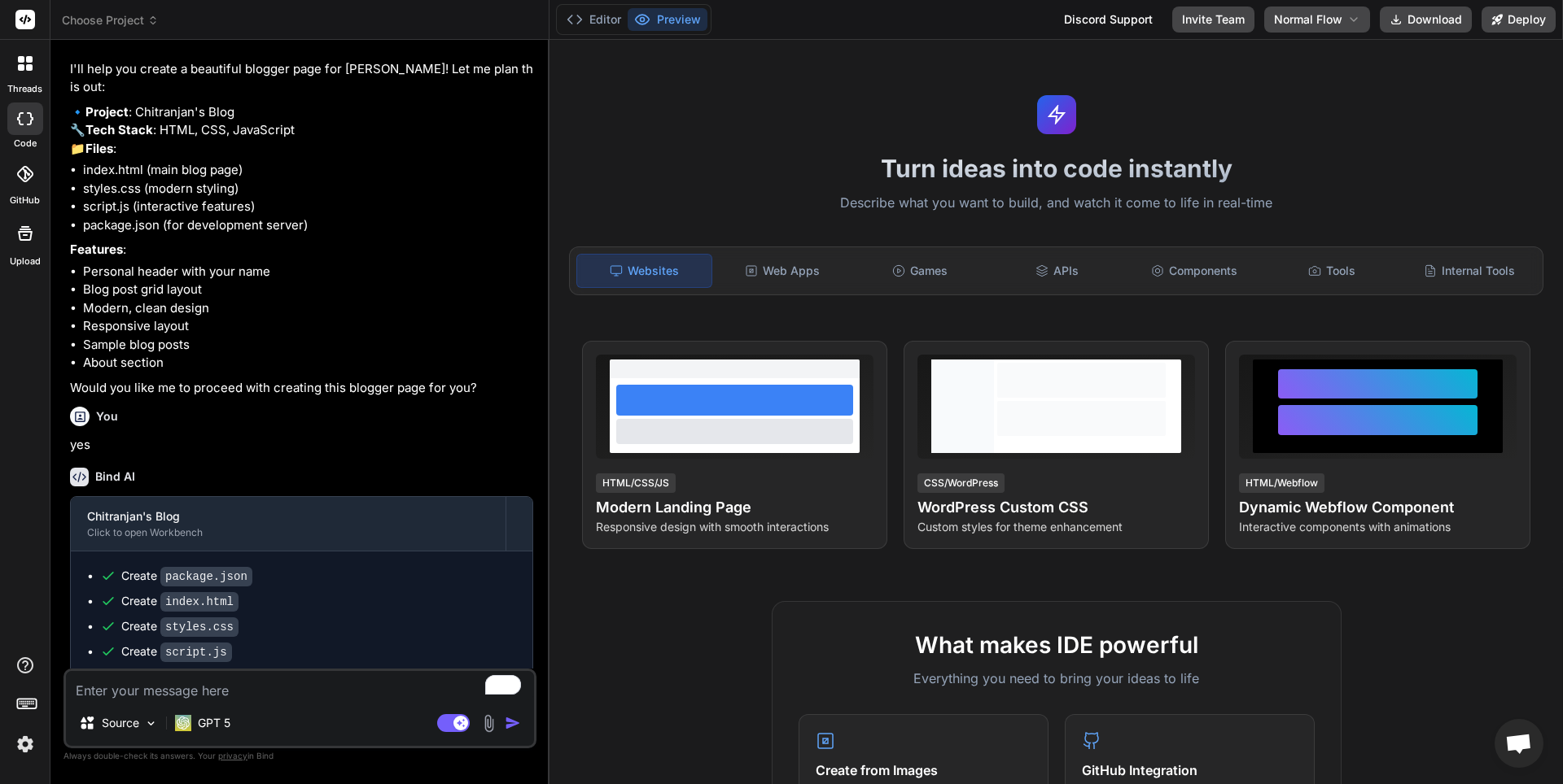
scroll to position [158, 0]
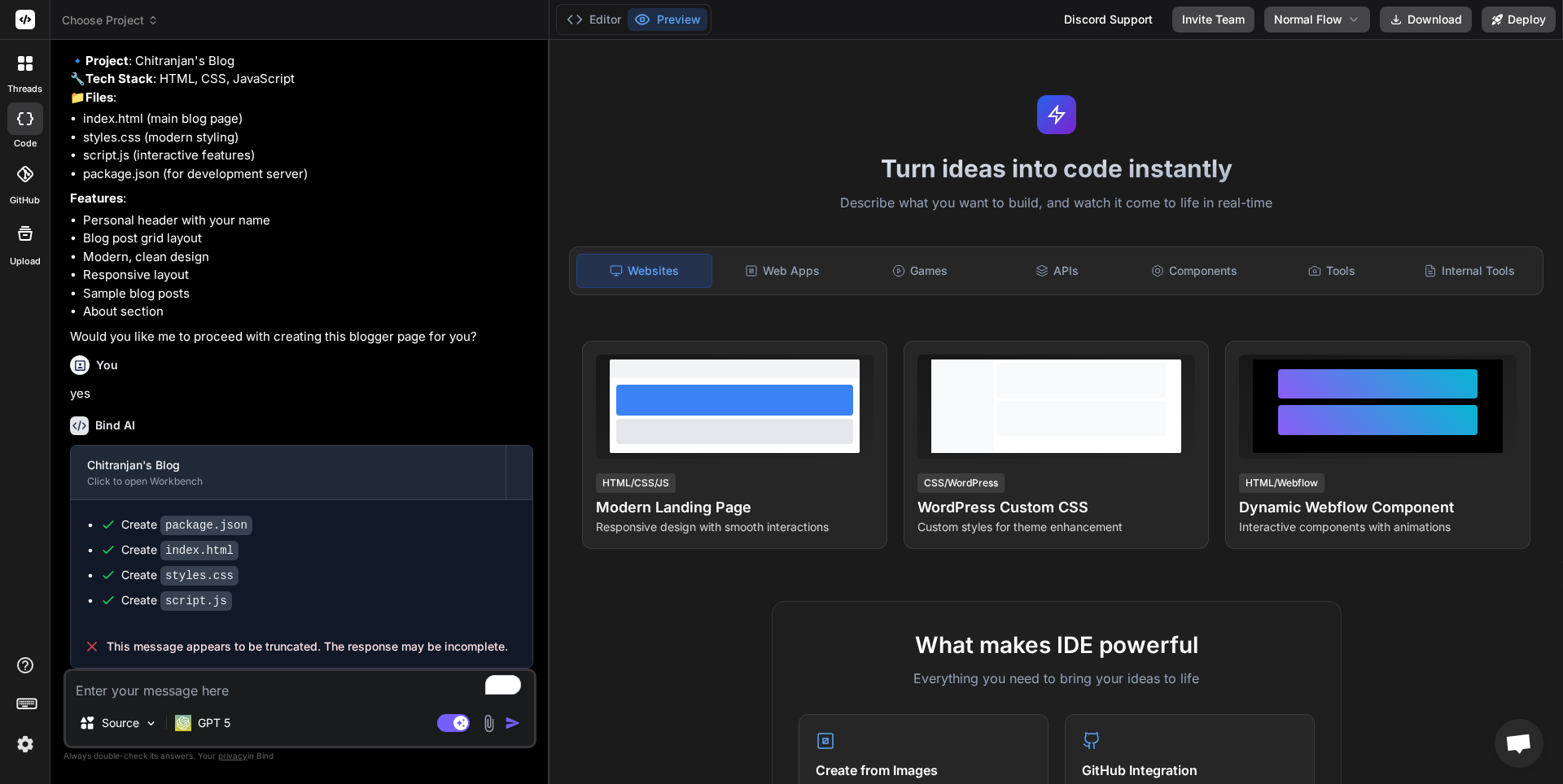
type textarea "x"
